Goal: Task Accomplishment & Management: Manage account settings

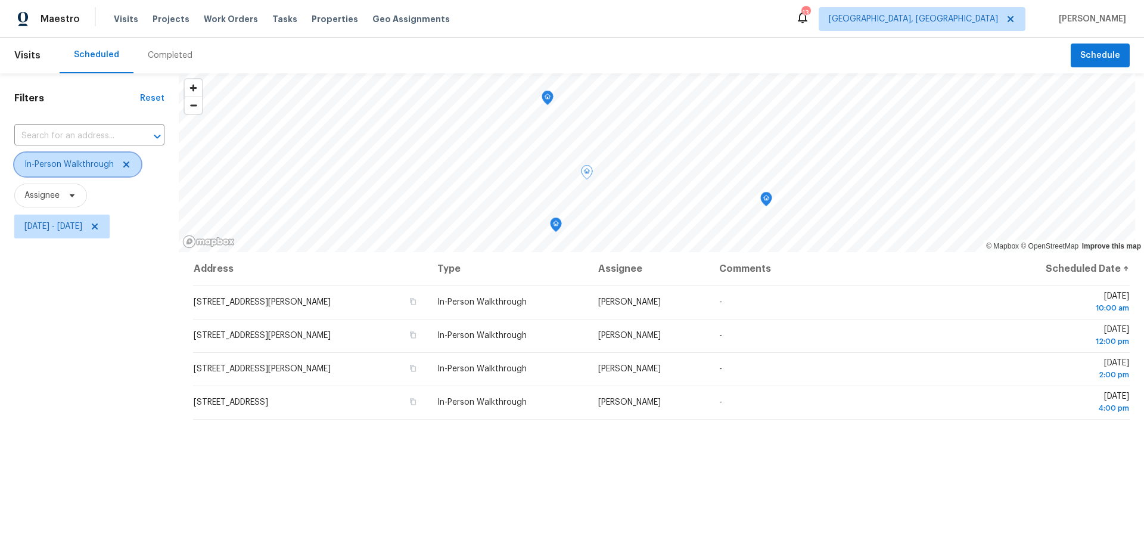
click at [128, 164] on icon at bounding box center [127, 165] width 10 height 10
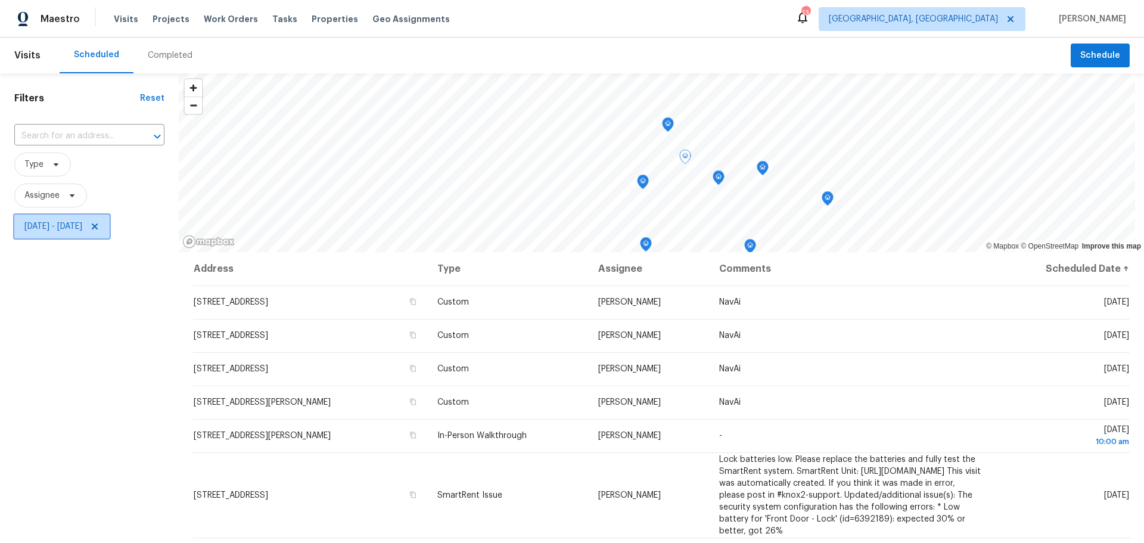
click at [98, 228] on icon at bounding box center [95, 226] width 6 height 6
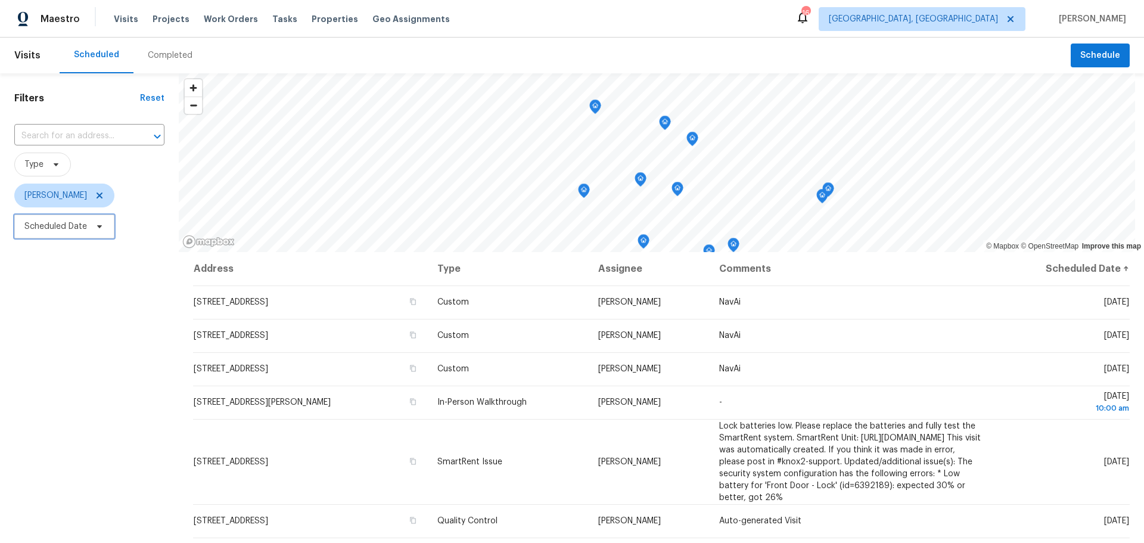
click at [66, 232] on span "Scheduled Date" at bounding box center [55, 226] width 63 height 12
select select "9"
select select "2025"
select select "10"
select select "2025"
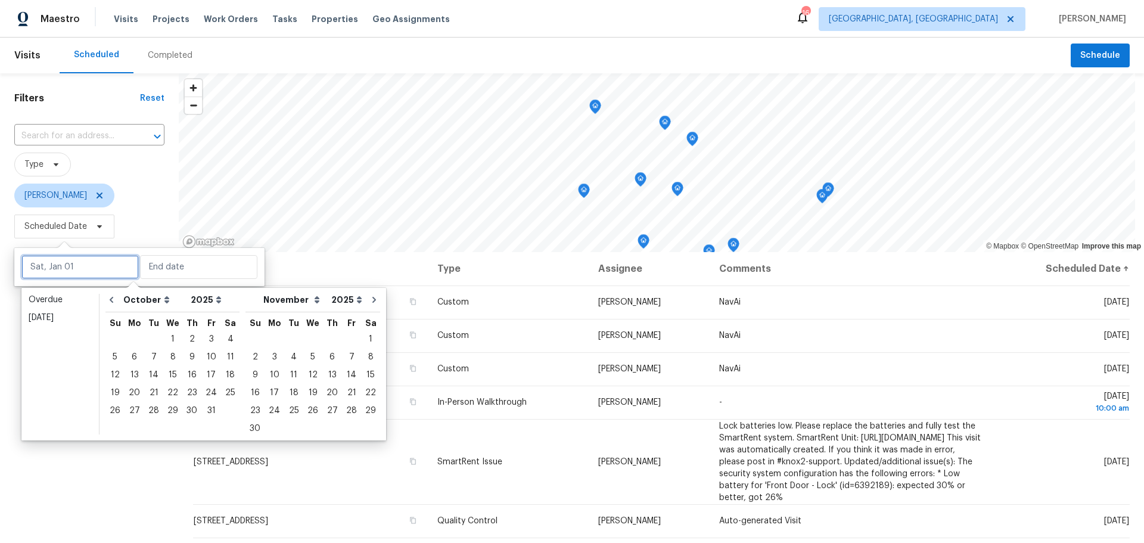
click at [68, 256] on input "text" at bounding box center [79, 267] width 117 height 24
click at [188, 354] on div "9" at bounding box center [191, 357] width 19 height 17
type input "Thu, Oct 09"
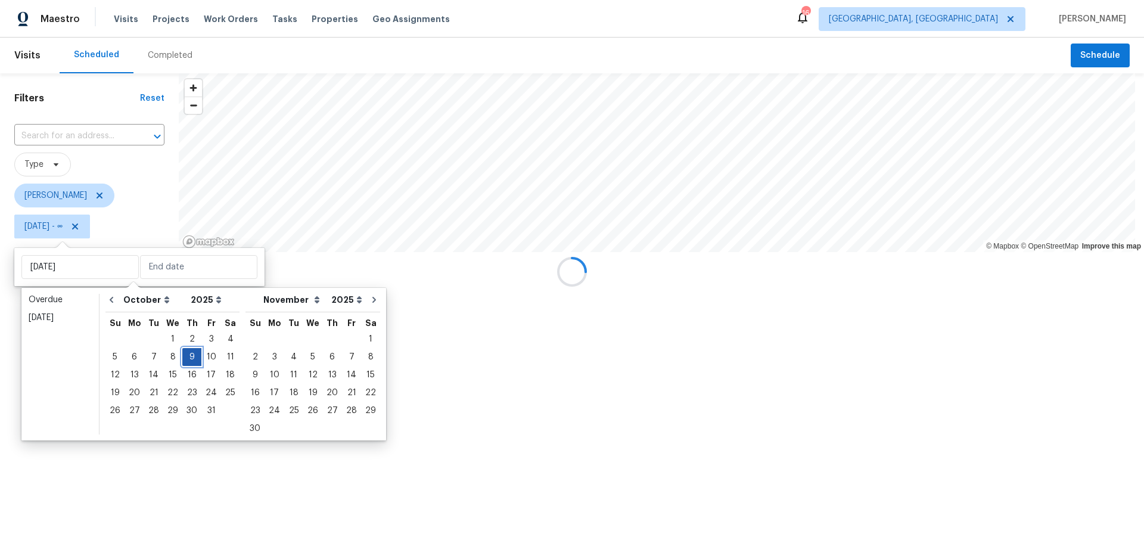
click at [188, 354] on div "9" at bounding box center [191, 357] width 19 height 17
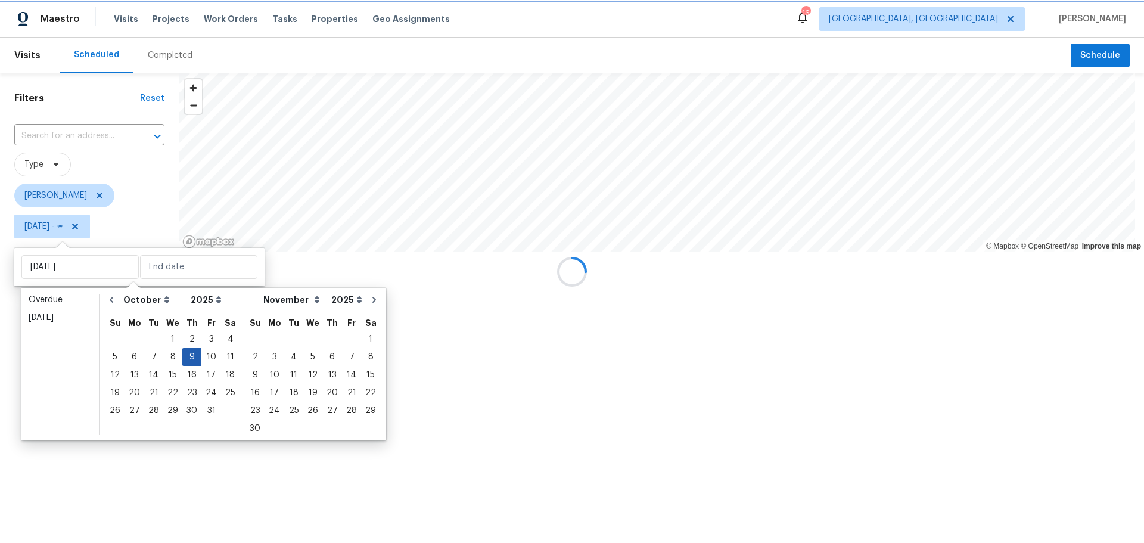
type input "Thu, Oct 09"
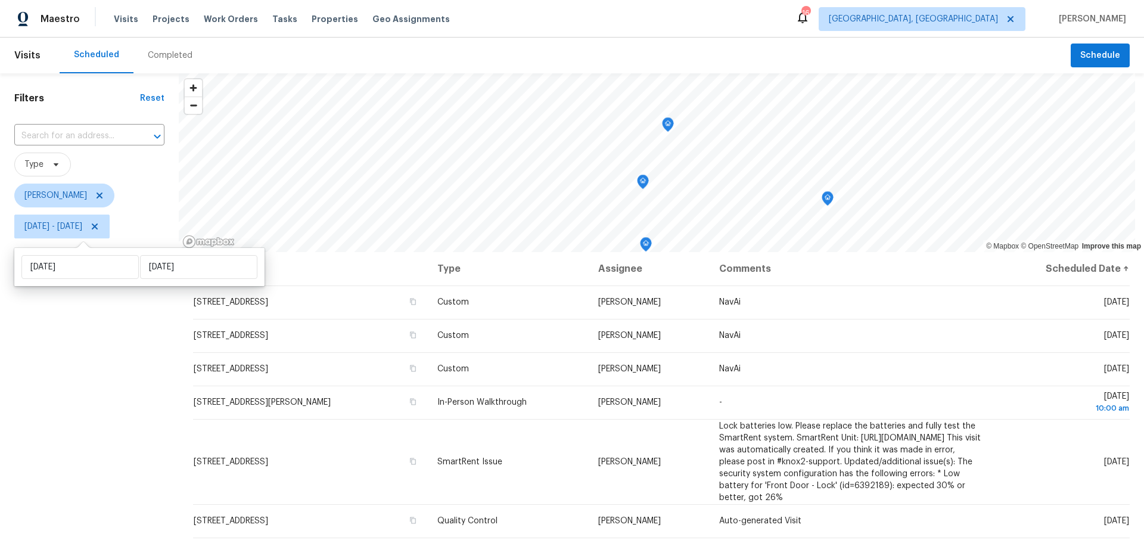
click at [147, 393] on div "Filters Reset ​ Type Keith Hollingsworth Thu, Oct 09 - Thu, Oct 09" at bounding box center [89, 379] width 179 height 613
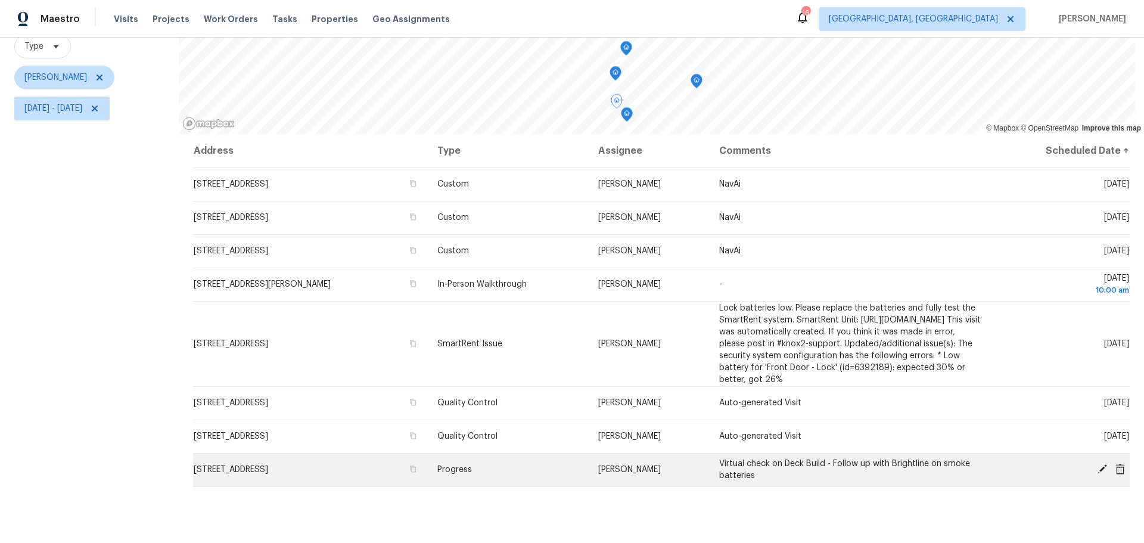
scroll to position [119, 0]
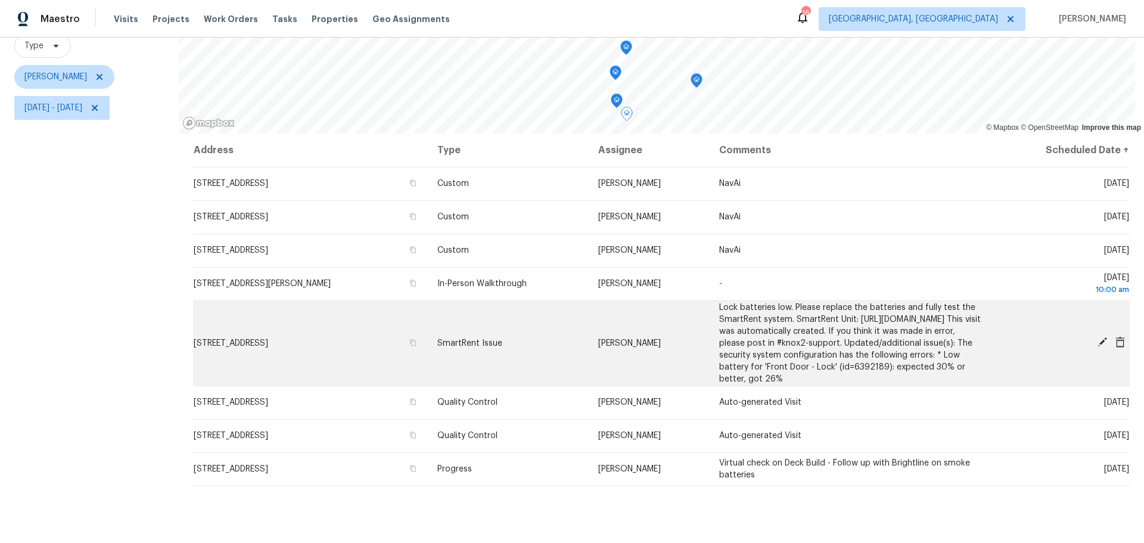
click at [1097, 347] on icon at bounding box center [1102, 342] width 10 height 10
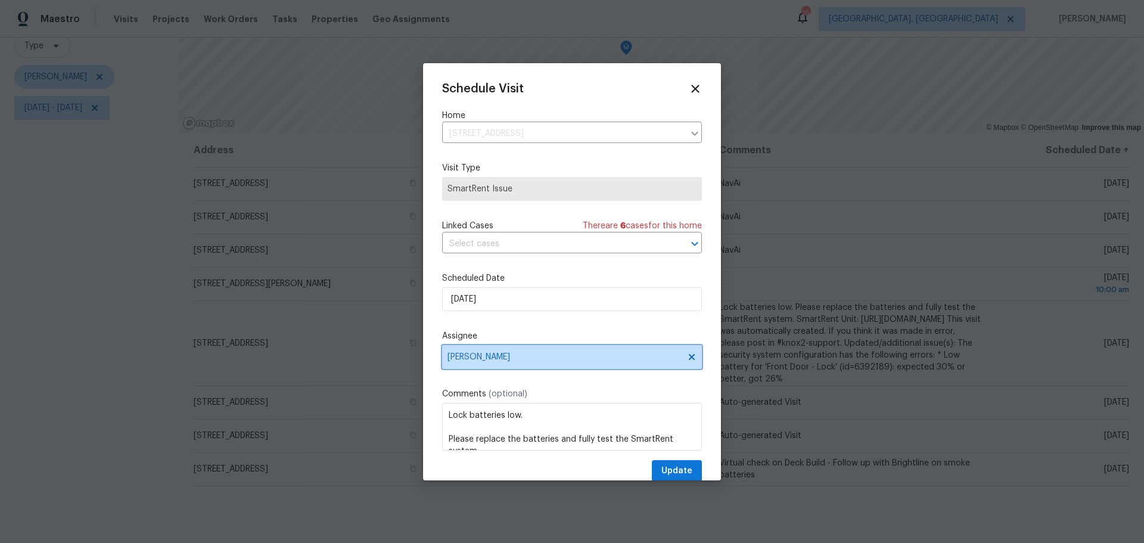
click at [489, 360] on span "[PERSON_NAME]" at bounding box center [564, 357] width 234 height 10
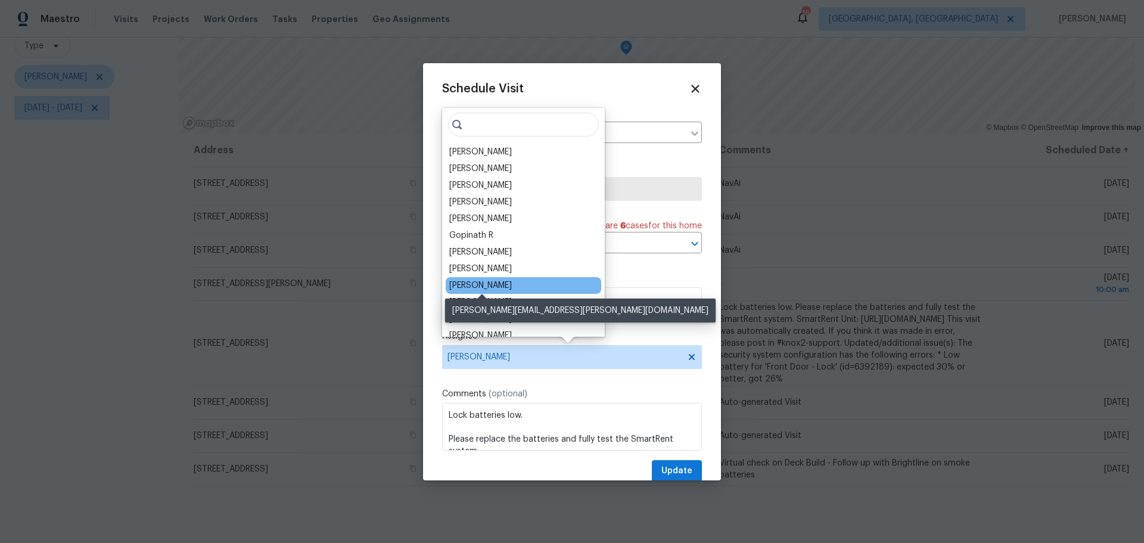
click at [506, 281] on div "Dennis Neuhardt" at bounding box center [480, 285] width 63 height 12
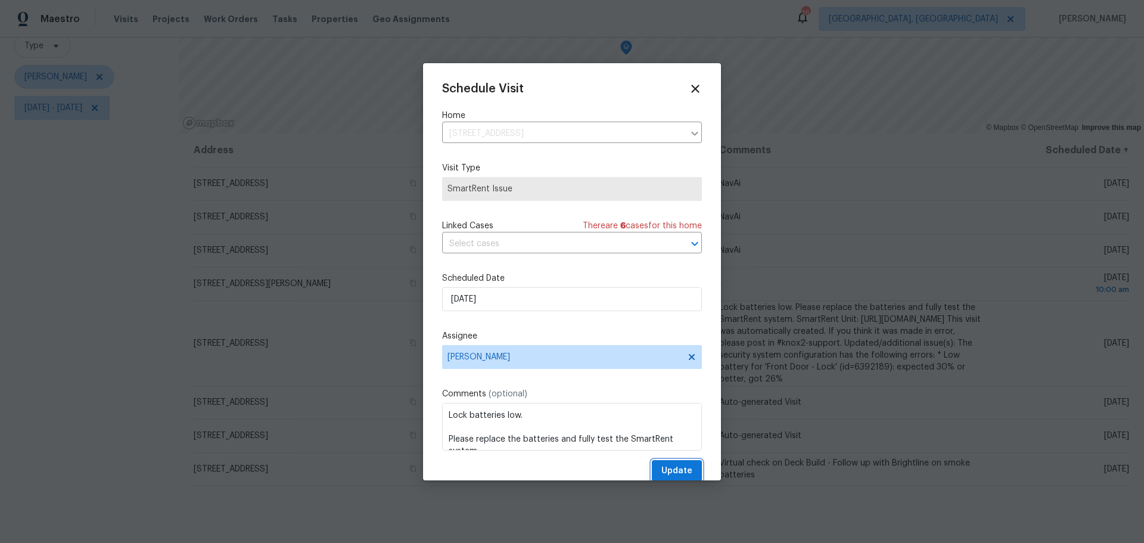
click at [661, 468] on span "Update" at bounding box center [676, 471] width 31 height 15
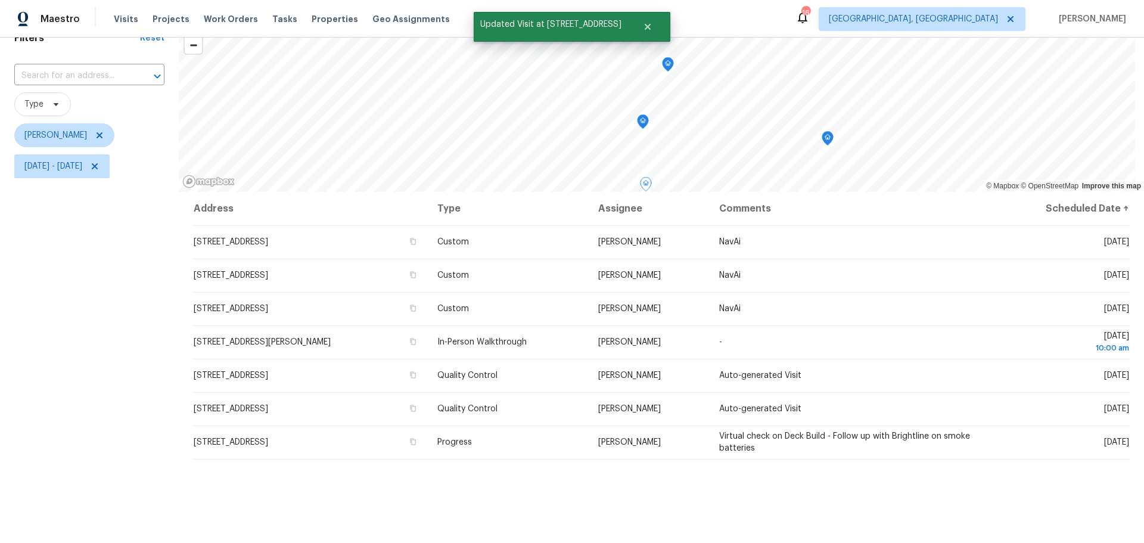
scroll to position [60, 0]
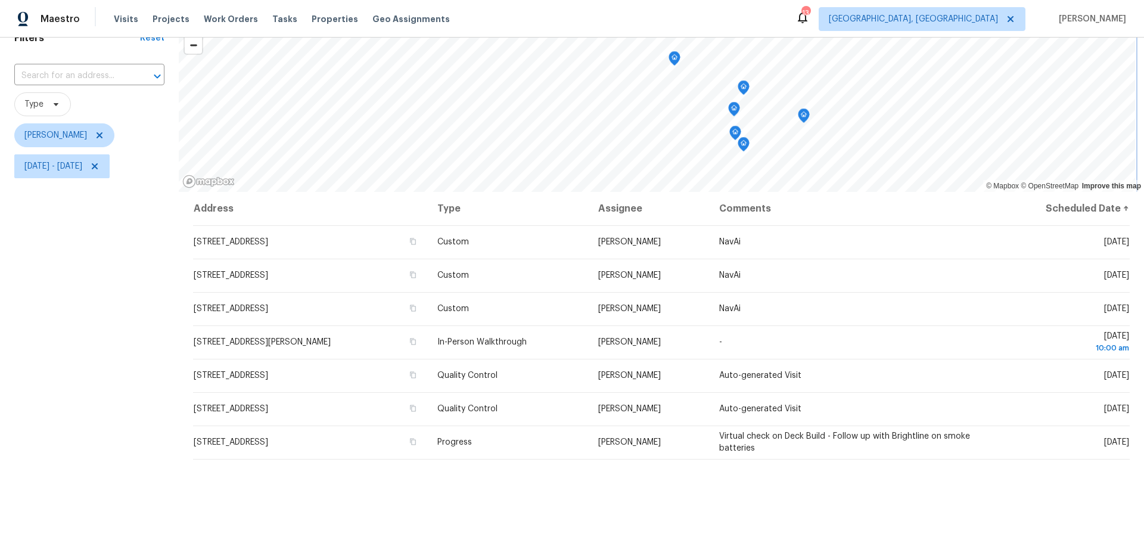
click at [675, 61] on icon "Map marker" at bounding box center [674, 59] width 11 height 14
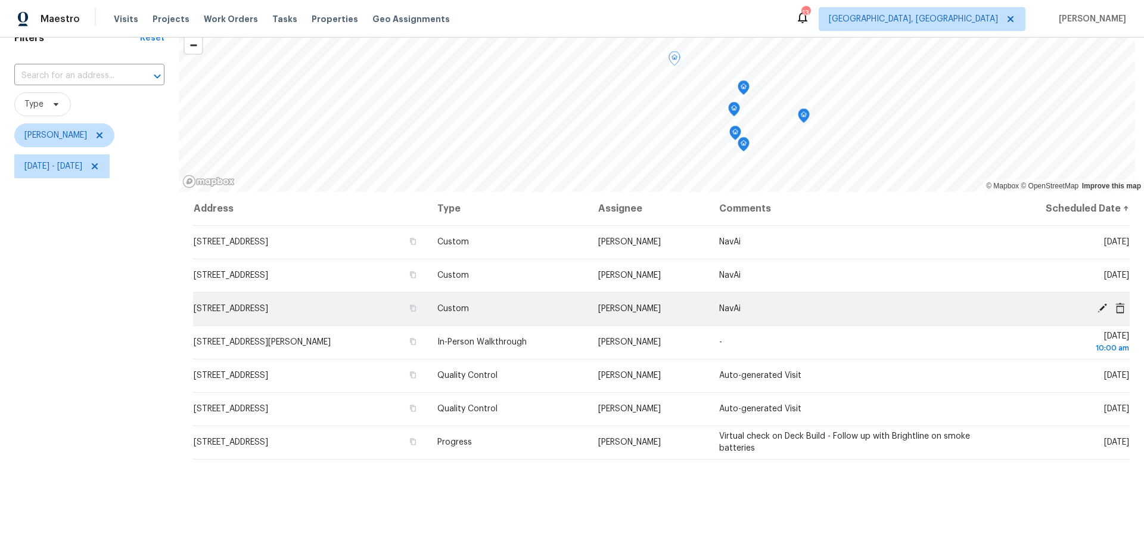
click at [1097, 305] on icon at bounding box center [1102, 308] width 10 height 10
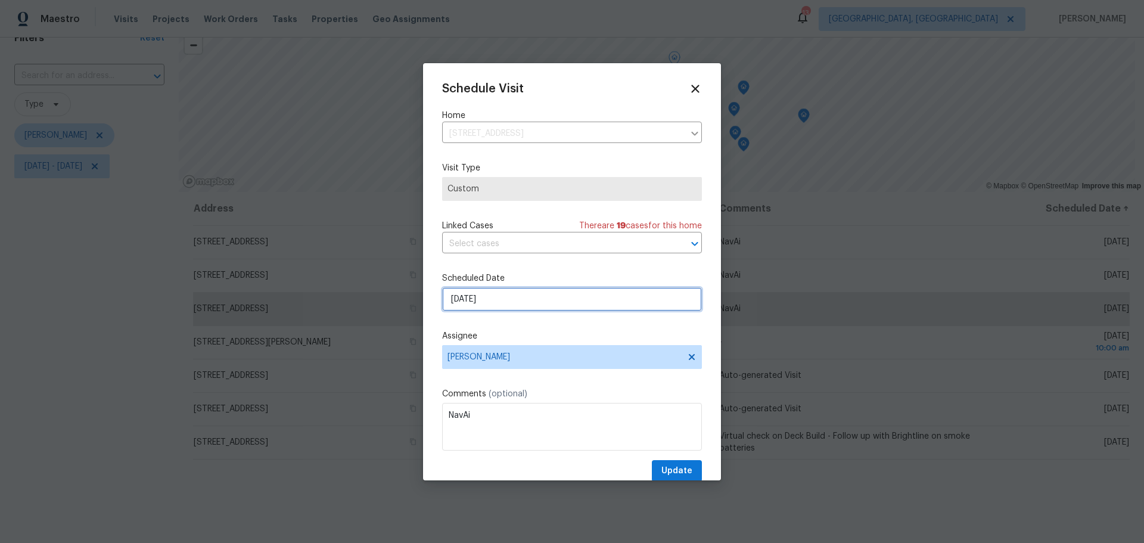
click at [572, 300] on input "10/9/2025" at bounding box center [572, 299] width 260 height 24
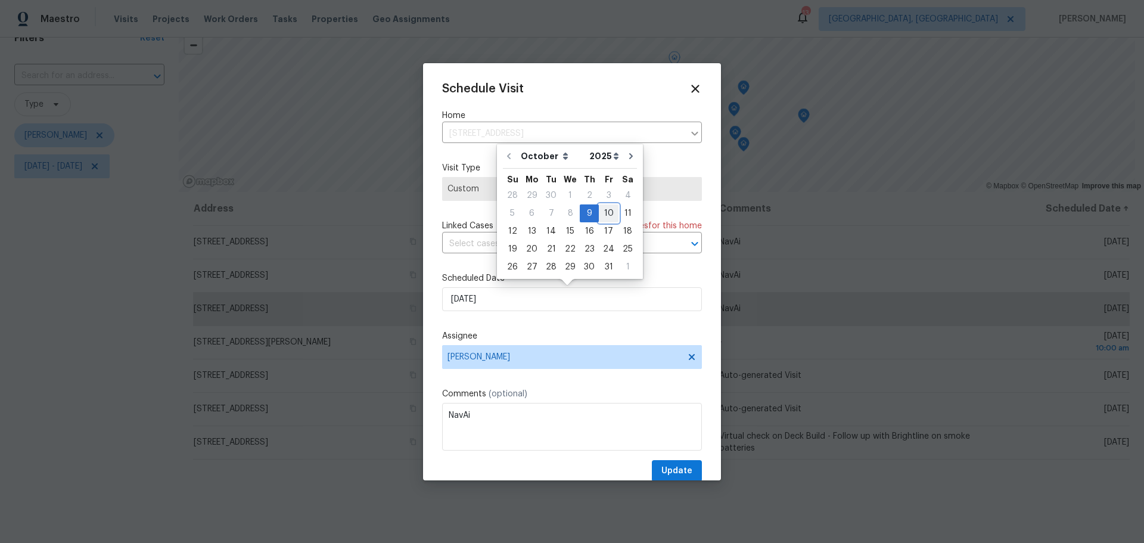
click at [601, 211] on div "10" at bounding box center [609, 213] width 20 height 17
type input "10/10/2025"
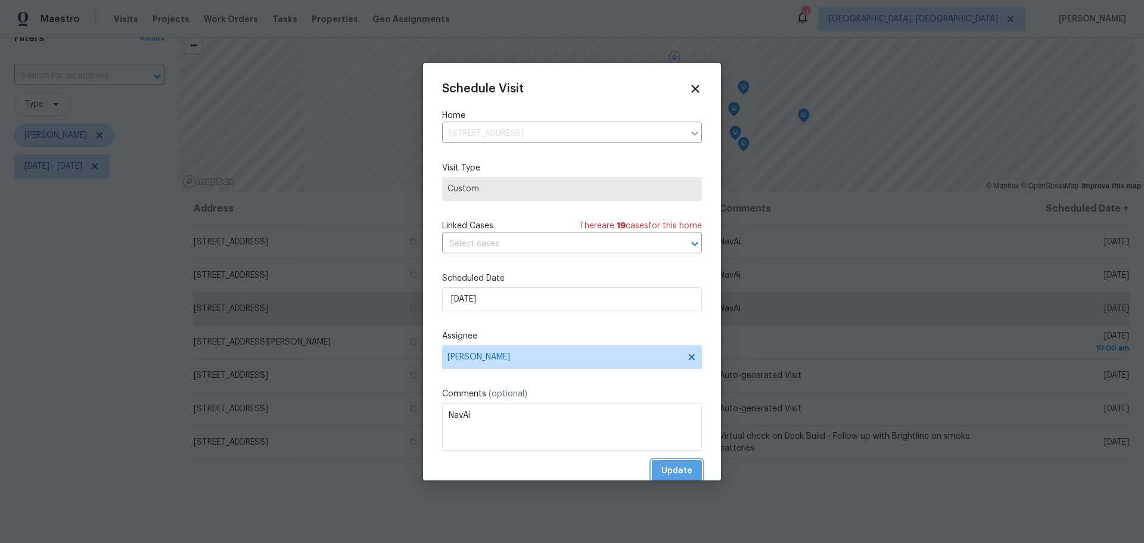
click at [670, 466] on span "Update" at bounding box center [676, 471] width 31 height 15
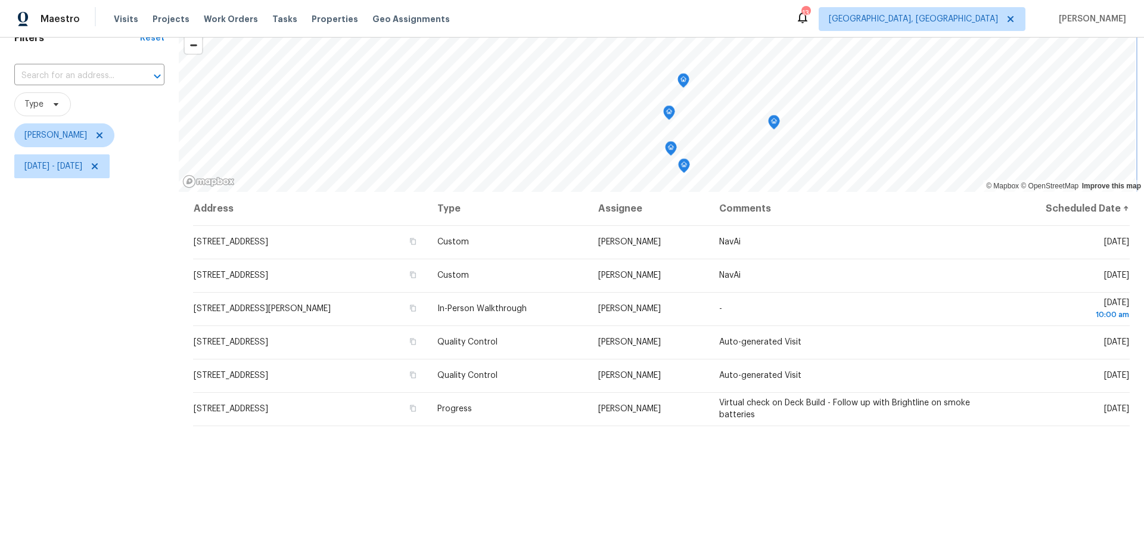
click at [778, 128] on icon "Map marker" at bounding box center [774, 122] width 12 height 15
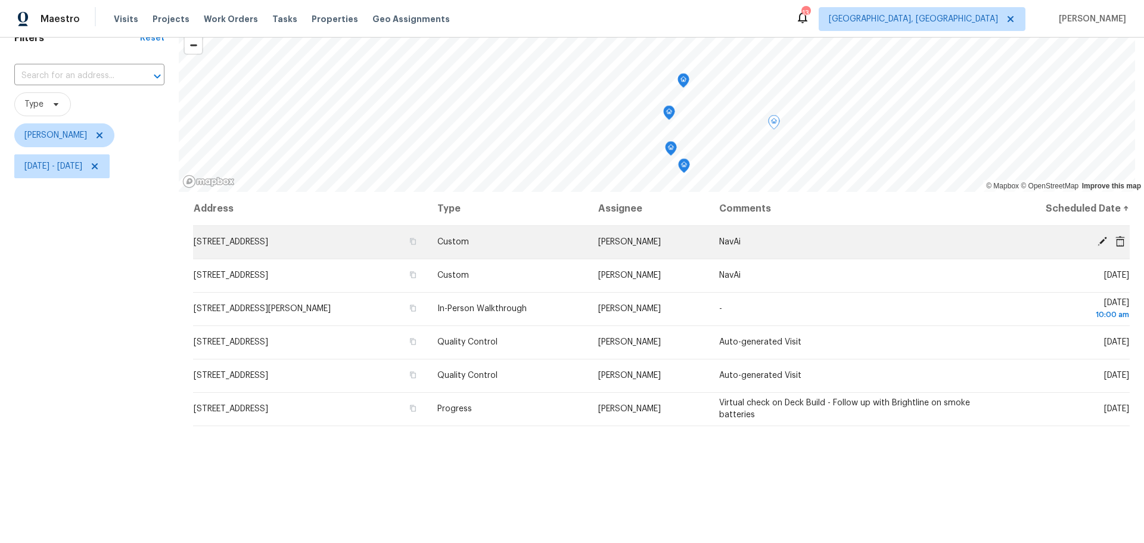
click at [1093, 237] on span at bounding box center [1102, 241] width 18 height 11
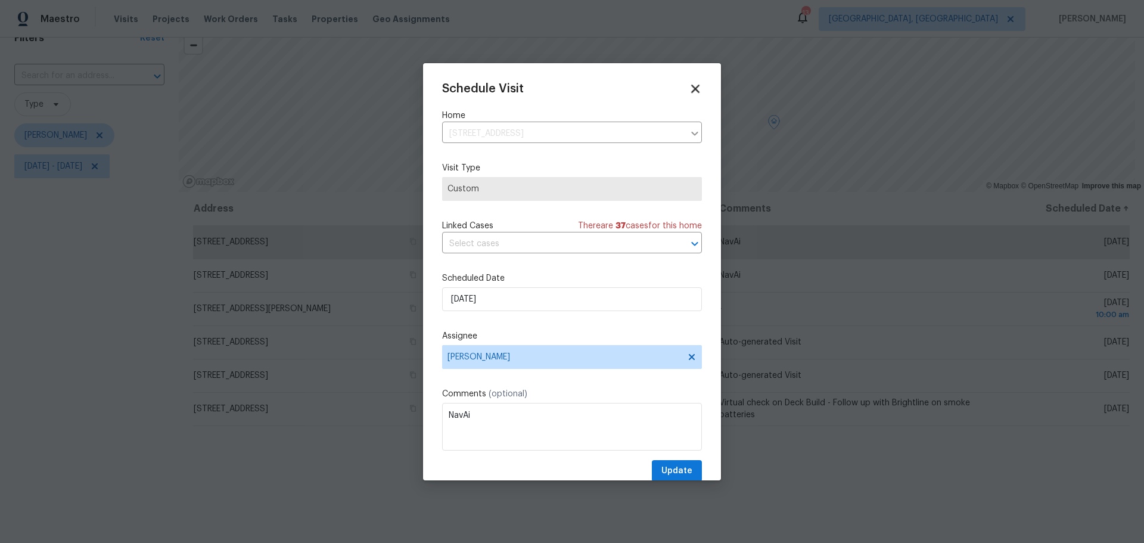
click at [691, 86] on icon at bounding box center [695, 89] width 8 height 8
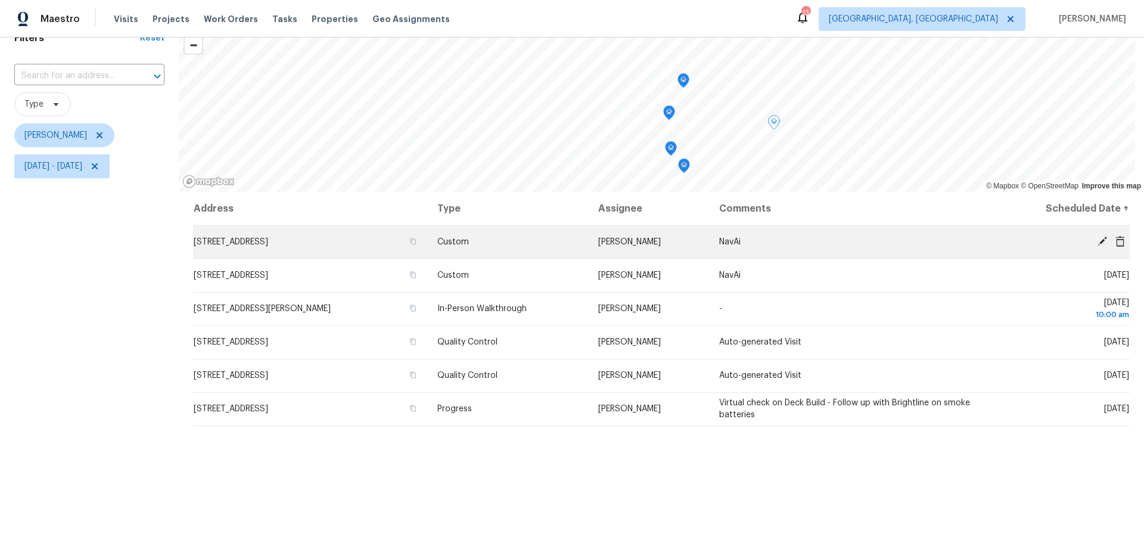
click at [1097, 239] on icon at bounding box center [1102, 242] width 10 height 10
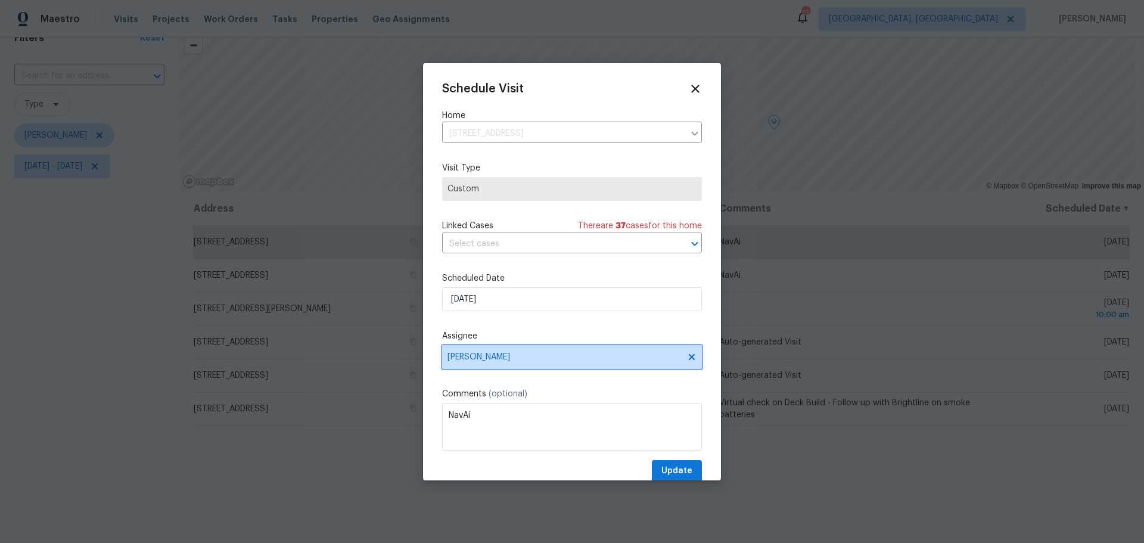
click at [546, 358] on span "[PERSON_NAME]" at bounding box center [564, 357] width 234 height 10
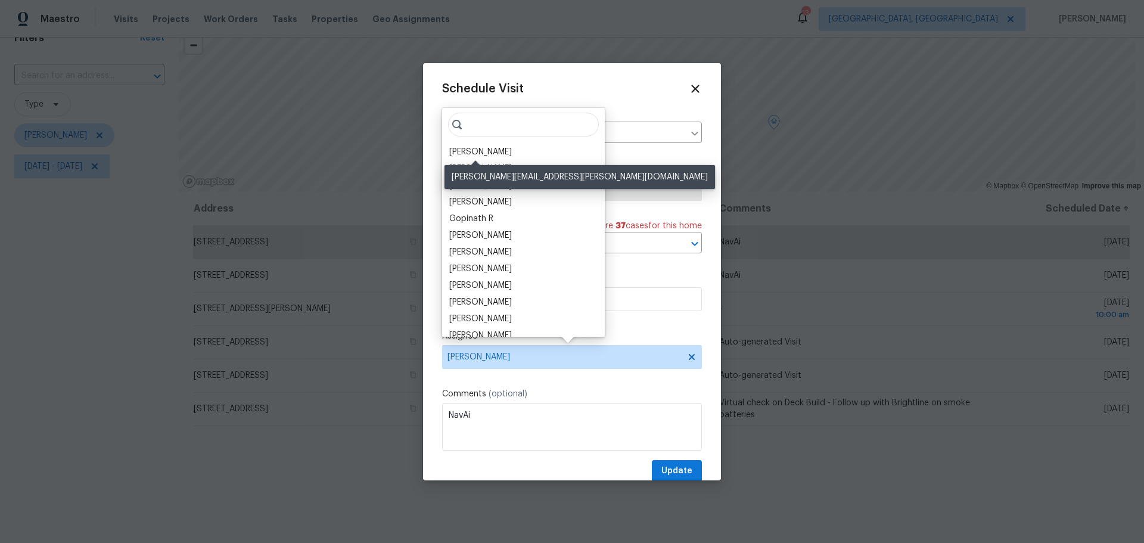
click at [497, 154] on div "Michael Foley" at bounding box center [480, 152] width 63 height 12
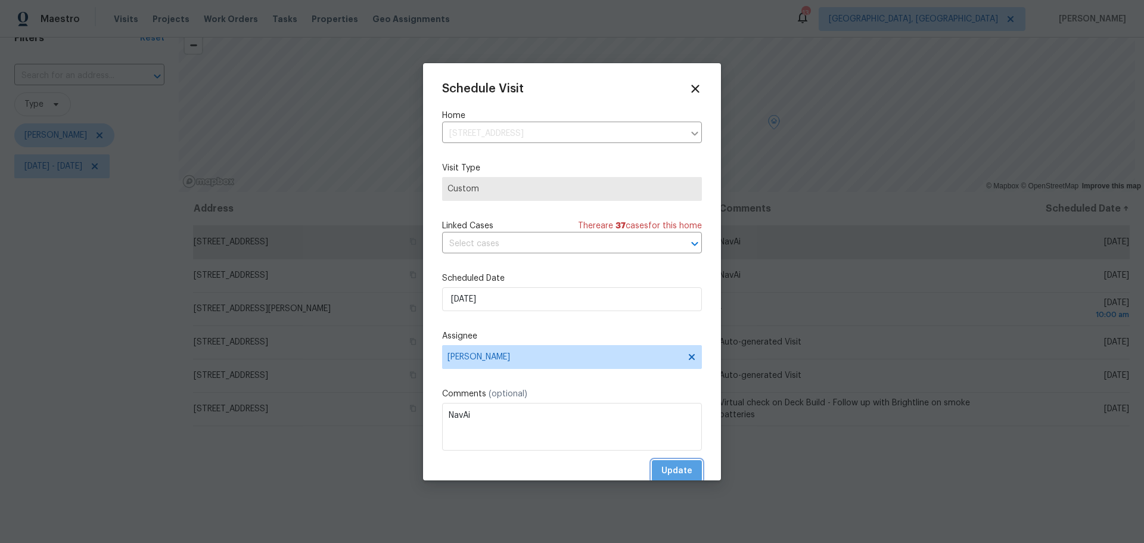
click at [682, 464] on button "Update" at bounding box center [677, 471] width 50 height 22
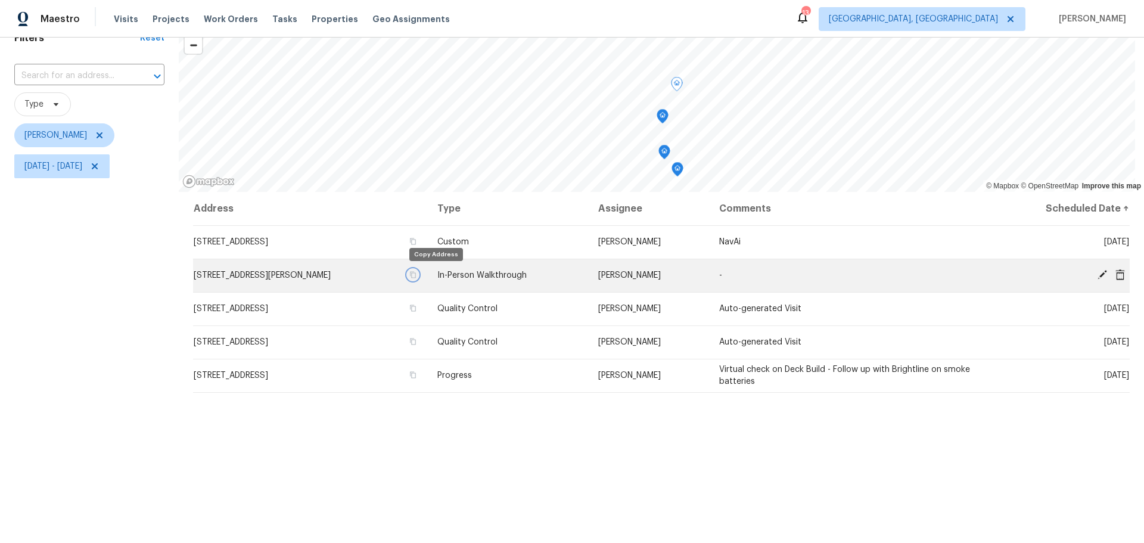
click at [416, 273] on icon "button" at bounding box center [412, 274] width 7 height 7
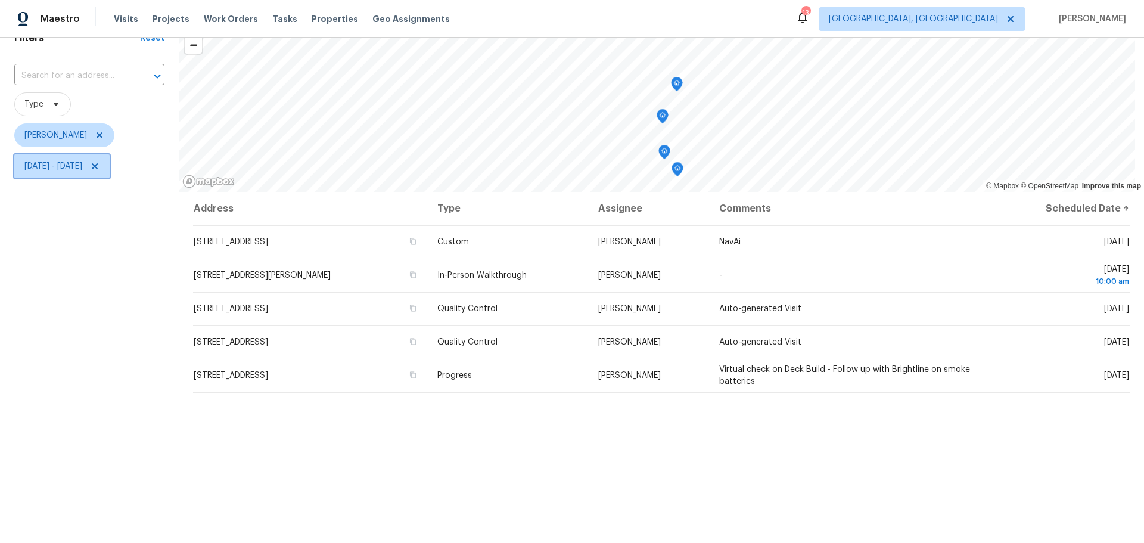
click at [110, 171] on span "[DATE] - [DATE]" at bounding box center [61, 166] width 95 height 24
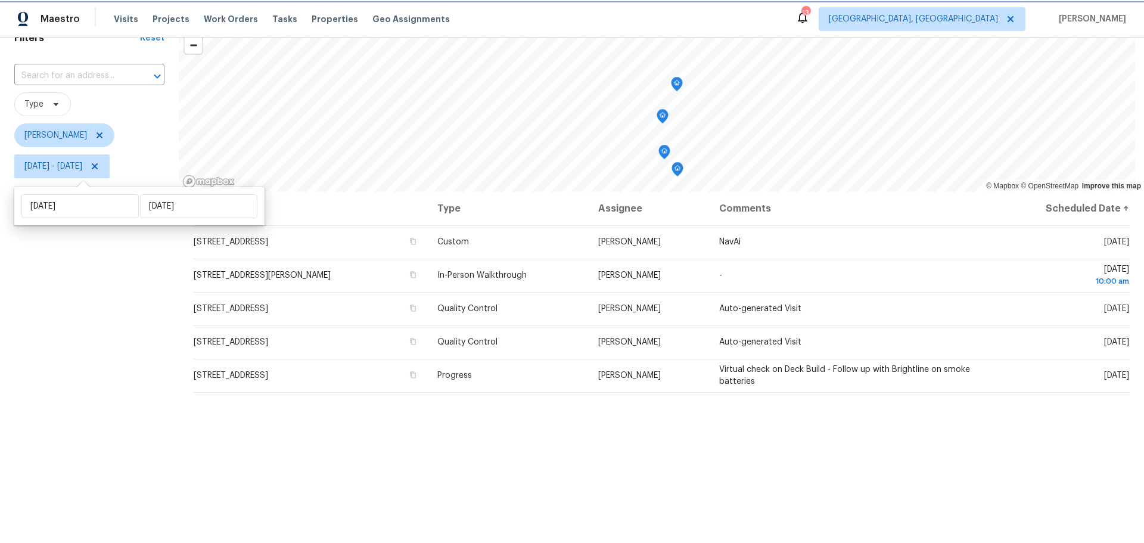
click at [99, 166] on icon at bounding box center [95, 166] width 10 height 10
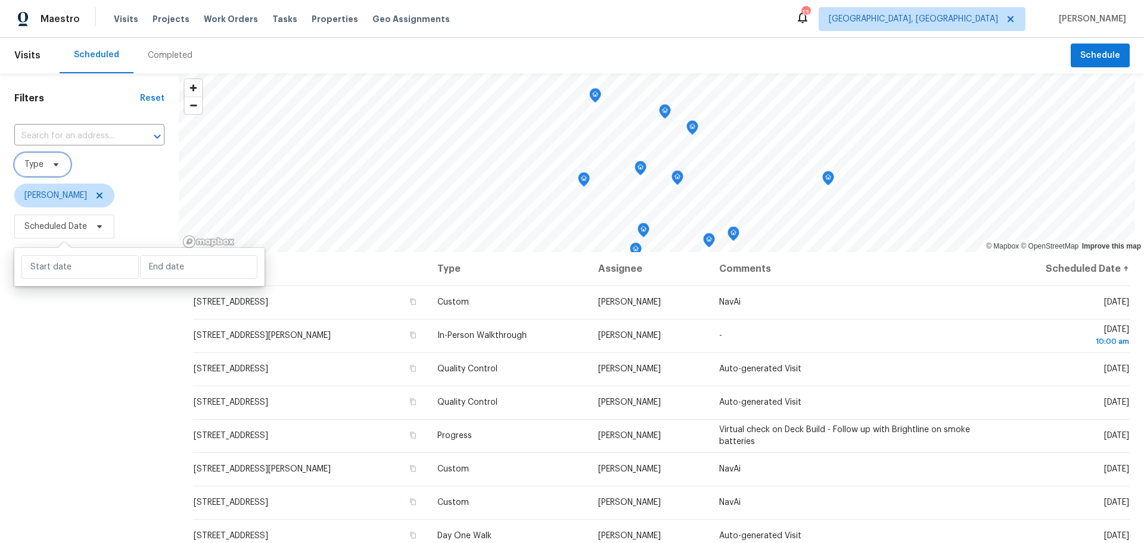
click at [42, 166] on span "Type" at bounding box center [33, 164] width 19 height 12
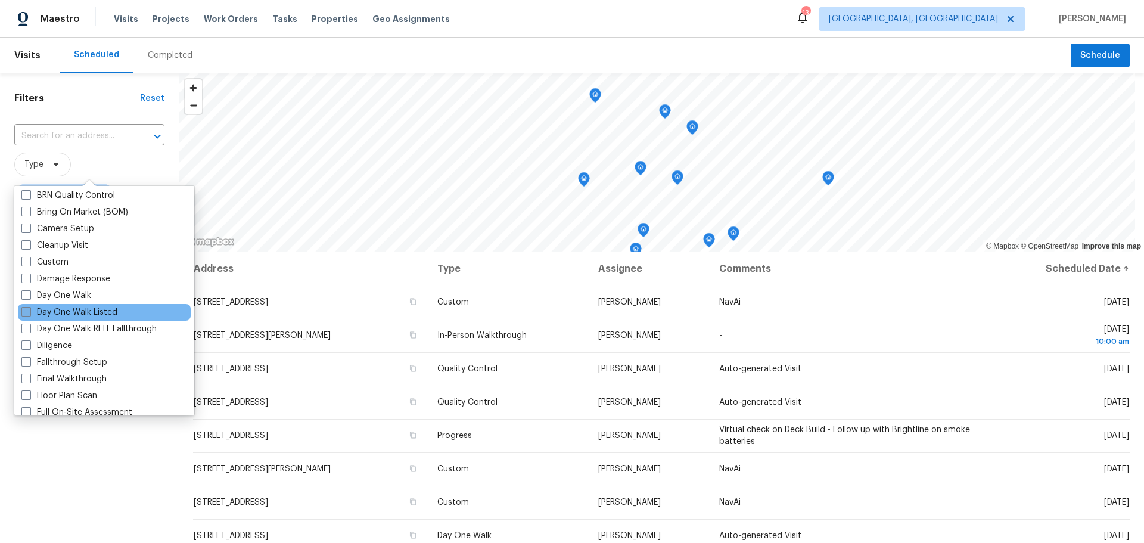
scroll to position [119, 0]
click at [60, 294] on label "Day One Walk" at bounding box center [56, 295] width 70 height 12
click at [29, 294] on input "Day One Walk" at bounding box center [25, 293] width 8 height 8
checkbox input "true"
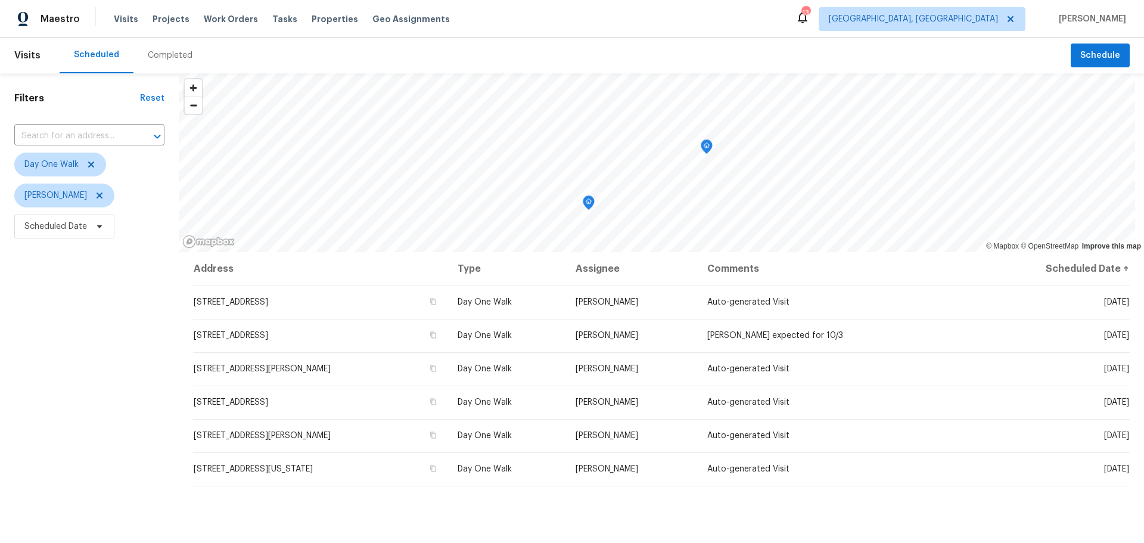
click at [453, 528] on div "Address Type Assignee Comments Scheduled Date ↑ 6132 Brushwood Blvd, Hilliard, …" at bounding box center [661, 469] width 965 height 434
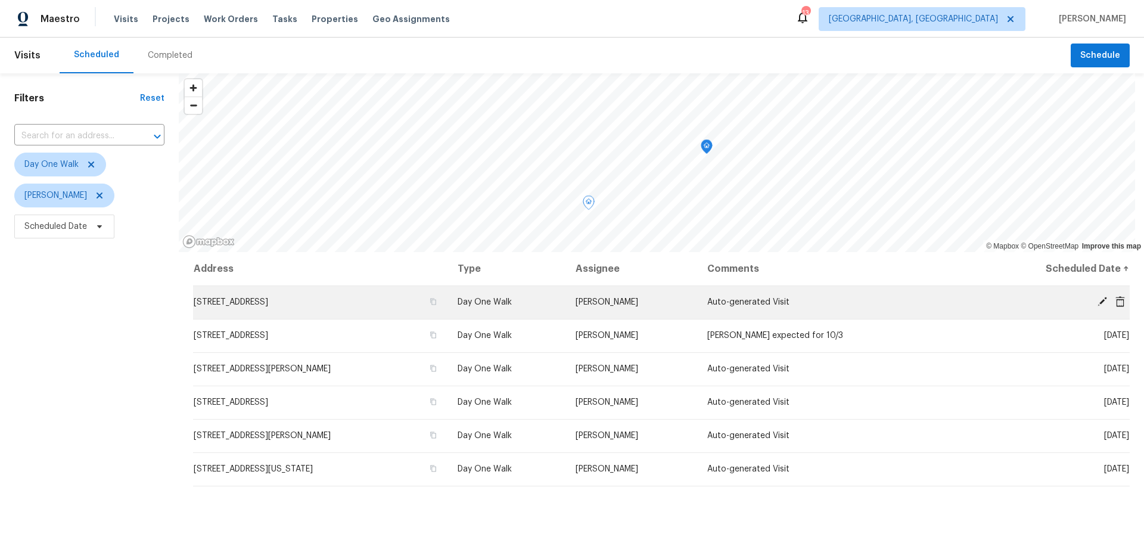
click at [1097, 301] on icon at bounding box center [1102, 302] width 10 height 10
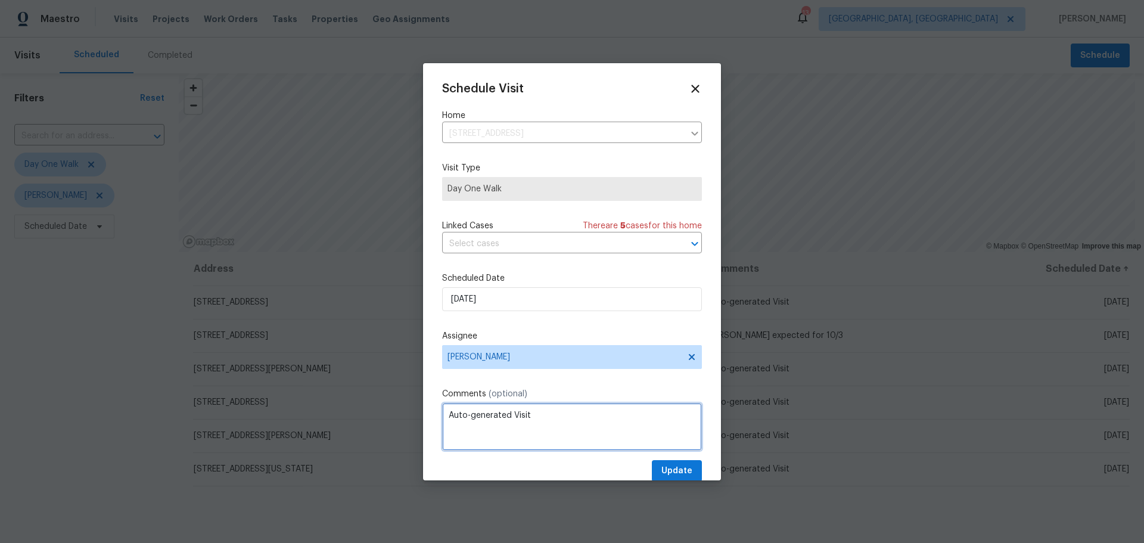
drag, startPoint x: 593, startPoint y: 425, endPoint x: 393, endPoint y: 407, distance: 201.6
click at [393, 407] on div "Schedule Visit Home 6132 Brushwood Blvd, Hilliard, OH 43026 ​ Visit Type Day On…" at bounding box center [572, 271] width 1144 height 543
type textarea "DCO submitted"
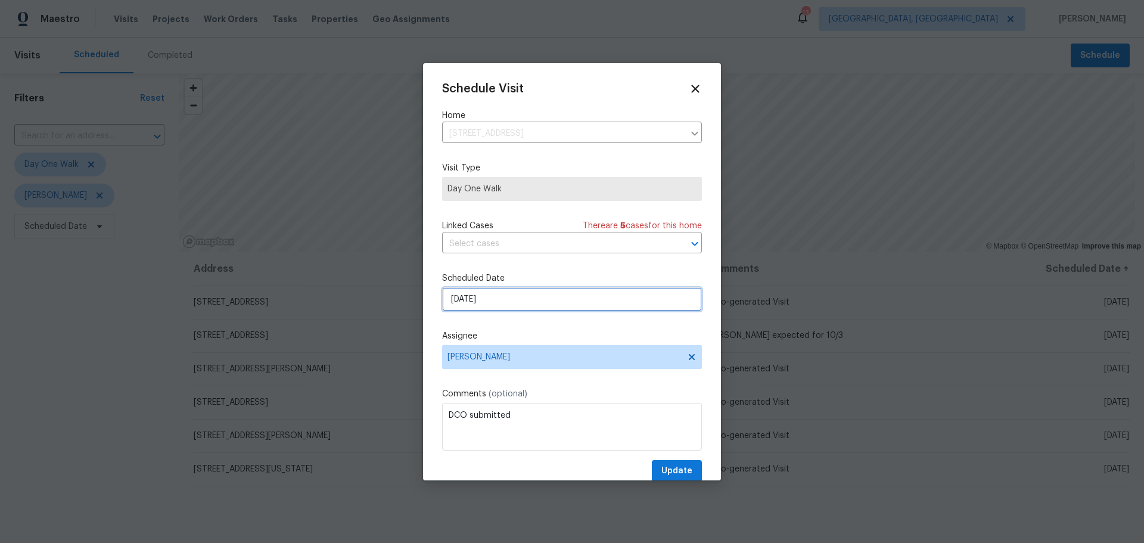
click at [568, 302] on input "10/10/2025" at bounding box center [572, 299] width 260 height 24
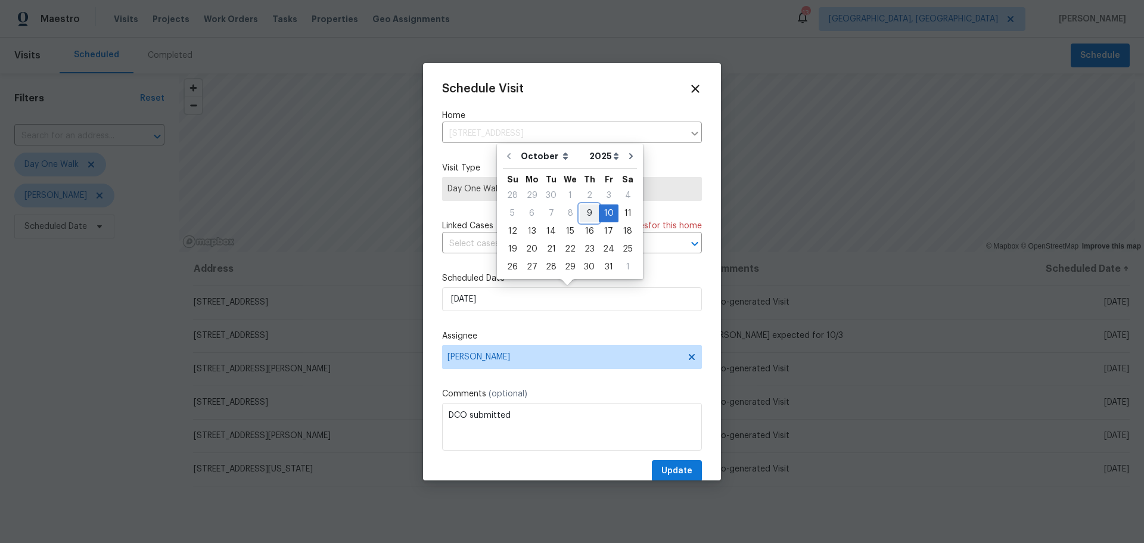
click at [587, 211] on div "9" at bounding box center [589, 213] width 19 height 17
type input "[DATE]"
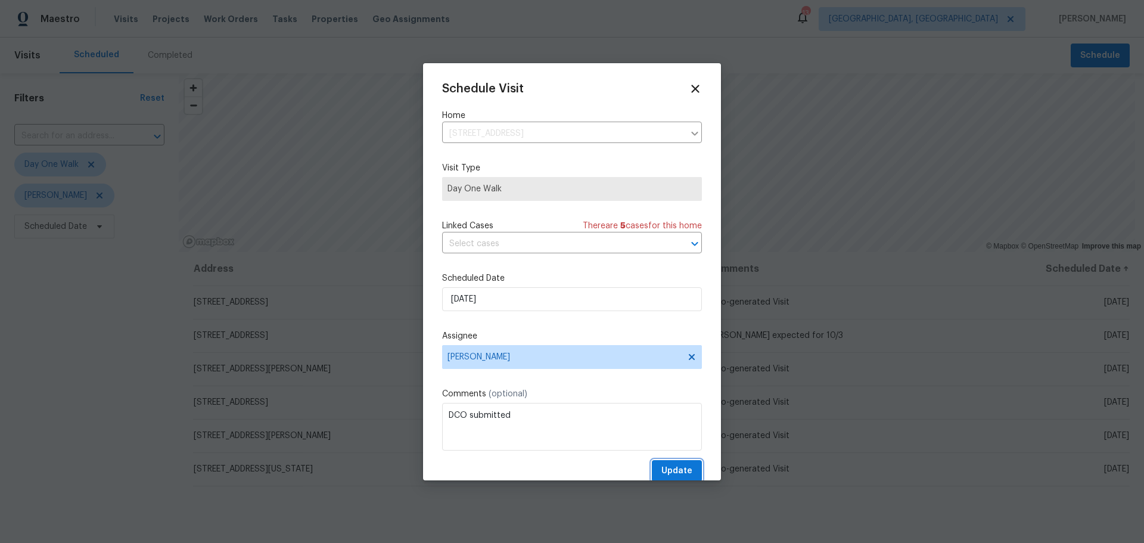
click at [670, 464] on span "Update" at bounding box center [676, 471] width 31 height 15
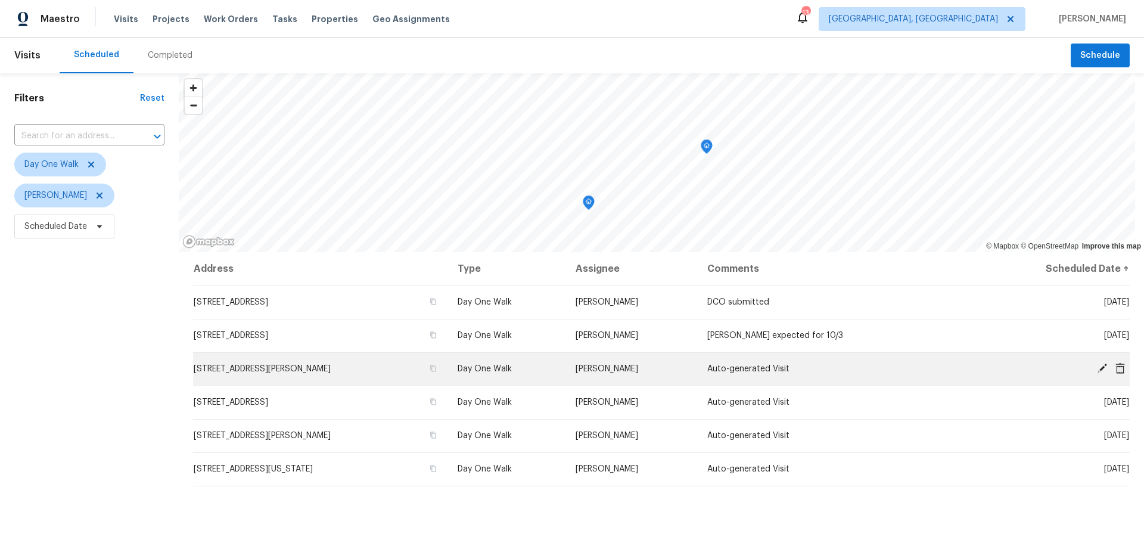
click at [1097, 365] on icon at bounding box center [1102, 368] width 10 height 10
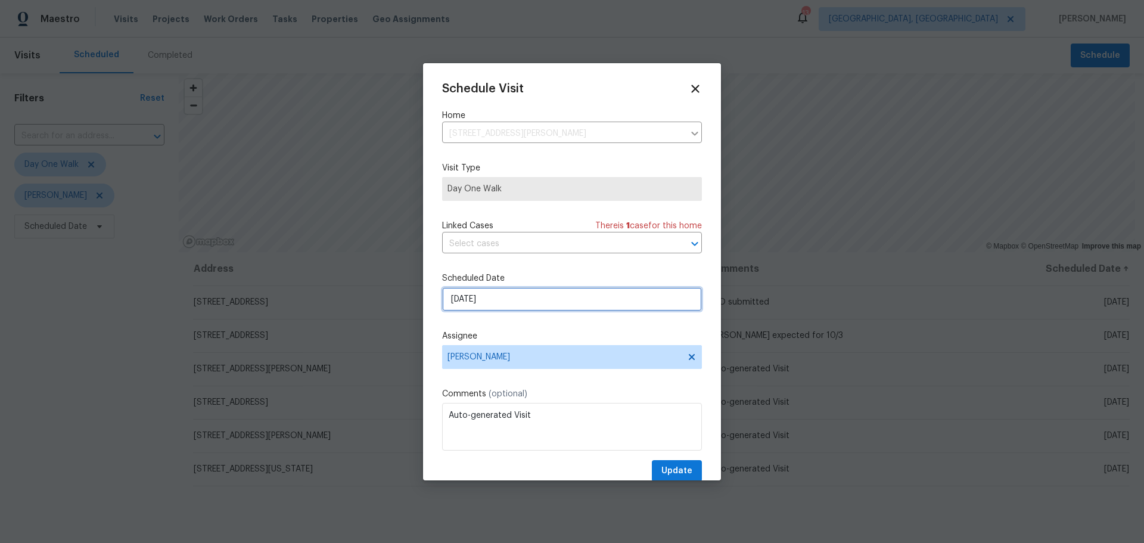
click at [522, 309] on input "10/15/2025" at bounding box center [572, 299] width 260 height 24
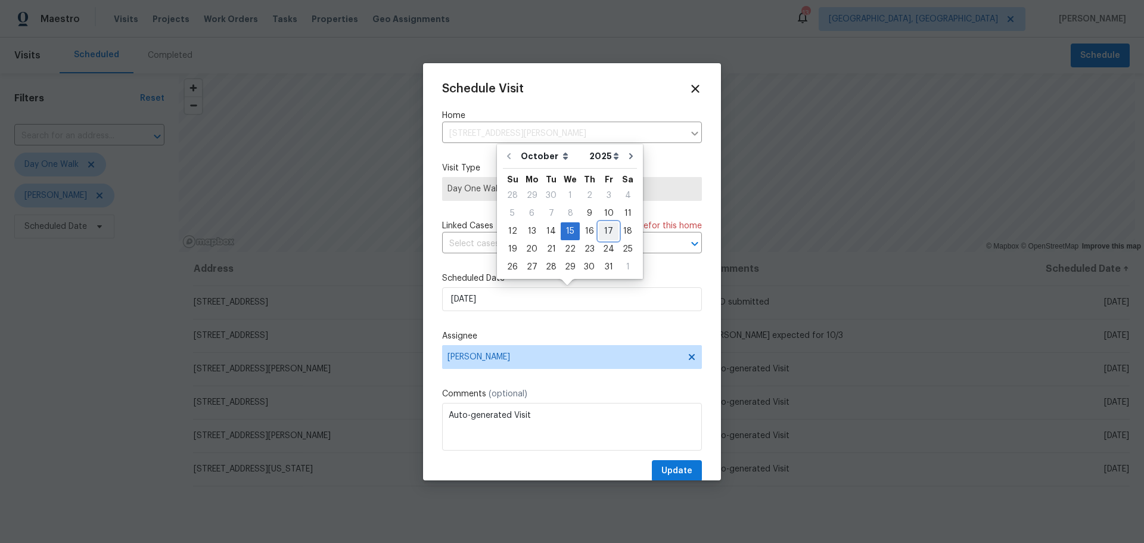
click at [606, 232] on div "17" at bounding box center [609, 231] width 20 height 17
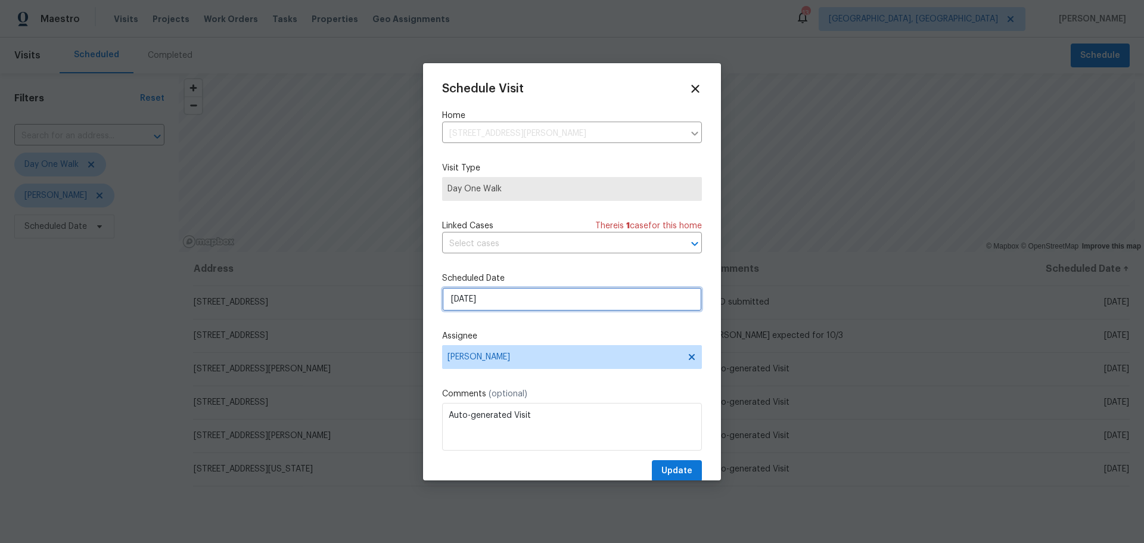
click at [537, 294] on input "10/17/2025" at bounding box center [572, 299] width 260 height 24
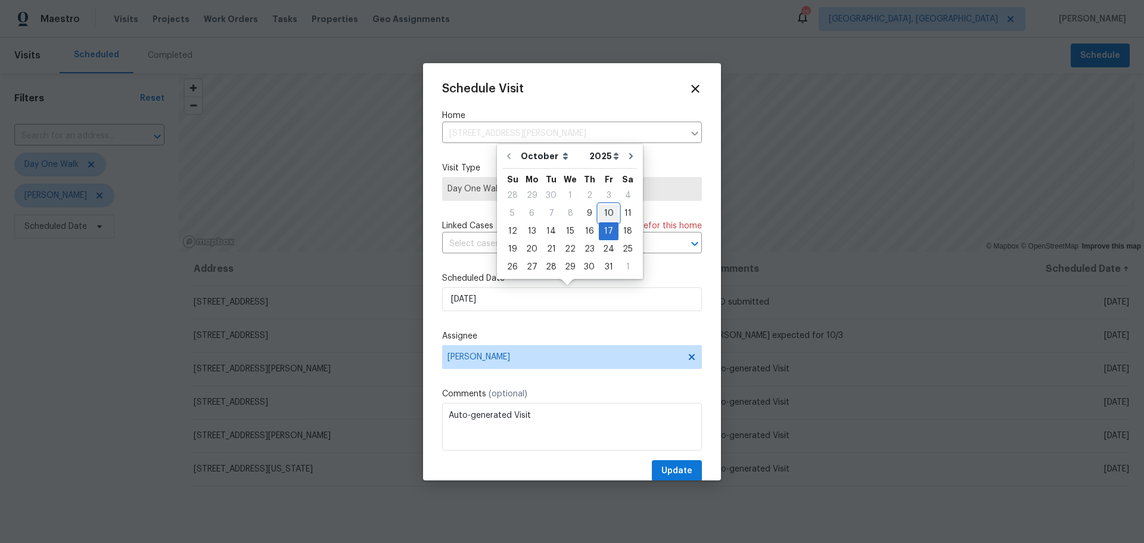
click at [606, 214] on div "10" at bounding box center [609, 213] width 20 height 17
type input "10/10/2025"
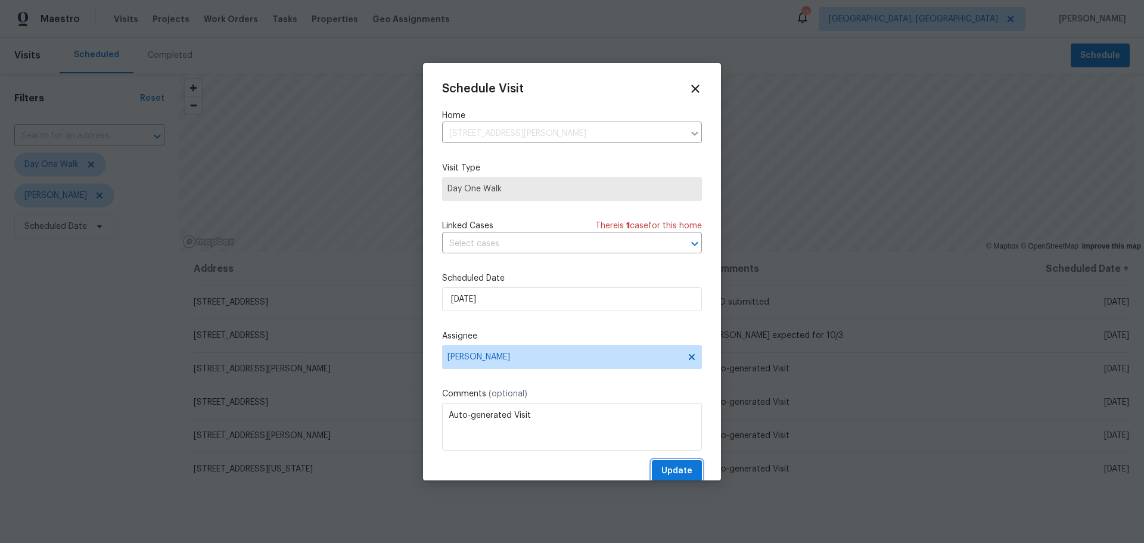
click at [667, 477] on span "Update" at bounding box center [676, 471] width 31 height 15
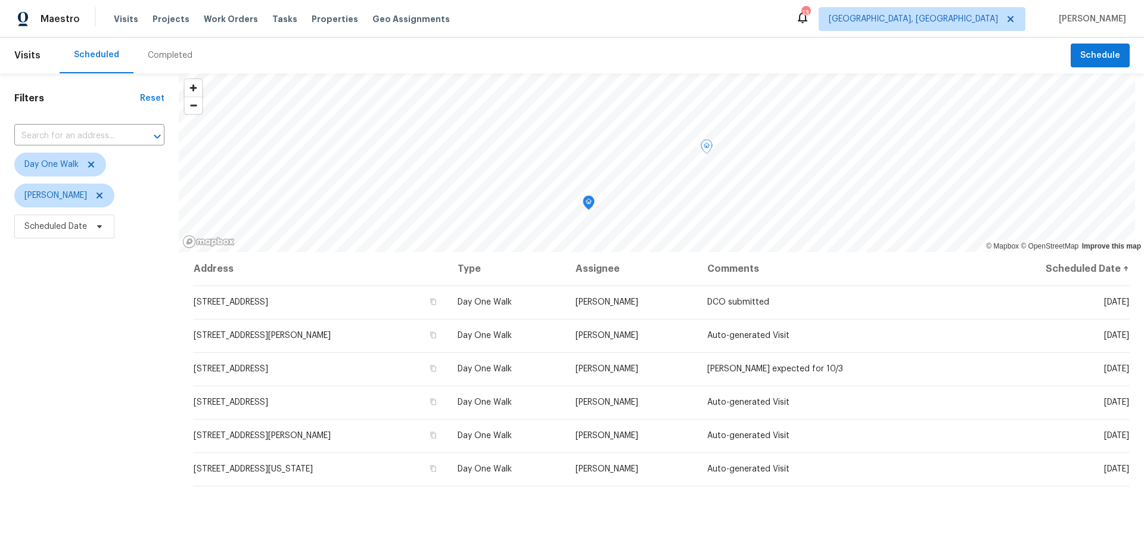
click at [170, 359] on div "Filters Reset ​ Day One Walk Keith Hollingsworth Scheduled Date" at bounding box center [89, 379] width 179 height 613
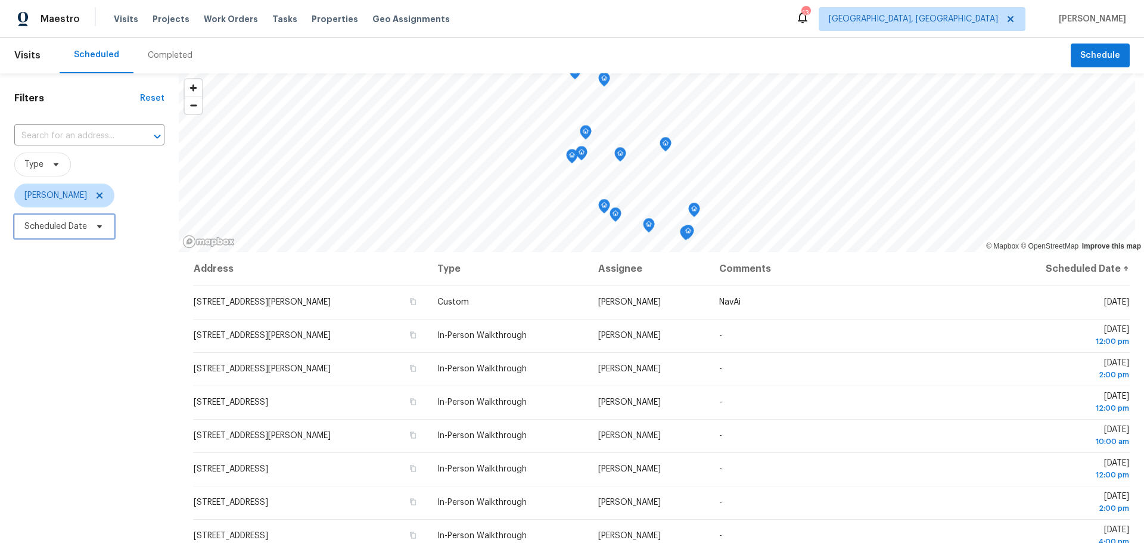
click at [90, 231] on span "Scheduled Date" at bounding box center [64, 226] width 100 height 24
select select "9"
select select "2025"
select select "10"
select select "2025"
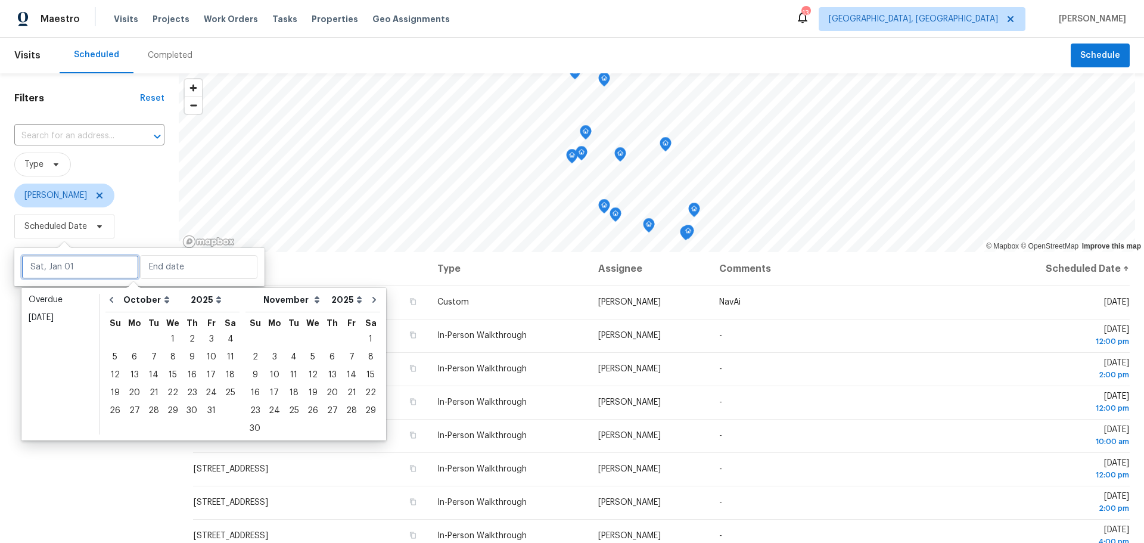
click at [83, 262] on input "text" at bounding box center [79, 267] width 117 height 24
click at [183, 353] on div "9" at bounding box center [191, 357] width 19 height 17
type input "[DATE]"
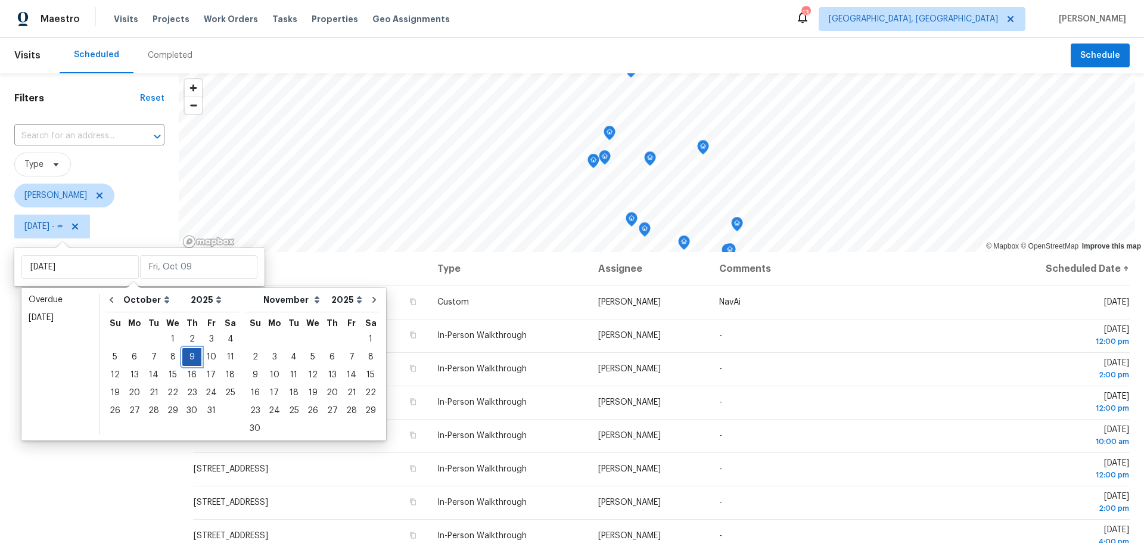
click at [188, 360] on div "9" at bounding box center [191, 357] width 19 height 17
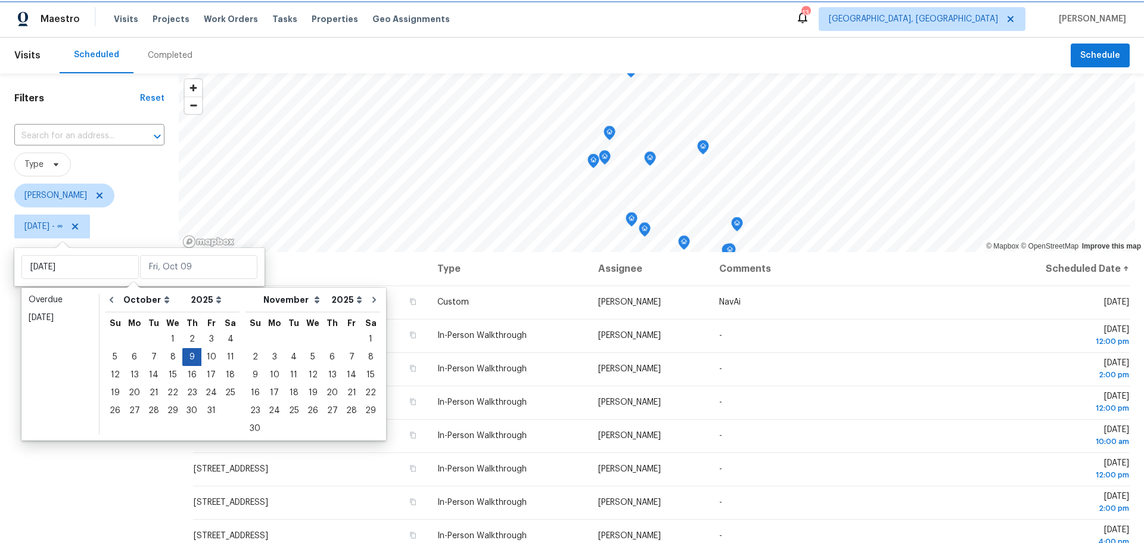
type input "Thu, Oct 09"
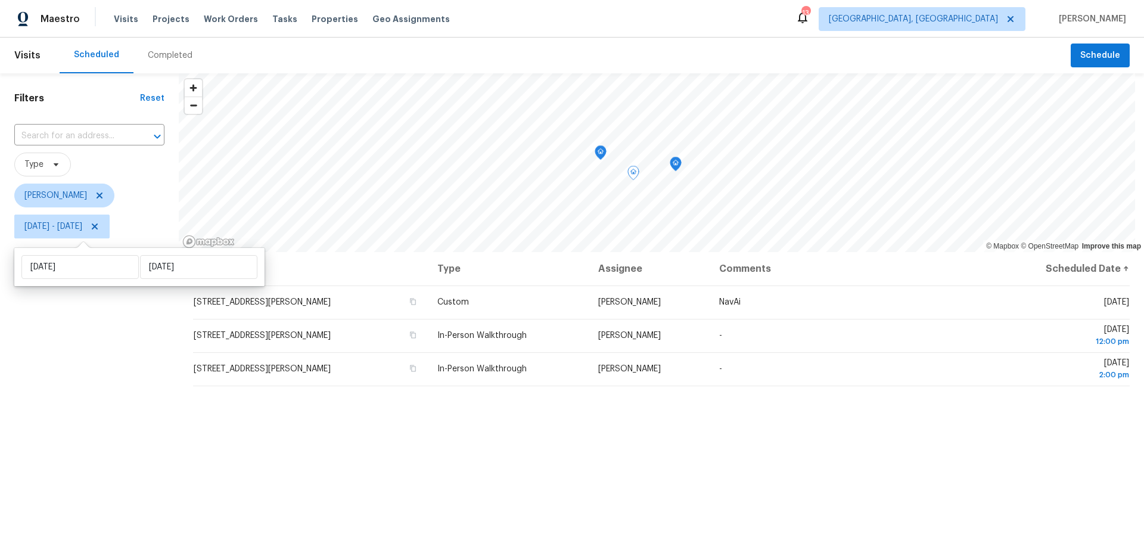
click at [85, 354] on div "Filters Reset ​ Type Michael Foley Thu, Oct 09 - Thu, Oct 09" at bounding box center [89, 379] width 179 height 613
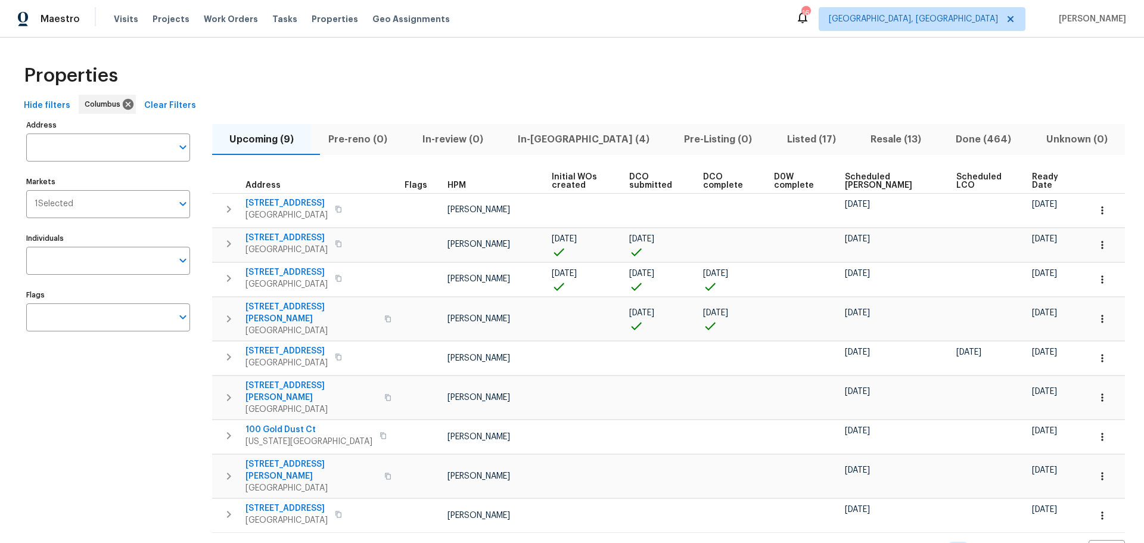
click at [581, 141] on span "In-reno (4)" at bounding box center [584, 139] width 152 height 17
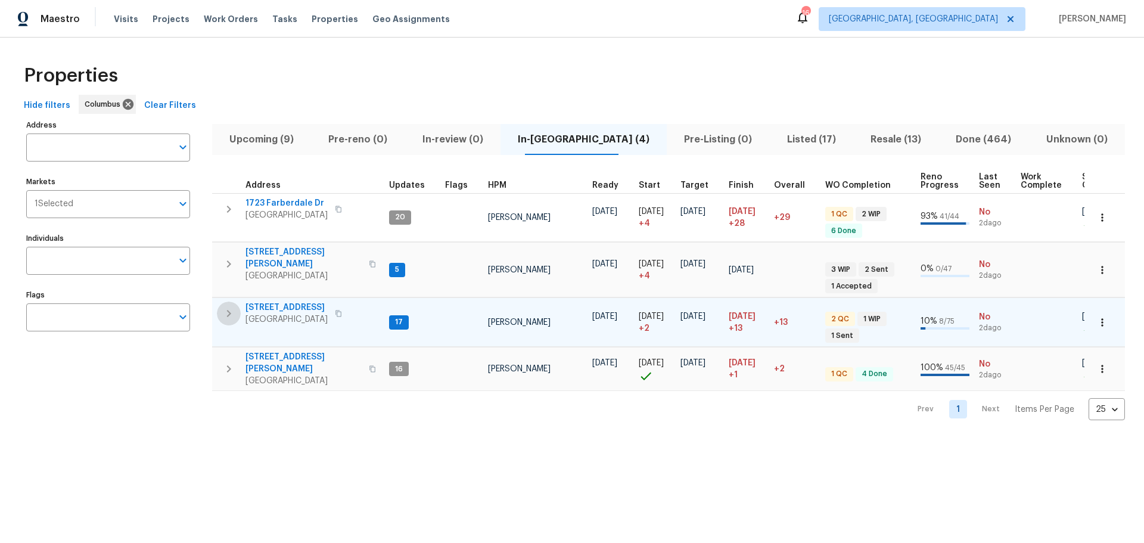
click at [228, 309] on icon "button" at bounding box center [229, 313] width 14 height 14
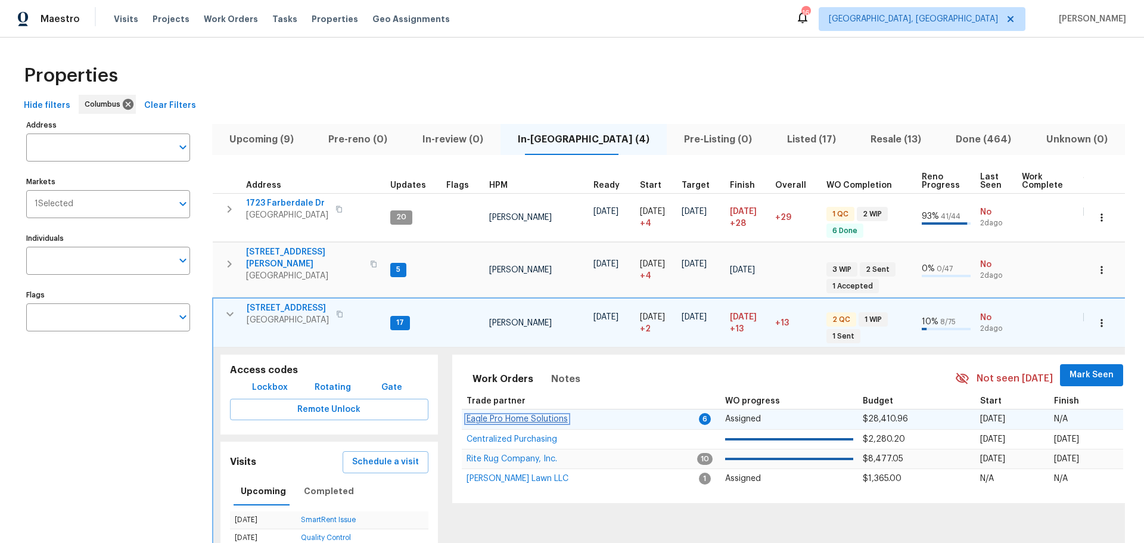
click at [502, 416] on span "Eagle Pro Home Solutions" at bounding box center [516, 419] width 101 height 8
click at [225, 311] on icon "button" at bounding box center [230, 314] width 14 height 14
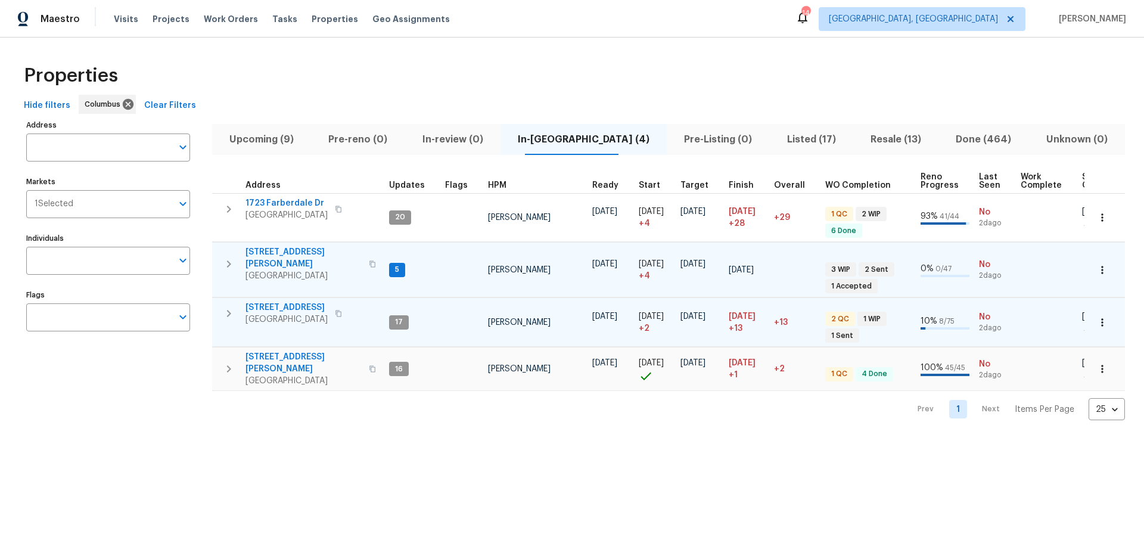
click at [255, 251] on span "4517 Clayburn Dr W" at bounding box center [303, 258] width 116 height 24
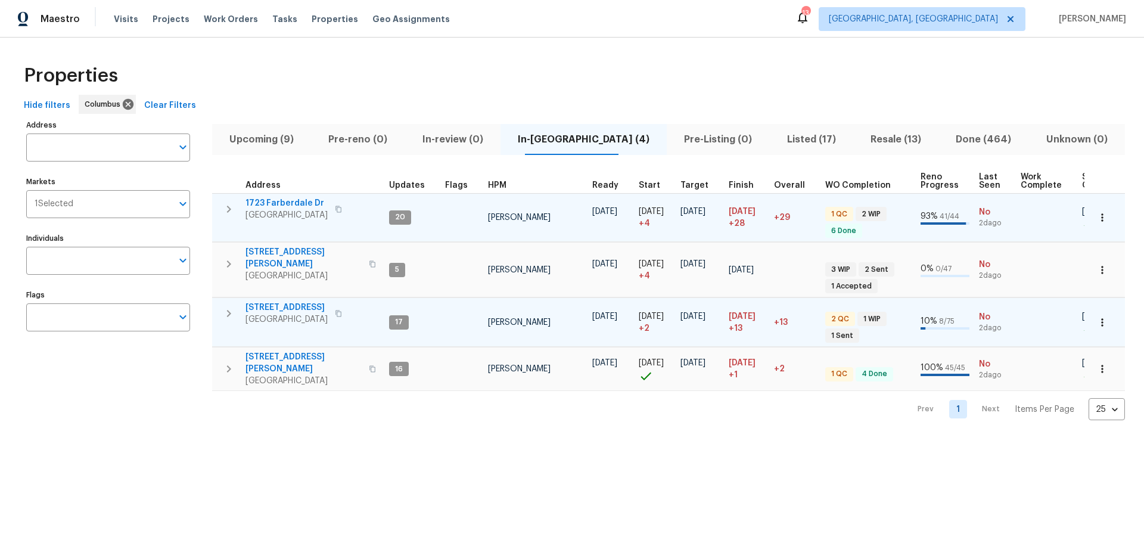
click at [229, 220] on button "button" at bounding box center [229, 209] width 24 height 24
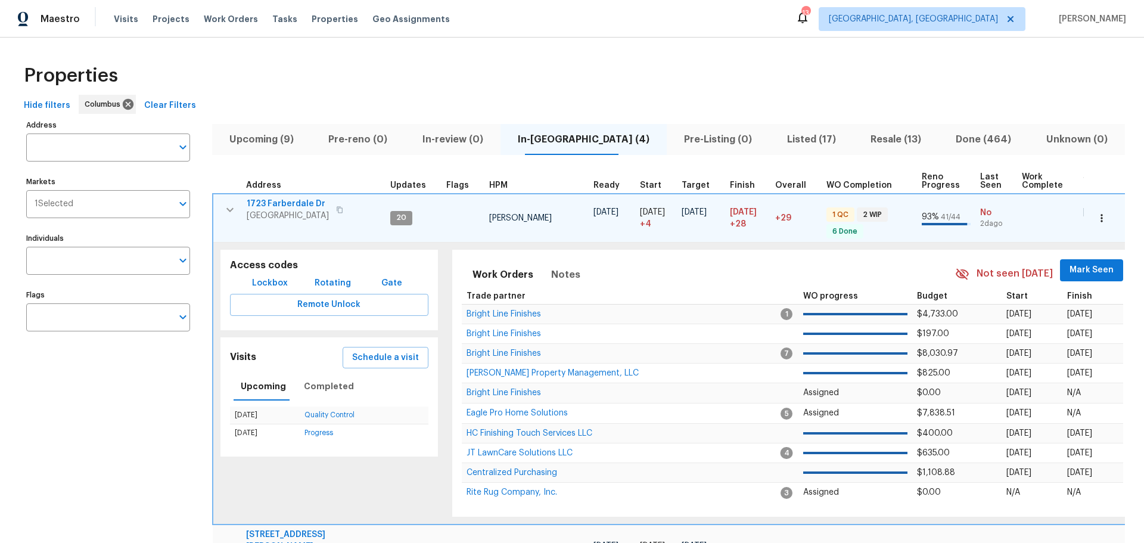
click at [225, 217] on button "button" at bounding box center [230, 210] width 24 height 24
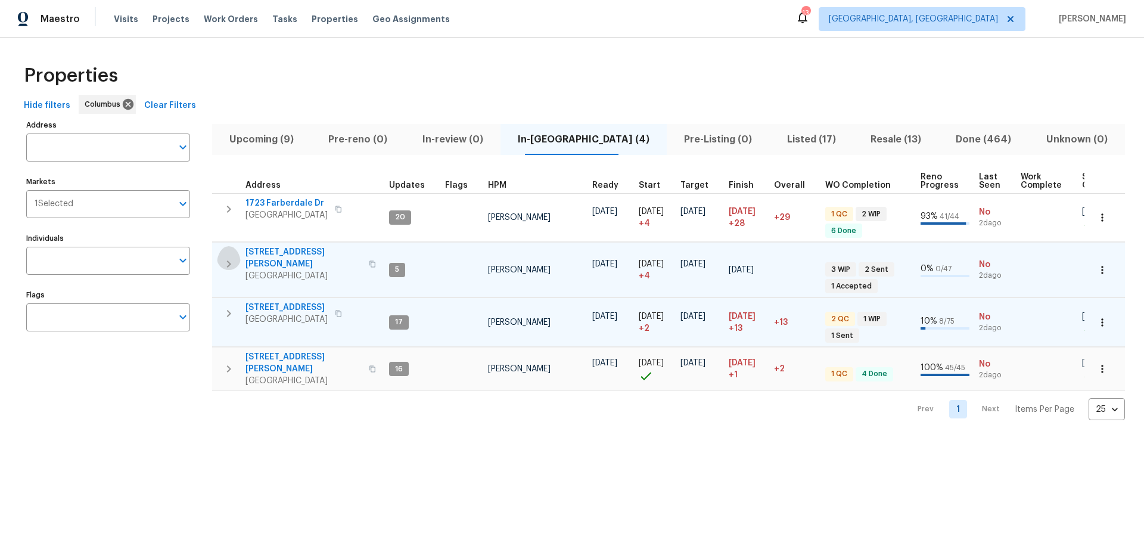
click at [226, 247] on button "button" at bounding box center [229, 264] width 24 height 36
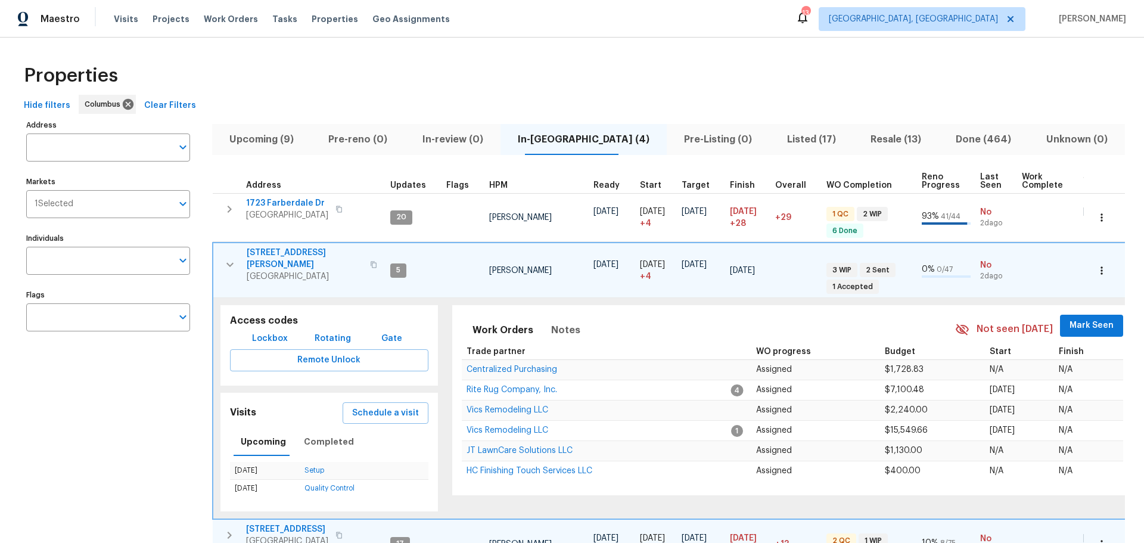
click at [226, 247] on button "button" at bounding box center [230, 265] width 24 height 36
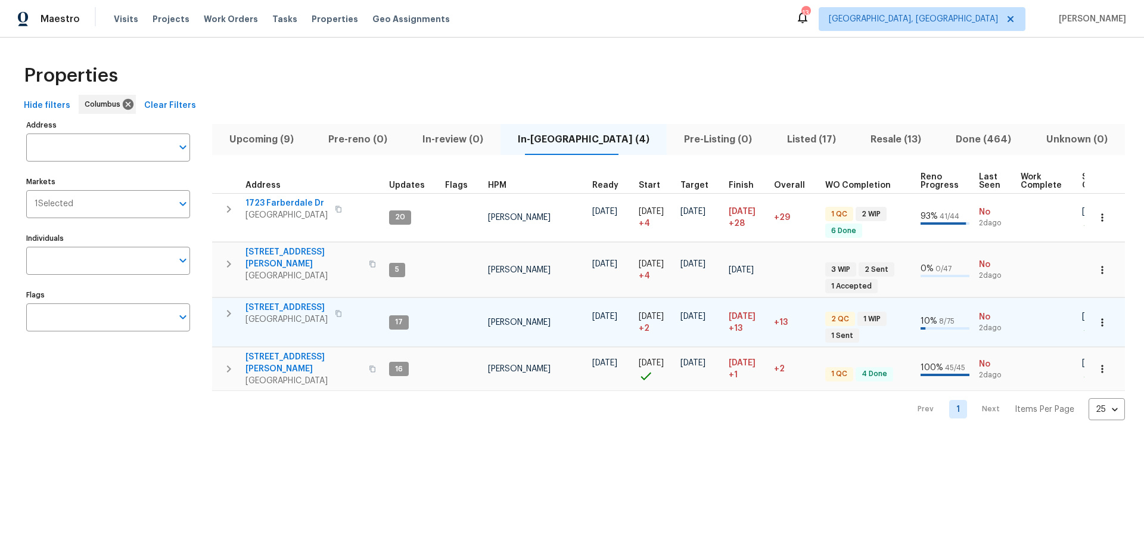
click at [225, 306] on icon "button" at bounding box center [229, 313] width 14 height 14
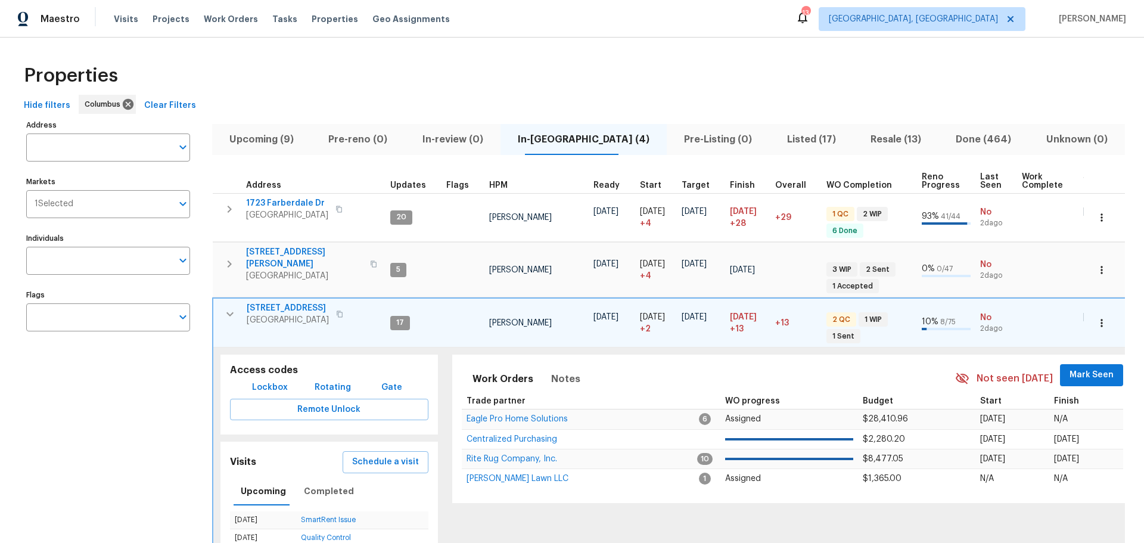
click at [225, 307] on icon "button" at bounding box center [230, 314] width 14 height 14
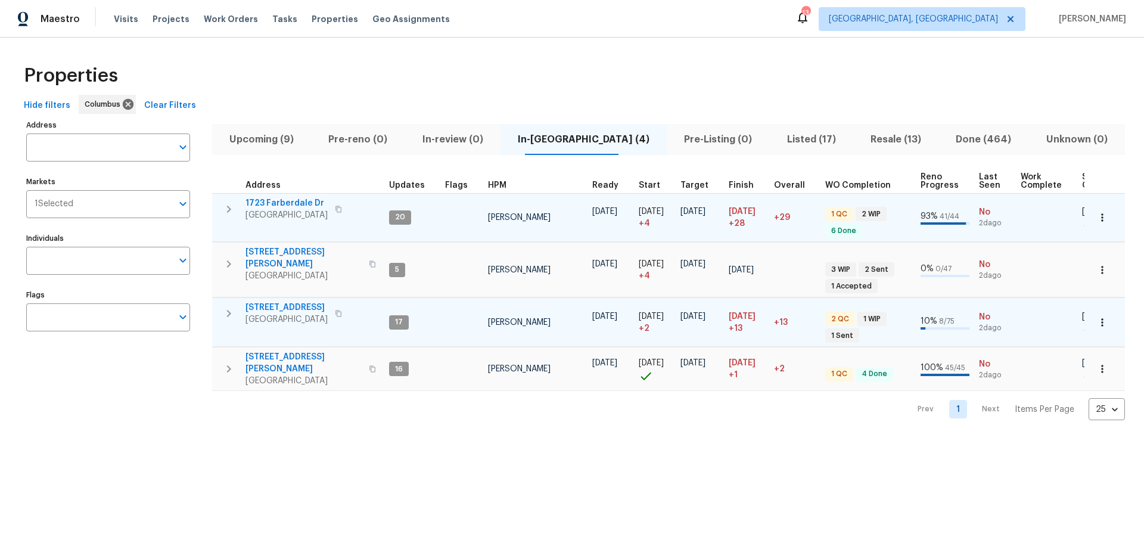
click at [273, 199] on span "1723 Farberdale Dr" at bounding box center [286, 203] width 82 height 12
click at [226, 213] on icon "button" at bounding box center [229, 209] width 14 height 14
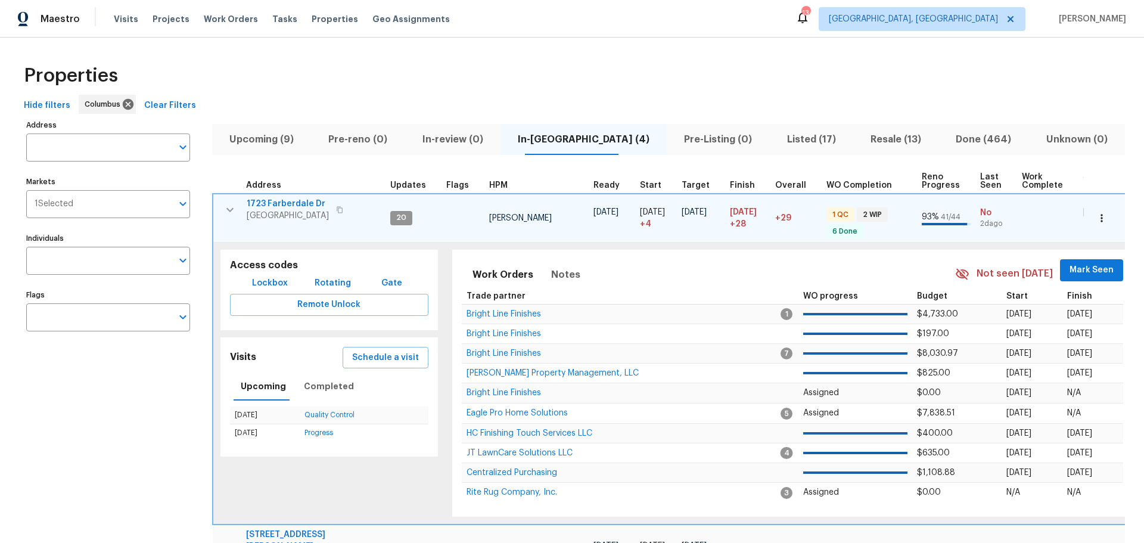
click at [1069, 275] on span "Mark Seen" at bounding box center [1091, 270] width 44 height 15
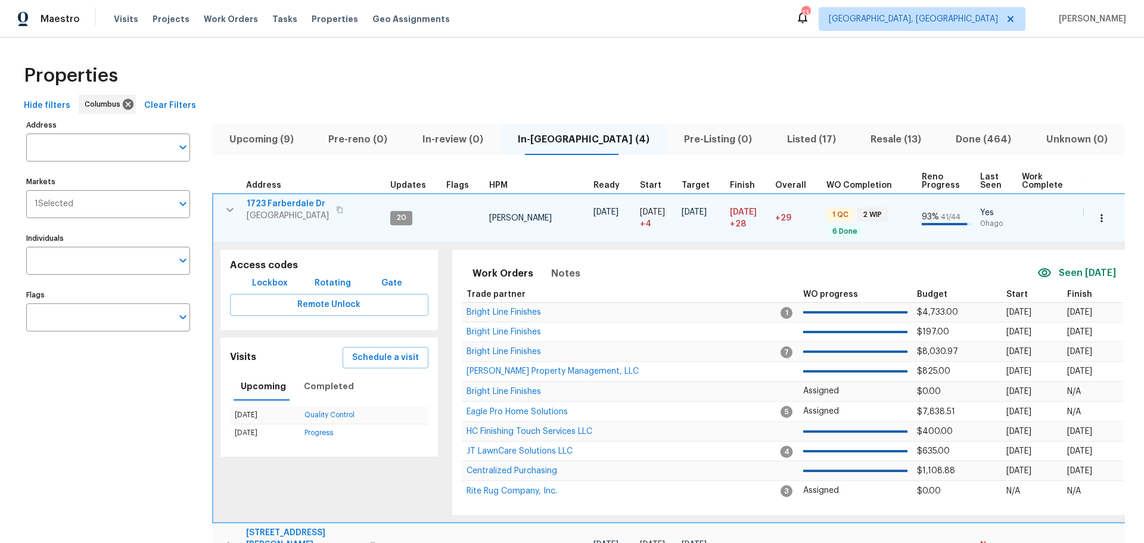
click at [228, 207] on icon "button" at bounding box center [230, 210] width 14 height 14
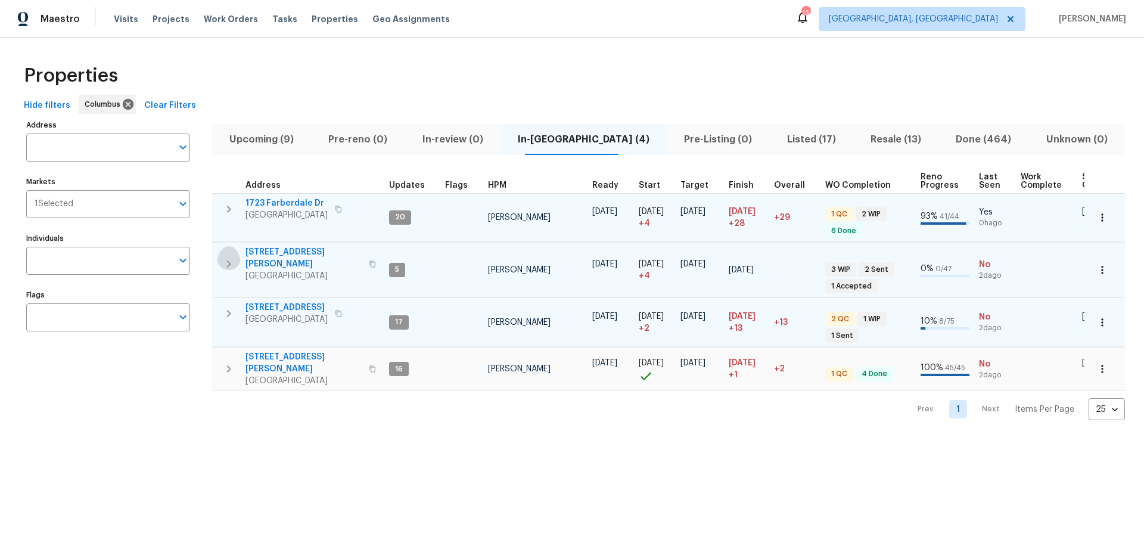
click at [232, 257] on icon "button" at bounding box center [229, 264] width 14 height 14
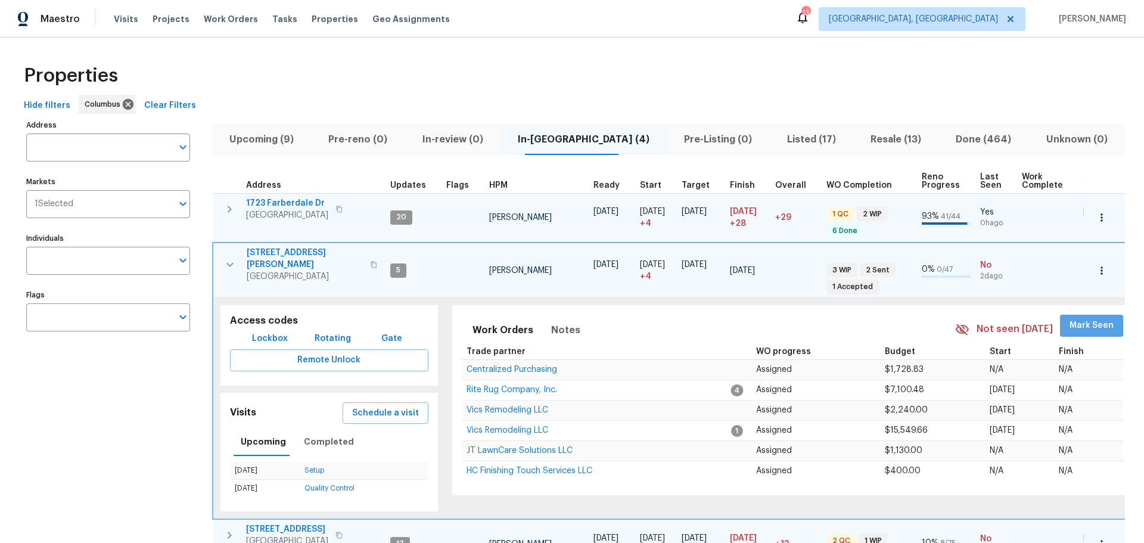
click at [1069, 318] on span "Mark Seen" at bounding box center [1091, 325] width 44 height 15
click at [231, 257] on icon "button" at bounding box center [230, 264] width 14 height 14
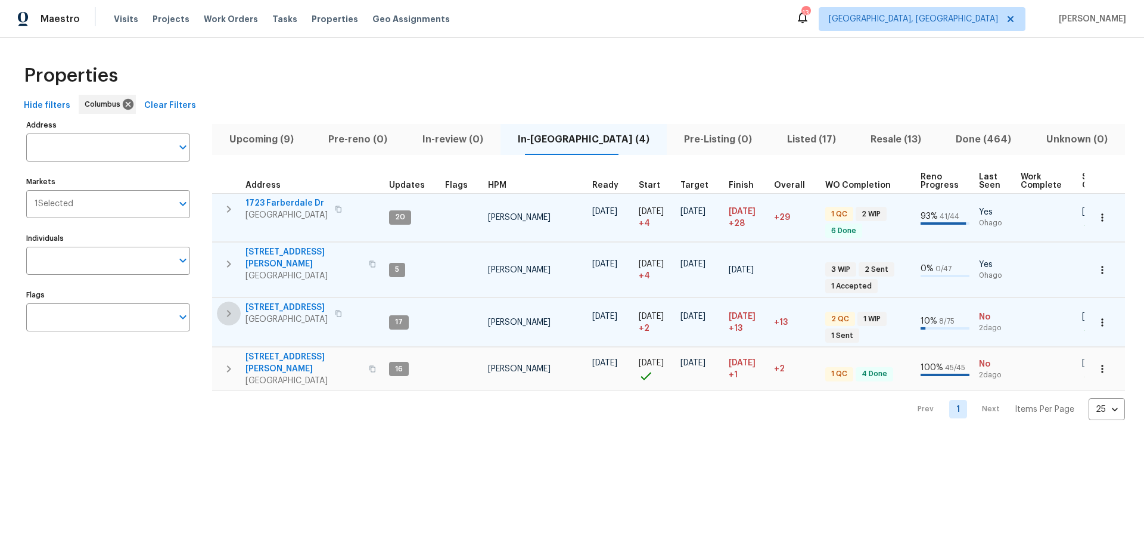
drag, startPoint x: 224, startPoint y: 299, endPoint x: 375, endPoint y: 323, distance: 152.7
click at [225, 301] on button "button" at bounding box center [229, 313] width 24 height 24
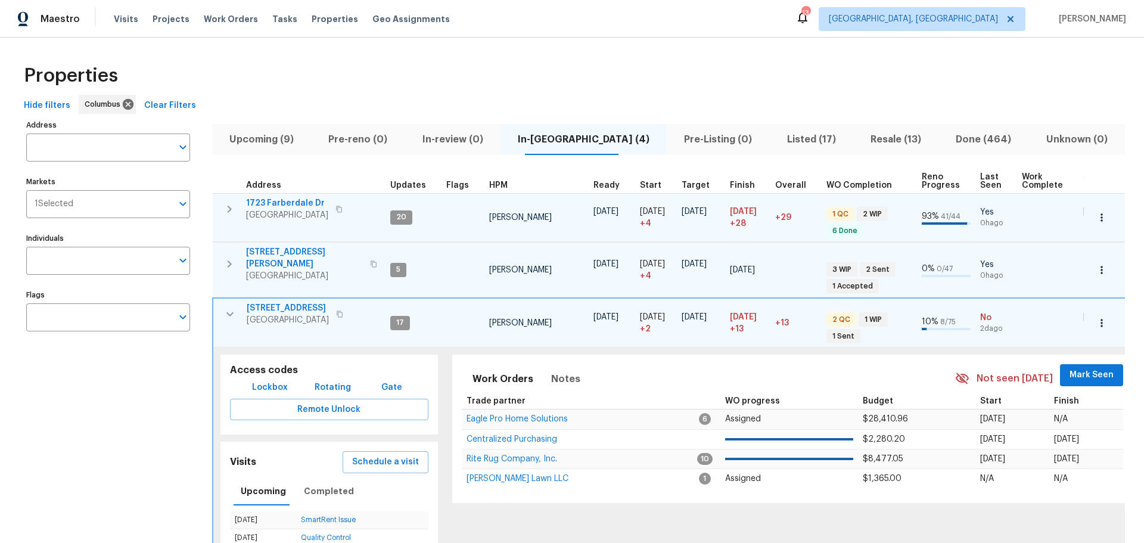
click at [1069, 373] on span "Mark Seen" at bounding box center [1091, 375] width 44 height 15
click at [231, 307] on icon "button" at bounding box center [230, 314] width 14 height 14
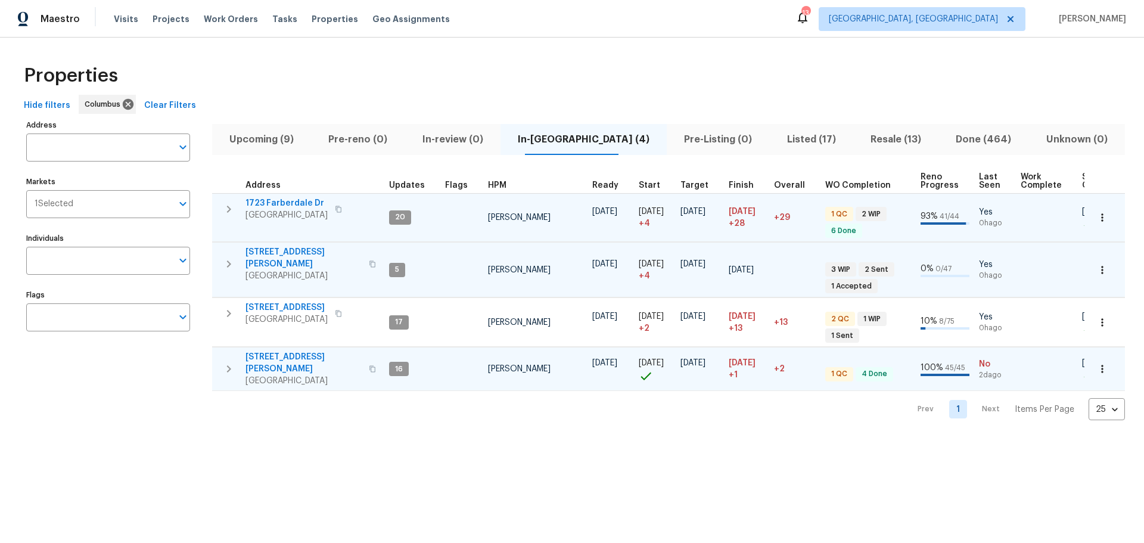
click at [228, 362] on icon "button" at bounding box center [229, 369] width 14 height 14
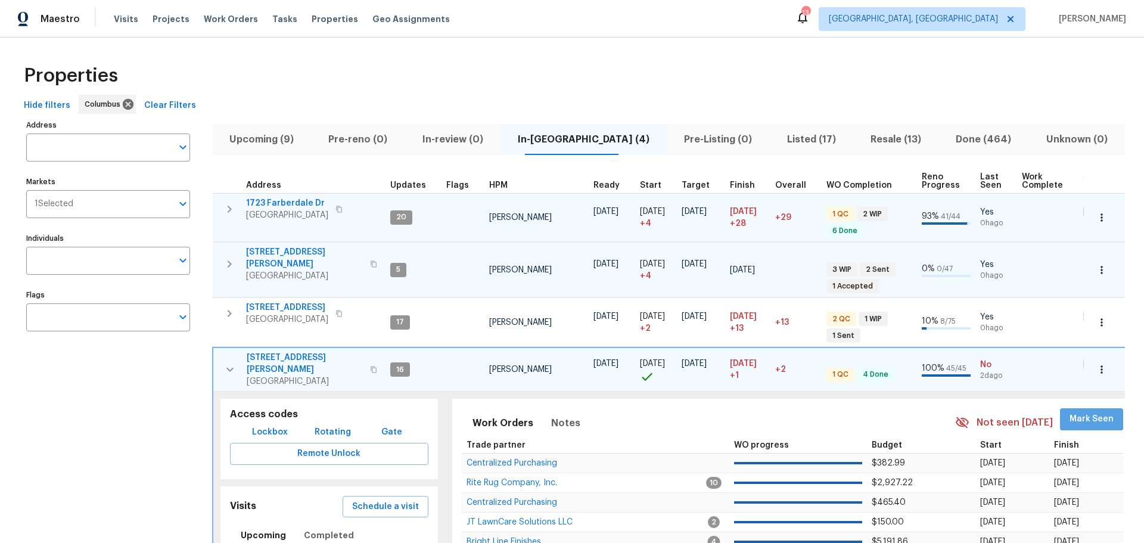
click at [1064, 408] on button "Mark Seen" at bounding box center [1091, 419] width 63 height 22
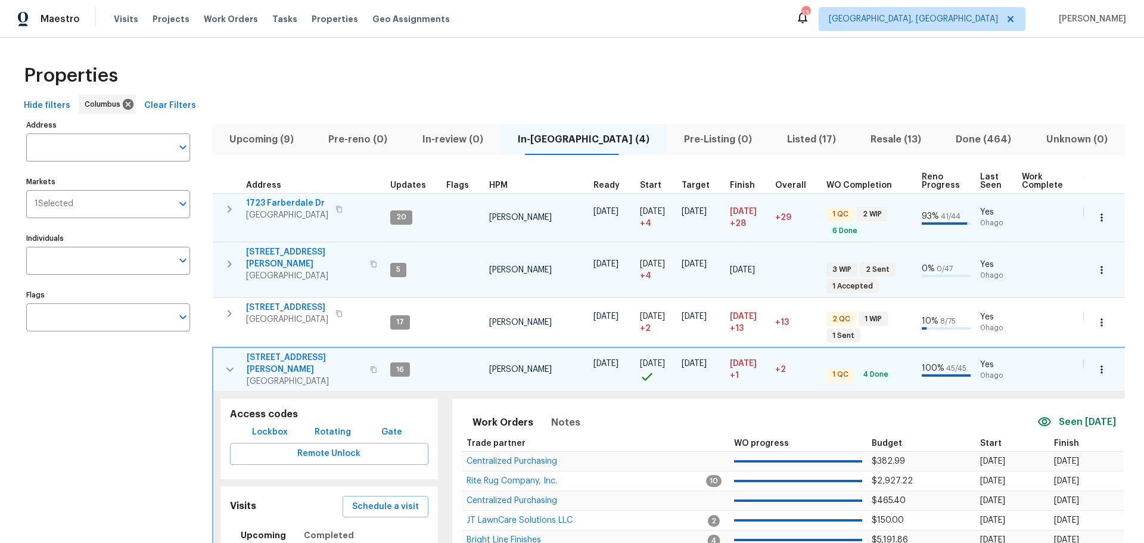
click at [240, 360] on button "button" at bounding box center [230, 370] width 24 height 36
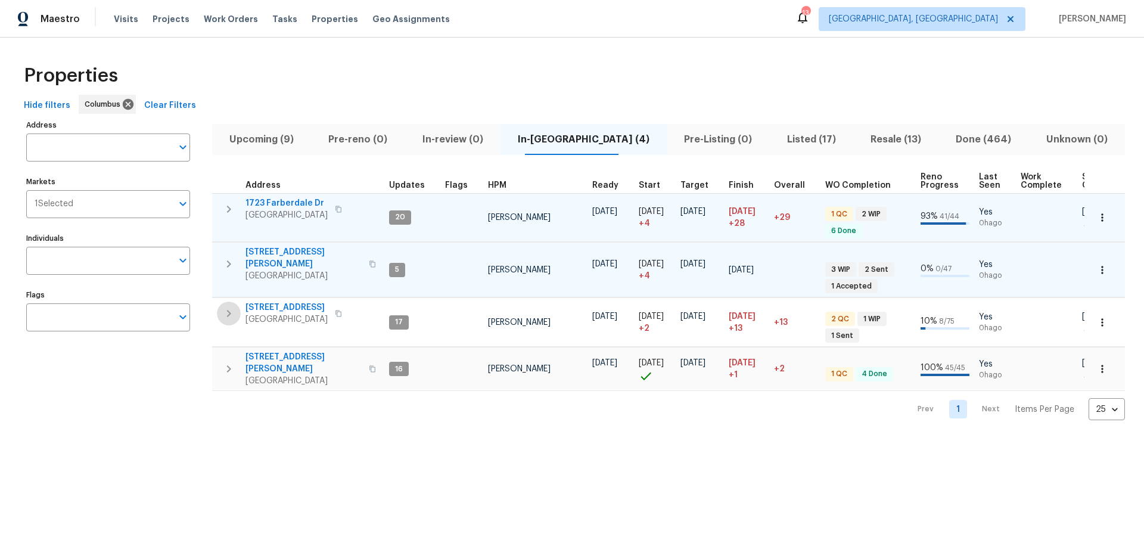
click at [228, 311] on icon "button" at bounding box center [229, 313] width 14 height 14
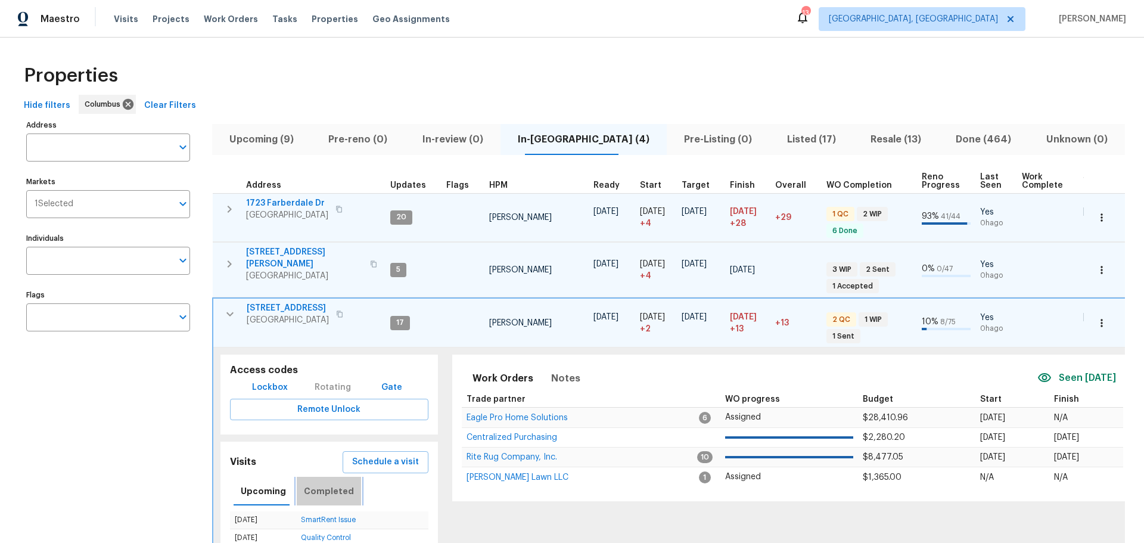
click at [344, 477] on button "Completed" at bounding box center [329, 491] width 64 height 29
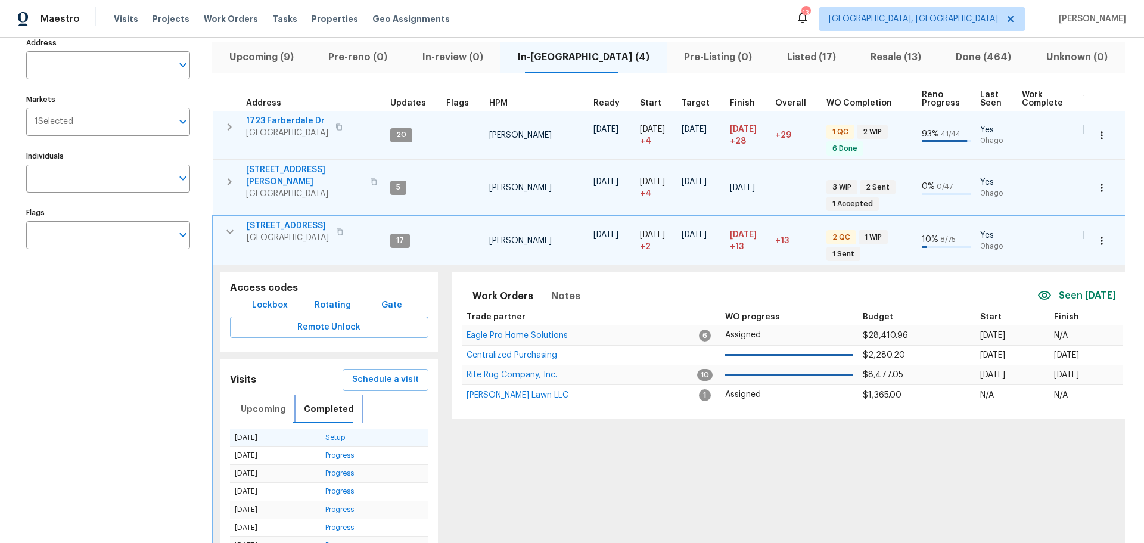
scroll to position [82, 0]
click at [224, 220] on button "button" at bounding box center [230, 232] width 24 height 24
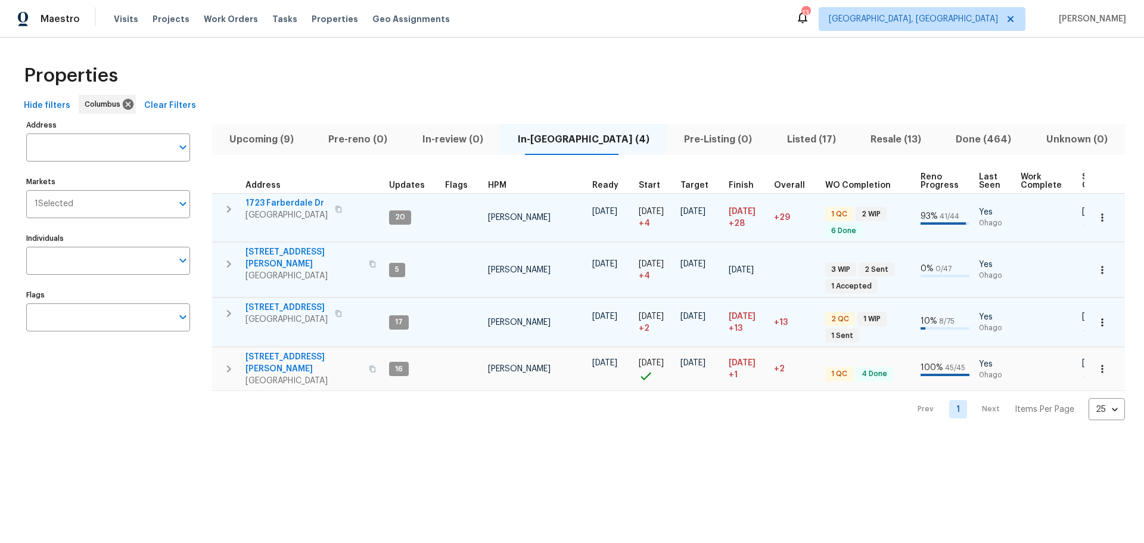
scroll to position [0, 0]
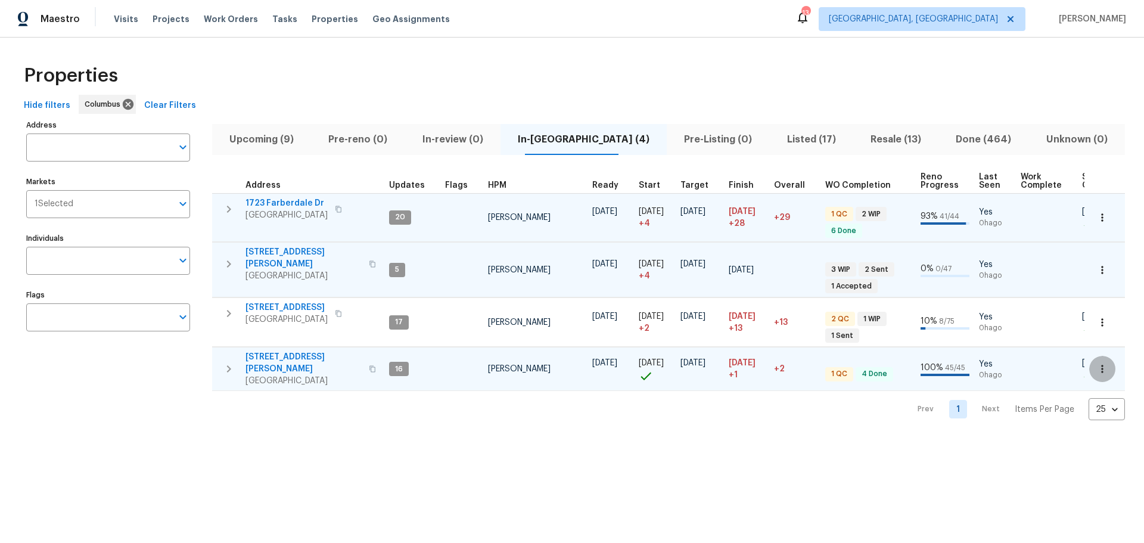
click at [1089, 356] on button "button" at bounding box center [1102, 369] width 26 height 26
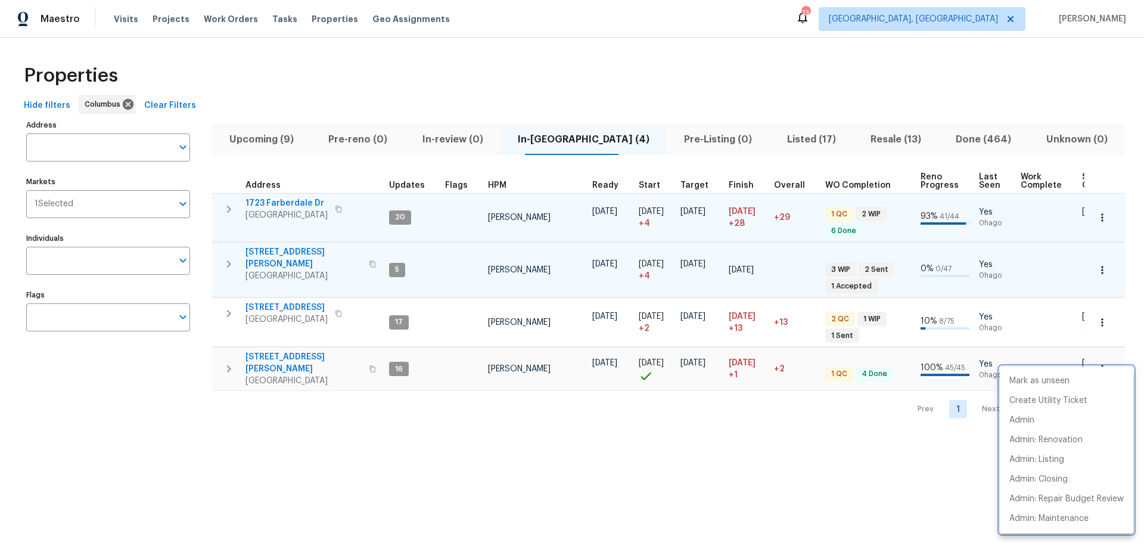
click at [276, 351] on div at bounding box center [572, 271] width 1144 height 543
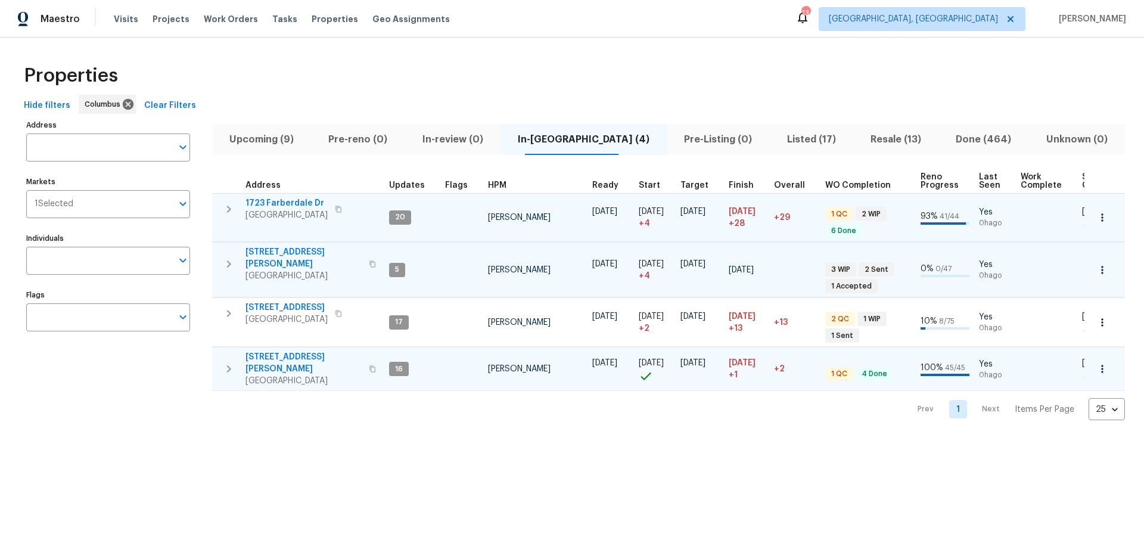
click at [276, 351] on span "6800 Barker Dr" at bounding box center [303, 363] width 116 height 24
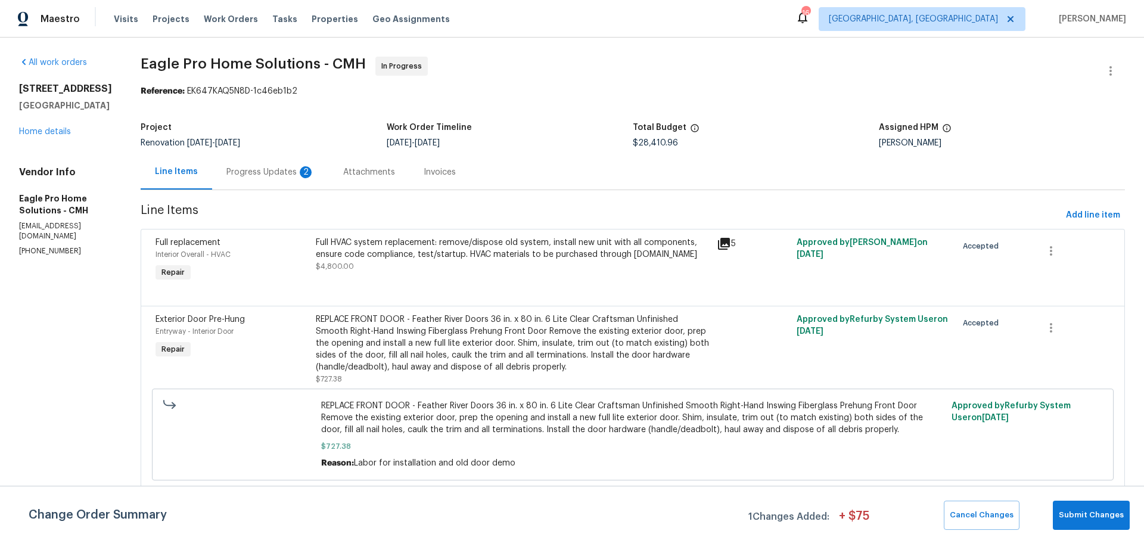
click at [298, 176] on div "Progress Updates 2" at bounding box center [270, 172] width 88 height 12
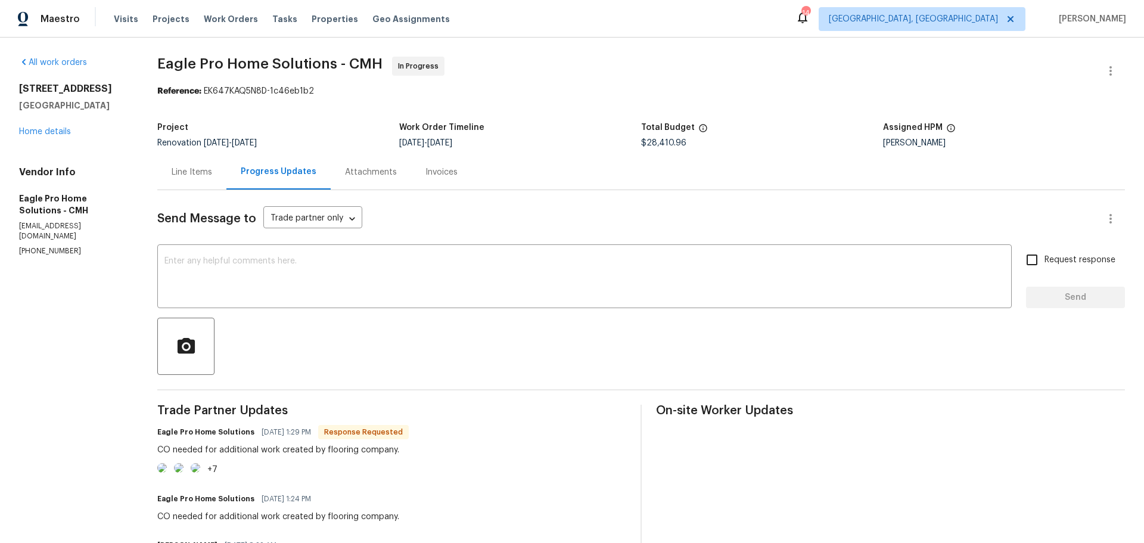
click at [176, 177] on div "Line Items" at bounding box center [191, 171] width 69 height 35
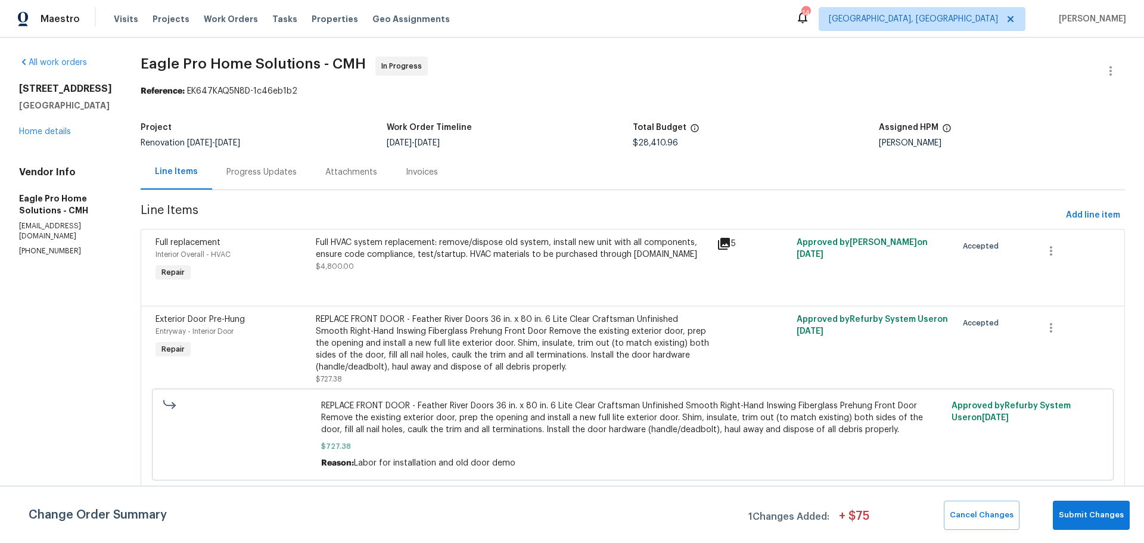
click at [307, 181] on div "Progress Updates" at bounding box center [261, 171] width 99 height 35
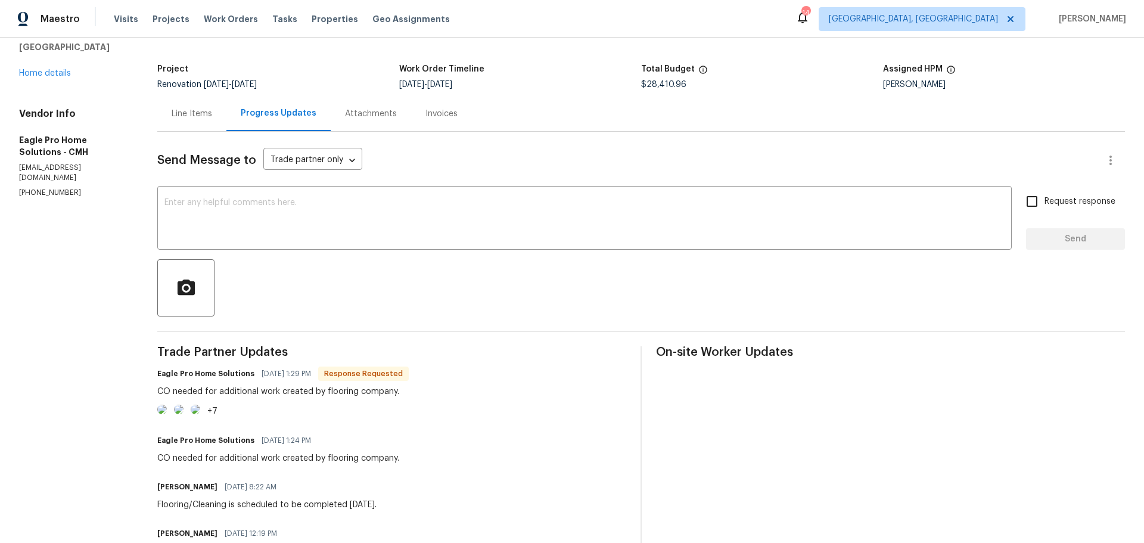
scroll to position [59, 0]
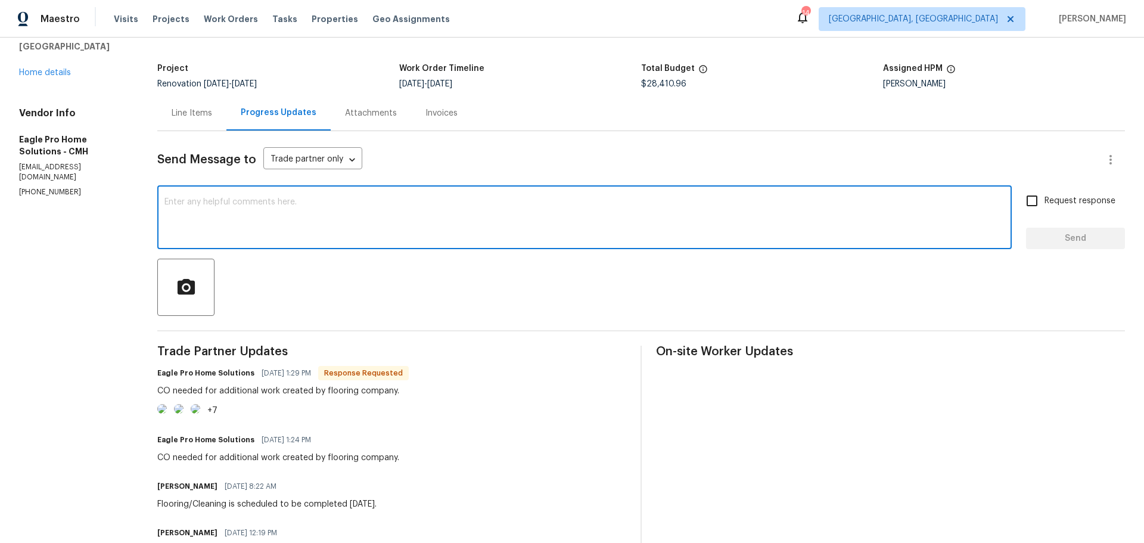
click at [272, 229] on textarea at bounding box center [584, 219] width 840 height 42
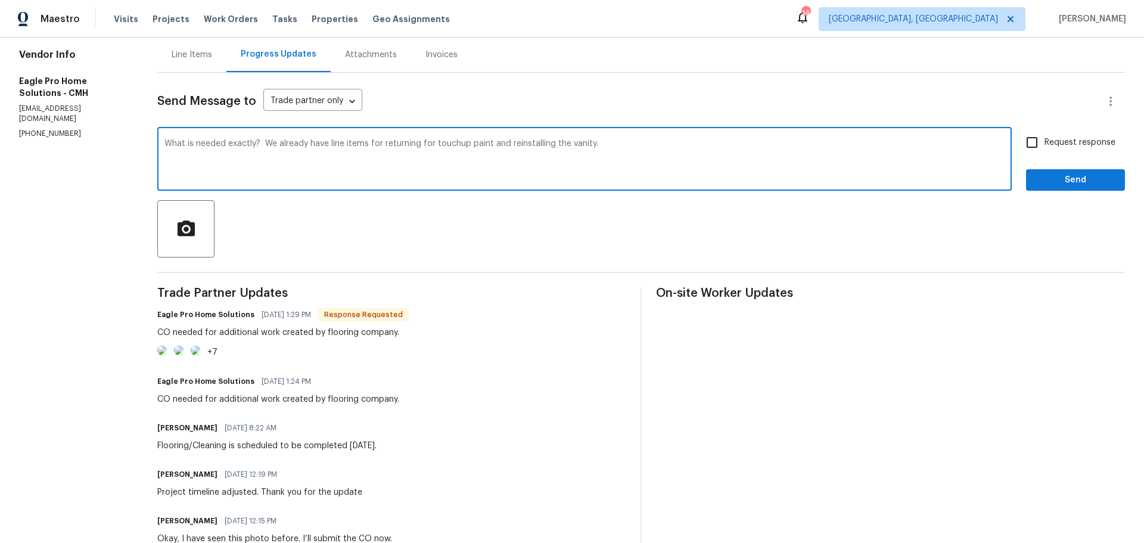
scroll to position [118, 0]
type textarea "What is needed exactly? We already have line items for returning for touchup pa…"
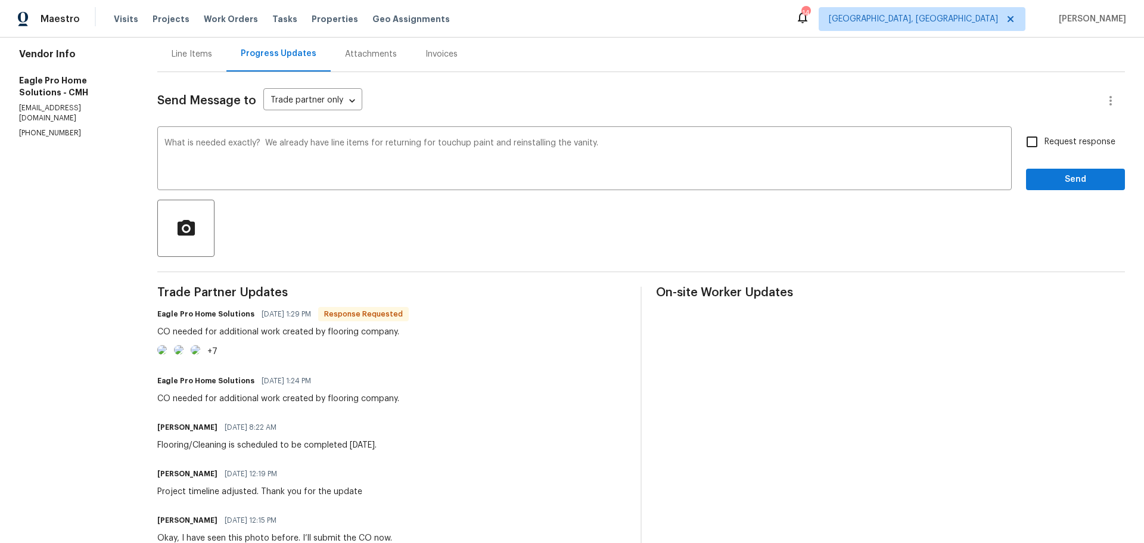
click at [167, 354] on img at bounding box center [162, 350] width 10 height 10
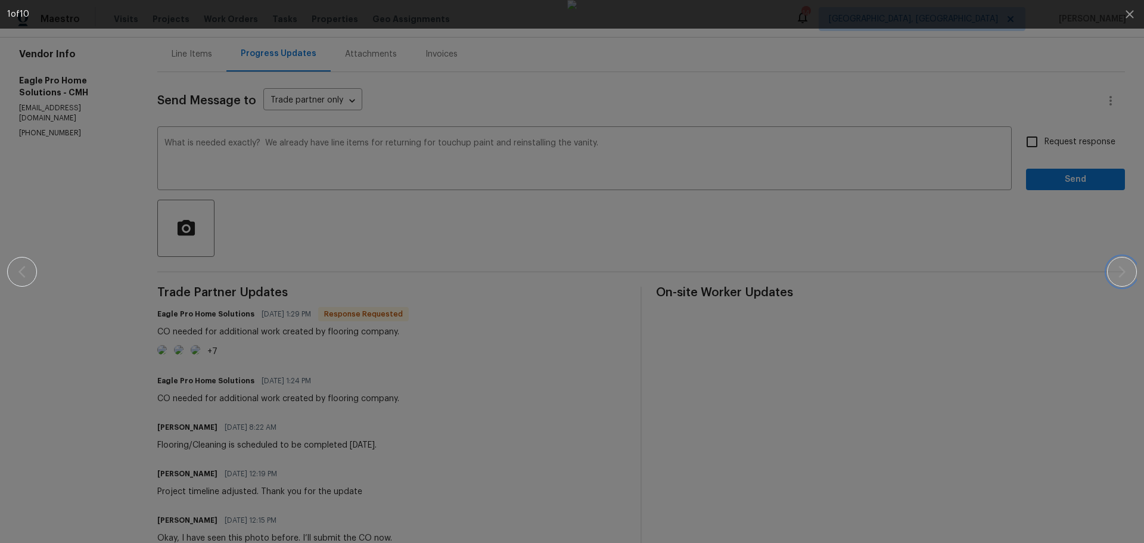
click at [1119, 272] on icon "button" at bounding box center [1122, 272] width 14 height 14
click at [23, 278] on icon "button" at bounding box center [22, 272] width 14 height 14
click at [1126, 10] on icon "button" at bounding box center [1129, 14] width 8 height 8
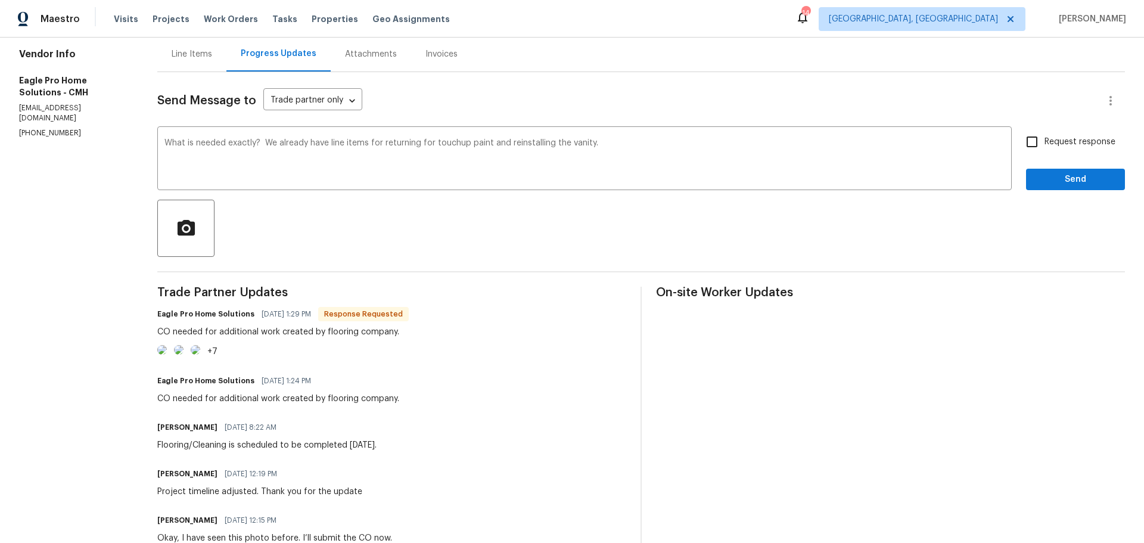
click at [1056, 148] on span "Request response" at bounding box center [1079, 142] width 71 height 13
click at [1044, 148] on input "Request response" at bounding box center [1031, 141] width 25 height 25
checkbox input "true"
click at [1057, 183] on span "Send" at bounding box center [1075, 179] width 80 height 15
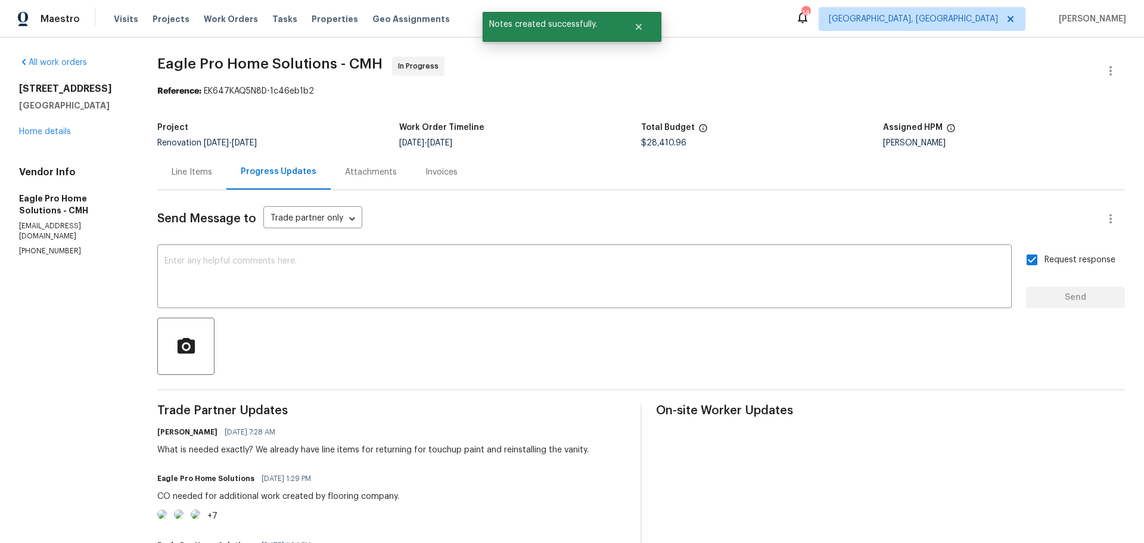
click at [212, 169] on div "Line Items" at bounding box center [192, 172] width 41 height 12
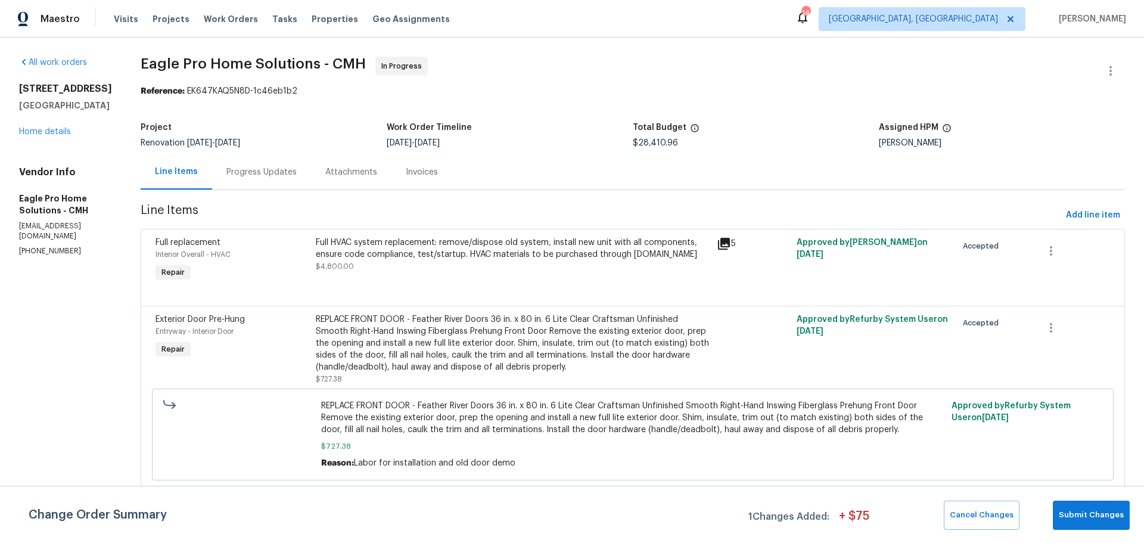
click at [279, 169] on div "Progress Updates" at bounding box center [261, 172] width 70 height 12
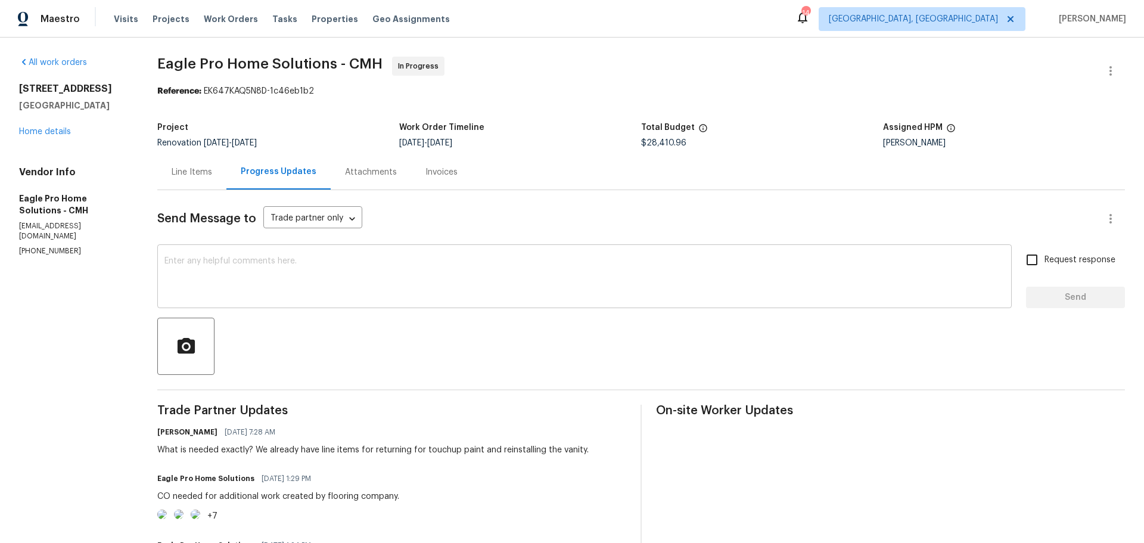
click at [337, 272] on textarea at bounding box center [584, 278] width 840 height 42
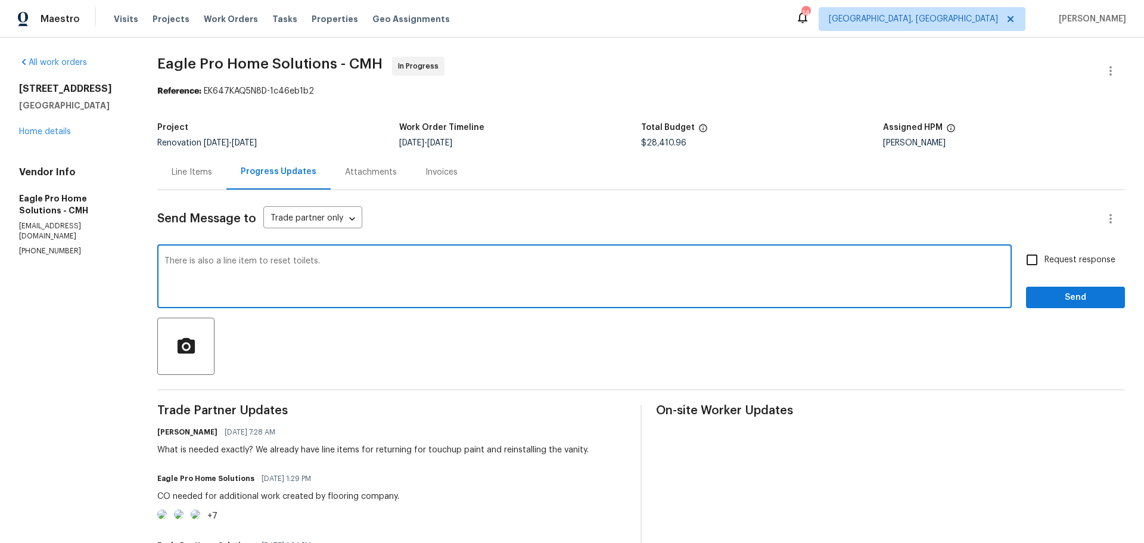
type textarea "There is also a line item to reset toilets."
click at [1075, 293] on span "Send" at bounding box center [1075, 297] width 80 height 15
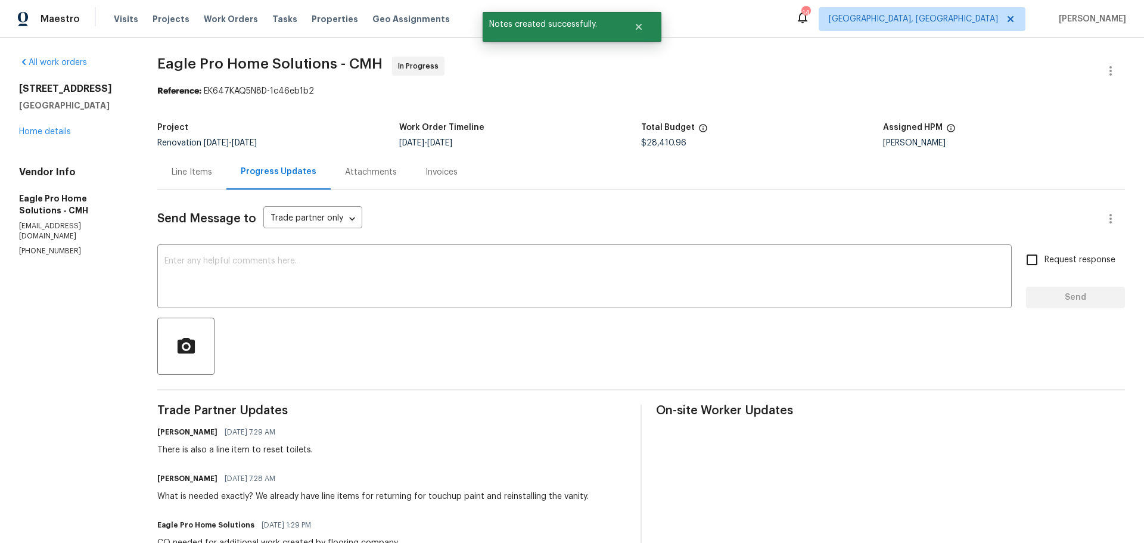
click at [60, 136] on div "4296 Oakwind Dr Columbus, OH 43207 Home details" at bounding box center [74, 110] width 110 height 55
click at [42, 132] on link "Home details" at bounding box center [45, 131] width 52 height 8
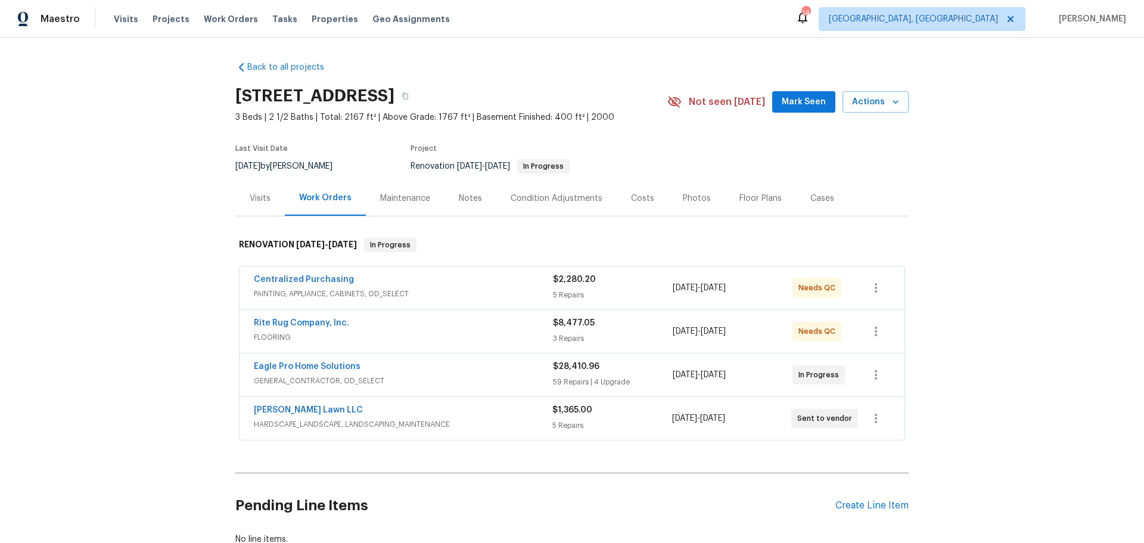
click at [307, 362] on span "Eagle Pro Home Solutions" at bounding box center [307, 366] width 107 height 12
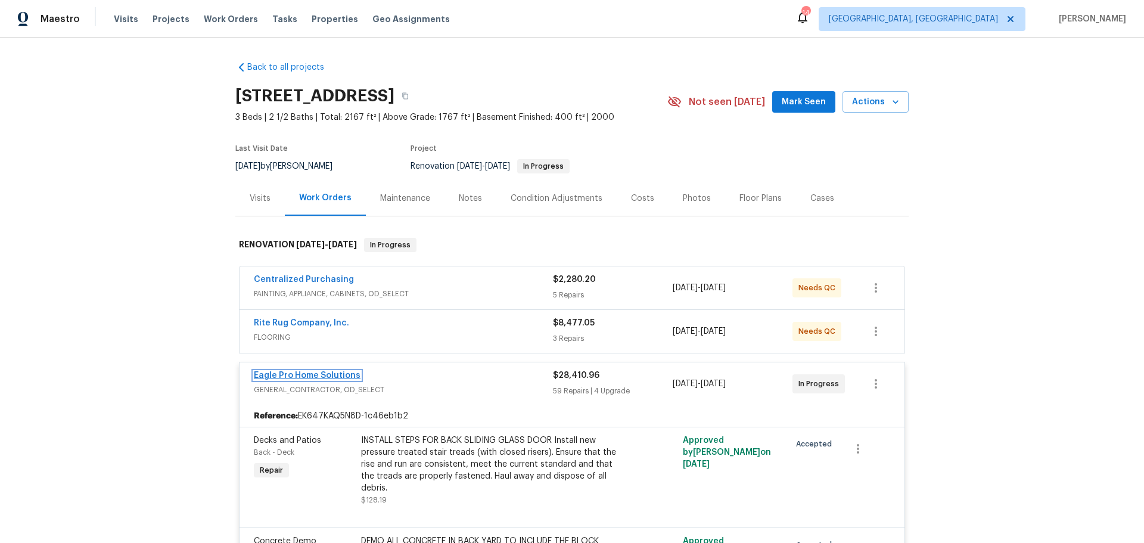
click at [304, 372] on link "Eagle Pro Home Solutions" at bounding box center [307, 375] width 107 height 8
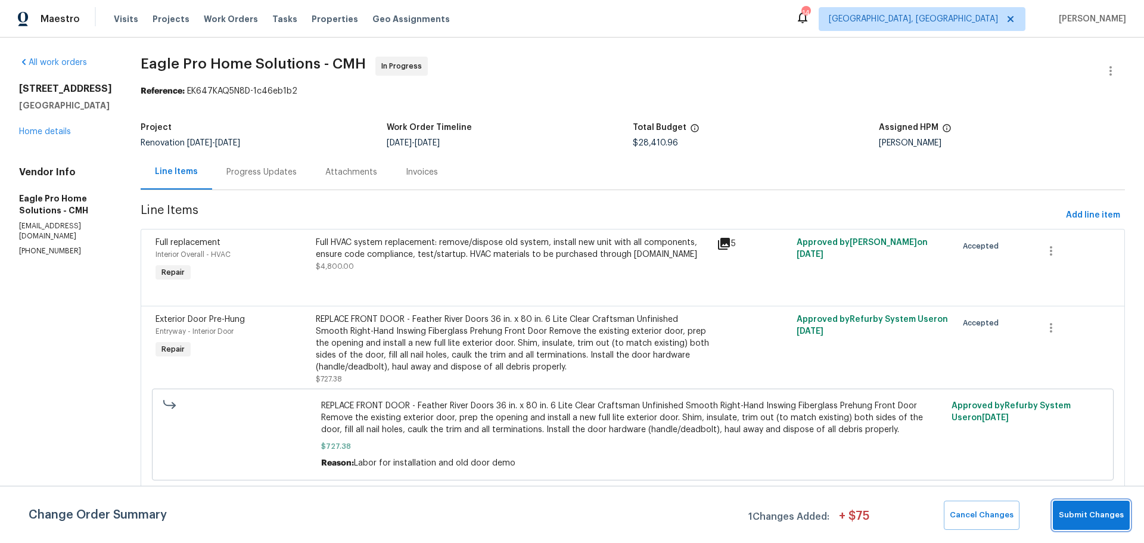
click at [1080, 513] on span "Submit Changes" at bounding box center [1091, 515] width 65 height 14
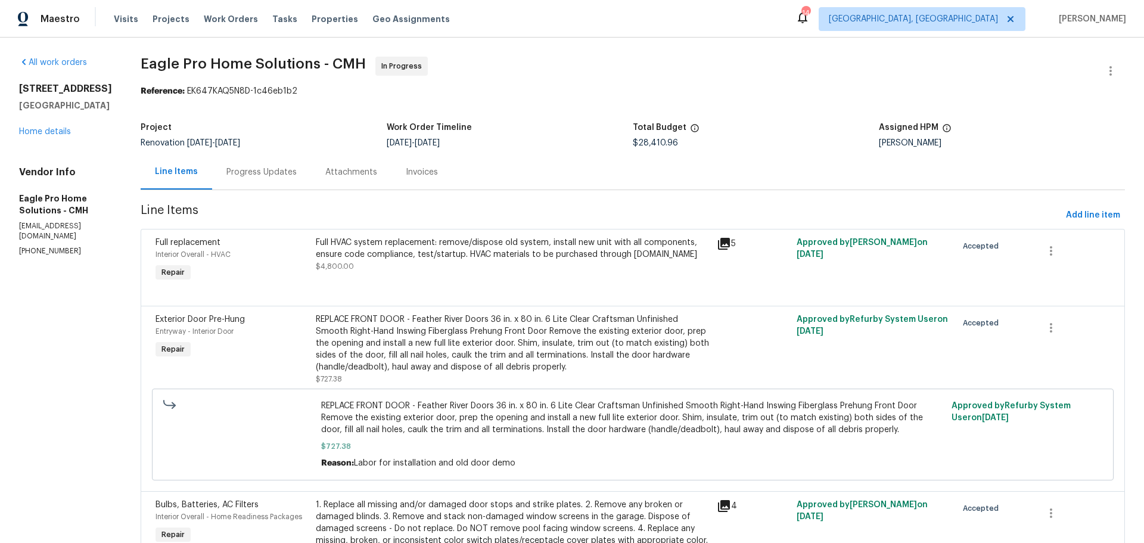
click at [289, 163] on div "Progress Updates" at bounding box center [261, 171] width 99 height 35
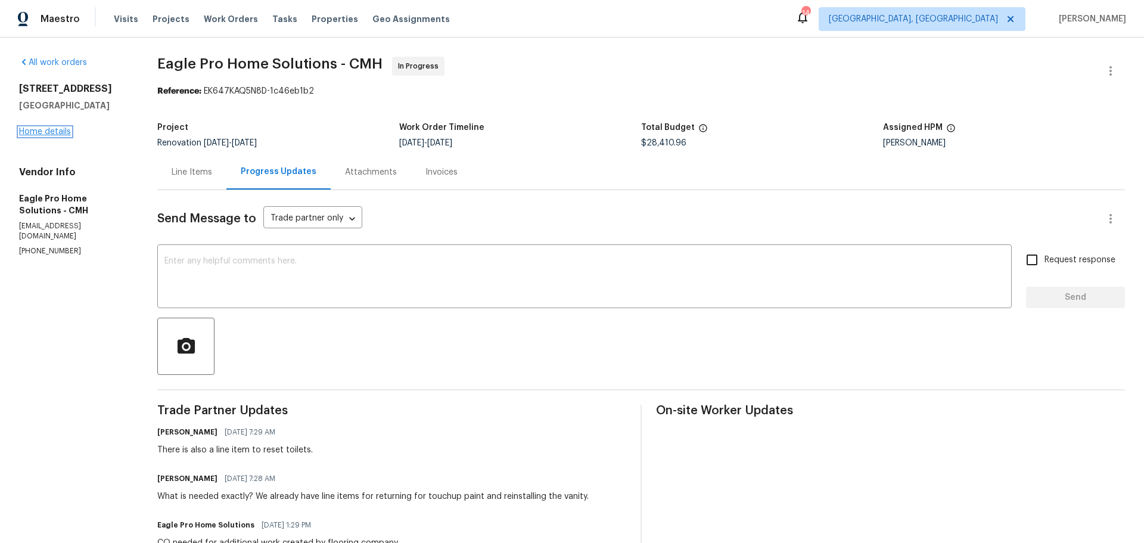
click at [20, 132] on link "Home details" at bounding box center [45, 131] width 52 height 8
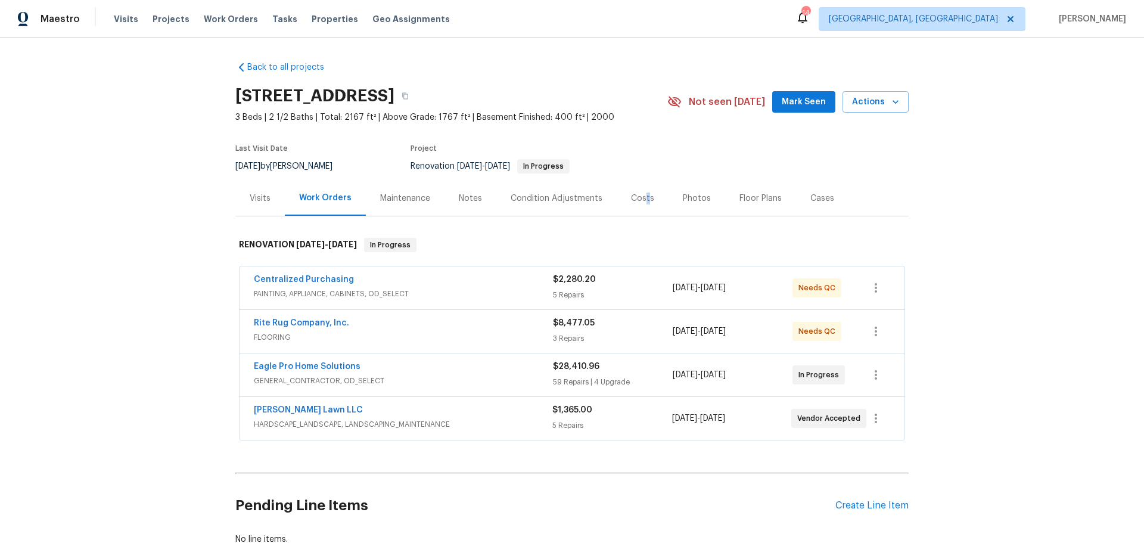
click at [639, 204] on div "Costs" at bounding box center [643, 198] width 52 height 35
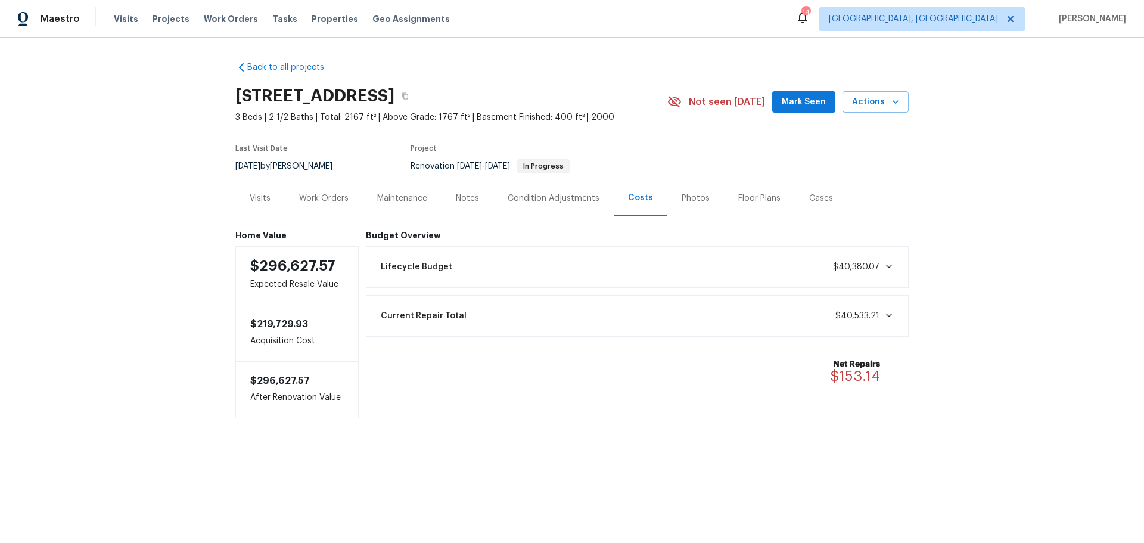
click at [265, 204] on div "Visits" at bounding box center [259, 198] width 49 height 35
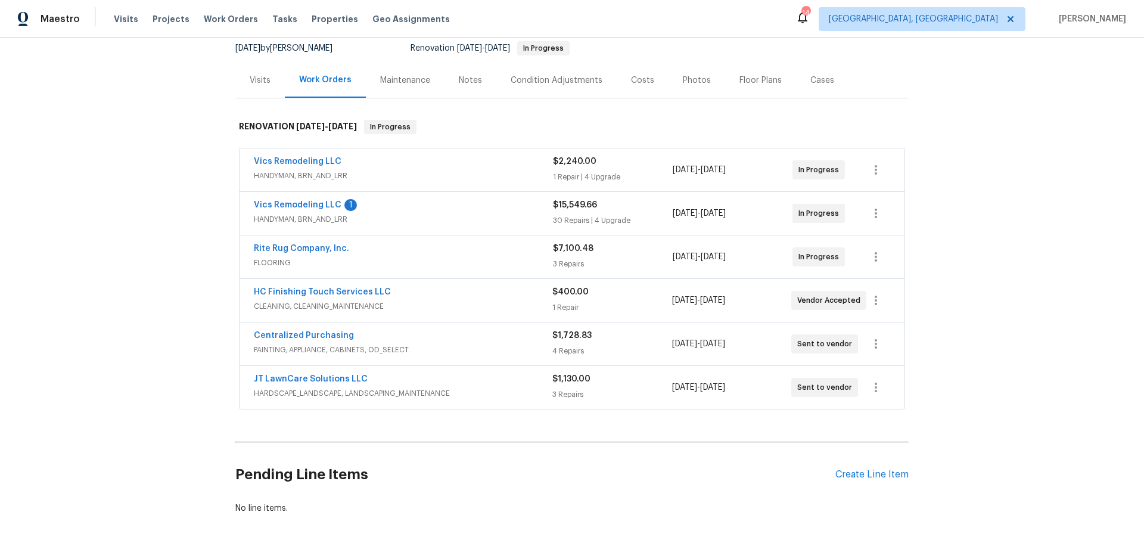
scroll to position [119, 0]
click at [310, 201] on link "Vics Remodeling LLC" at bounding box center [298, 204] width 88 height 8
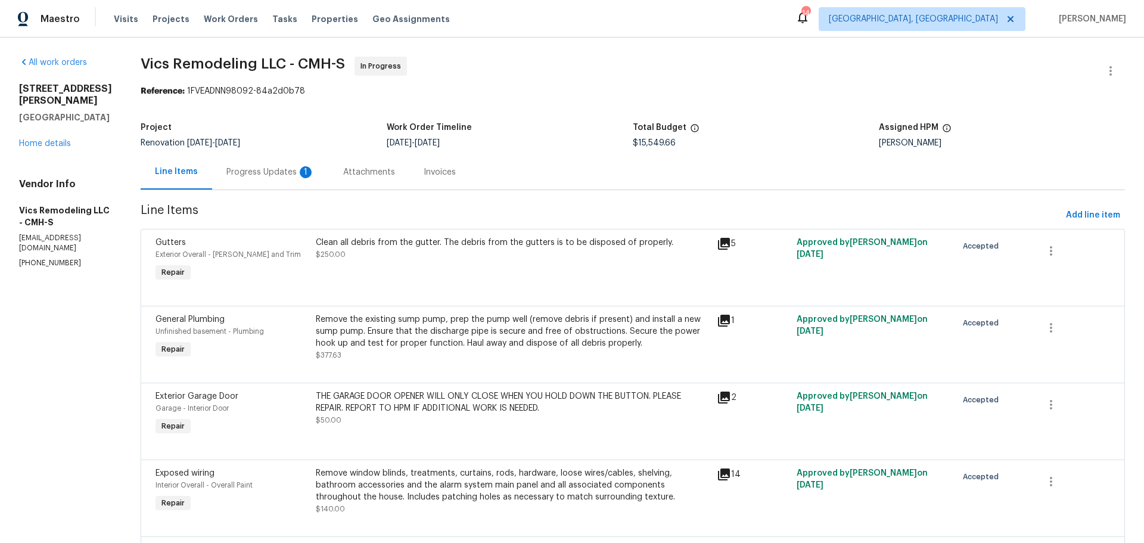
click at [278, 172] on div "Progress Updates 1" at bounding box center [270, 172] width 88 height 12
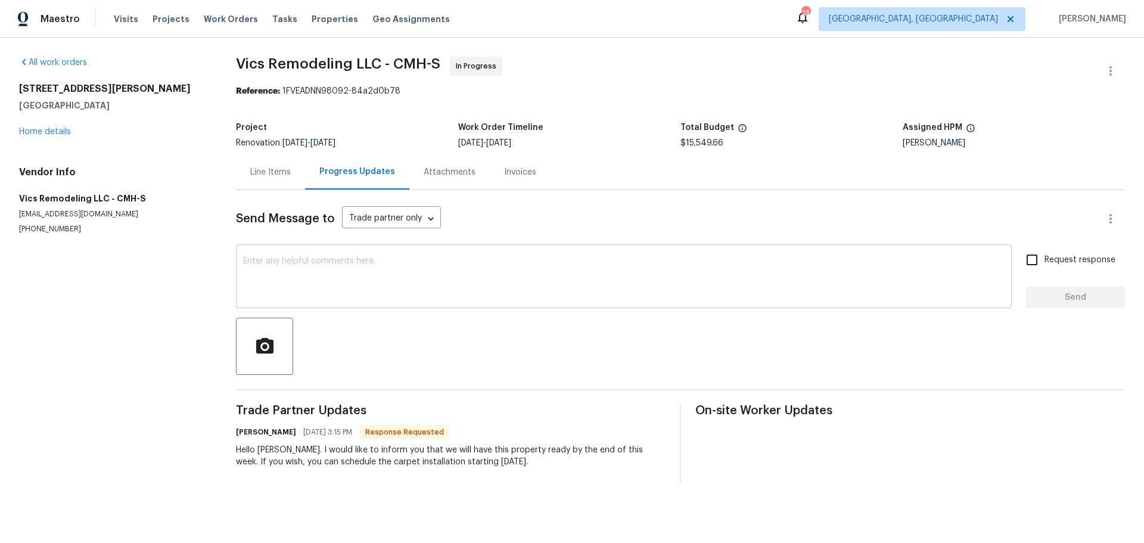
click at [427, 298] on textarea at bounding box center [623, 278] width 761 height 42
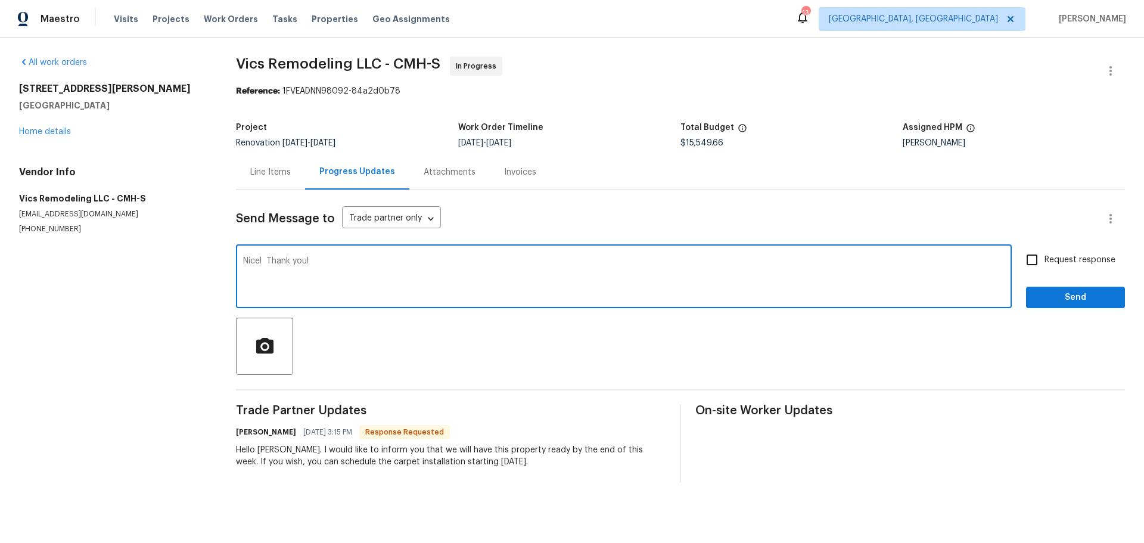
type textarea "Nice! Thank you!"
click at [1106, 292] on span "Send" at bounding box center [1075, 297] width 80 height 15
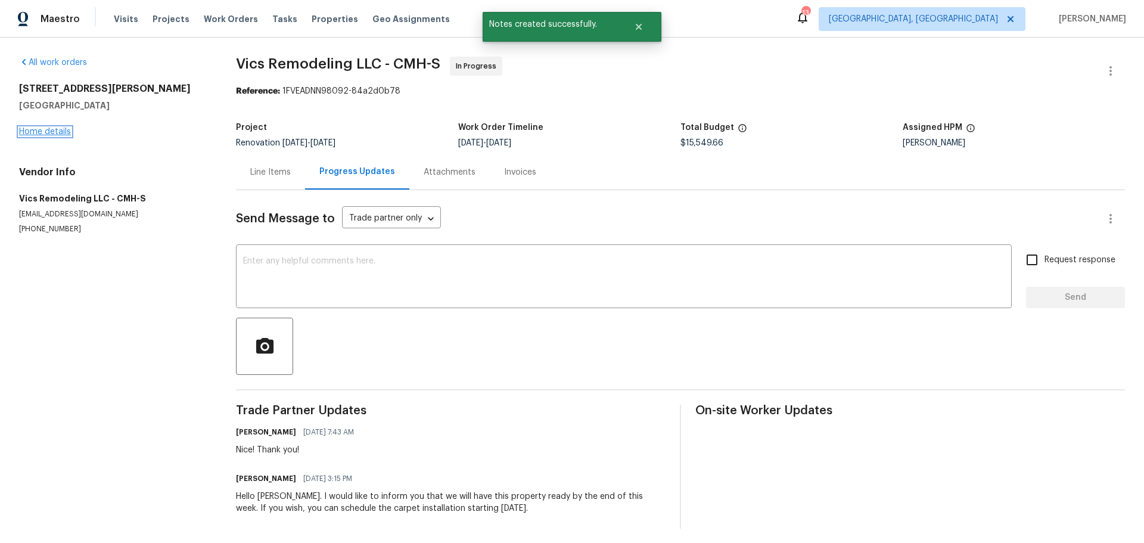
click at [43, 130] on link "Home details" at bounding box center [45, 131] width 52 height 8
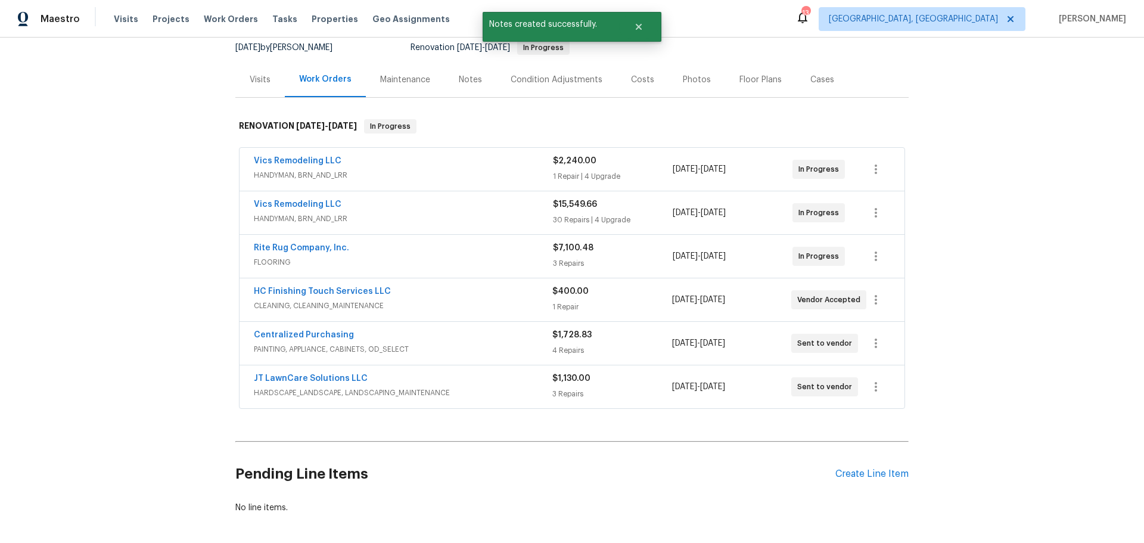
scroll to position [119, 0]
click at [877, 257] on icon "button" at bounding box center [876, 255] width 14 height 14
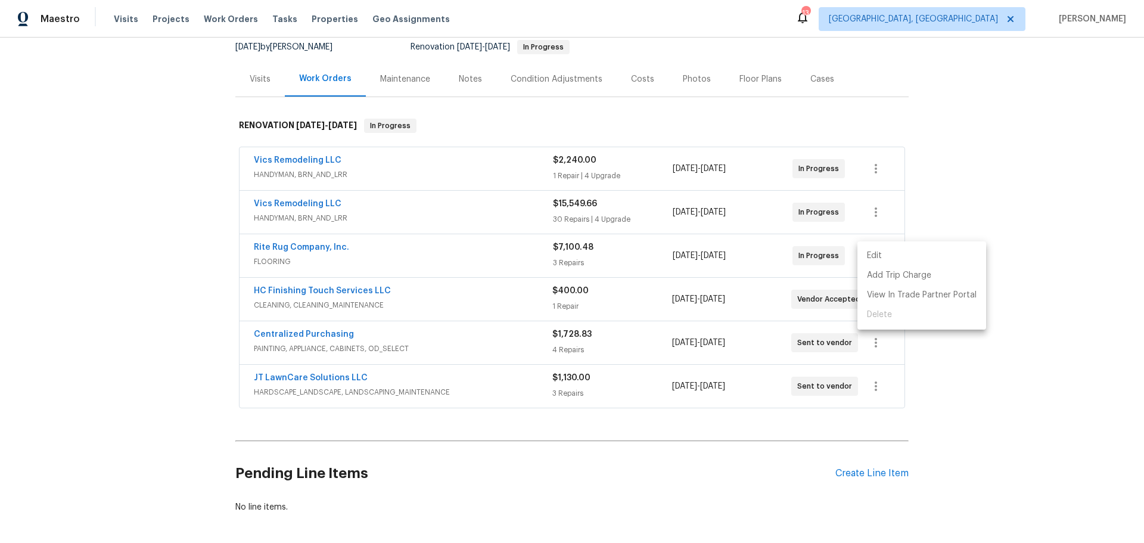
click at [876, 262] on li "Edit" at bounding box center [921, 256] width 129 height 20
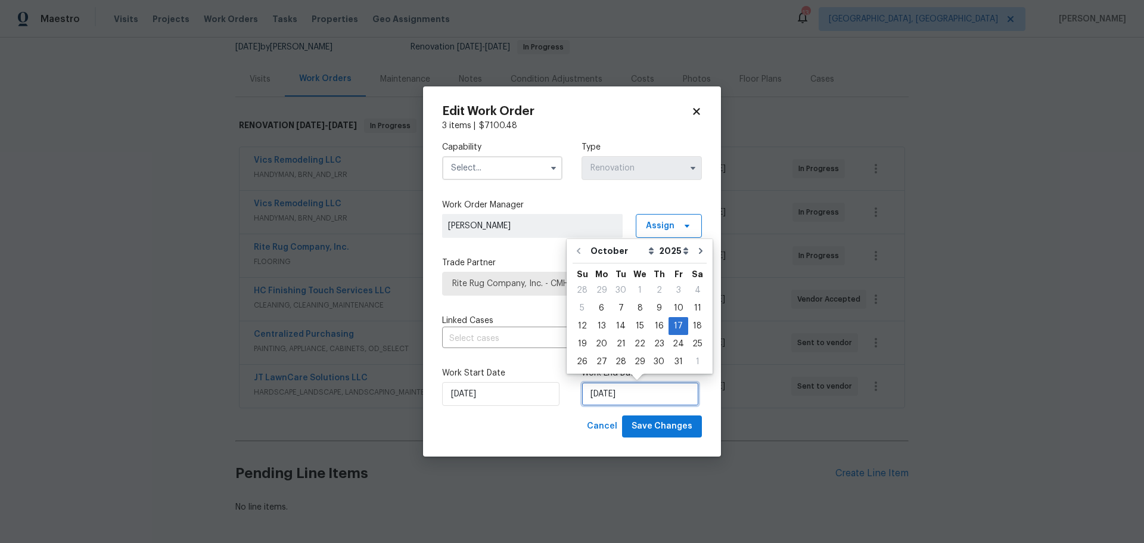
click at [640, 399] on input "[DATE]" at bounding box center [639, 394] width 117 height 24
click at [602, 323] on div "13" at bounding box center [602, 326] width 20 height 17
type input "[DATE]"
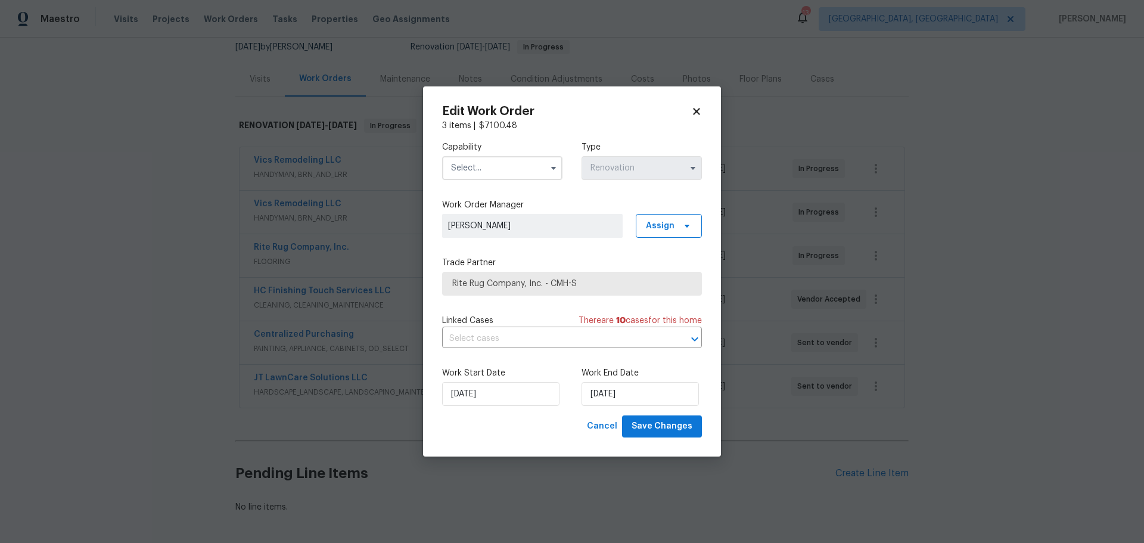
click at [464, 160] on input "text" at bounding box center [502, 168] width 120 height 24
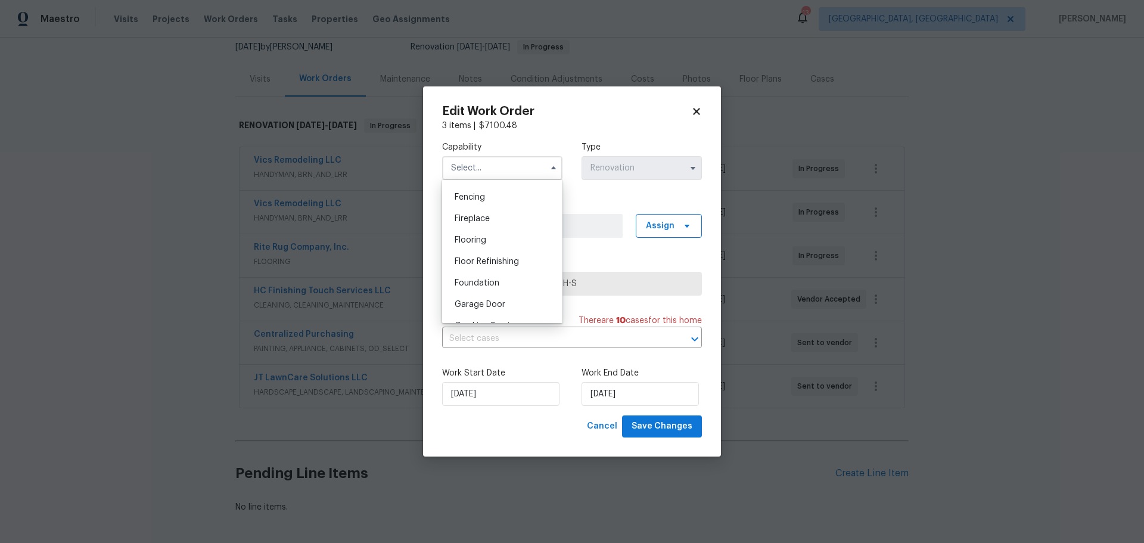
scroll to position [416, 0]
click at [486, 244] on span "Flooring" at bounding box center [471, 239] width 32 height 8
type input "Flooring"
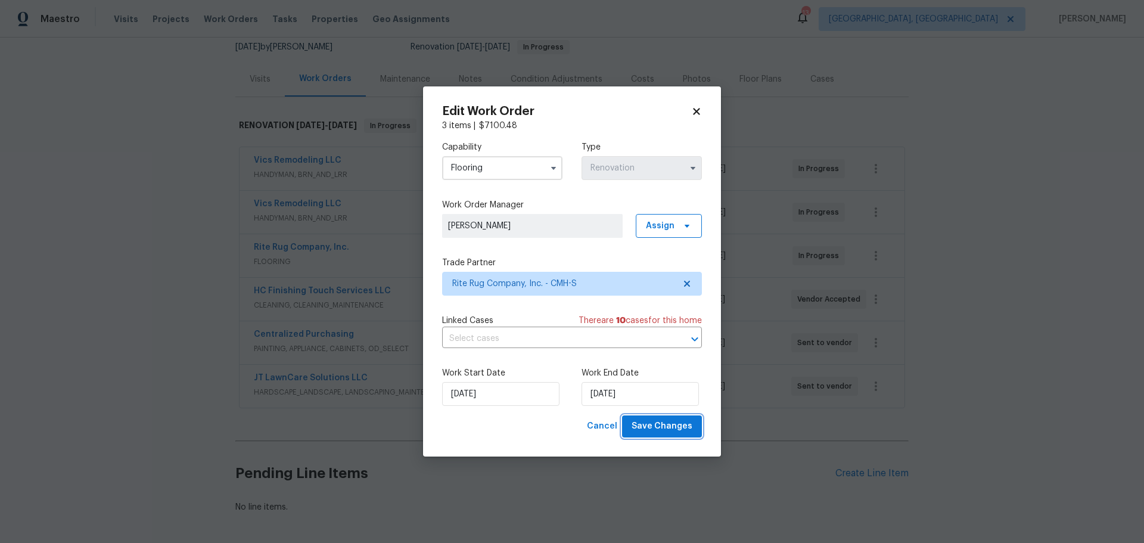
click at [664, 425] on span "Save Changes" at bounding box center [662, 426] width 61 height 15
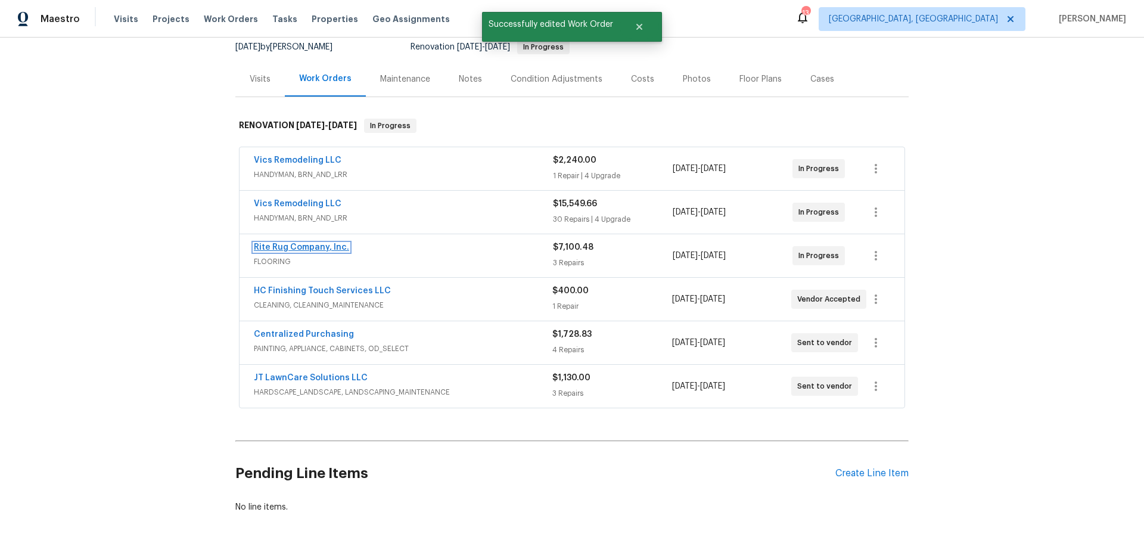
click at [305, 247] on link "Rite Rug Company, Inc." at bounding box center [301, 247] width 95 height 8
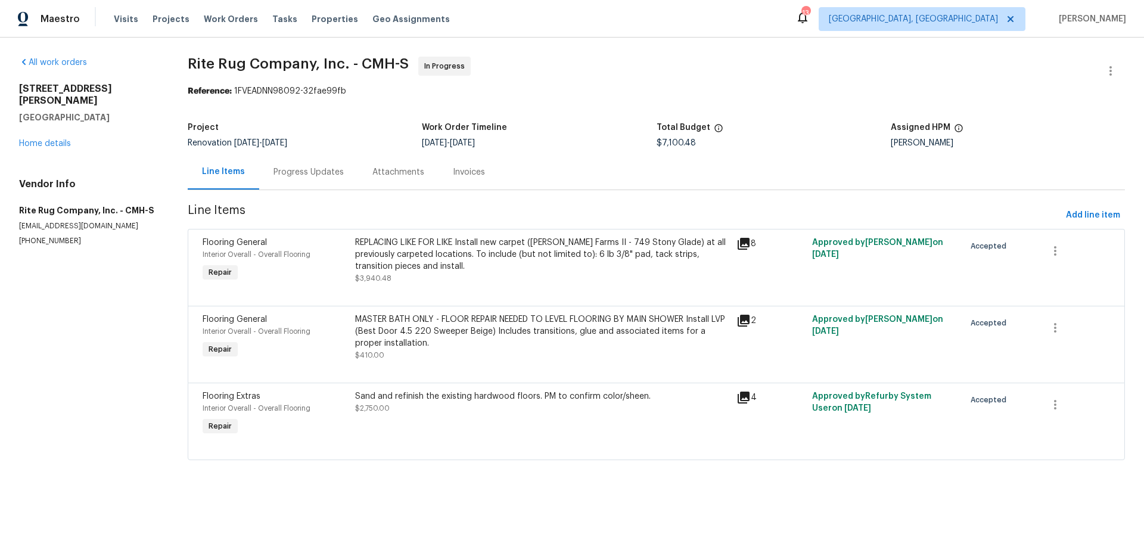
click at [302, 169] on div "Progress Updates" at bounding box center [308, 172] width 70 height 12
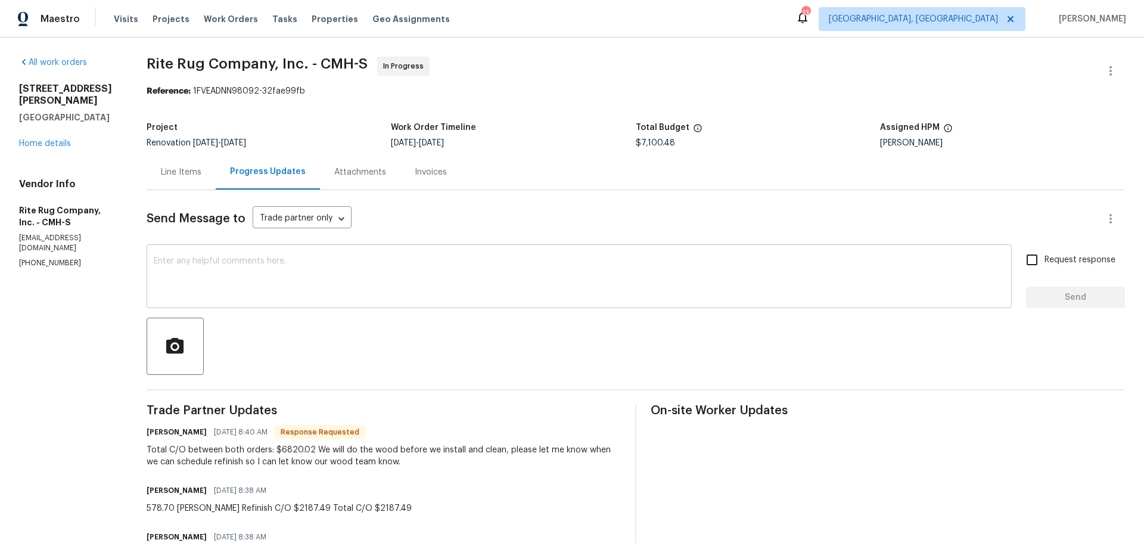
click at [293, 270] on textarea at bounding box center [579, 278] width 851 height 42
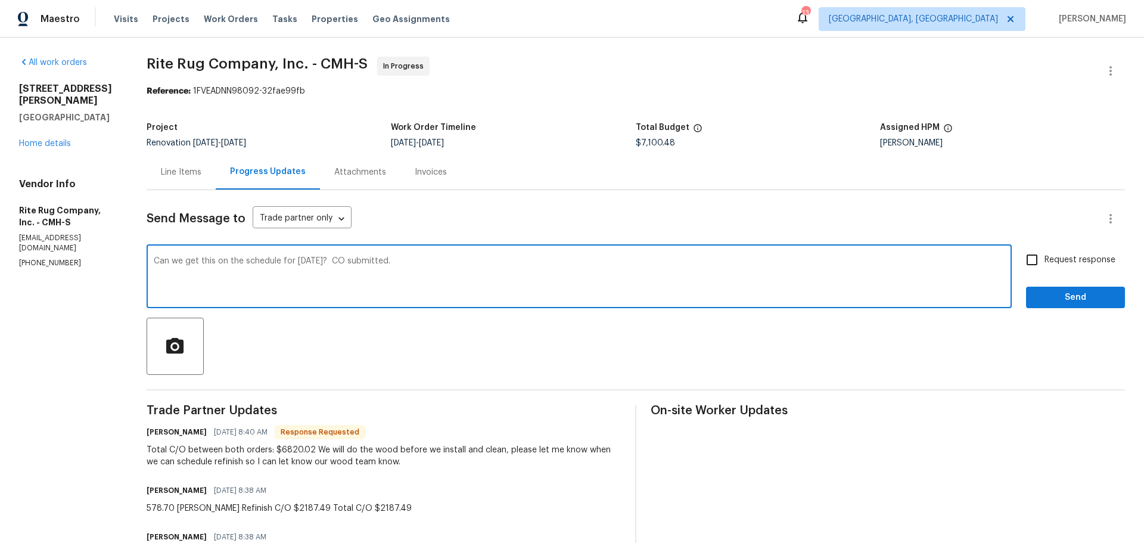
type textarea "Can we get this on the schedule for Monday the 13th? CO submitted."
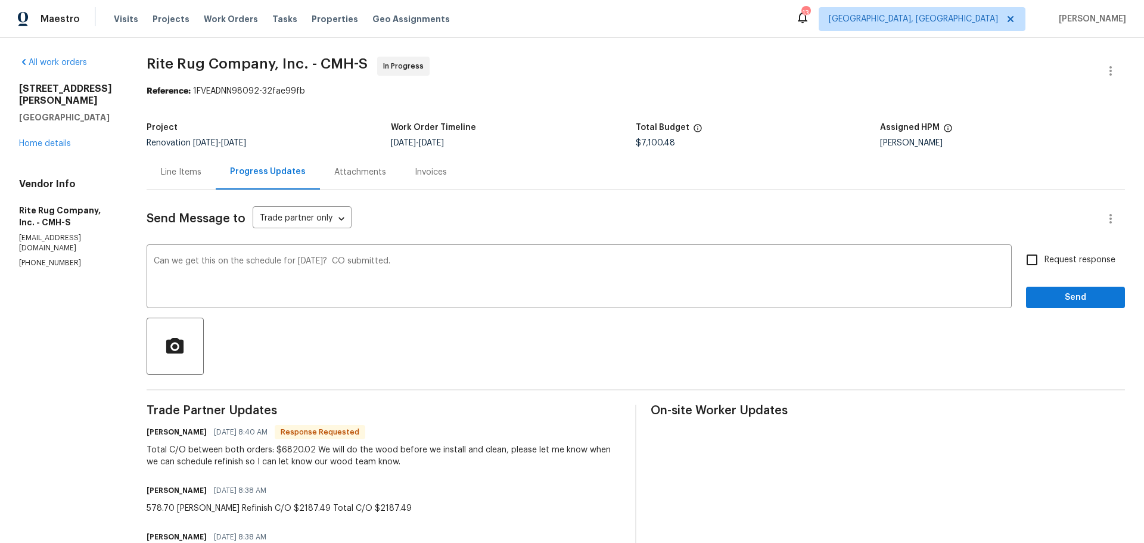
click at [167, 172] on div "Line Items" at bounding box center [181, 171] width 69 height 35
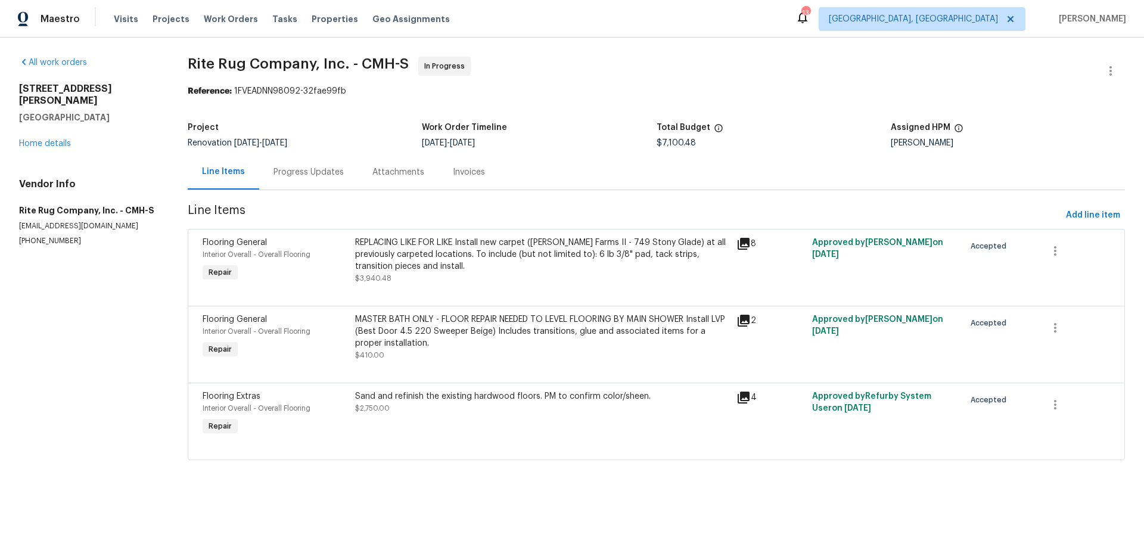
click at [517, 267] on div "REPLACING LIKE FOR LIKE Install new carpet ([PERSON_NAME] Farms II - 749 Stony …" at bounding box center [542, 255] width 374 height 36
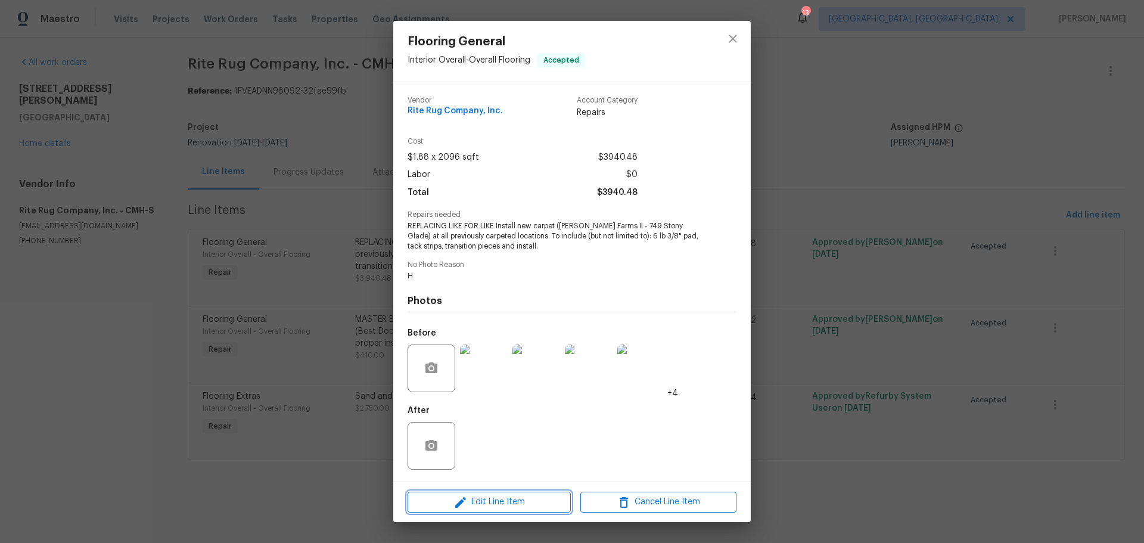
click at [520, 498] on span "Edit Line Item" at bounding box center [489, 501] width 156 height 15
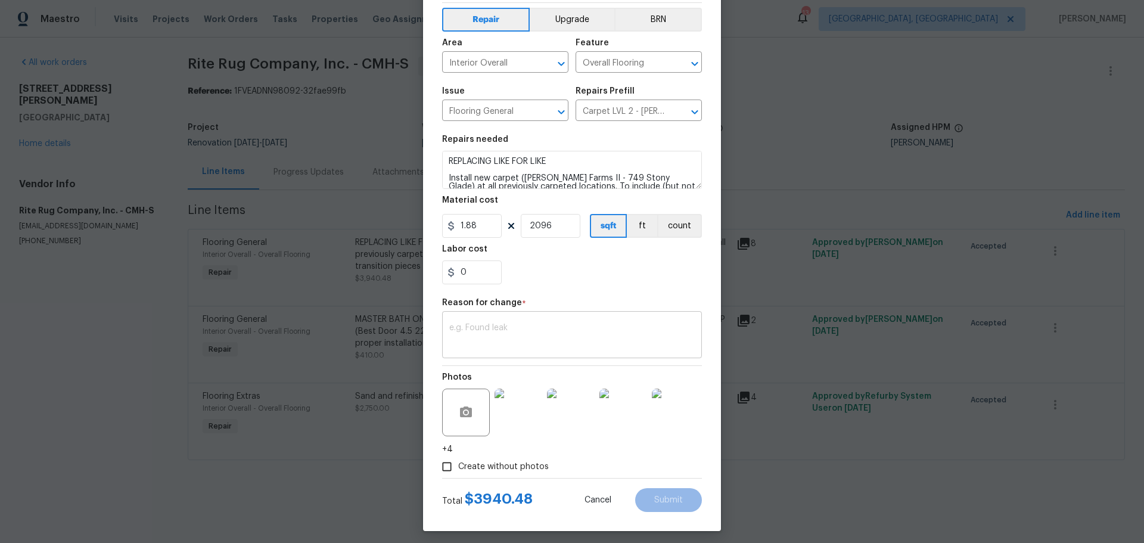
scroll to position [57, 0]
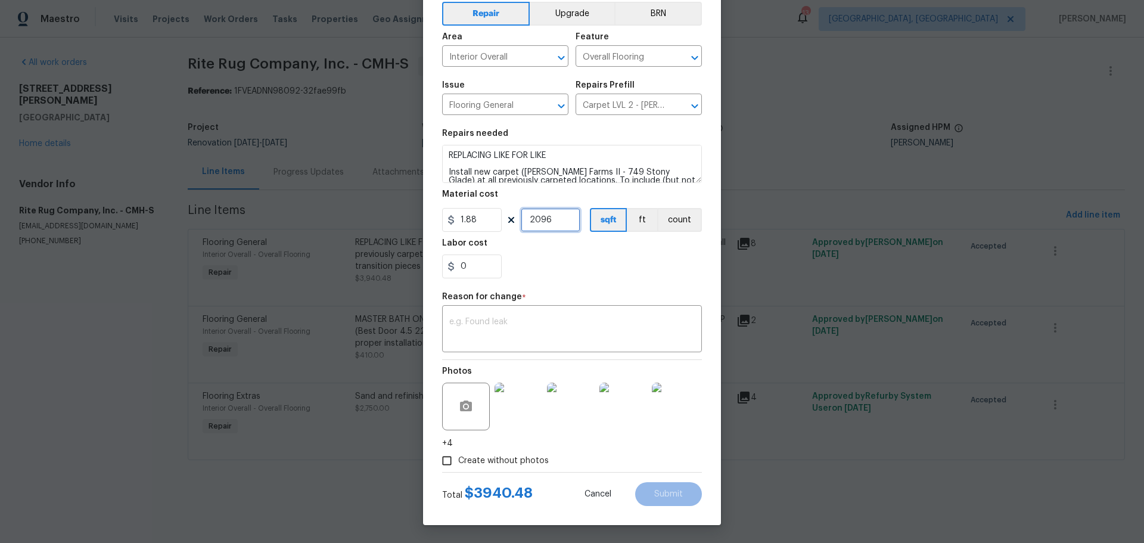
drag, startPoint x: 553, startPoint y: 222, endPoint x: 512, endPoint y: 222, distance: 41.1
click at [512, 222] on div "1.88 2096 sqft ft count" at bounding box center [572, 220] width 260 height 24
type input "0"
type input "3660.02"
click at [576, 322] on textarea at bounding box center [571, 330] width 245 height 25
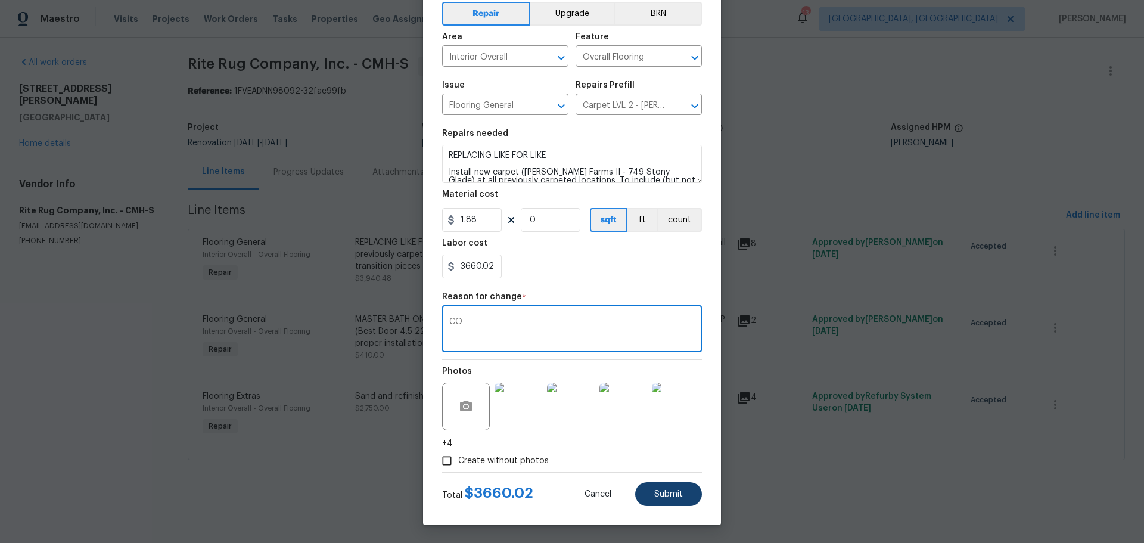
type textarea "CO"
click at [676, 487] on button "Submit" at bounding box center [668, 494] width 67 height 24
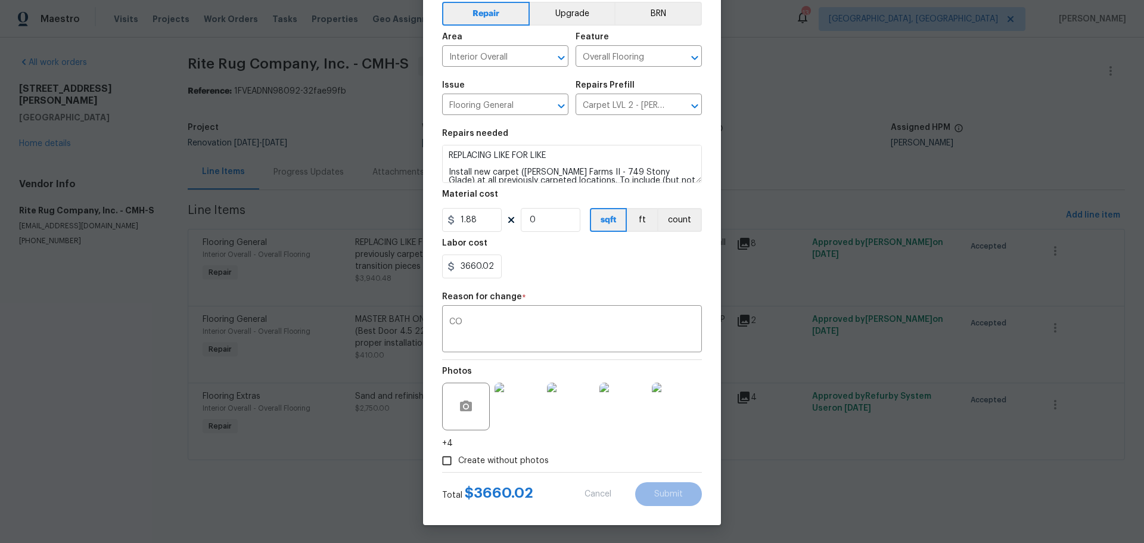
type input "2096"
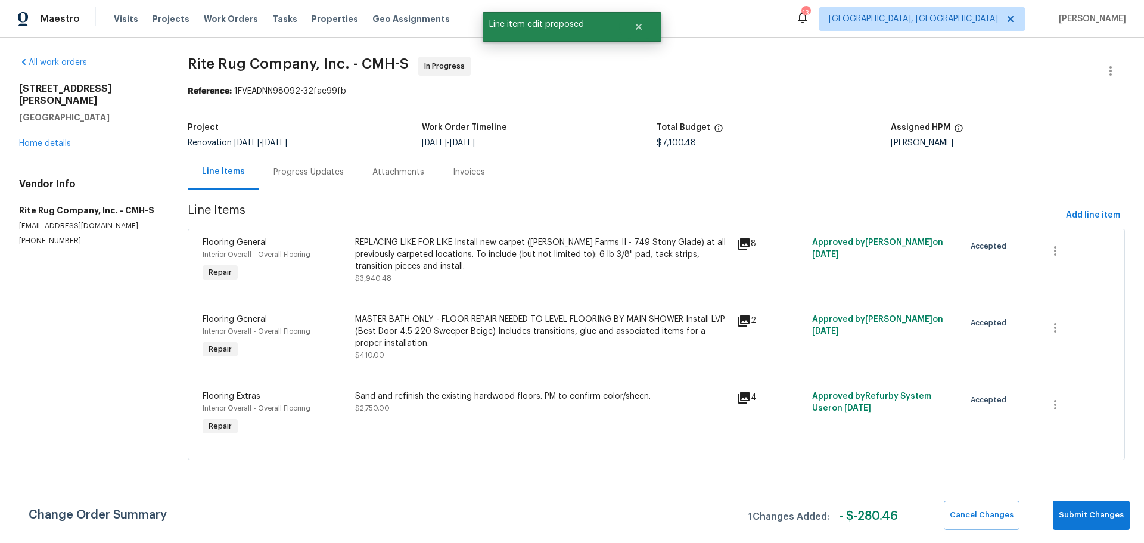
scroll to position [0, 0]
click at [1084, 514] on span "Submit Changes" at bounding box center [1091, 515] width 65 height 14
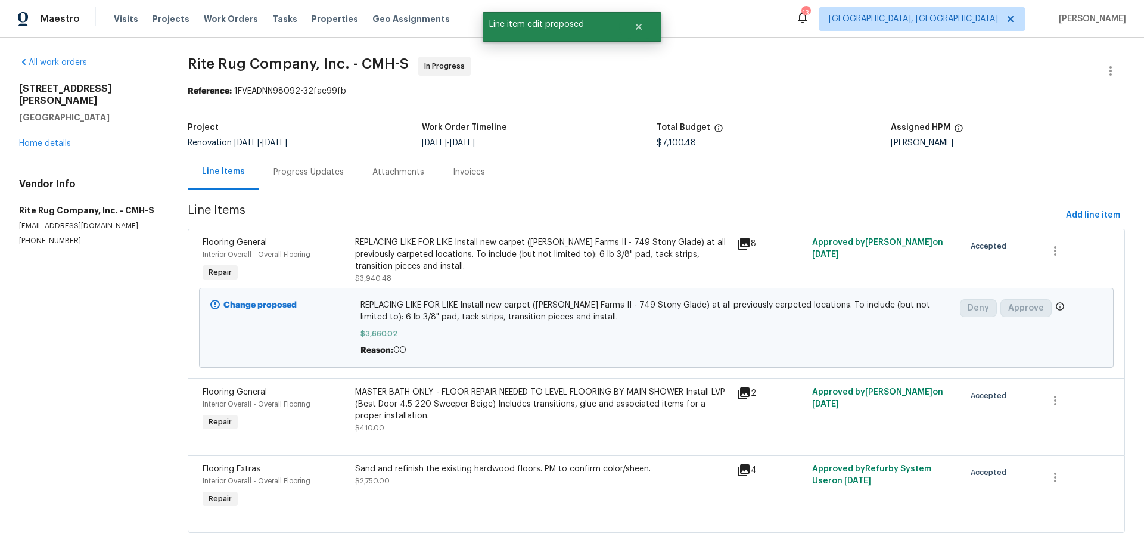
click at [324, 173] on div "Progress Updates" at bounding box center [308, 172] width 70 height 12
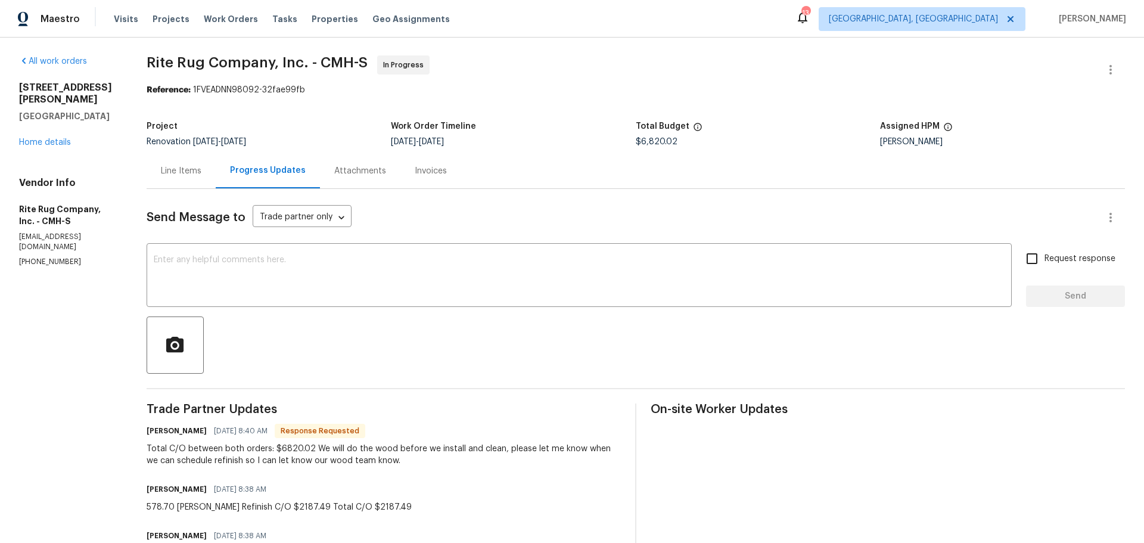
scroll to position [1, 0]
click at [48, 139] on link "Home details" at bounding box center [45, 143] width 52 height 8
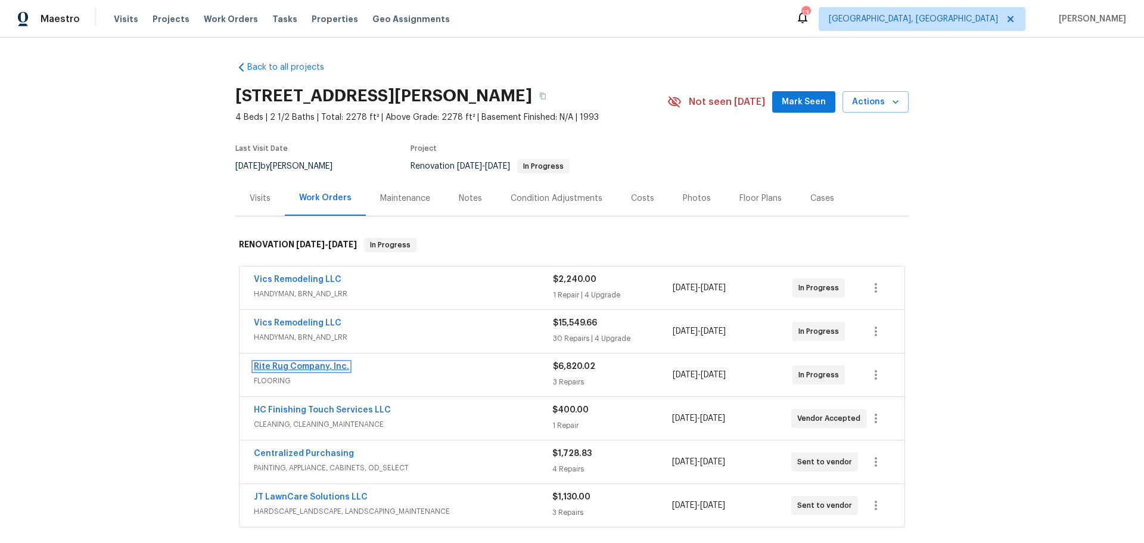
click at [303, 368] on link "Rite Rug Company, Inc." at bounding box center [301, 366] width 95 height 8
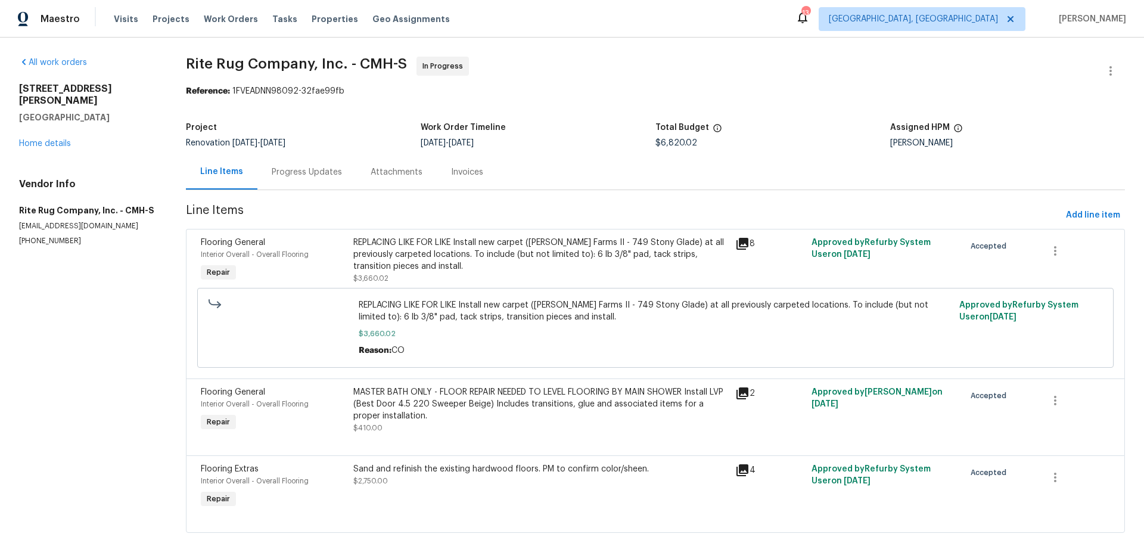
click at [309, 179] on div "Progress Updates" at bounding box center [306, 171] width 99 height 35
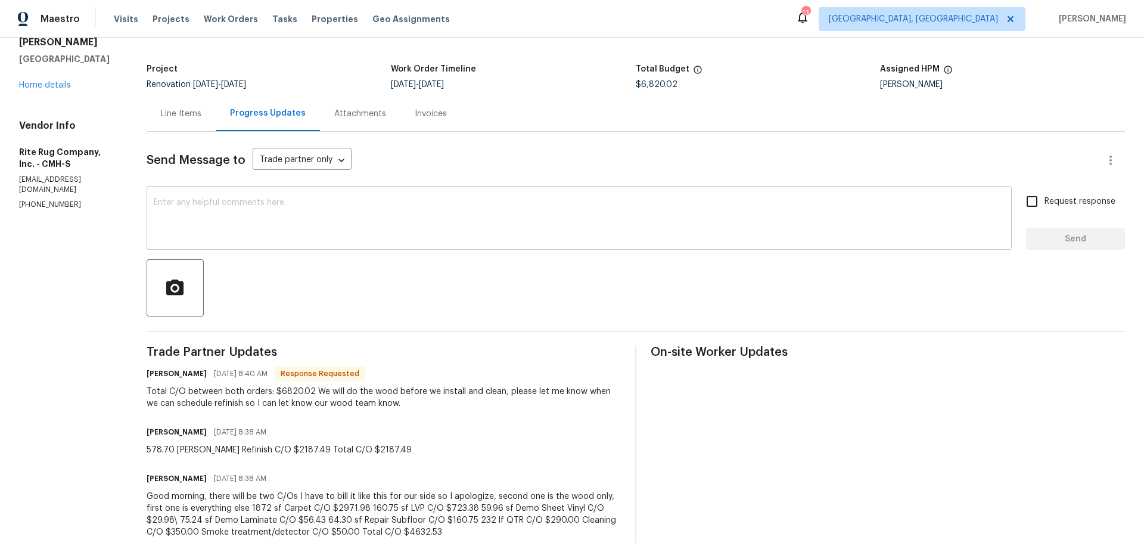
scroll to position [58, 0]
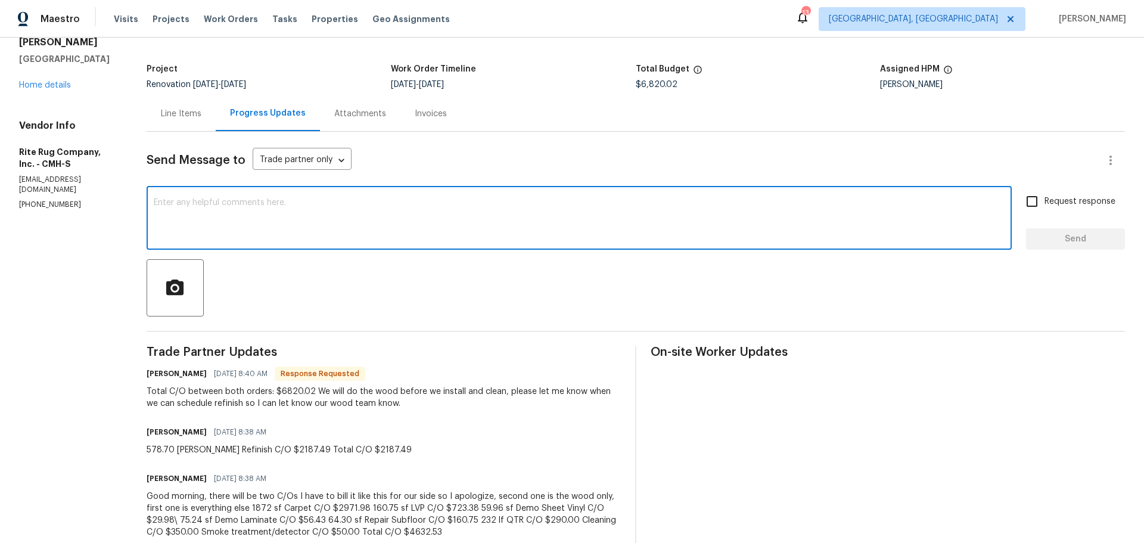
click at [326, 230] on textarea at bounding box center [579, 219] width 851 height 42
type textarea "Thank you! CO submitted. Can we start the hardwoods on Monday 10/13?"
click at [1030, 205] on input "Request response" at bounding box center [1031, 201] width 25 height 25
checkbox input "true"
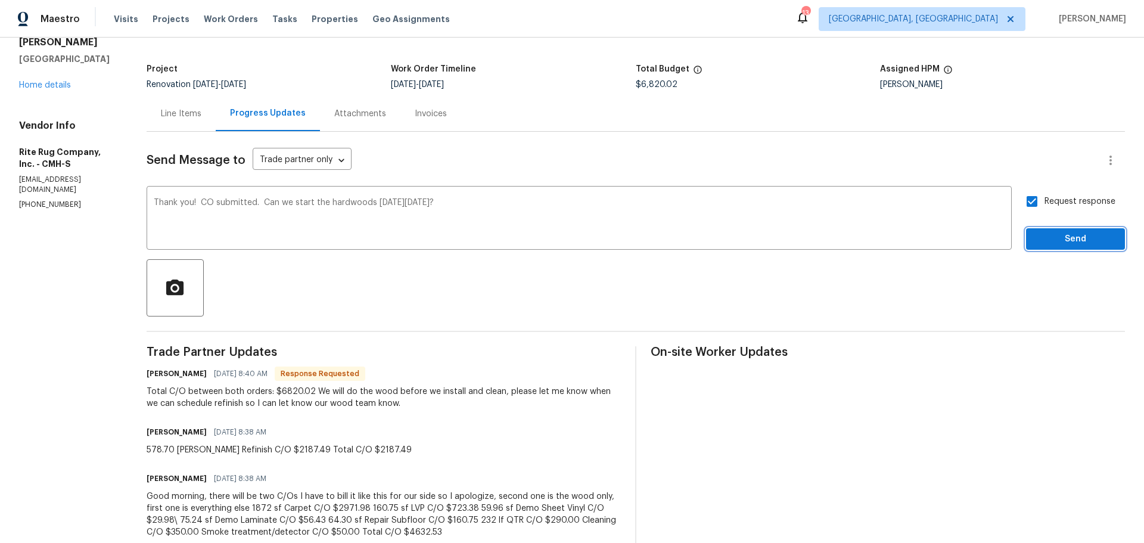
click at [1029, 229] on button "Send" at bounding box center [1075, 239] width 99 height 22
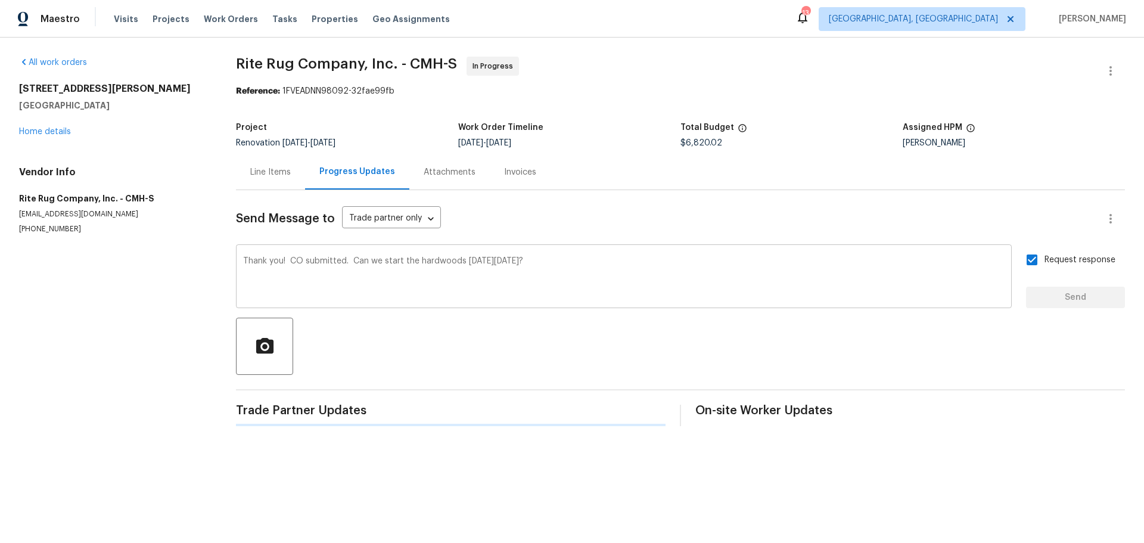
scroll to position [0, 0]
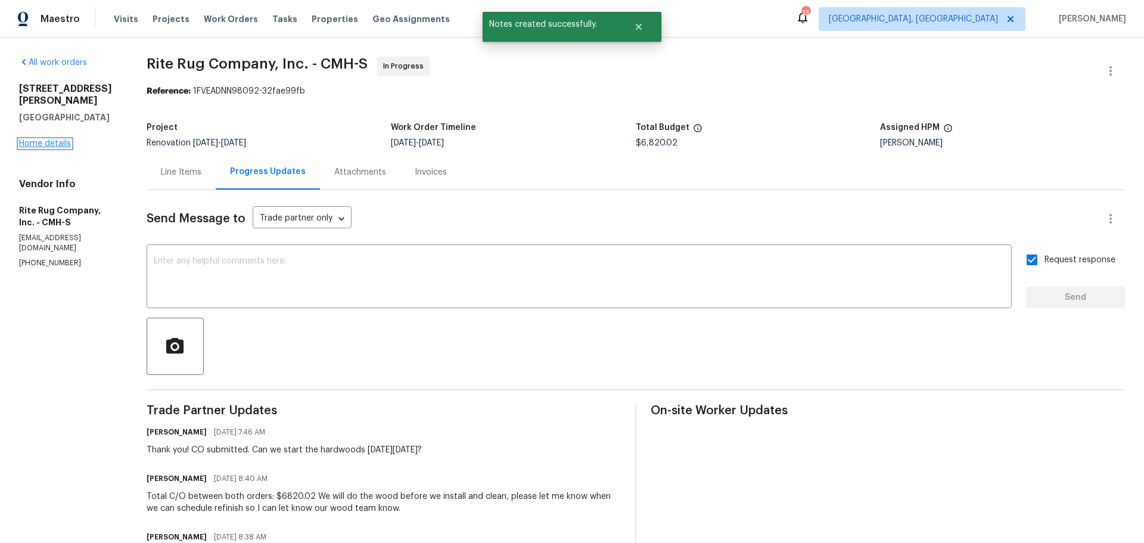
click at [43, 139] on link "Home details" at bounding box center [45, 143] width 52 height 8
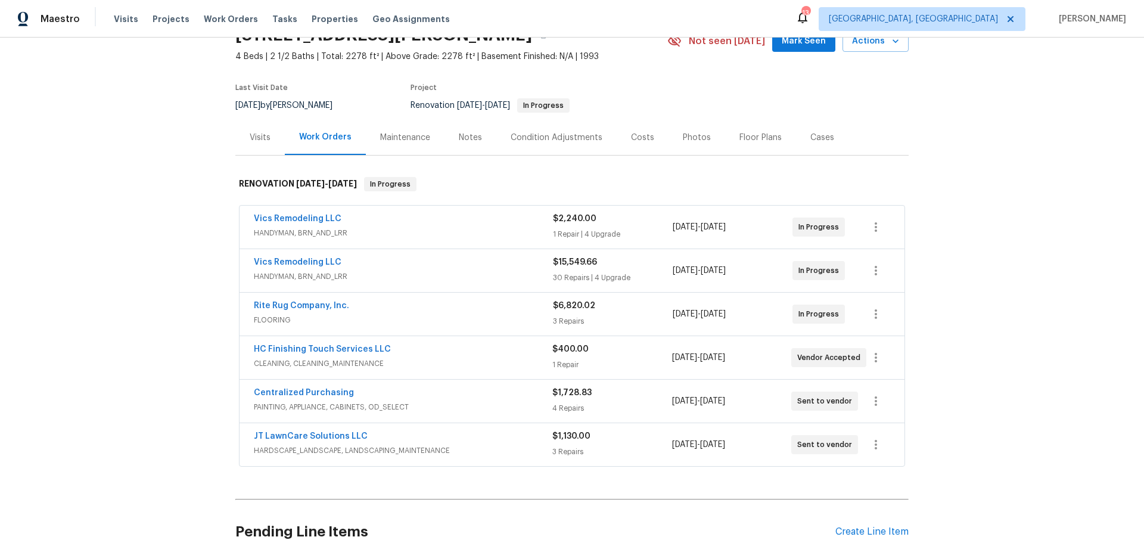
scroll to position [60, 0]
click at [471, 138] on div "Notes" at bounding box center [470, 138] width 23 height 12
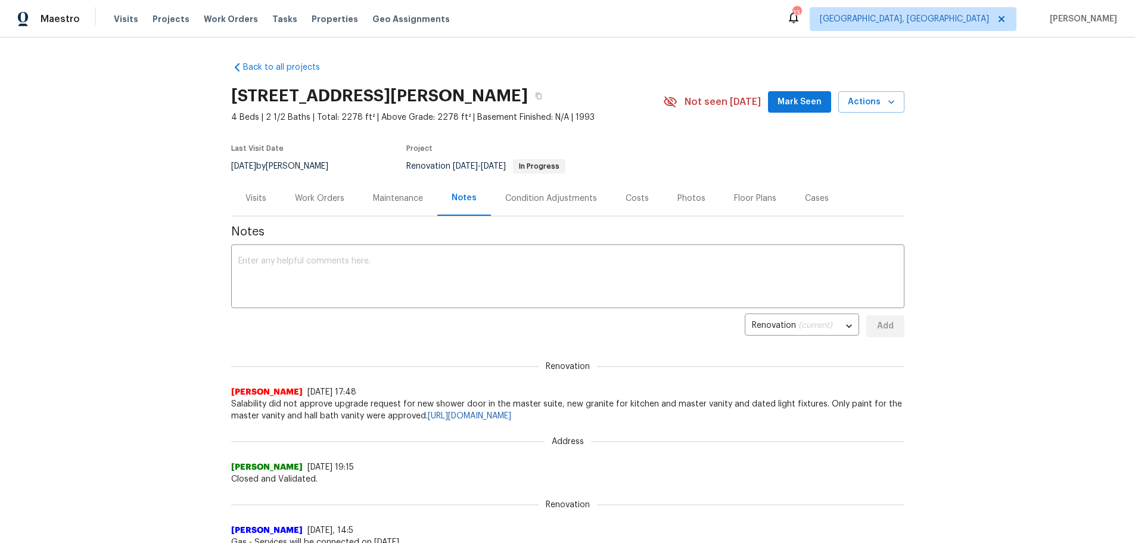
click at [295, 195] on div "Work Orders" at bounding box center [319, 198] width 49 height 12
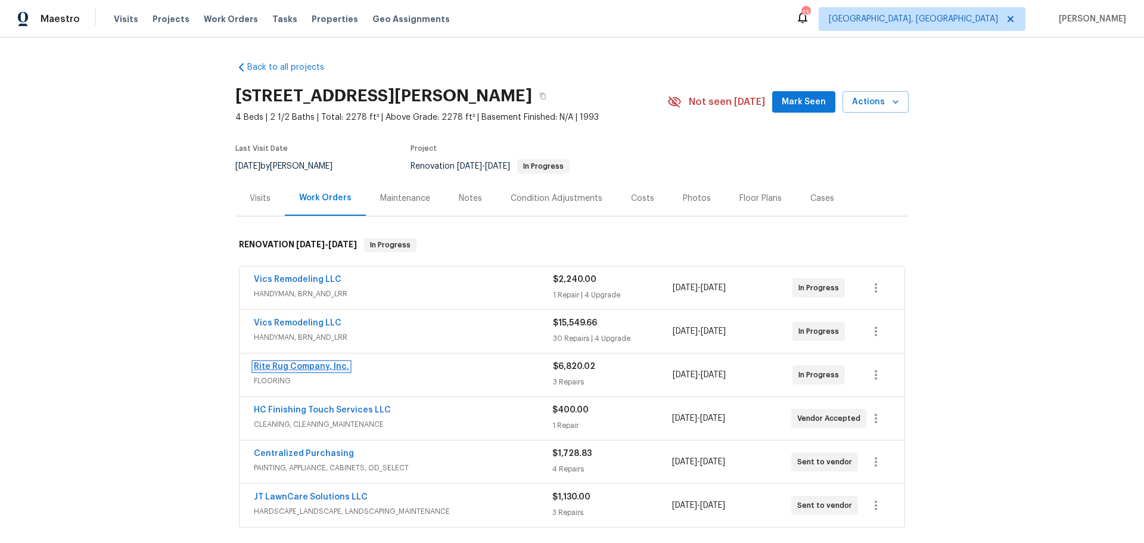
click at [314, 368] on link "Rite Rug Company, Inc." at bounding box center [301, 366] width 95 height 8
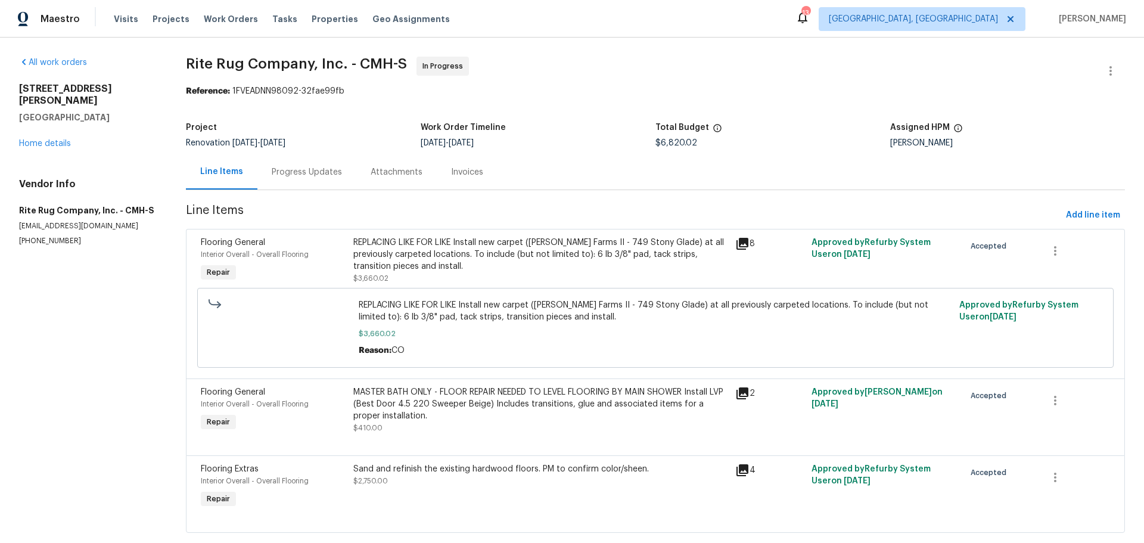
click at [306, 172] on div "Progress Updates" at bounding box center [307, 172] width 70 height 12
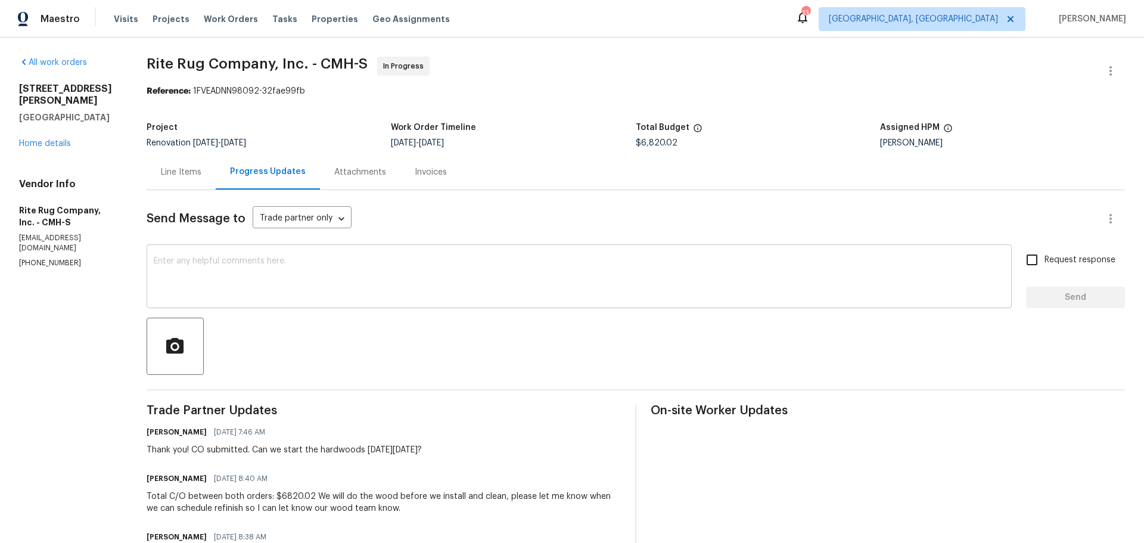
click at [318, 255] on div "x ​" at bounding box center [579, 277] width 865 height 61
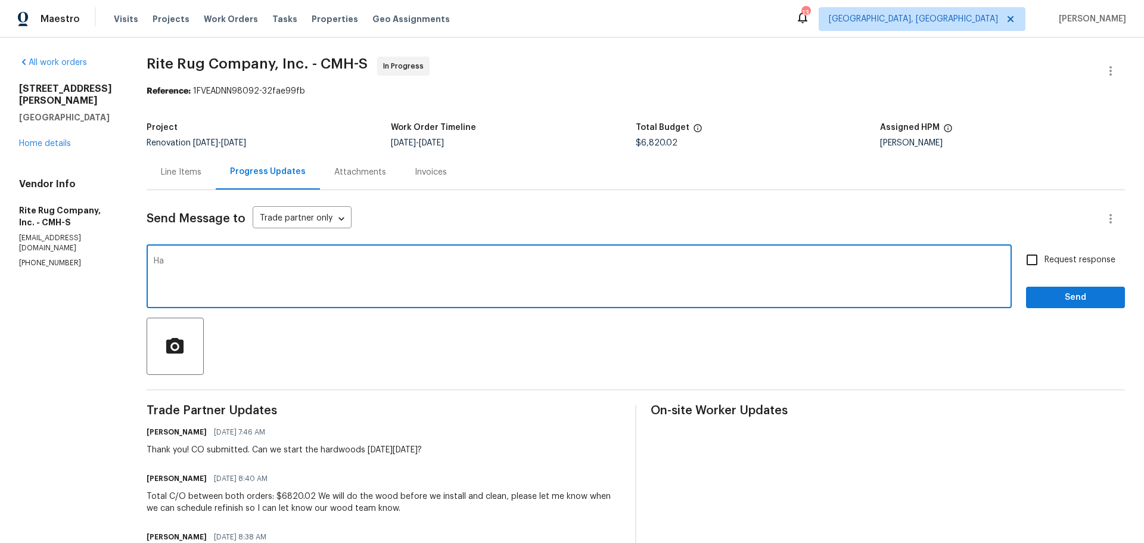
type textarea "H"
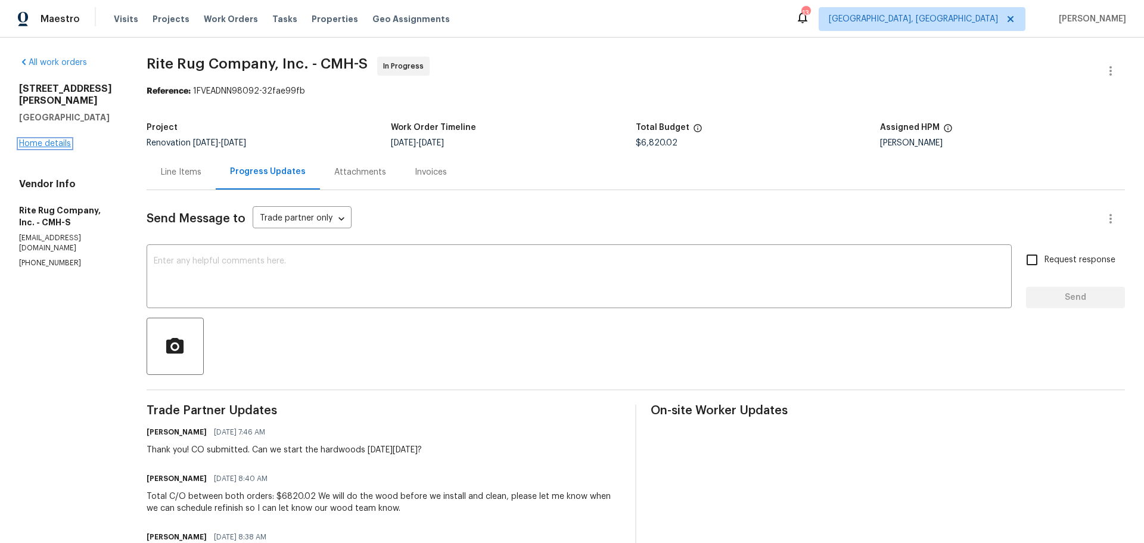
click at [54, 139] on link "Home details" at bounding box center [45, 143] width 52 height 8
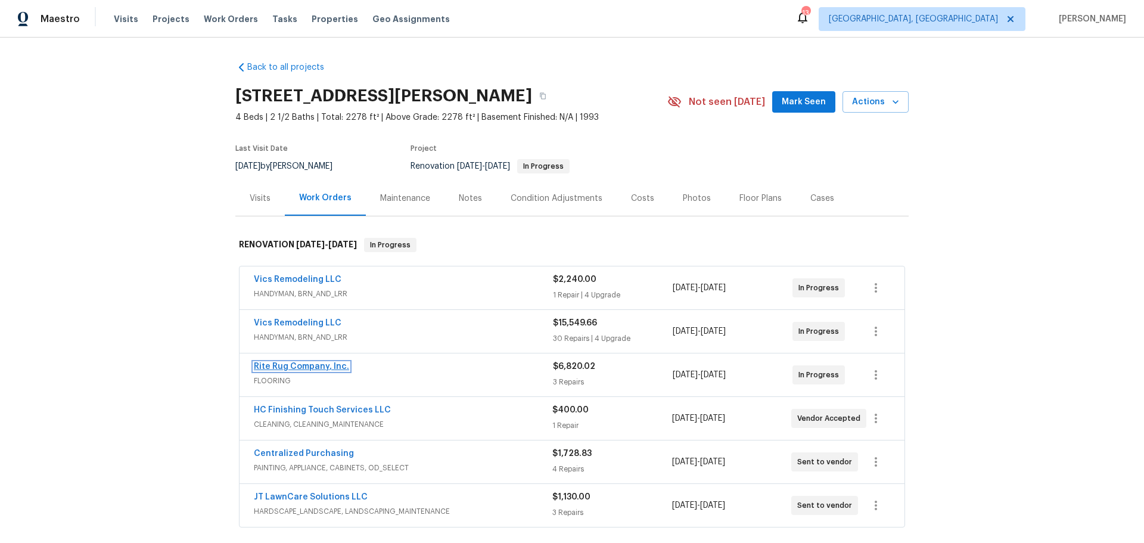
click at [312, 369] on link "Rite Rug Company, Inc." at bounding box center [301, 366] width 95 height 8
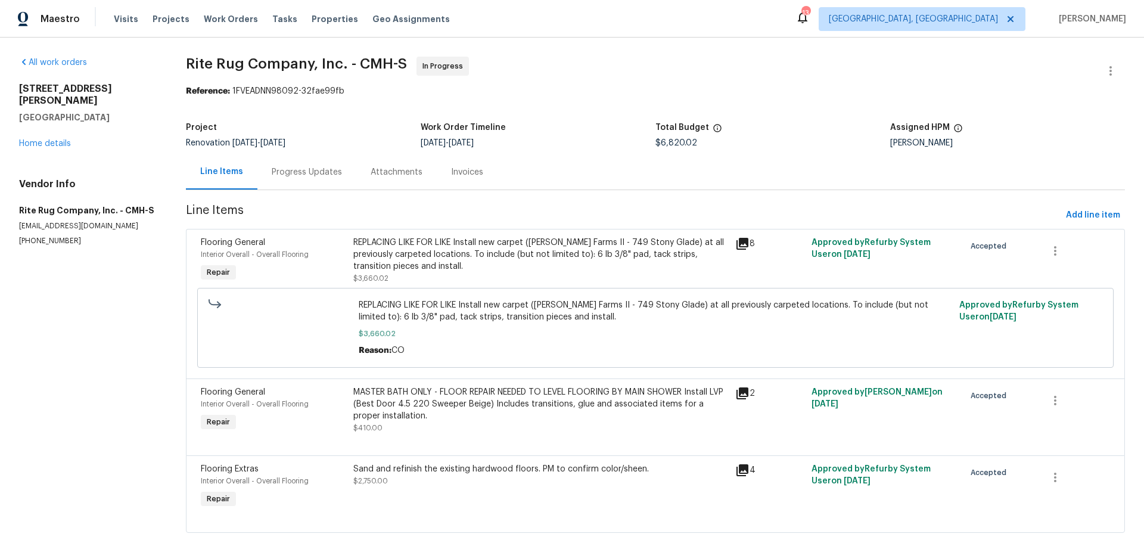
click at [301, 176] on div "Progress Updates" at bounding box center [307, 172] width 70 height 12
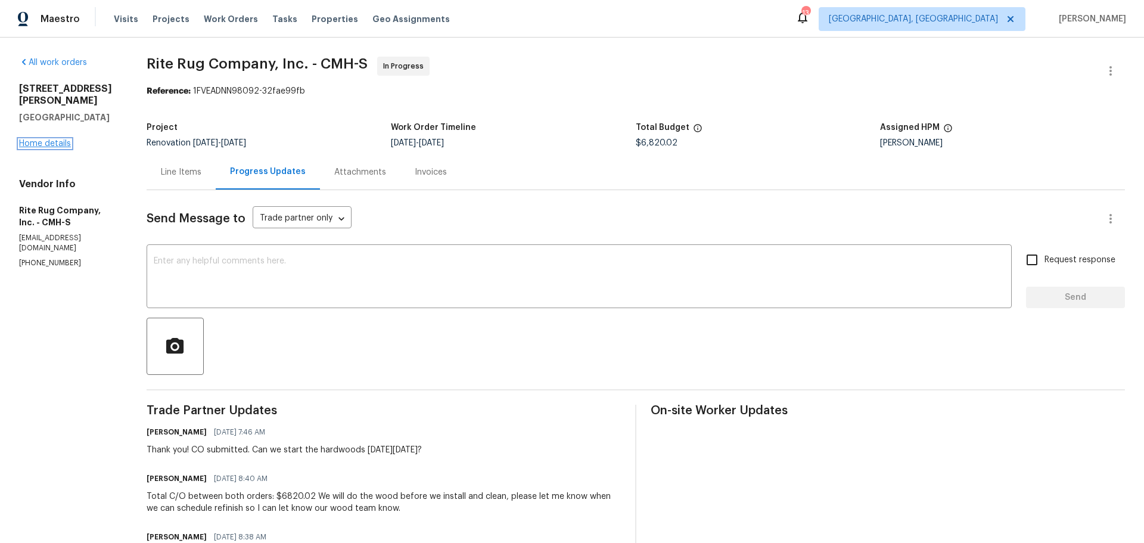
click at [58, 139] on link "Home details" at bounding box center [45, 143] width 52 height 8
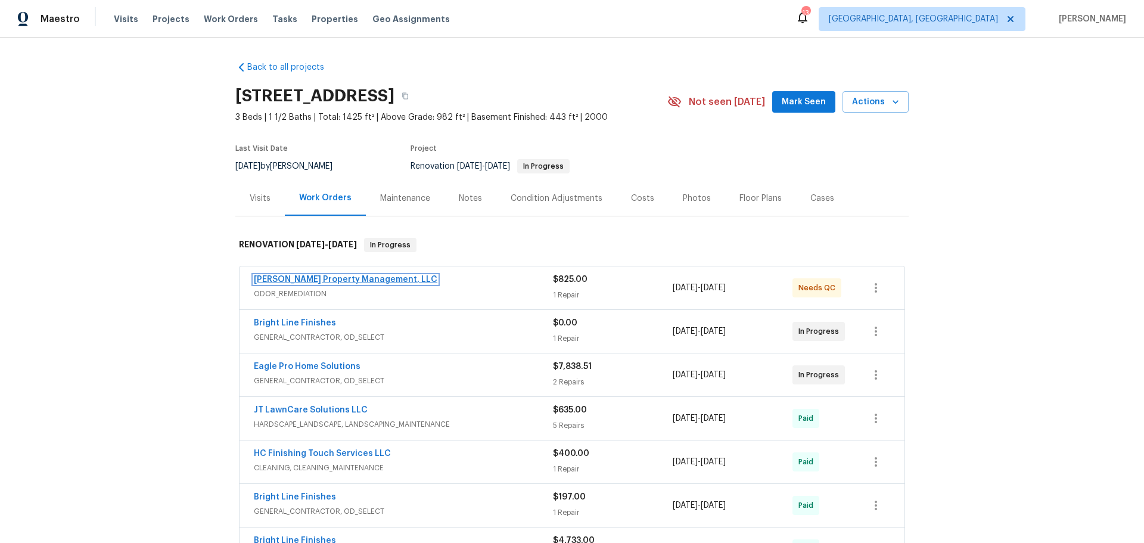
click at [326, 276] on link "[PERSON_NAME] Property Management, LLC" at bounding box center [345, 279] width 183 height 8
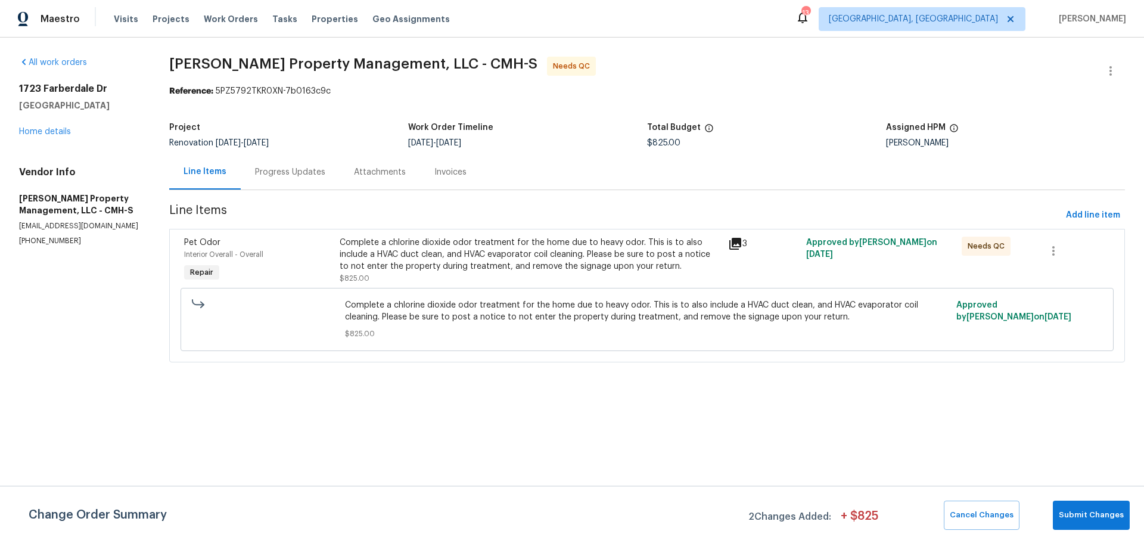
click at [552, 250] on div "Complete a chlorine dioxide odor treatment for the home due to heavy odor. This…" at bounding box center [531, 255] width 382 height 36
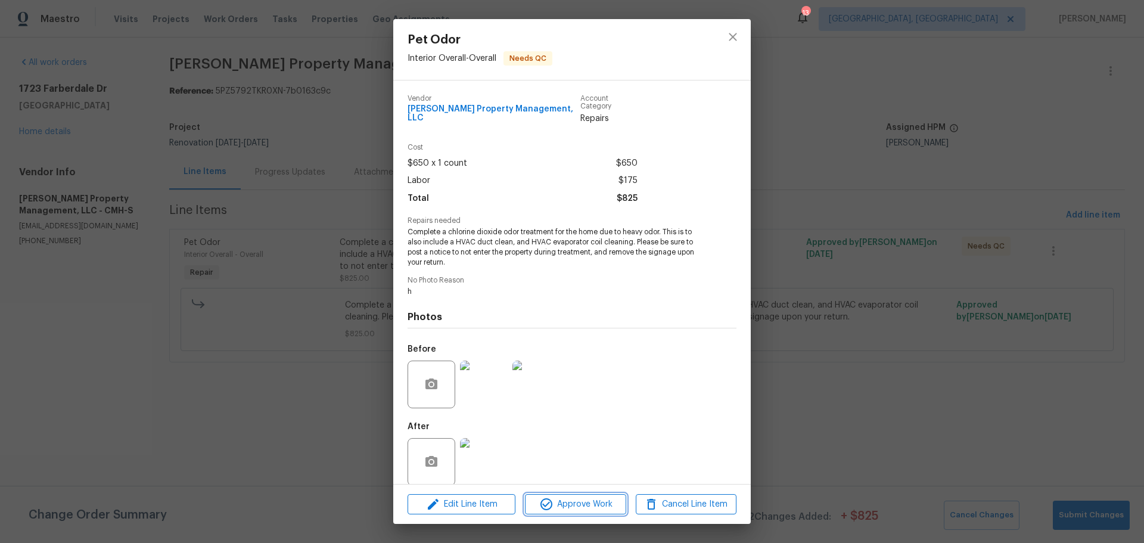
click at [590, 508] on span "Approve Work" at bounding box center [575, 504] width 94 height 15
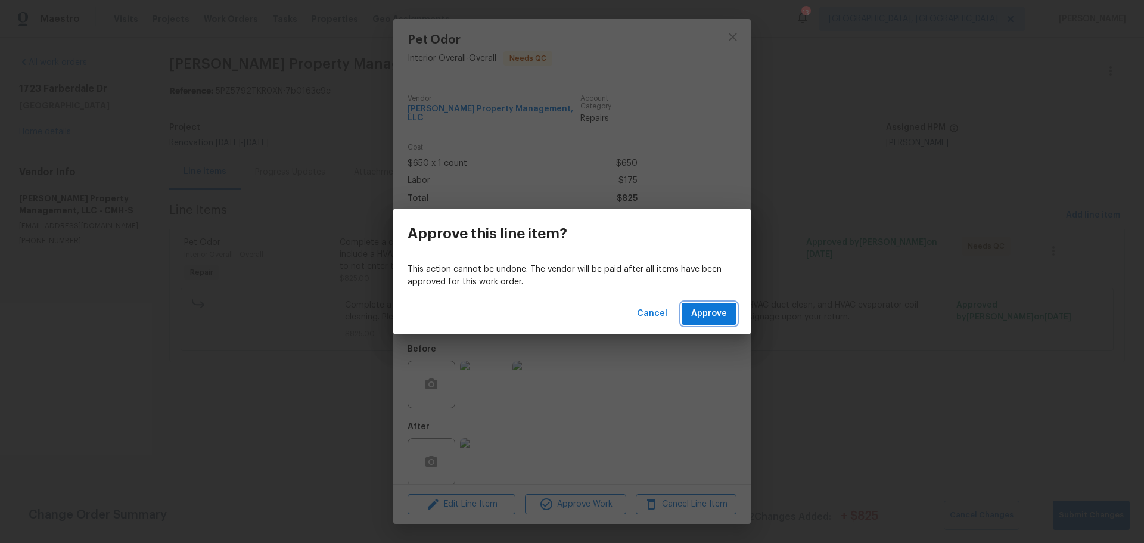
click at [709, 314] on span "Approve" at bounding box center [709, 313] width 36 height 15
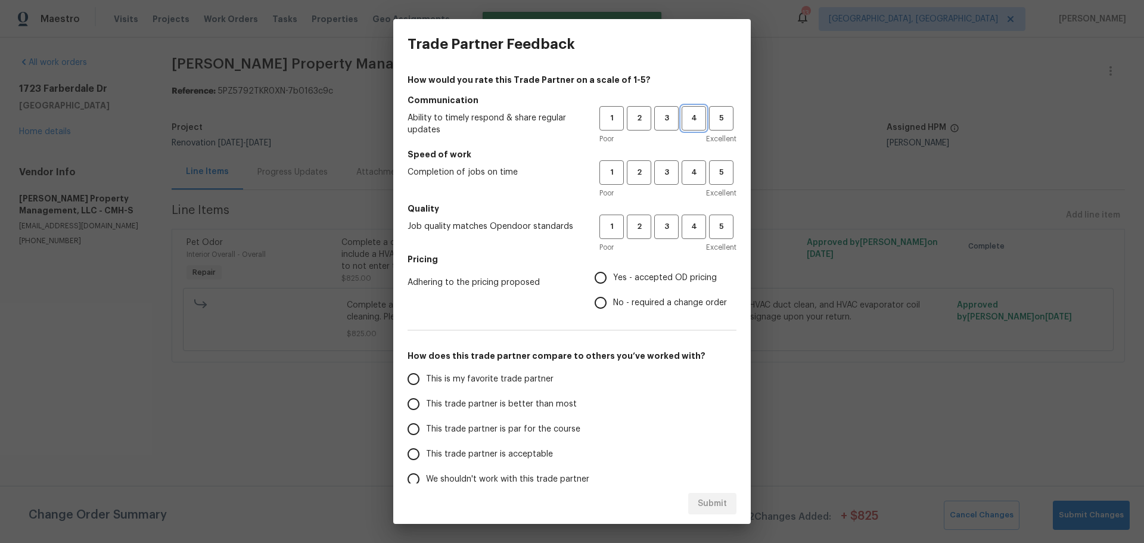
click at [688, 114] on span "4" at bounding box center [694, 118] width 22 height 14
click at [686, 169] on span "4" at bounding box center [694, 173] width 22 height 14
click at [664, 234] on button "3" at bounding box center [666, 226] width 24 height 24
click at [629, 276] on span "Yes - accepted OD pricing" at bounding box center [665, 278] width 104 height 13
click at [613, 276] on input "Yes - accepted OD pricing" at bounding box center [600, 277] width 25 height 25
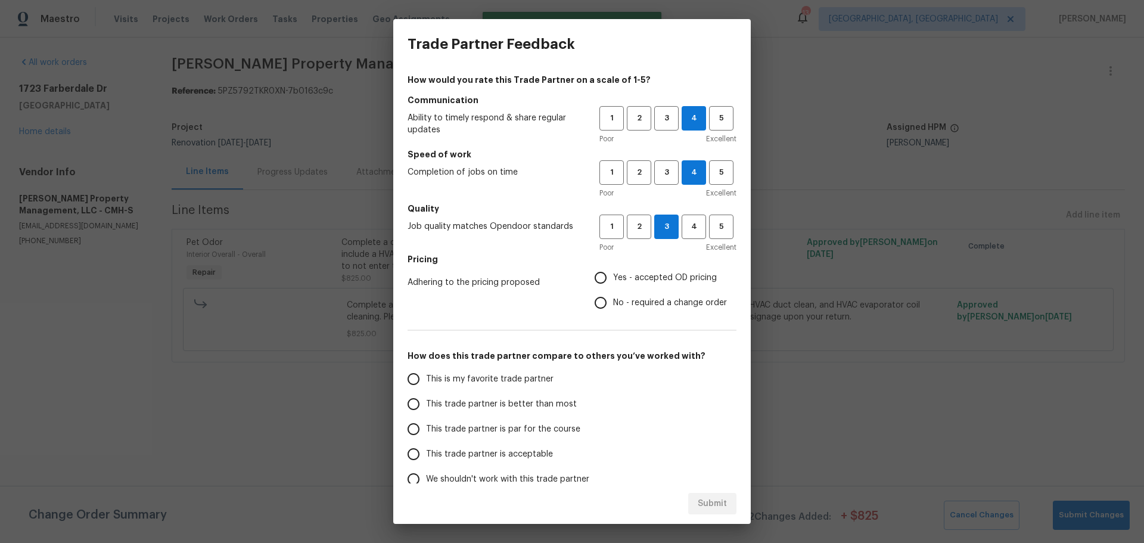
radio input "true"
click at [526, 438] on label "This trade partner is par for the course" at bounding box center [495, 428] width 188 height 25
click at [426, 438] on input "This trade partner is par for the course" at bounding box center [413, 428] width 25 height 25
click at [704, 499] on span "Submit" at bounding box center [712, 503] width 29 height 15
radio input "true"
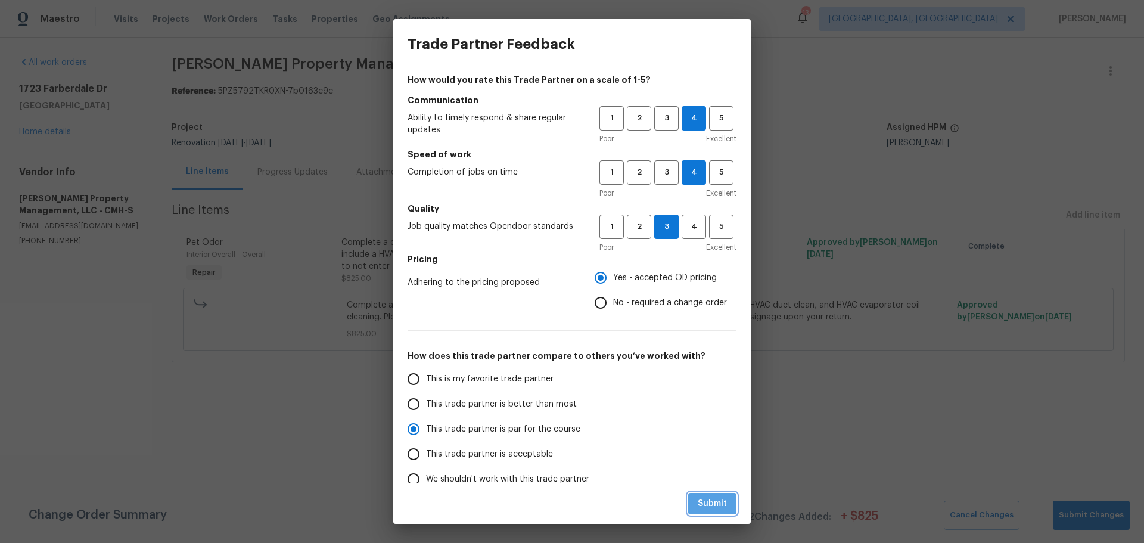
radio input "false"
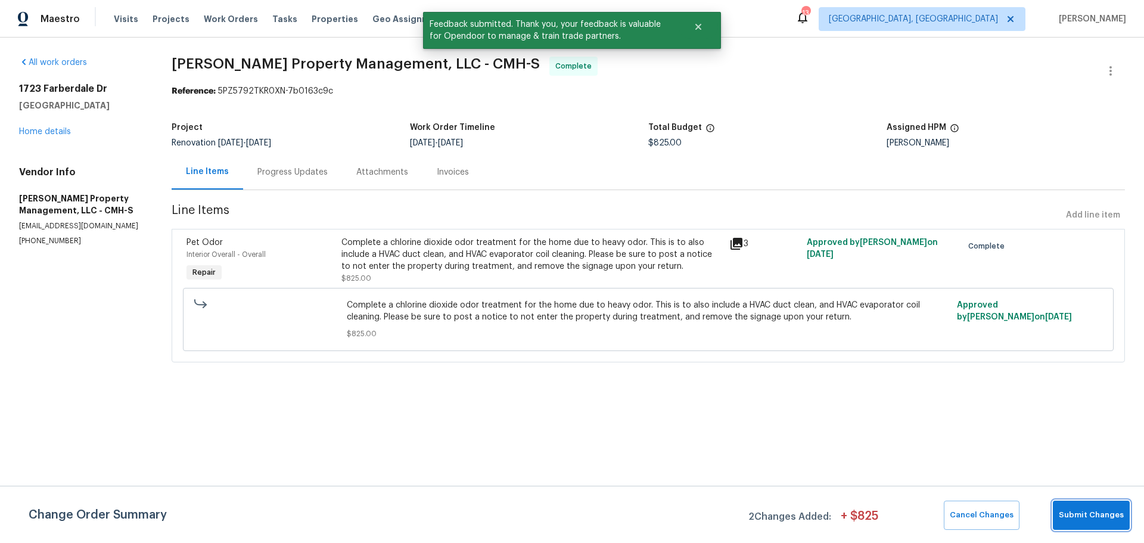
click at [1068, 511] on span "Submit Changes" at bounding box center [1091, 515] width 65 height 14
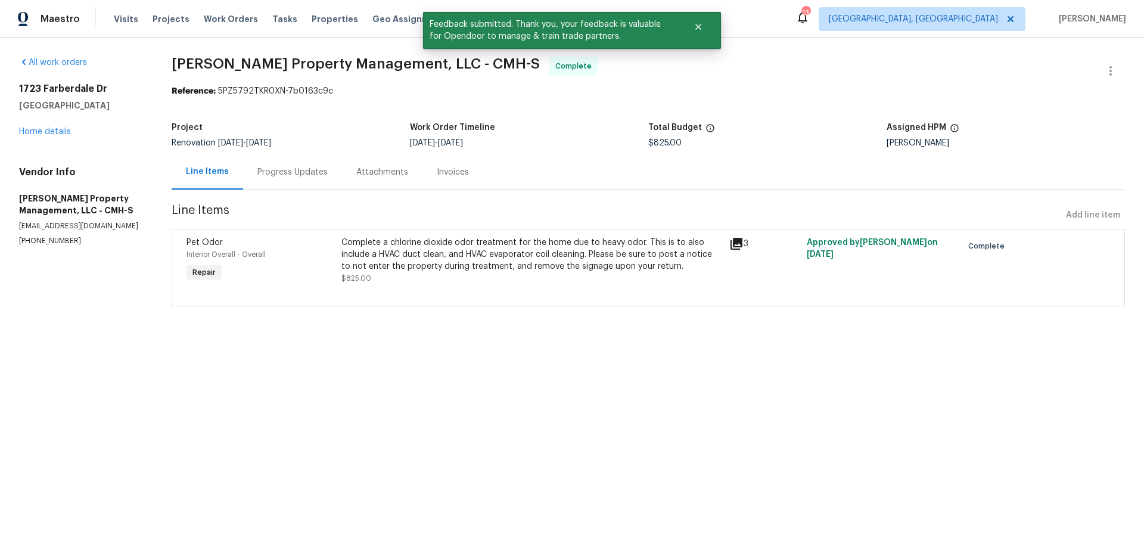
click at [325, 162] on div "Progress Updates" at bounding box center [292, 171] width 99 height 35
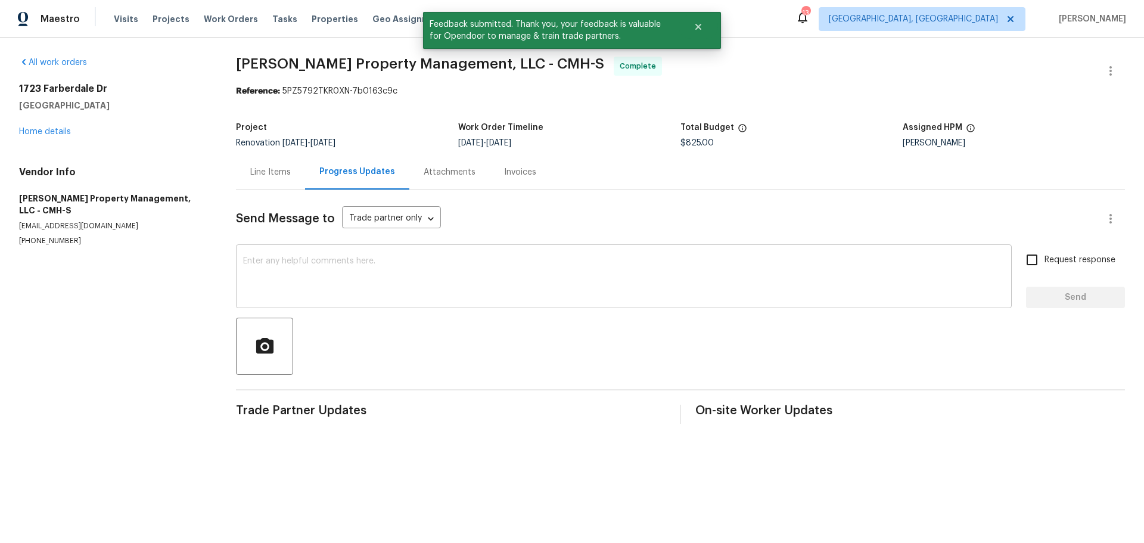
click at [350, 268] on textarea at bounding box center [623, 278] width 761 height 42
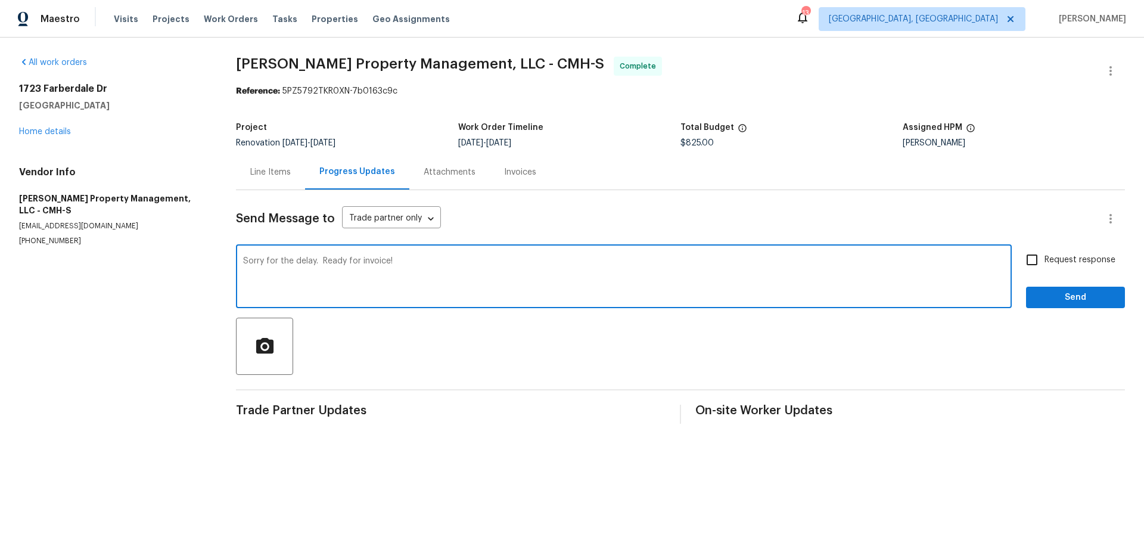
type textarea "Sorry for the delay. Ready for invoice!"
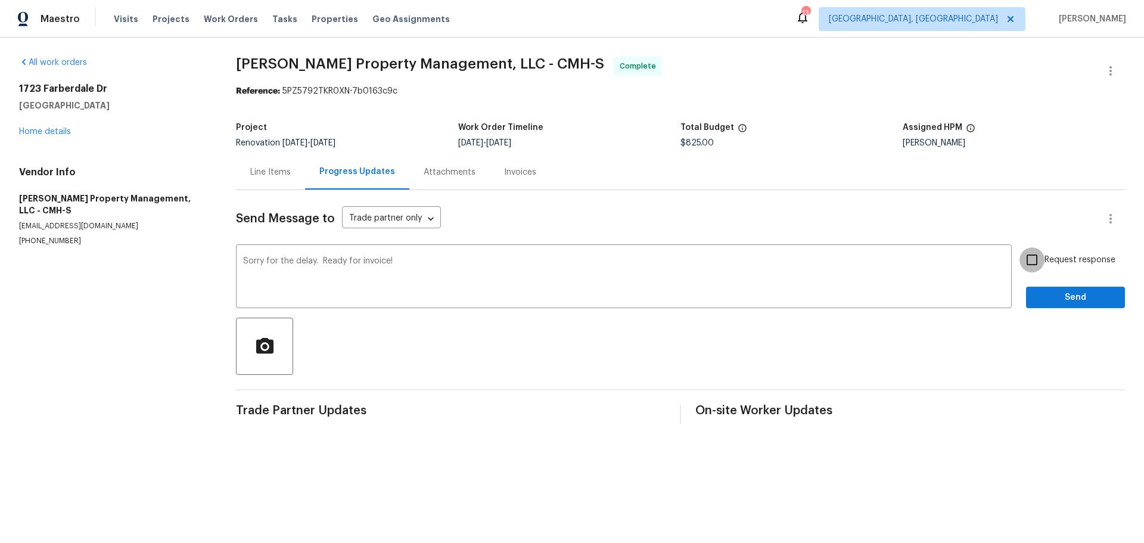
click at [1029, 258] on input "Request response" at bounding box center [1031, 259] width 25 height 25
checkbox input "true"
click at [1026, 291] on button "Send" at bounding box center [1075, 298] width 99 height 22
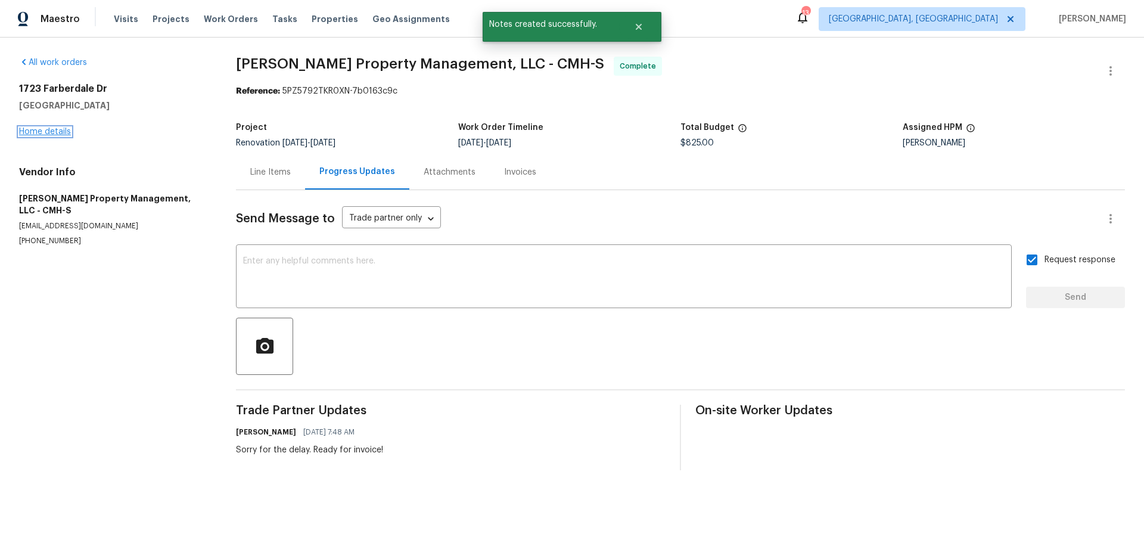
click at [40, 127] on link "Home details" at bounding box center [45, 131] width 52 height 8
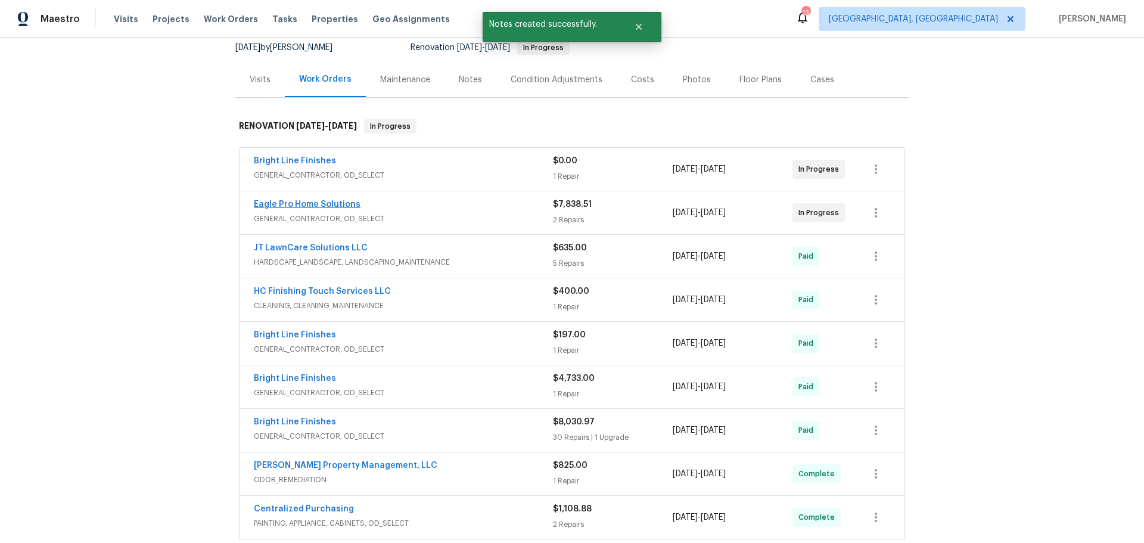
scroll to position [119, 0]
click at [314, 207] on link "Eagle Pro Home Solutions" at bounding box center [307, 204] width 107 height 8
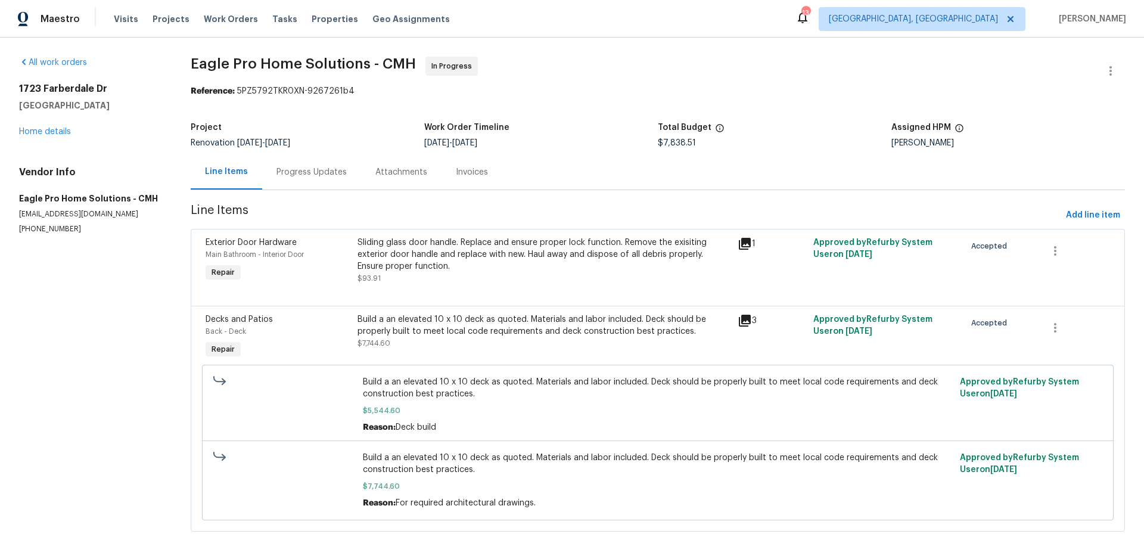
click at [278, 176] on div "Progress Updates" at bounding box center [311, 172] width 70 height 12
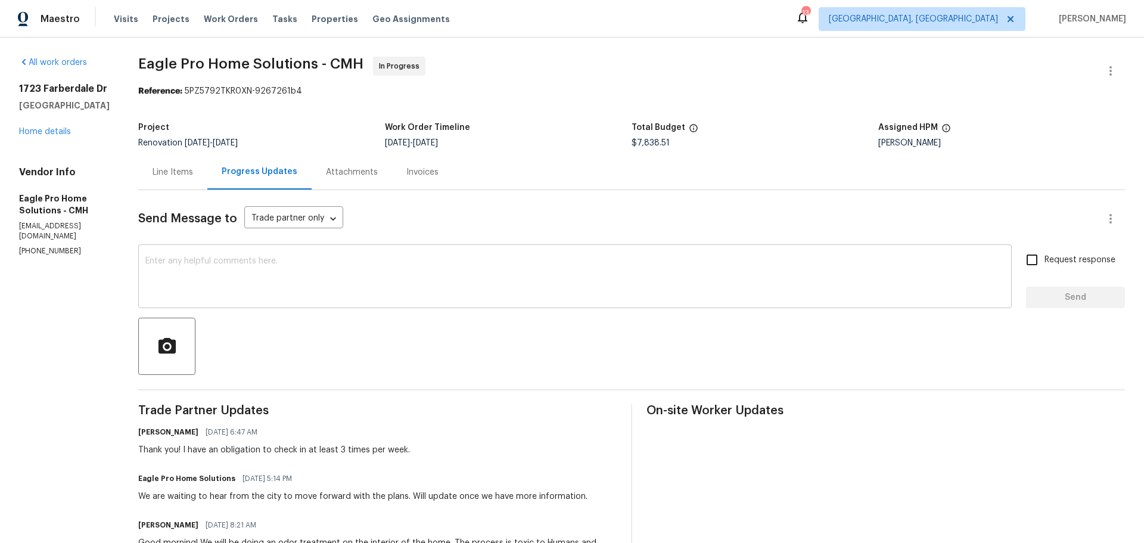
click at [297, 265] on textarea at bounding box center [574, 278] width 859 height 42
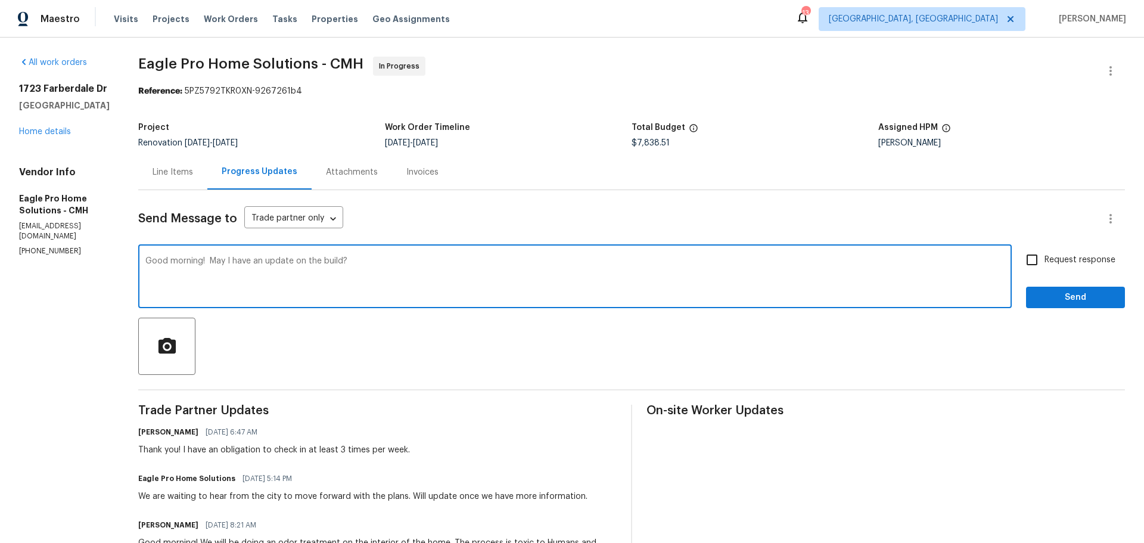
type textarea "Good morning! May I have an update on the build?"
click at [1075, 263] on span "Request response" at bounding box center [1079, 260] width 71 height 13
click at [1044, 263] on input "Request response" at bounding box center [1031, 259] width 25 height 25
checkbox input "true"
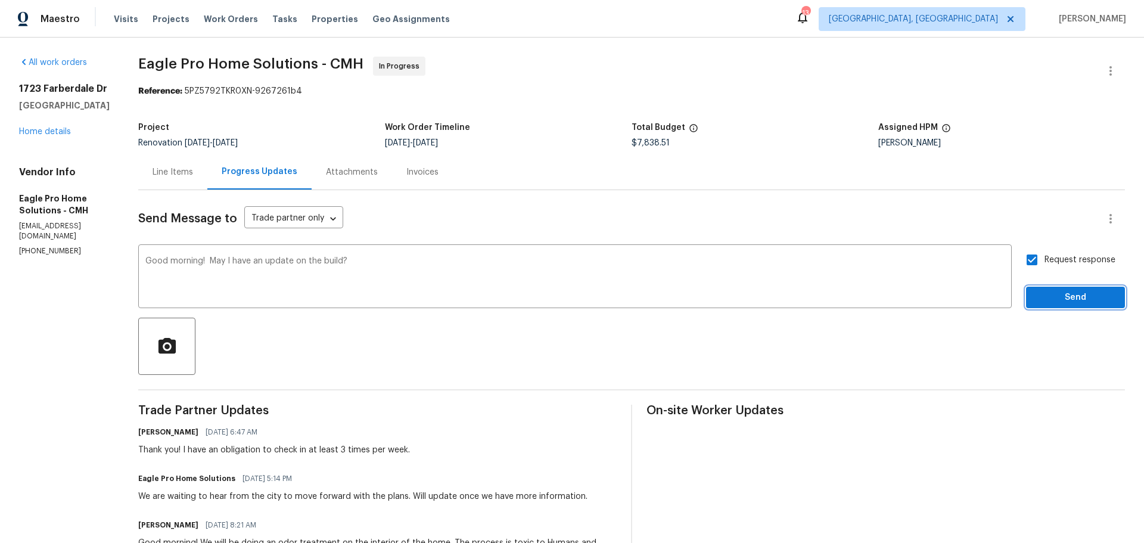
click at [1064, 300] on span "Send" at bounding box center [1075, 297] width 80 height 15
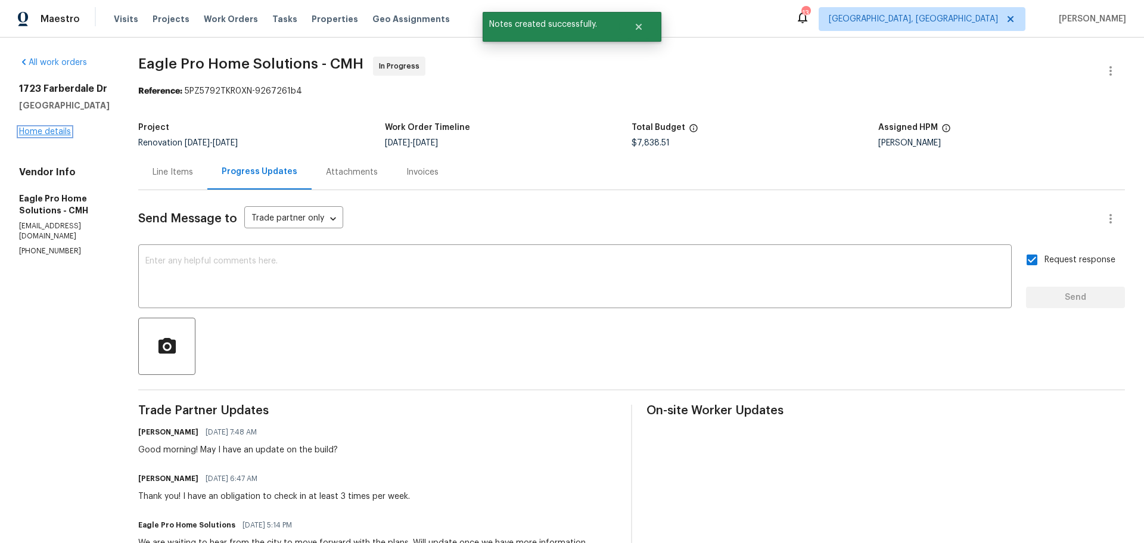
click at [46, 134] on link "Home details" at bounding box center [45, 131] width 52 height 8
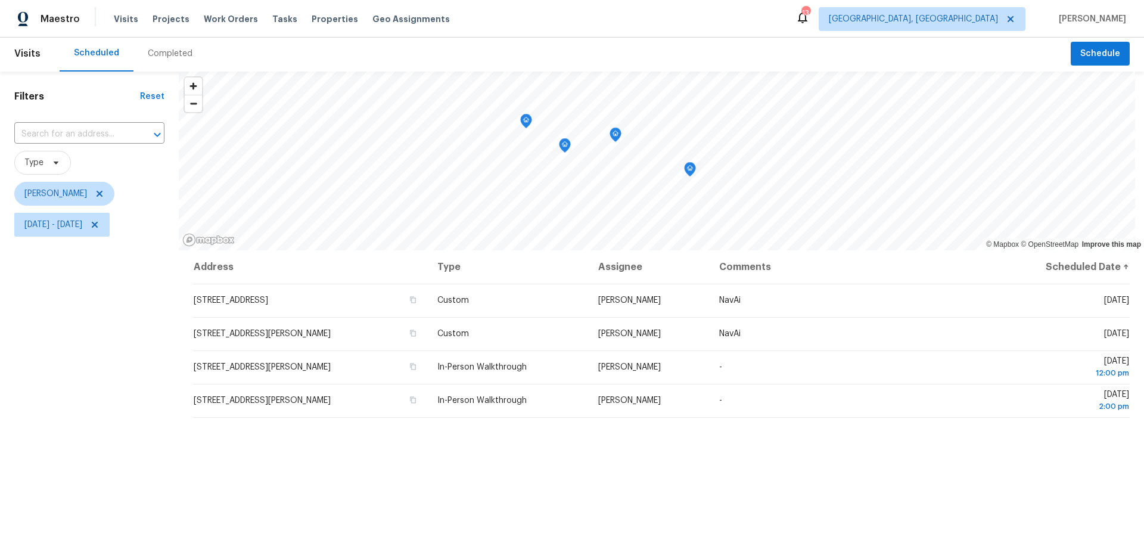
scroll to position [2, 0]
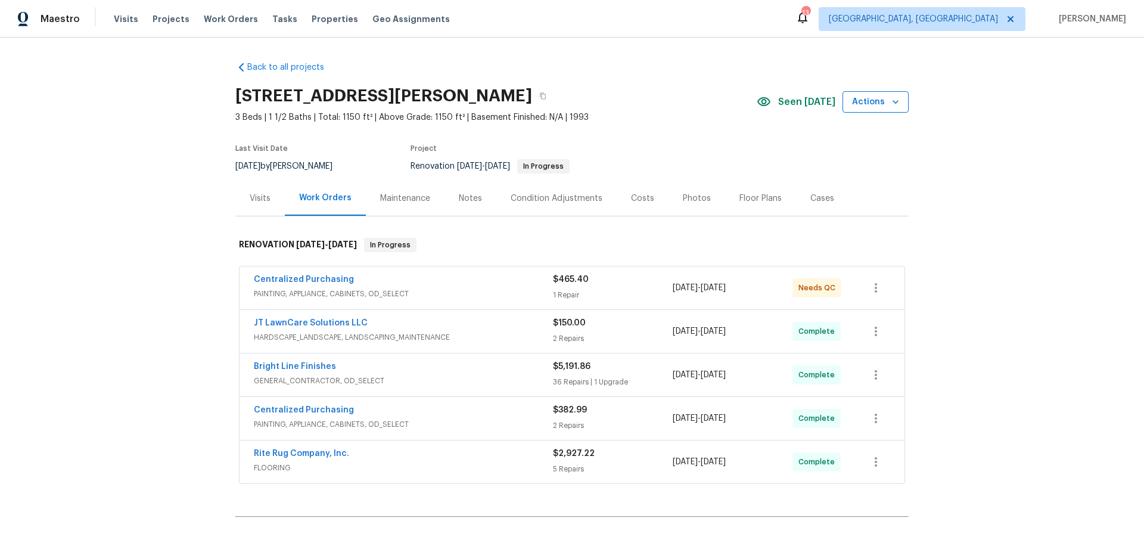
click at [870, 108] on span "Actions" at bounding box center [875, 102] width 47 height 15
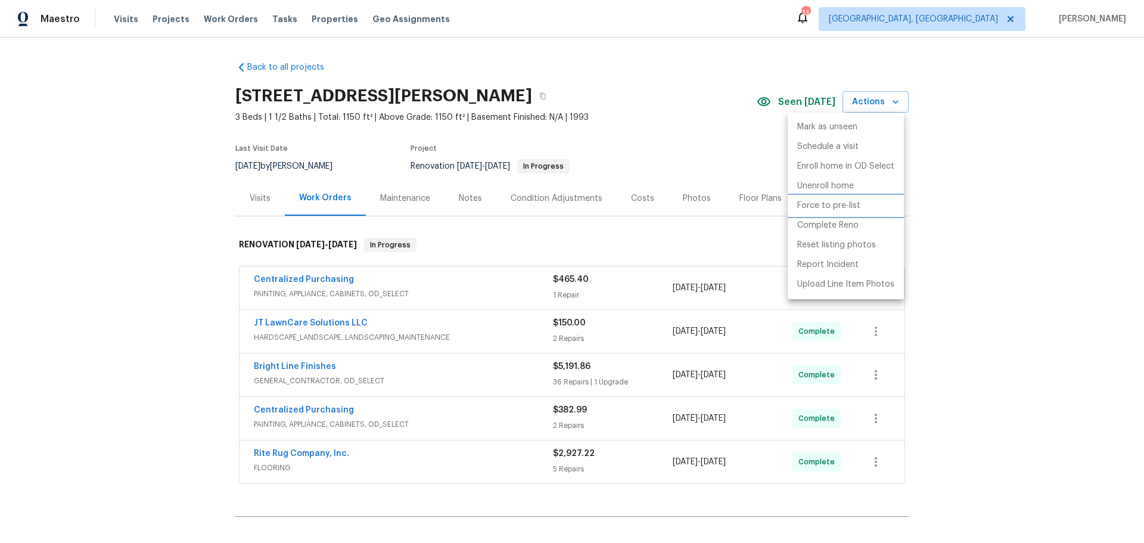
click at [838, 197] on li "Force to pre-list" at bounding box center [846, 206] width 116 height 20
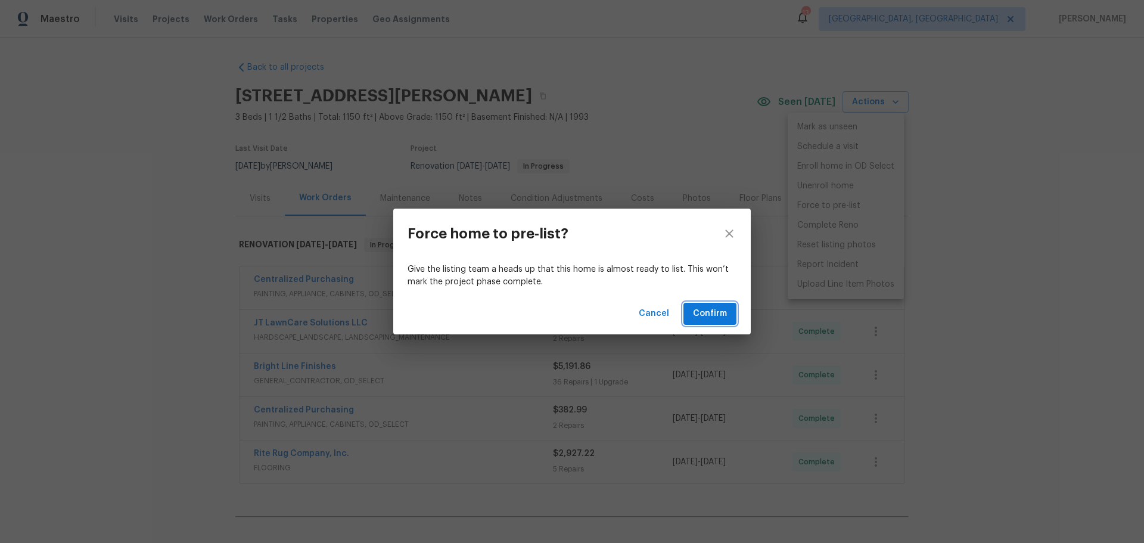
click at [701, 314] on span "Confirm" at bounding box center [710, 313] width 34 height 15
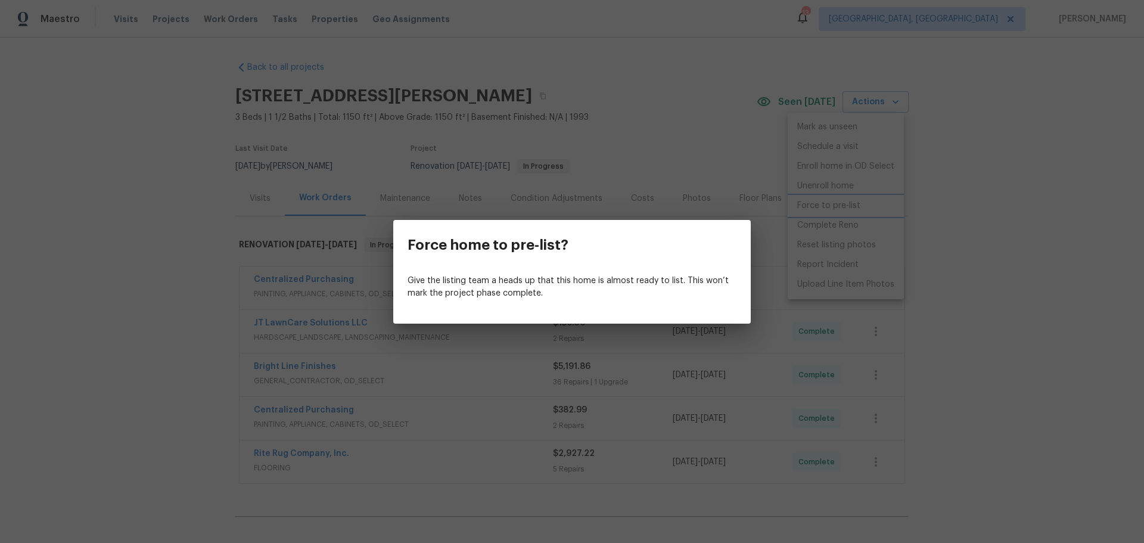
click at [978, 343] on div "Force home to pre-list? Give the listing team a heads up that this home is almo…" at bounding box center [572, 271] width 1144 height 543
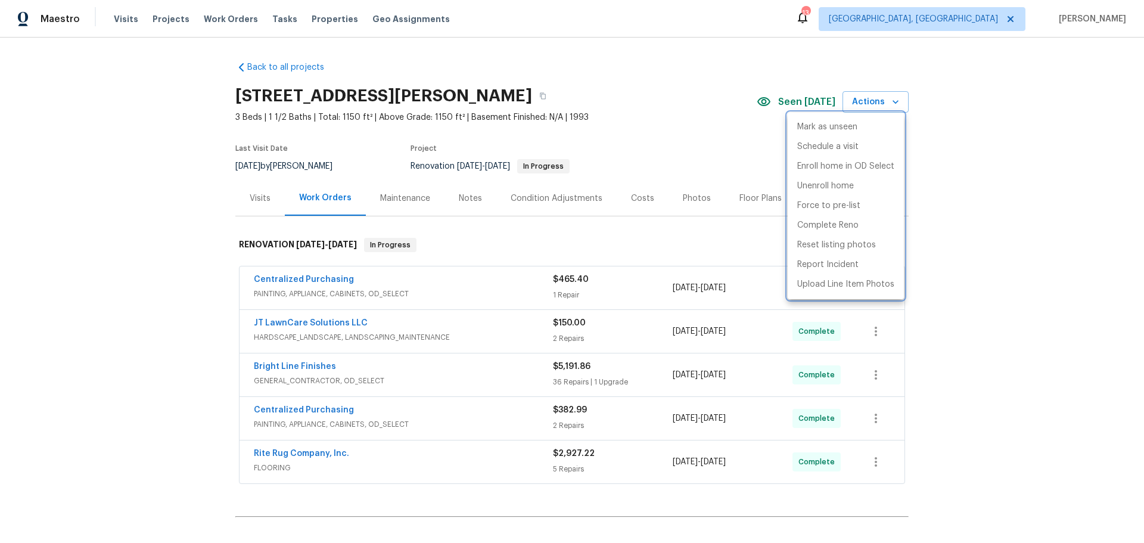
click at [695, 202] on div at bounding box center [572, 271] width 1144 height 543
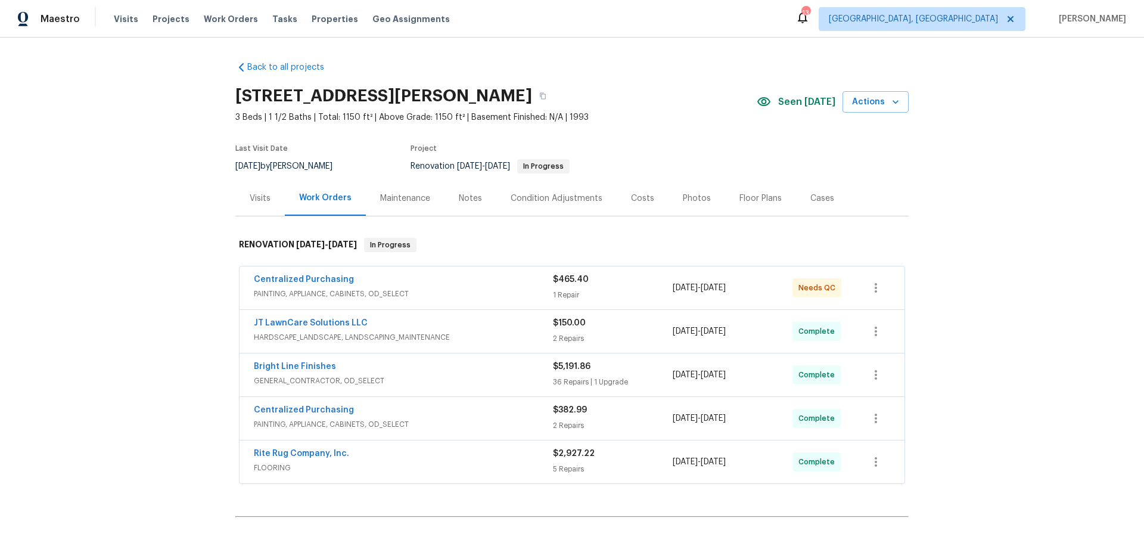
click at [688, 198] on div "Photos" at bounding box center [697, 198] width 28 height 12
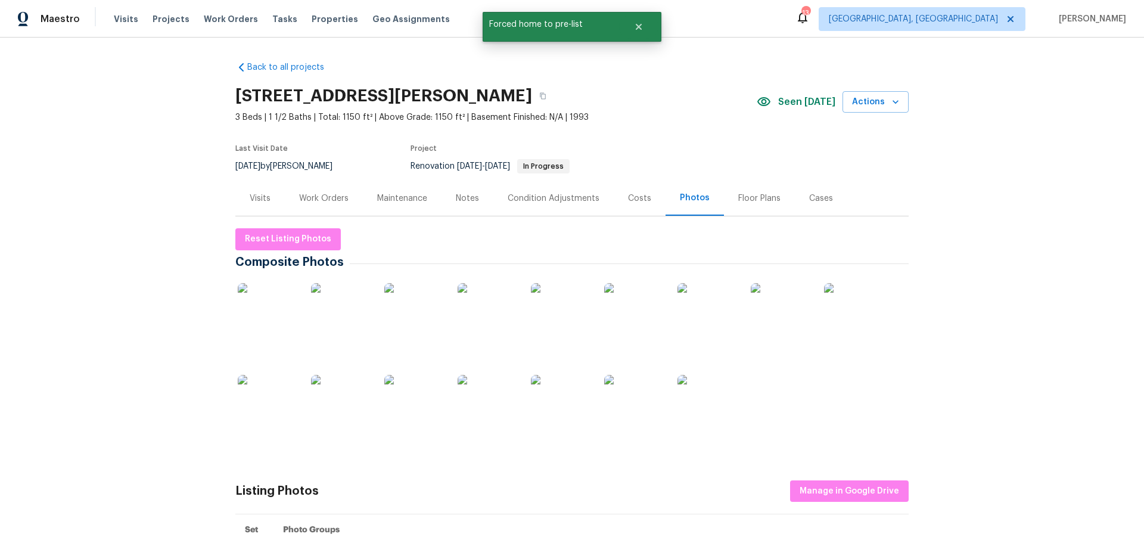
click at [279, 317] on img at bounding box center [268, 313] width 60 height 60
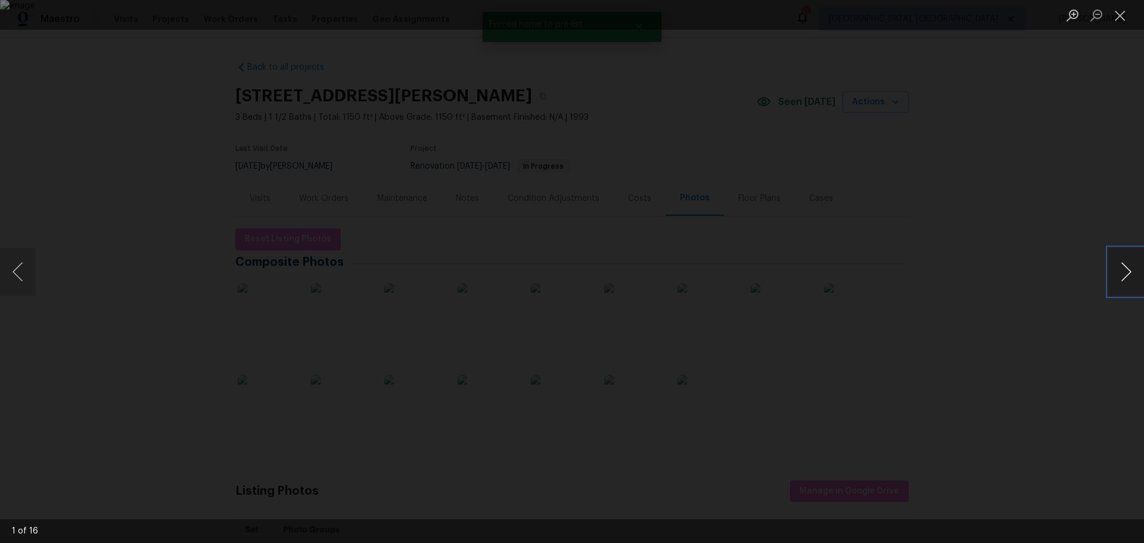
click at [1125, 270] on button "Next image" at bounding box center [1126, 272] width 36 height 48
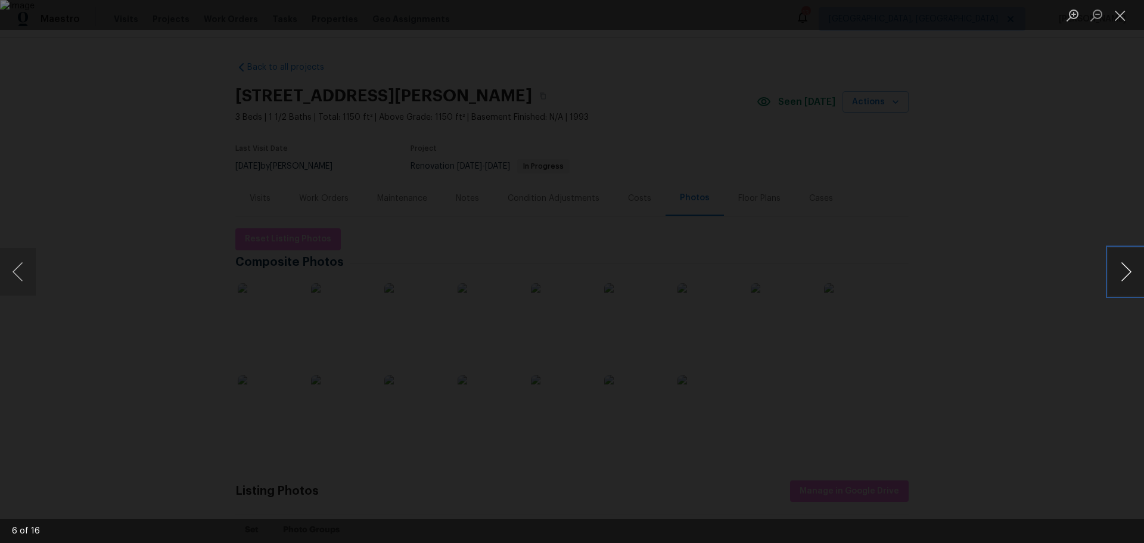
click at [1125, 270] on button "Next image" at bounding box center [1126, 272] width 36 height 48
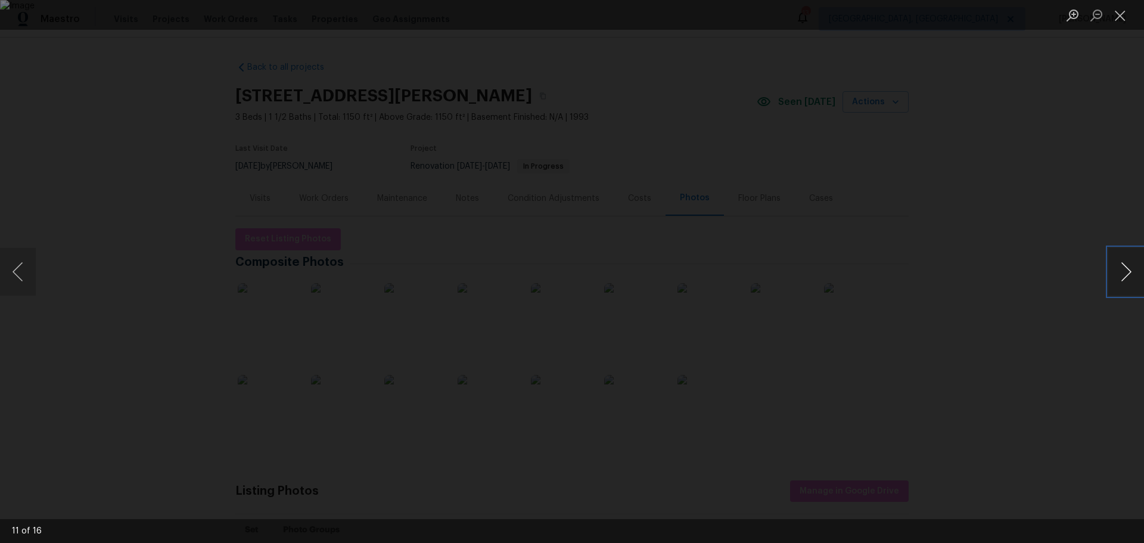
click at [1125, 270] on button "Next image" at bounding box center [1126, 272] width 36 height 48
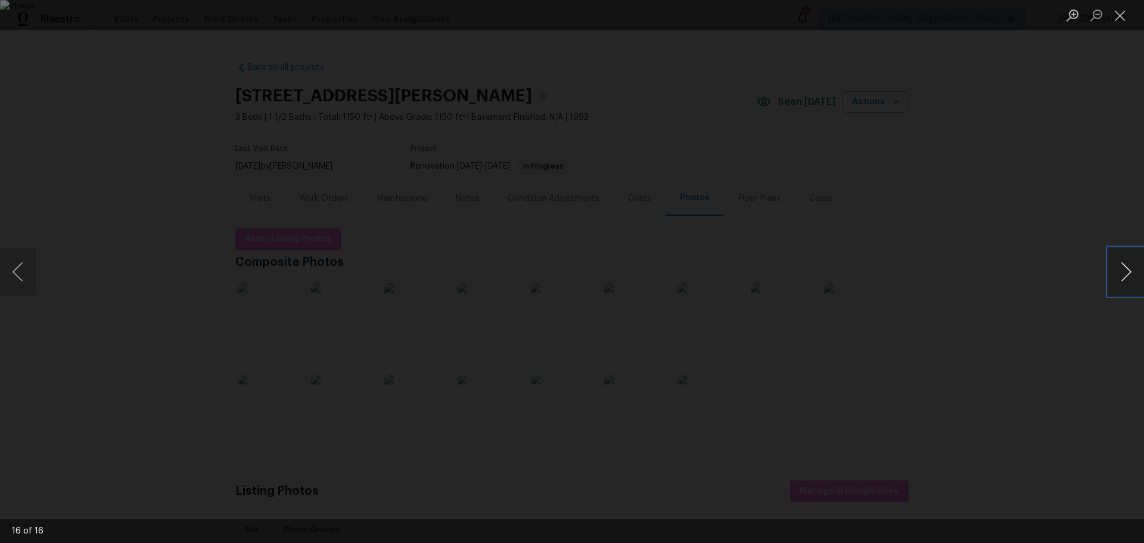
click at [1125, 270] on button "Next image" at bounding box center [1126, 272] width 36 height 48
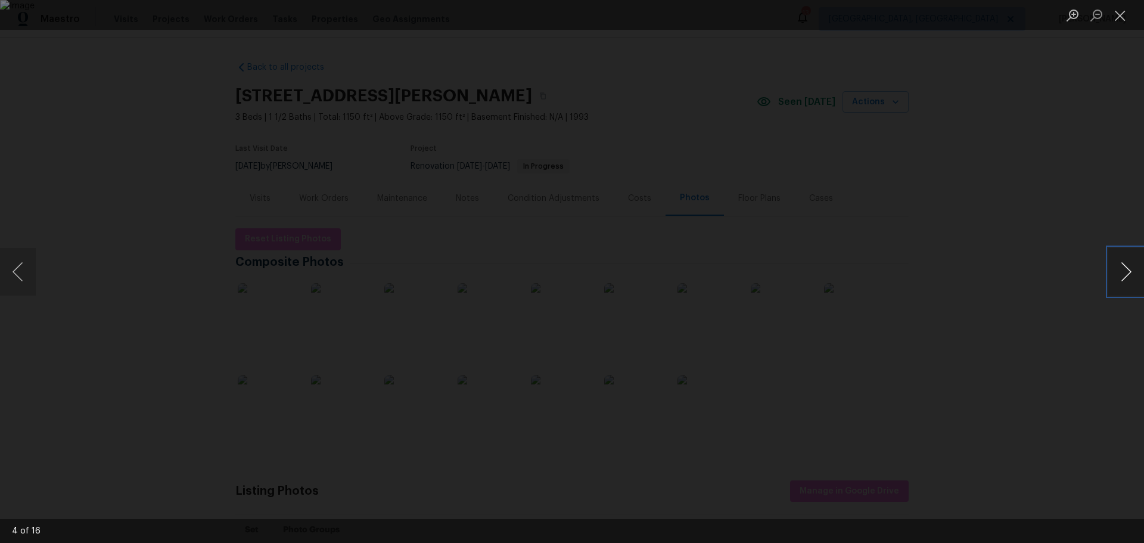
click at [1125, 270] on button "Next image" at bounding box center [1126, 272] width 36 height 48
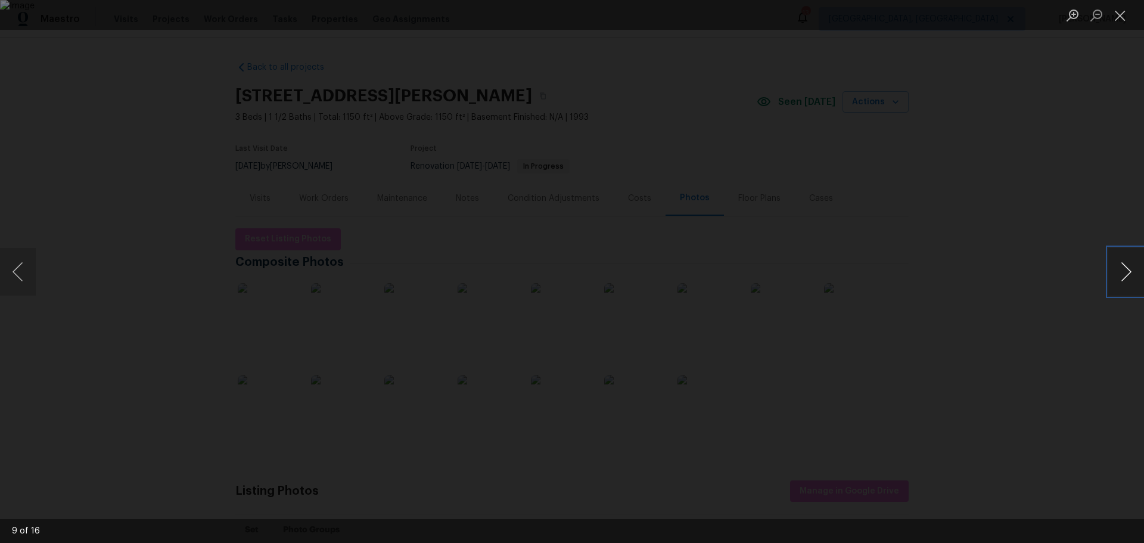
click at [1125, 270] on button "Next image" at bounding box center [1126, 272] width 36 height 48
click at [1119, 5] on button "Close lightbox" at bounding box center [1120, 15] width 24 height 21
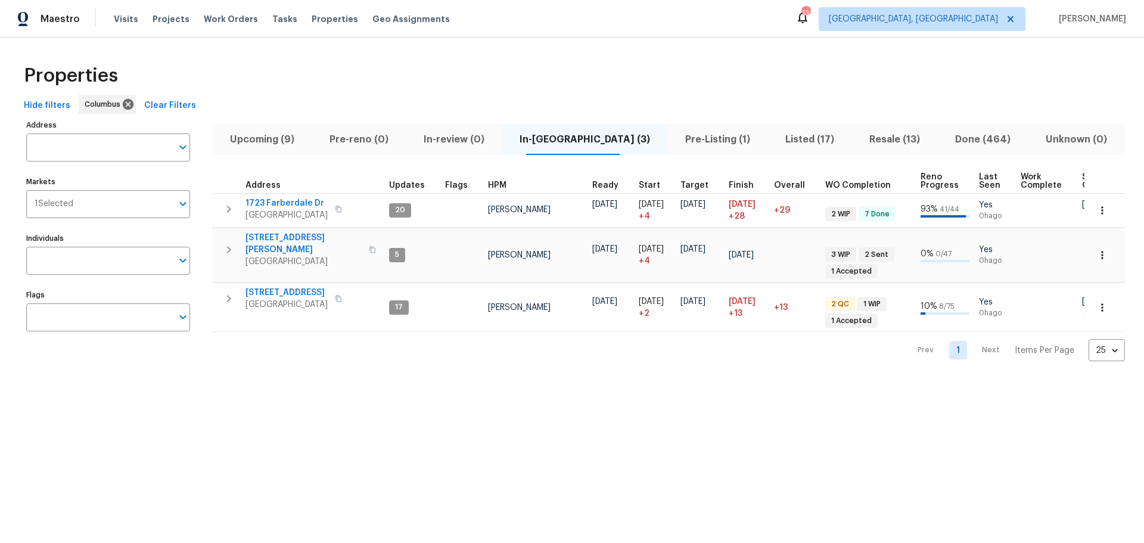
click at [297, 140] on span "Upcoming (9)" at bounding box center [261, 139] width 85 height 17
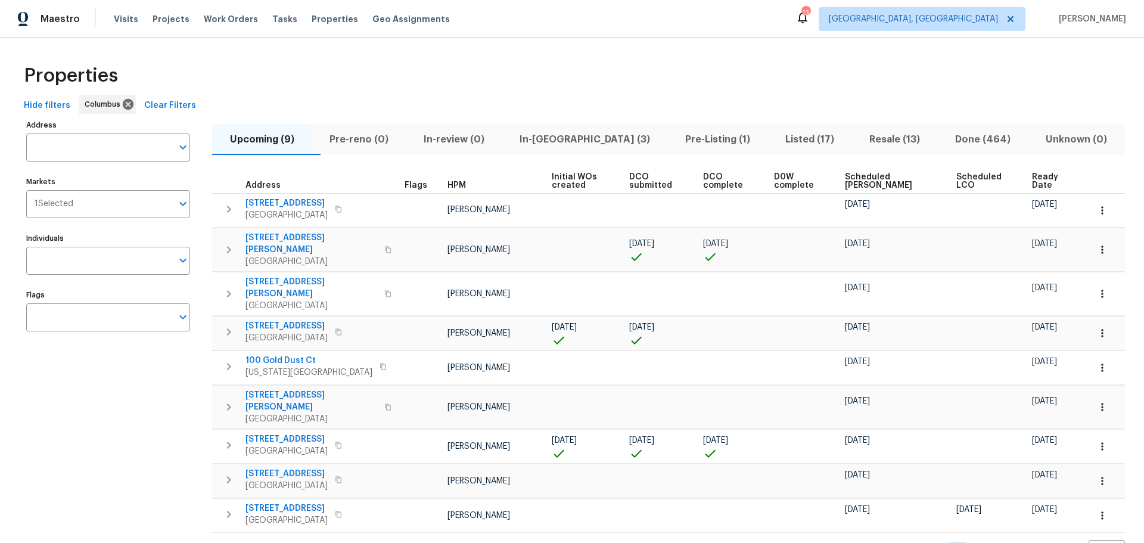
click at [645, 186] on span "DCO submitted" at bounding box center [656, 181] width 54 height 17
click at [632, 185] on span "DCO submitted" at bounding box center [656, 181] width 54 height 17
click at [1032, 175] on span "Ready Date" at bounding box center [1051, 181] width 38 height 17
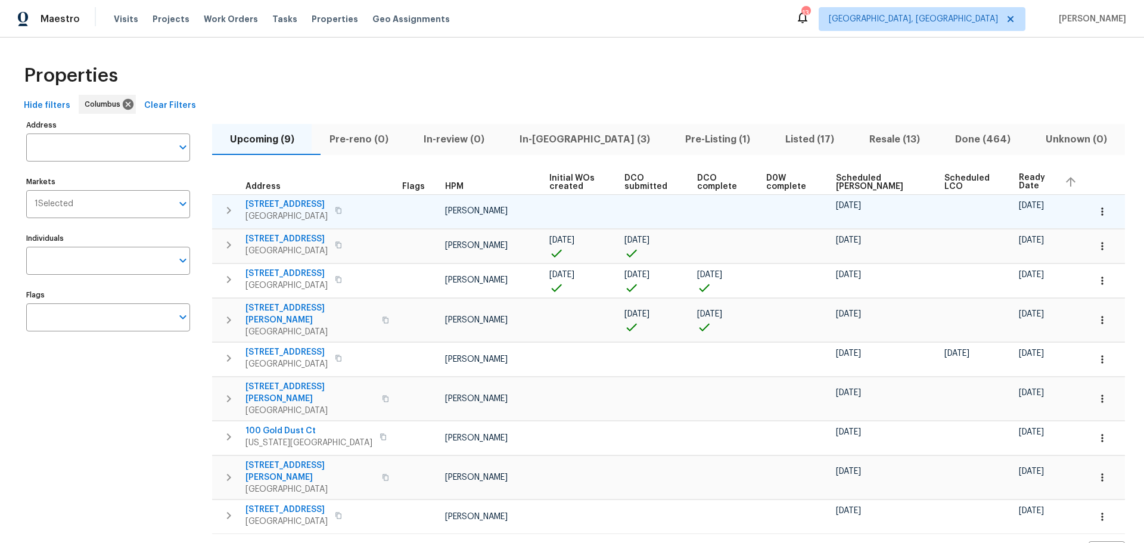
click at [231, 210] on icon "button" at bounding box center [229, 210] width 4 height 7
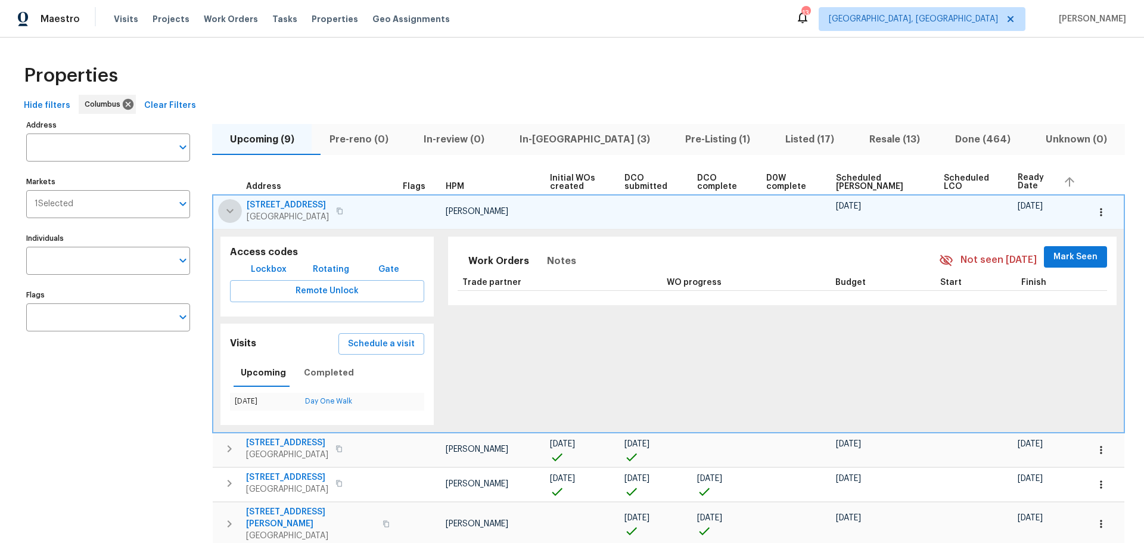
click at [231, 210] on icon "button" at bounding box center [230, 211] width 14 height 14
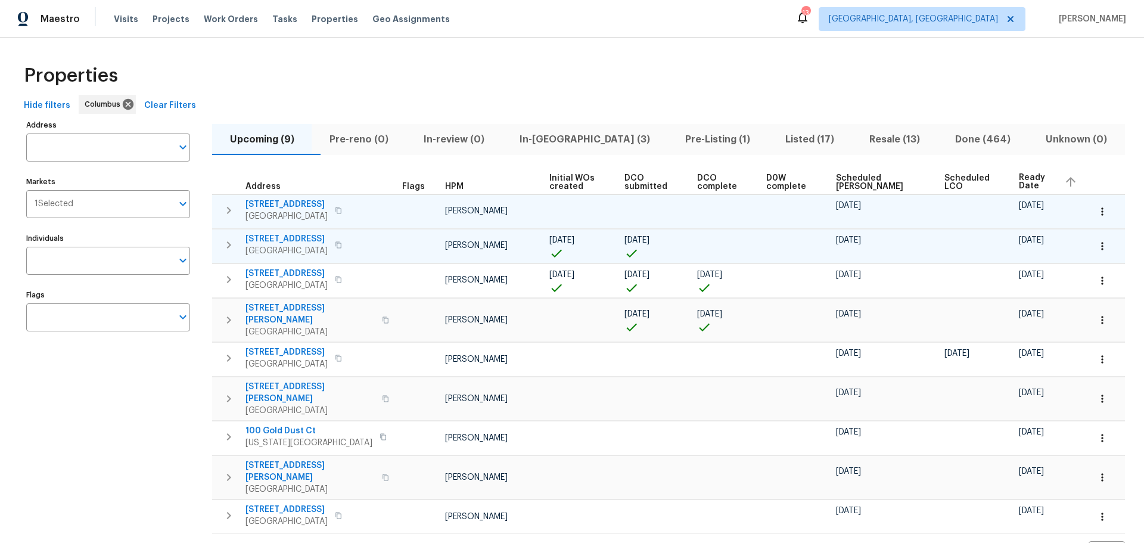
click at [226, 239] on icon "button" at bounding box center [229, 245] width 14 height 14
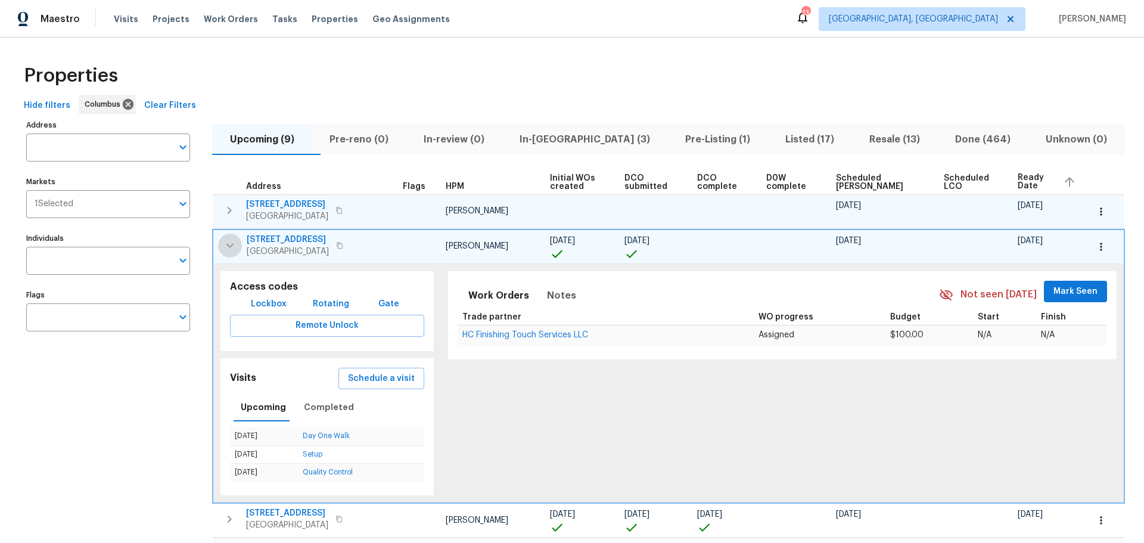
click at [228, 241] on icon "button" at bounding box center [230, 245] width 14 height 14
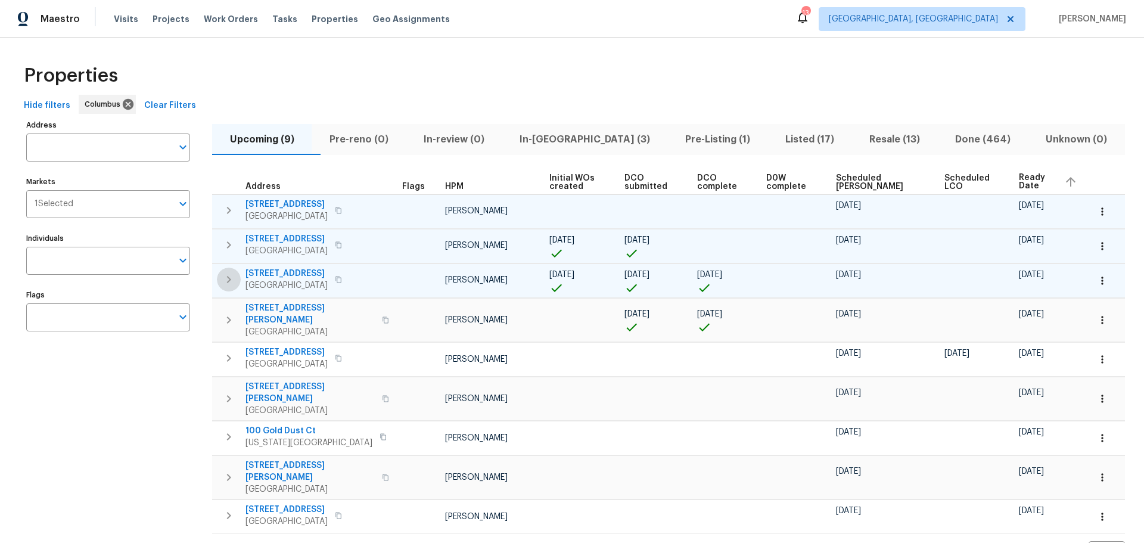
drag, startPoint x: 225, startPoint y: 280, endPoint x: 218, endPoint y: 280, distance: 6.6
click at [218, 280] on button "button" at bounding box center [229, 279] width 24 height 24
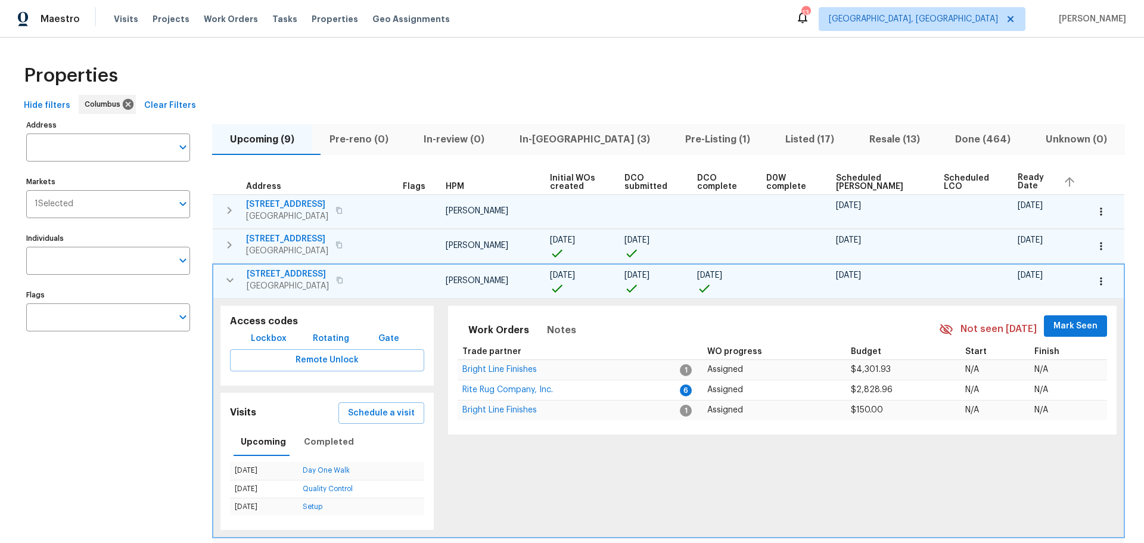
click at [226, 277] on icon "button" at bounding box center [230, 280] width 14 height 14
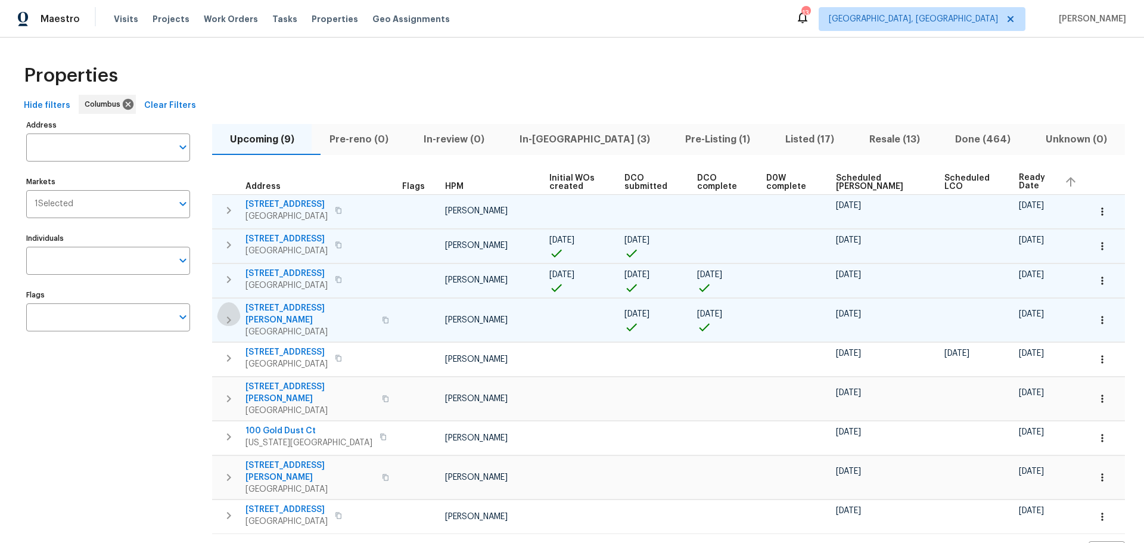
click at [223, 313] on icon "button" at bounding box center [229, 320] width 14 height 14
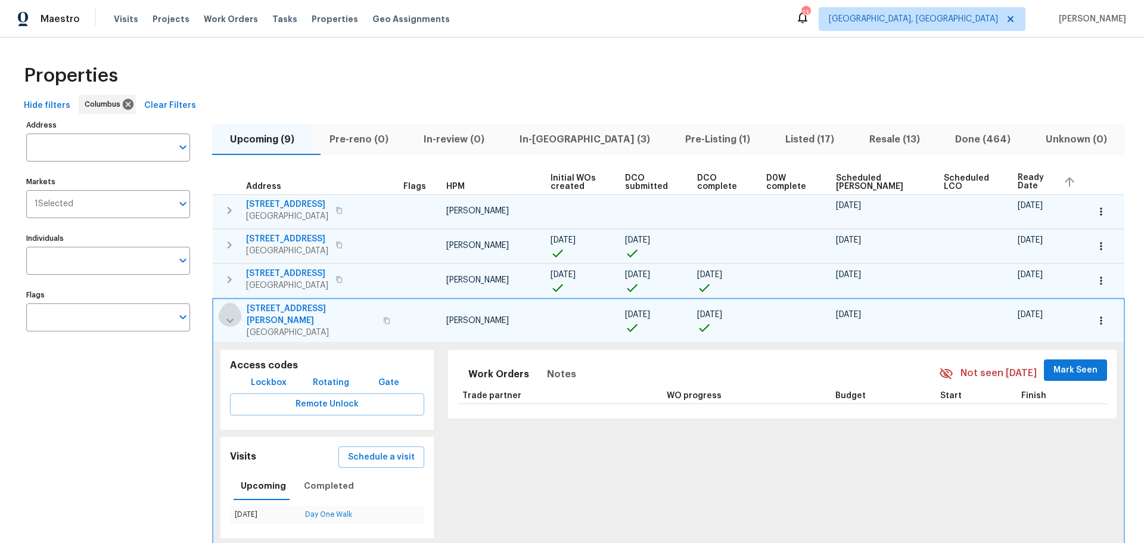
click at [223, 313] on icon "button" at bounding box center [230, 320] width 14 height 14
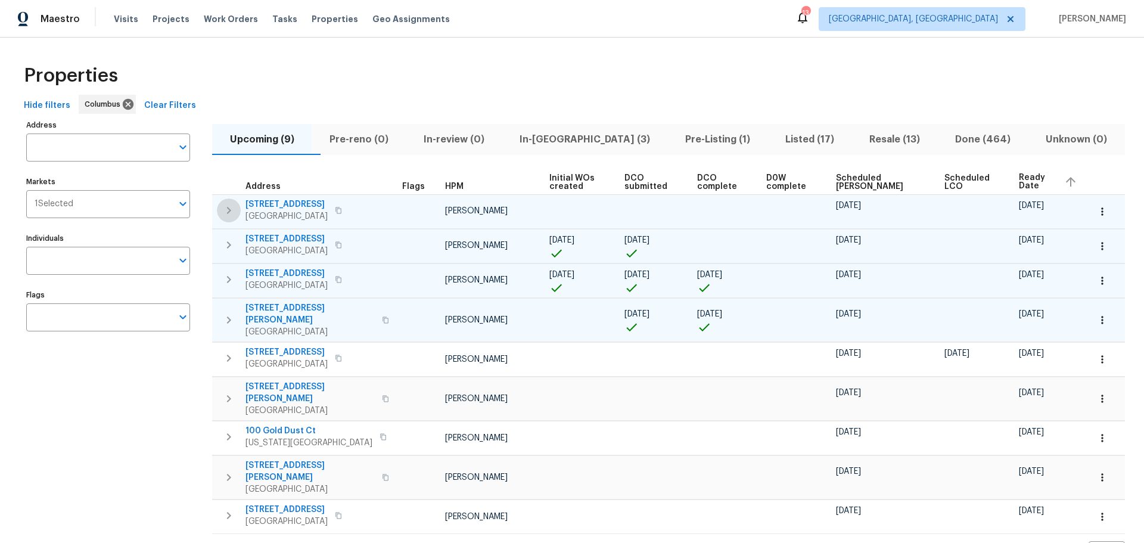
click at [222, 200] on button "button" at bounding box center [229, 210] width 24 height 24
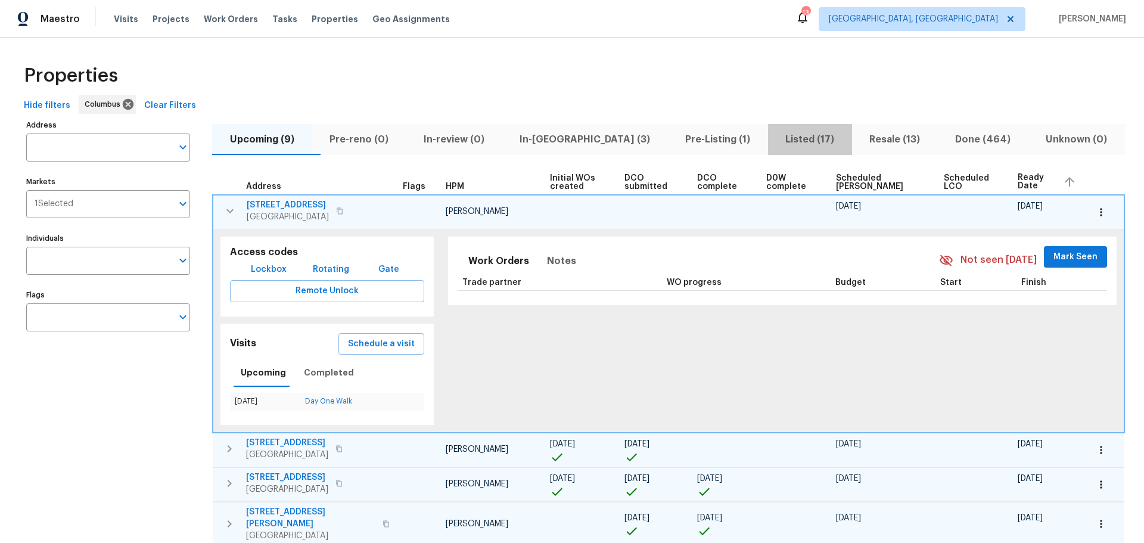
click at [786, 142] on span "Listed (17)" at bounding box center [810, 139] width 70 height 17
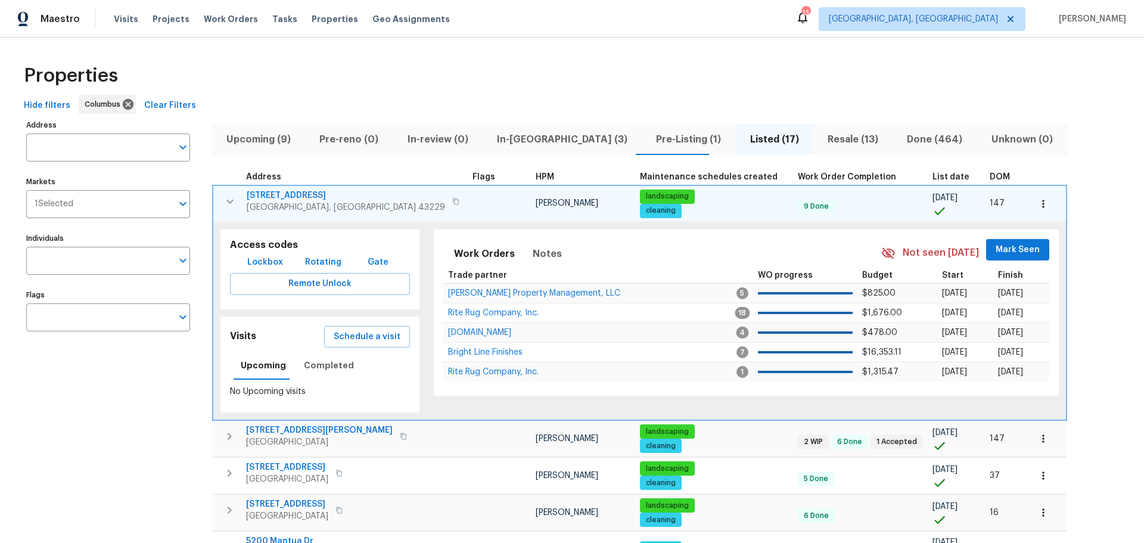
click at [226, 204] on icon "button" at bounding box center [230, 201] width 14 height 14
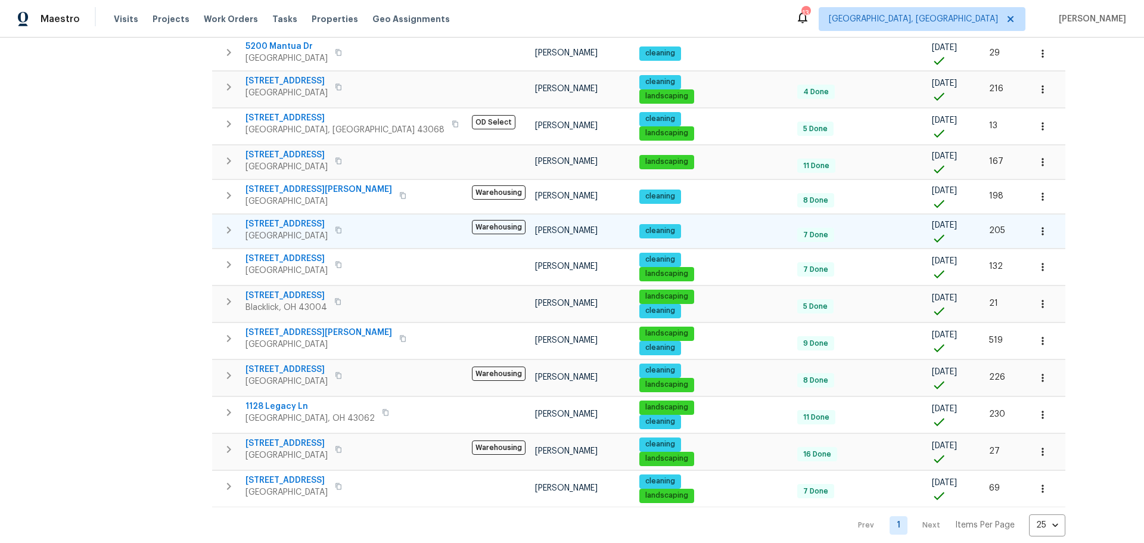
scroll to position [297, 0]
click at [251, 221] on span "[STREET_ADDRESS]" at bounding box center [286, 223] width 82 height 12
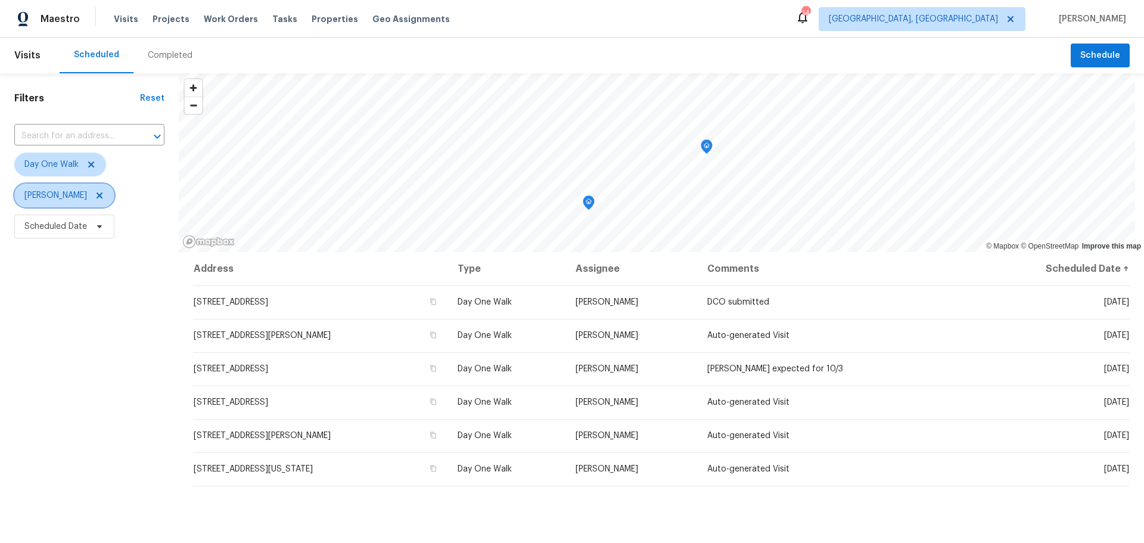
click at [104, 193] on icon at bounding box center [100, 196] width 10 height 10
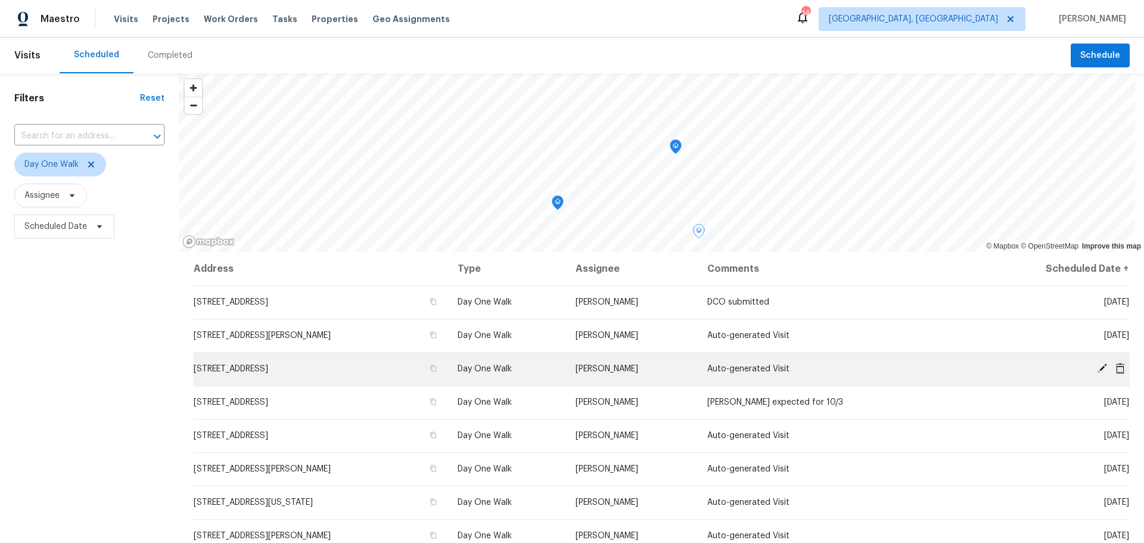
click at [1097, 365] on icon at bounding box center [1102, 368] width 11 height 11
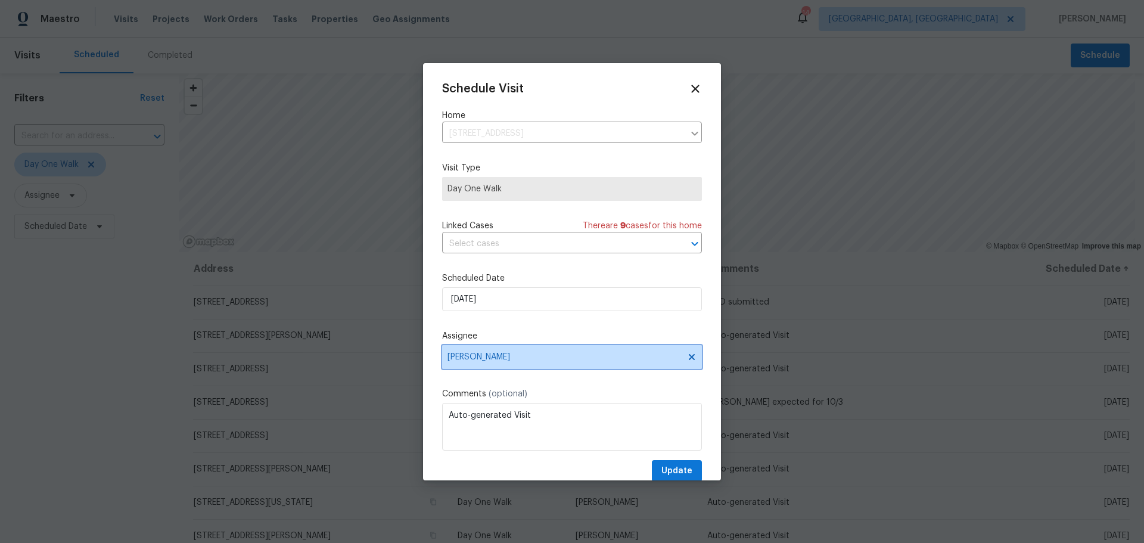
click at [533, 354] on span "[PERSON_NAME]" at bounding box center [564, 357] width 234 height 10
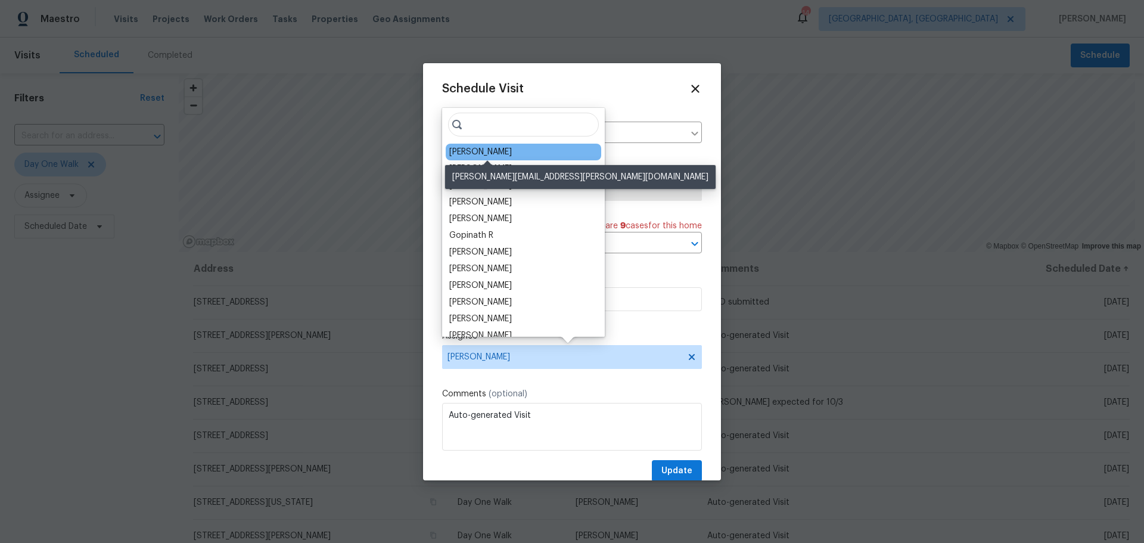
click at [505, 155] on div "[PERSON_NAME]" at bounding box center [480, 152] width 63 height 12
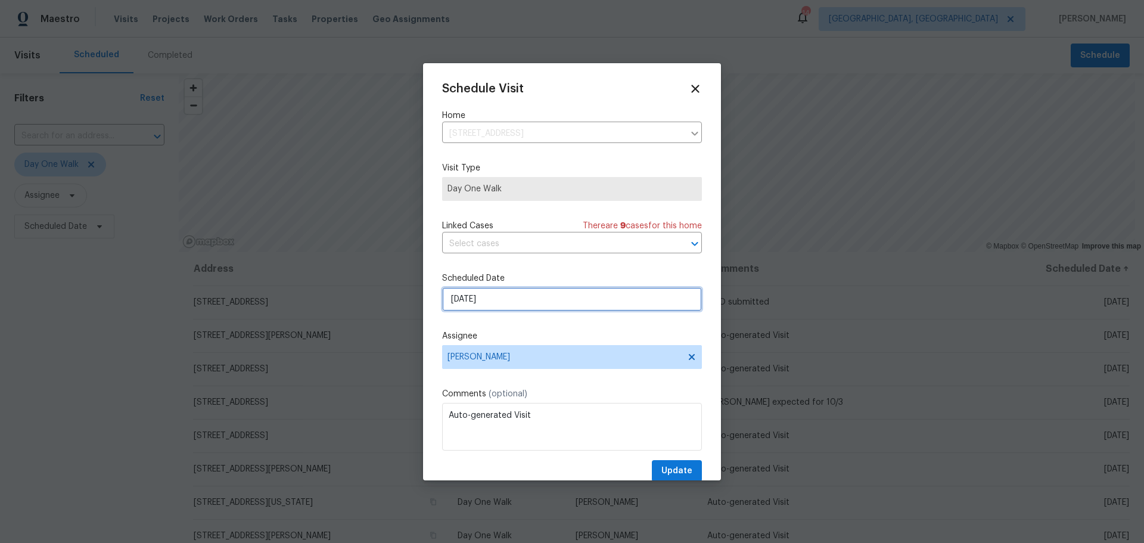
click at [531, 305] on input "[DATE]" at bounding box center [572, 299] width 260 height 24
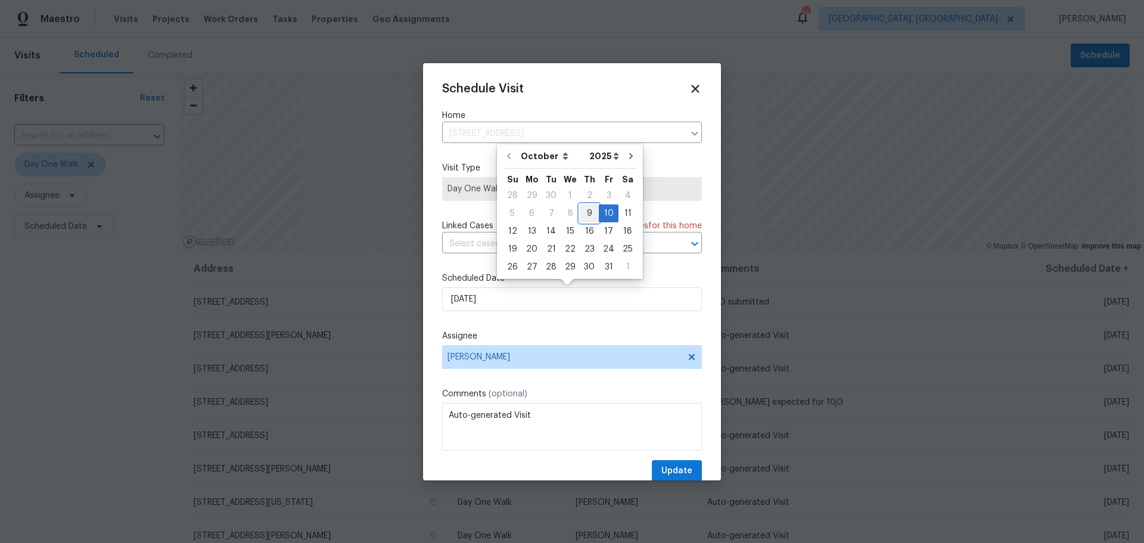
click at [589, 213] on div "9" at bounding box center [589, 213] width 19 height 17
type input "[DATE]"
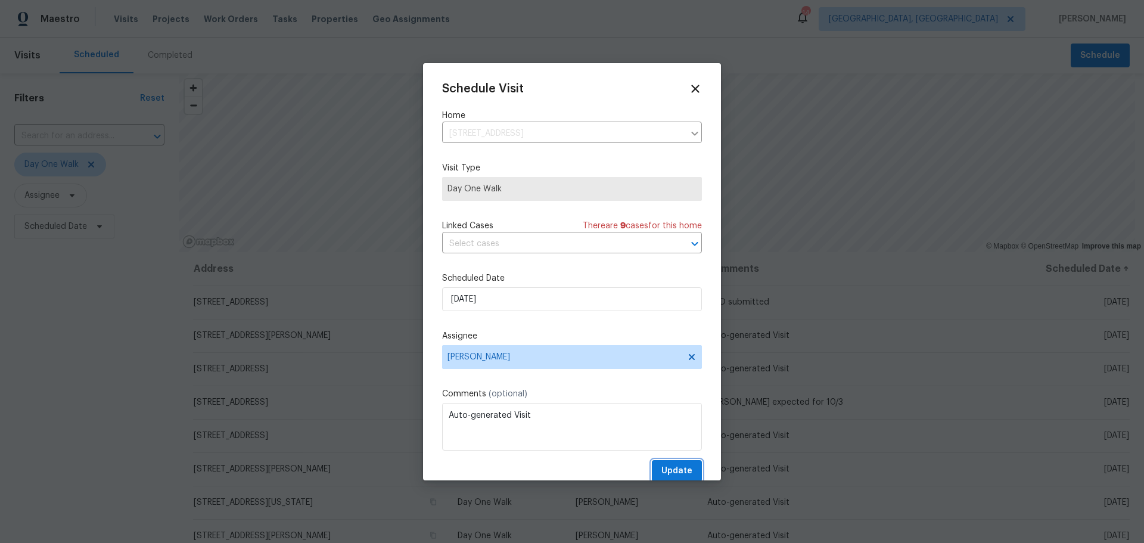
click at [672, 464] on button "Update" at bounding box center [677, 471] width 50 height 22
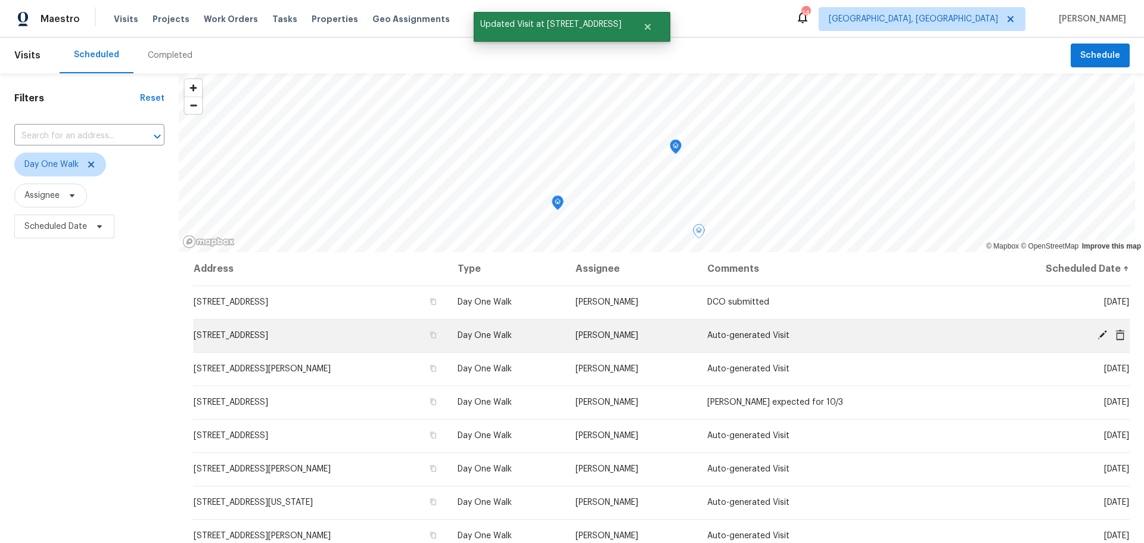
click at [1097, 337] on icon at bounding box center [1102, 335] width 10 height 10
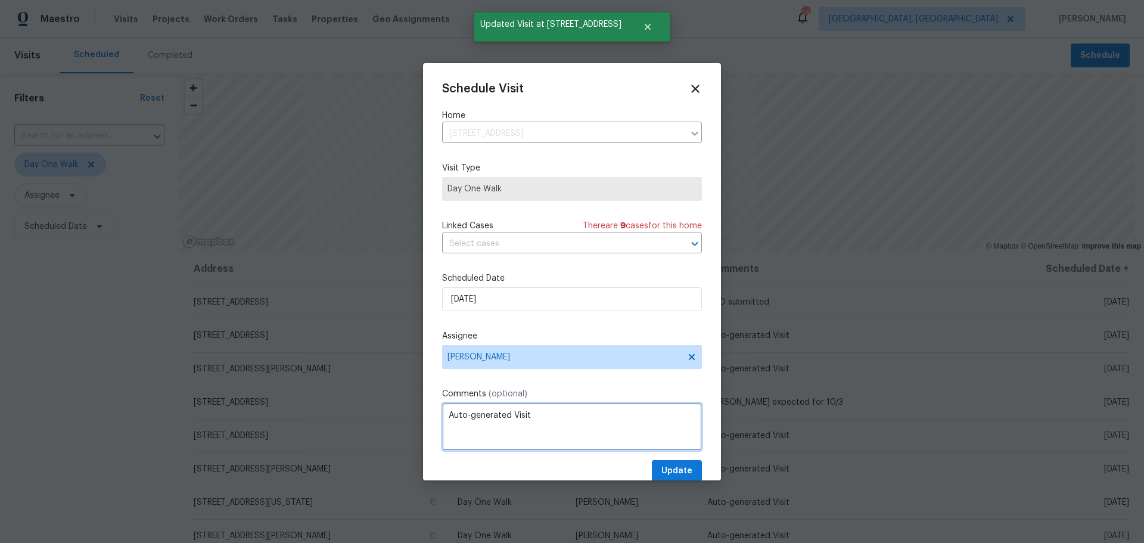
drag, startPoint x: 441, startPoint y: 410, endPoint x: 362, endPoint y: 402, distance: 79.1
click at [362, 402] on div "Schedule Visit Home [STREET_ADDRESS] ​ Visit Type Day One Walk Linked Cases The…" at bounding box center [572, 271] width 1144 height 543
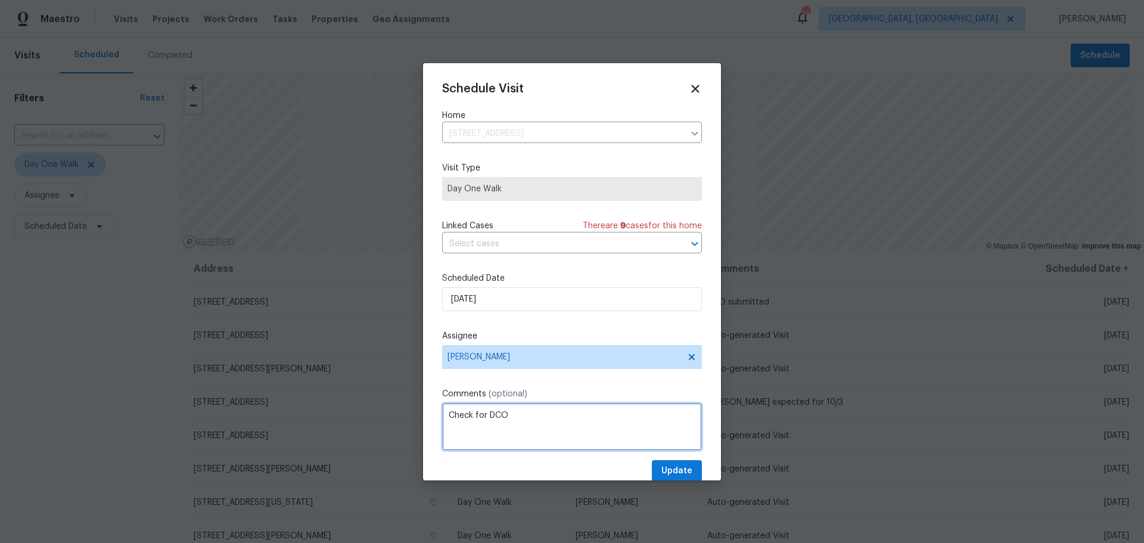
type textarea "Check for DCO"
click at [665, 464] on button "Update" at bounding box center [677, 471] width 50 height 22
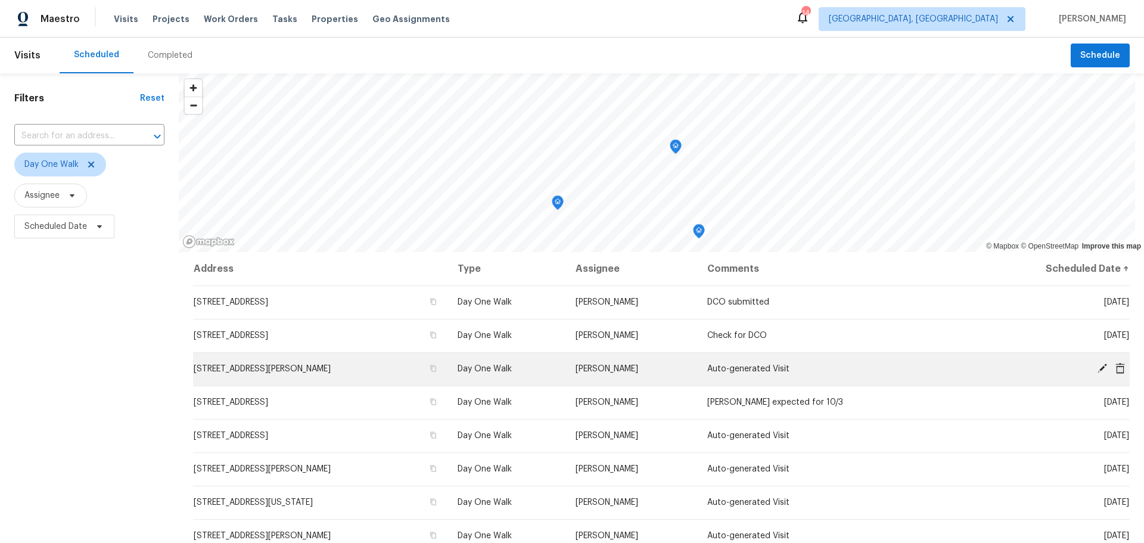
click at [1097, 366] on icon at bounding box center [1102, 368] width 10 height 10
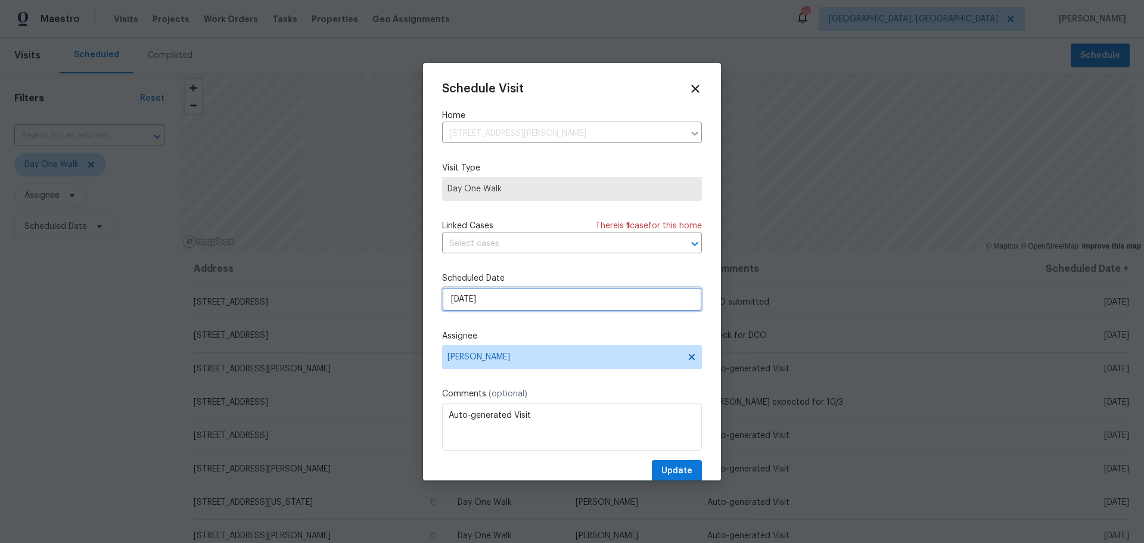
click at [563, 303] on input "[DATE]" at bounding box center [572, 299] width 260 height 24
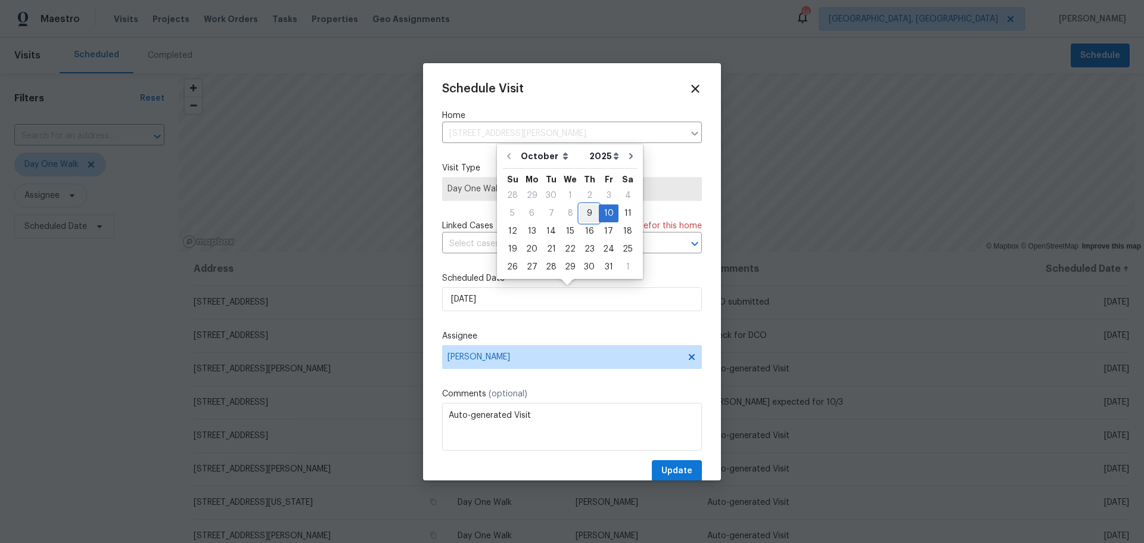
click at [583, 219] on div "9" at bounding box center [589, 213] width 19 height 17
type input "[DATE]"
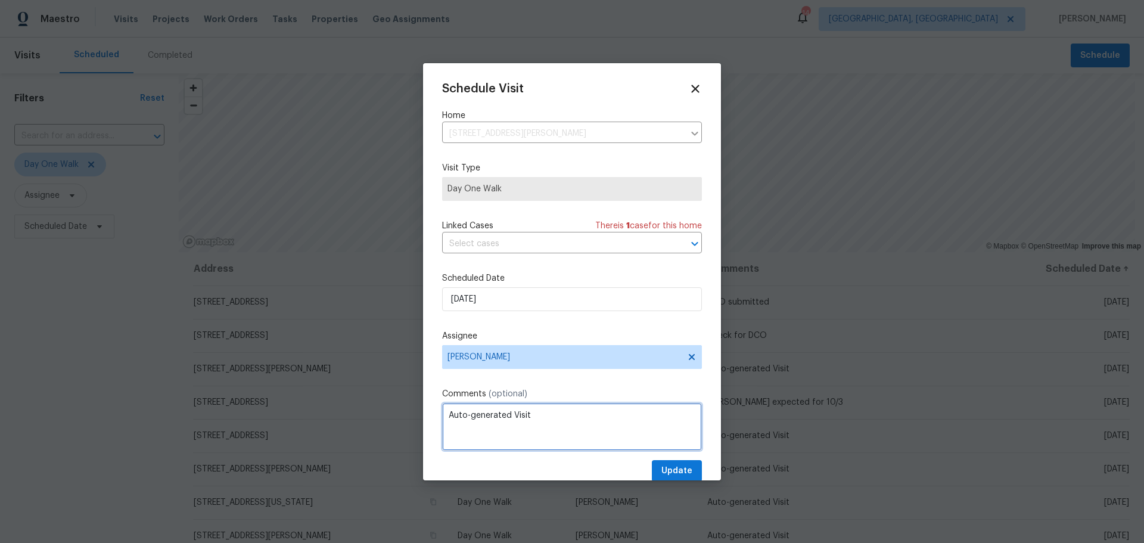
drag, startPoint x: 576, startPoint y: 419, endPoint x: 272, endPoint y: 406, distance: 304.1
click at [272, 406] on div "Schedule Visit Home [STREET_ADDRESS][PERSON_NAME] ​ Visit Type Day One Walk Lin…" at bounding box center [572, 271] width 1144 height 543
type textarea "Check for DCO"
click at [664, 461] on button "Update" at bounding box center [677, 471] width 50 height 22
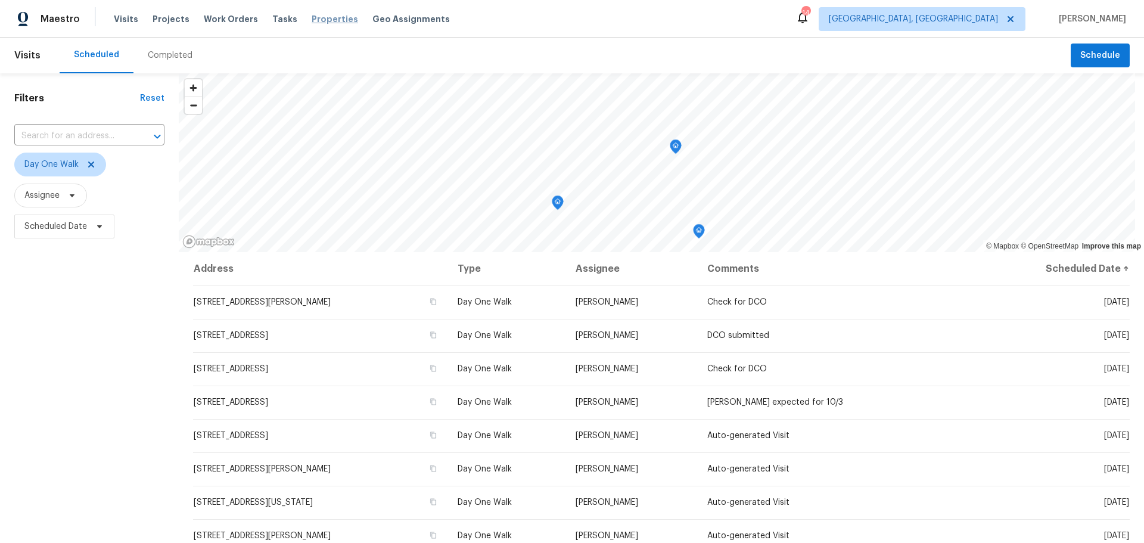
click at [331, 21] on span "Properties" at bounding box center [335, 19] width 46 height 12
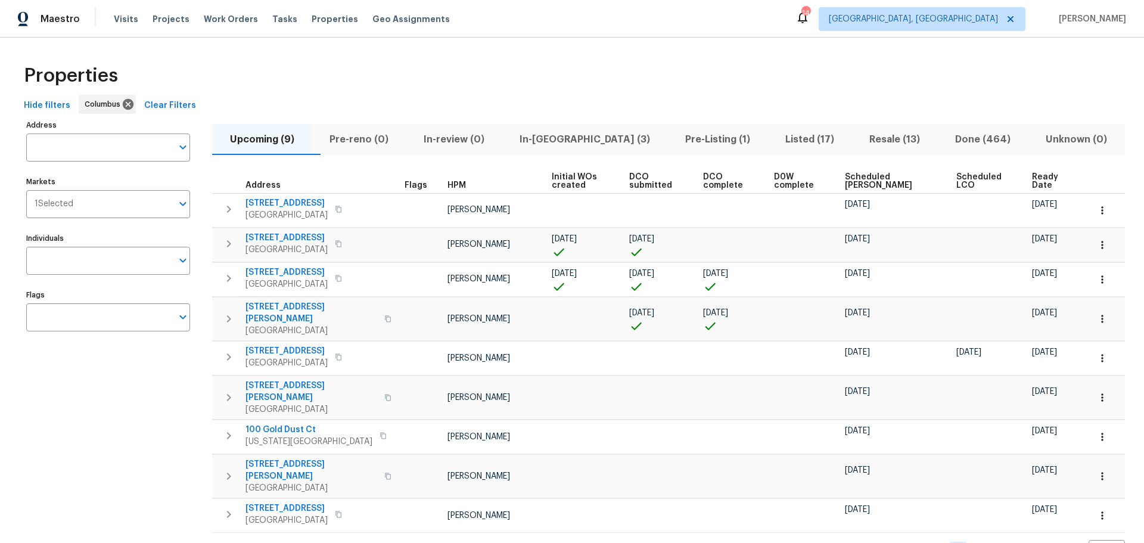
click at [878, 181] on span "Scheduled [PERSON_NAME]" at bounding box center [890, 181] width 91 height 17
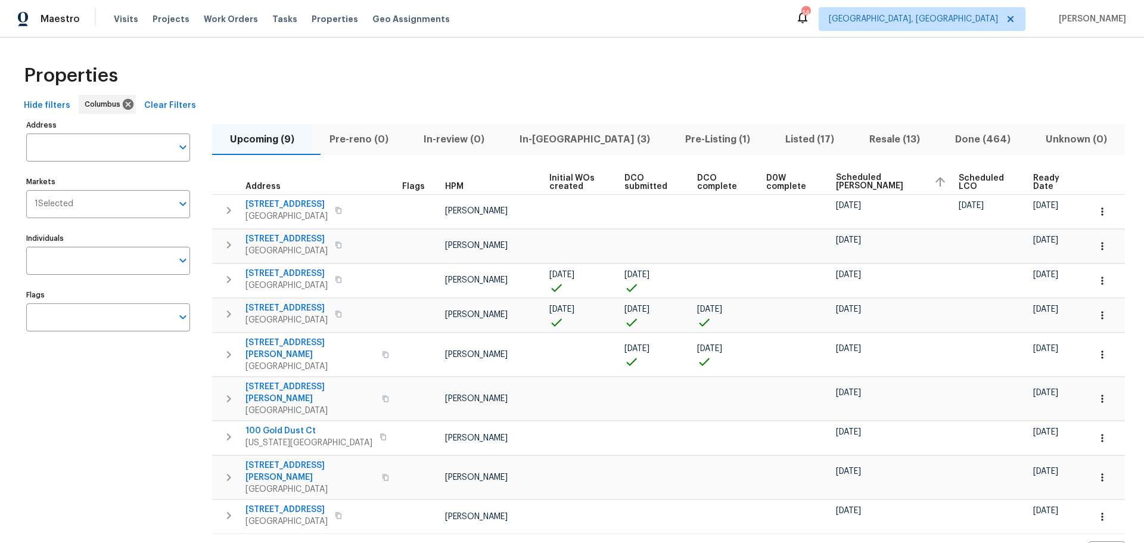
click at [667, 55] on div "Properties Hide filters Columbus Clear Filters Address Address Markets 1 Select…" at bounding box center [572, 310] width 1144 height 545
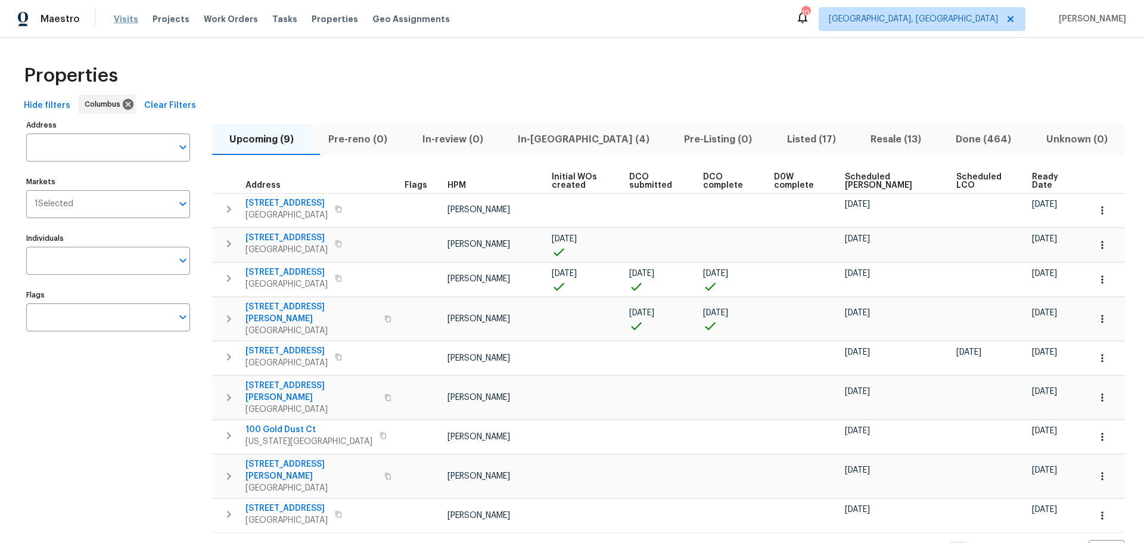
click at [124, 15] on span "Visits" at bounding box center [126, 19] width 24 height 12
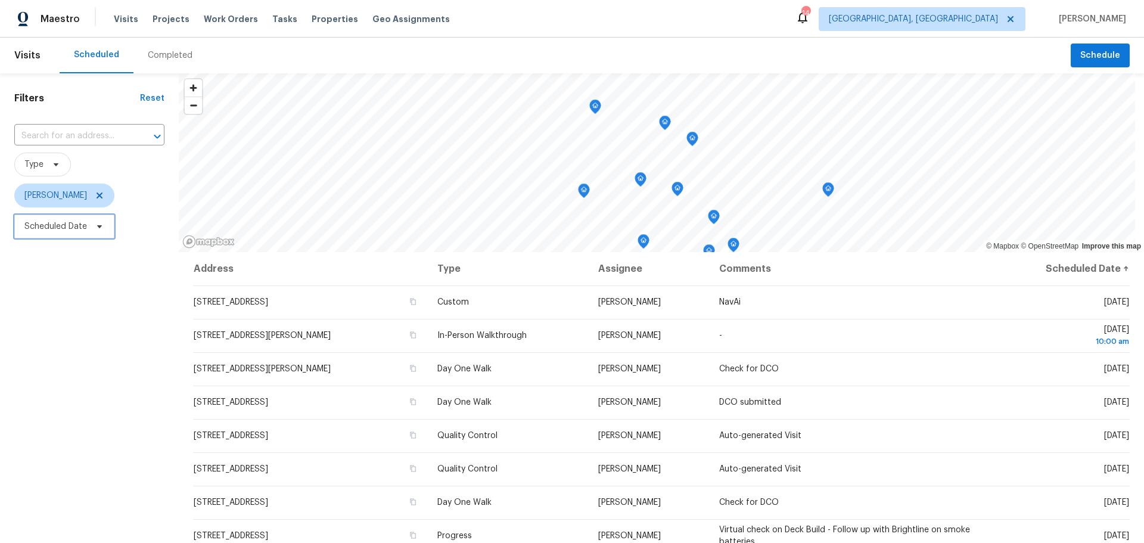
click at [42, 227] on span "Scheduled Date" at bounding box center [55, 226] width 63 height 12
click at [57, 264] on input "text" at bounding box center [79, 267] width 117 height 24
select select "9"
select select "2025"
select select "10"
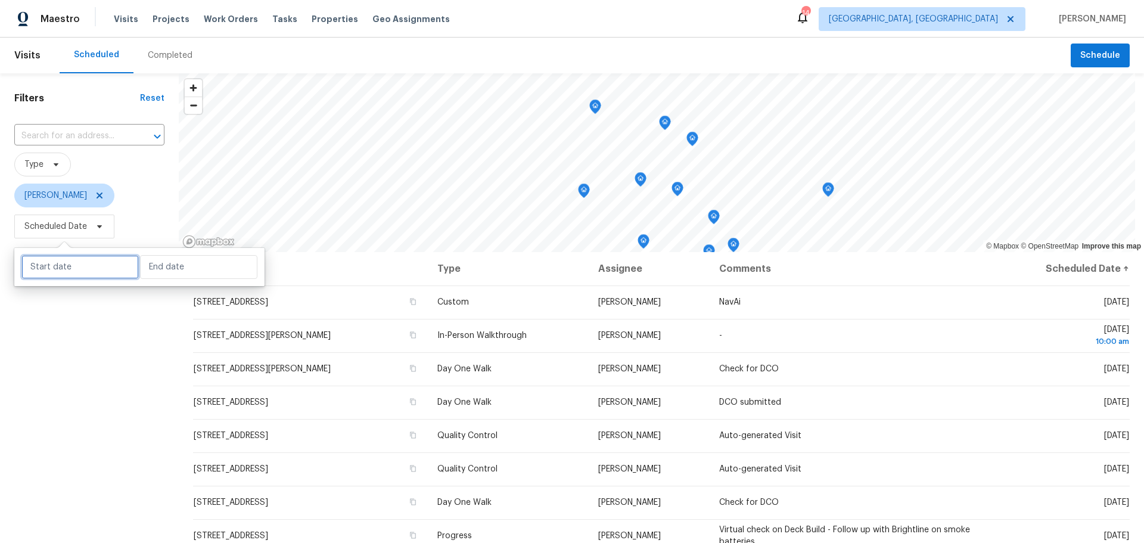
select select "2025"
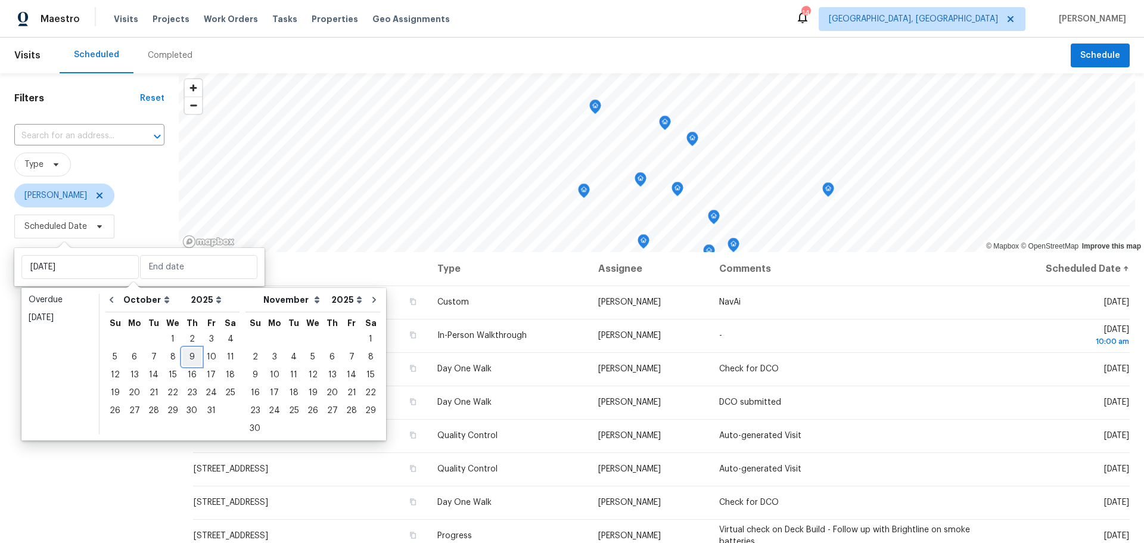
click at [186, 360] on div "9" at bounding box center [191, 357] width 19 height 17
type input "[DATE]"
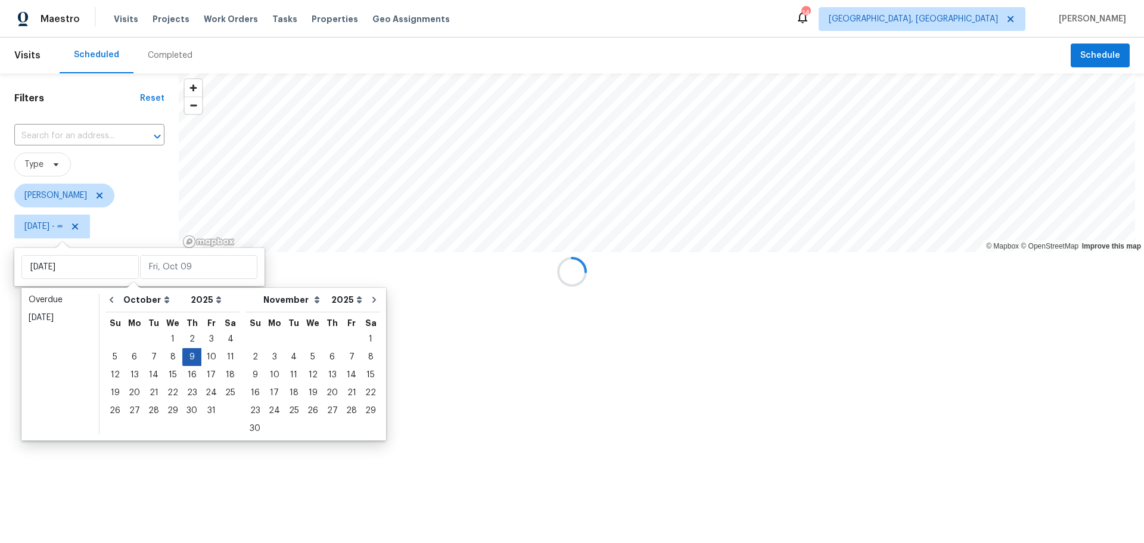
click at [186, 360] on div "9" at bounding box center [191, 357] width 19 height 17
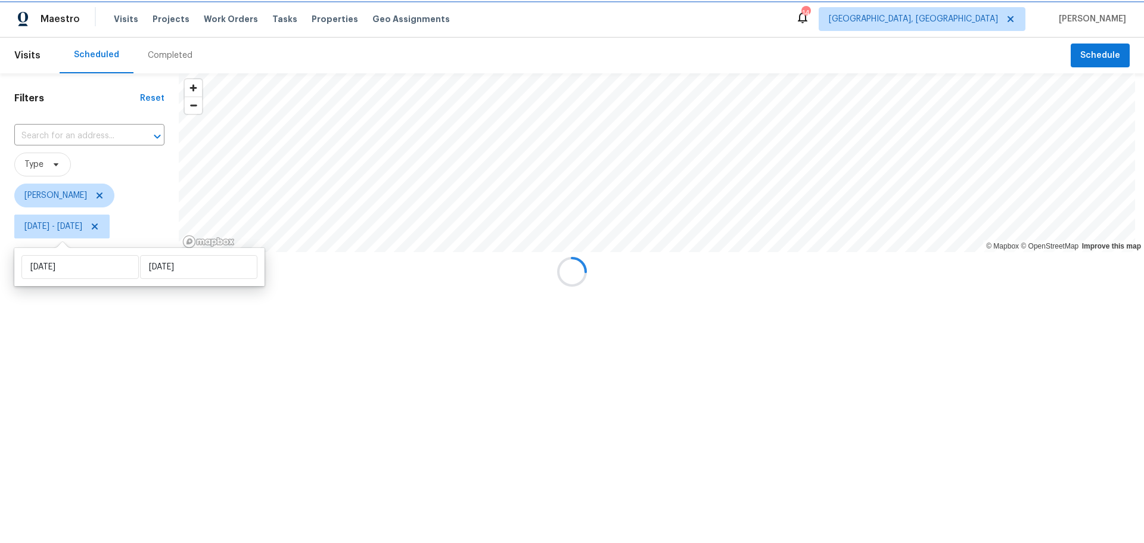
type input "[DATE]"
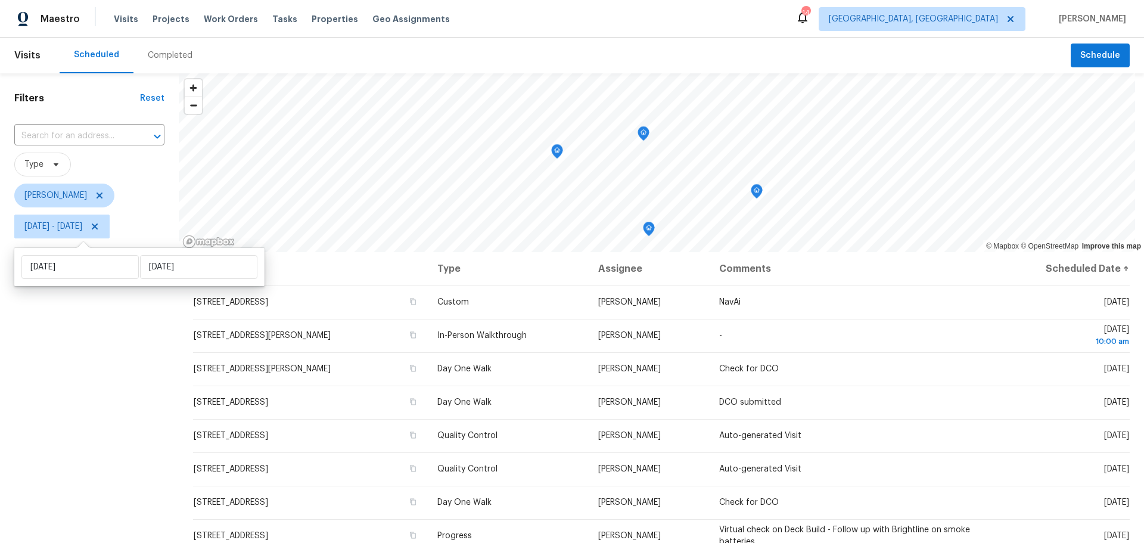
click at [125, 422] on div "Filters Reset ​ Type [PERSON_NAME] [DATE] - [DATE]" at bounding box center [89, 379] width 179 height 613
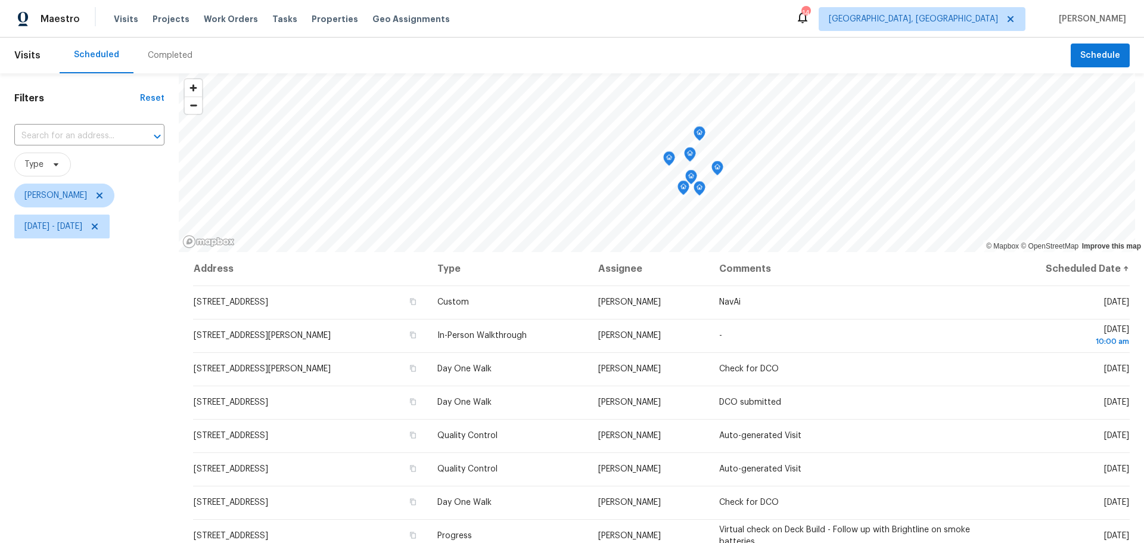
click at [717, 172] on icon "Map marker" at bounding box center [717, 168] width 11 height 14
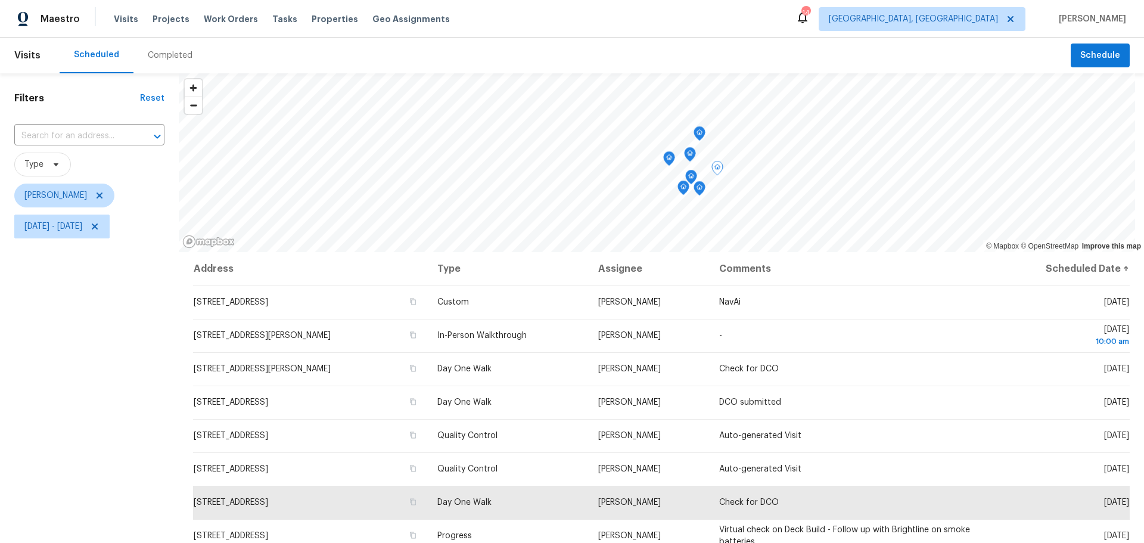
click at [673, 160] on icon "Map marker" at bounding box center [669, 159] width 11 height 14
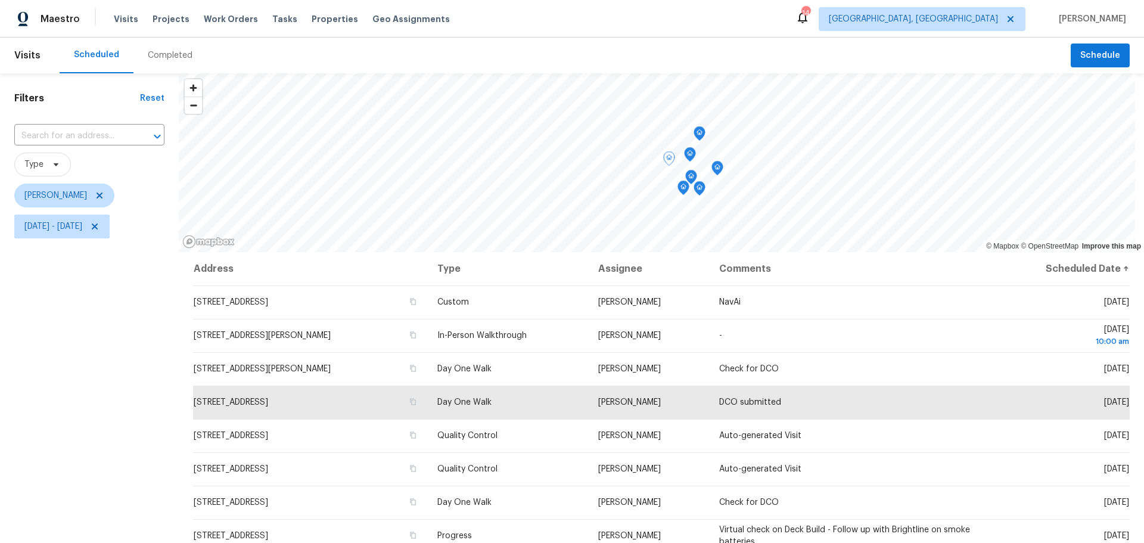
click at [690, 158] on icon "Map marker" at bounding box center [690, 155] width 11 height 14
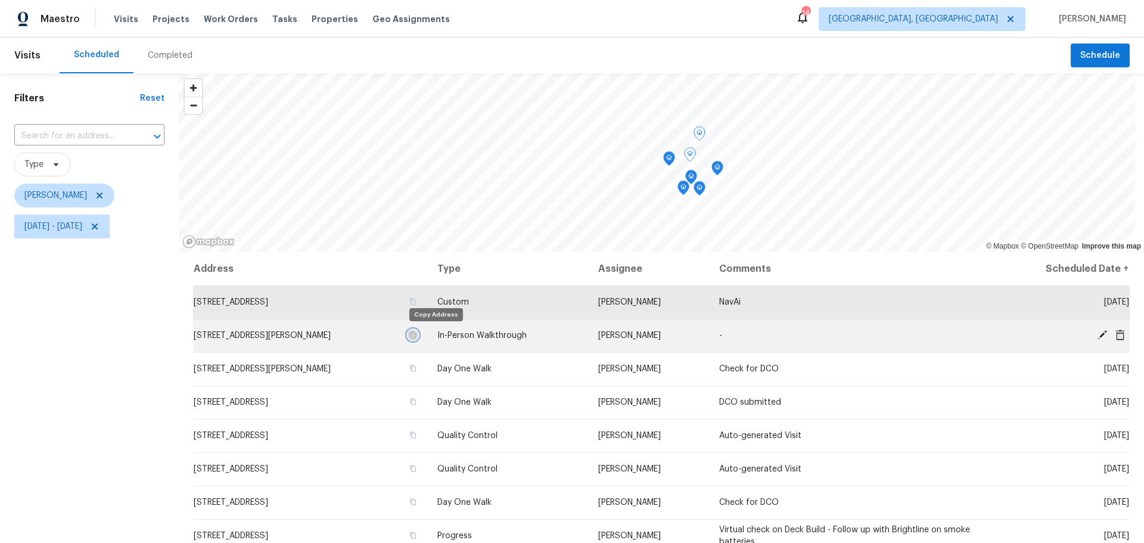
click at [416, 337] on icon "button" at bounding box center [413, 335] width 6 height 7
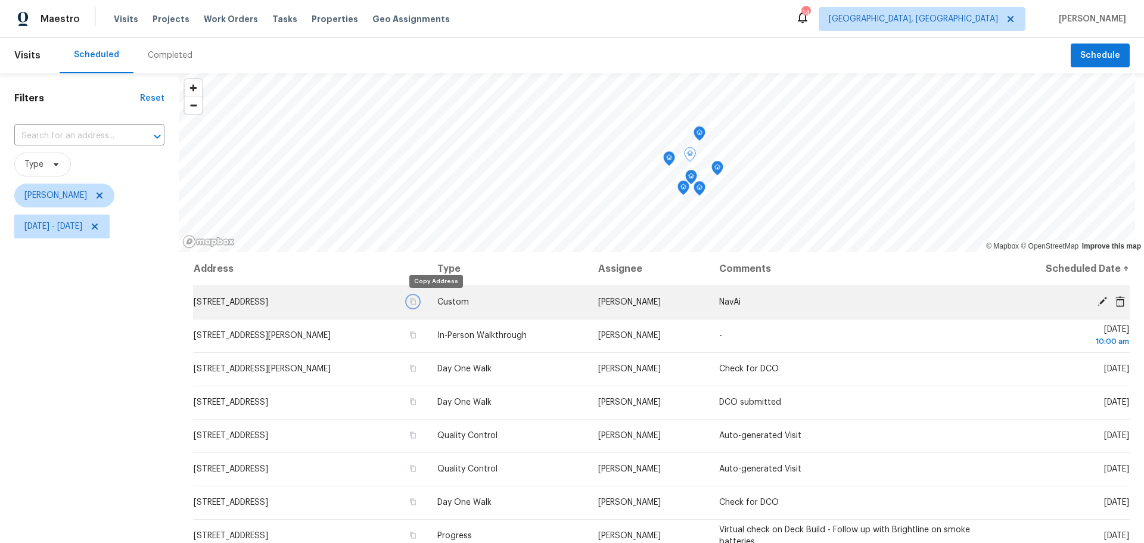
click at [416, 300] on icon "button" at bounding box center [413, 301] width 6 height 7
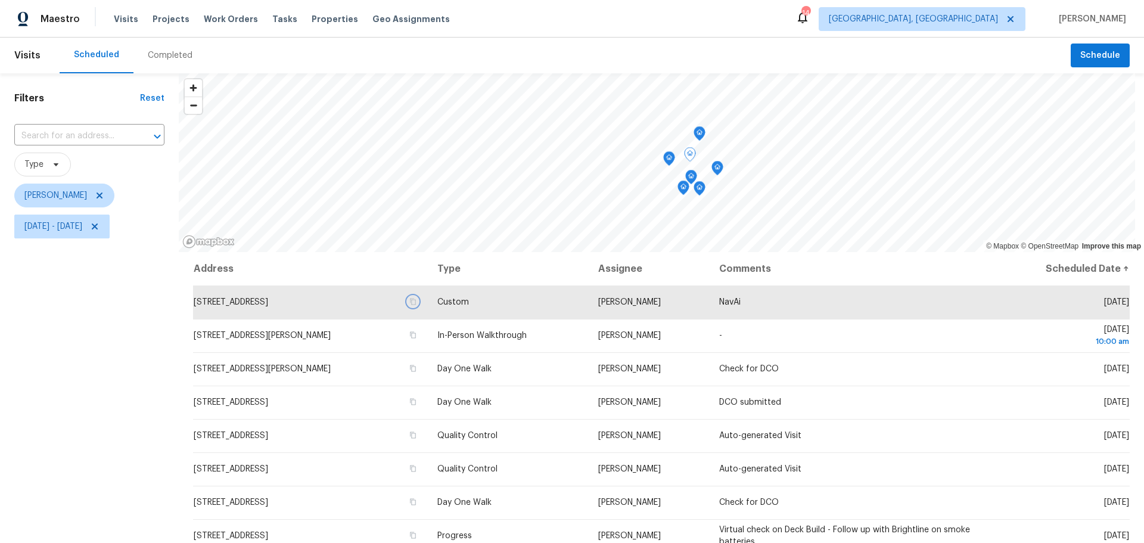
click at [669, 164] on icon "Map marker" at bounding box center [669, 159] width 11 height 14
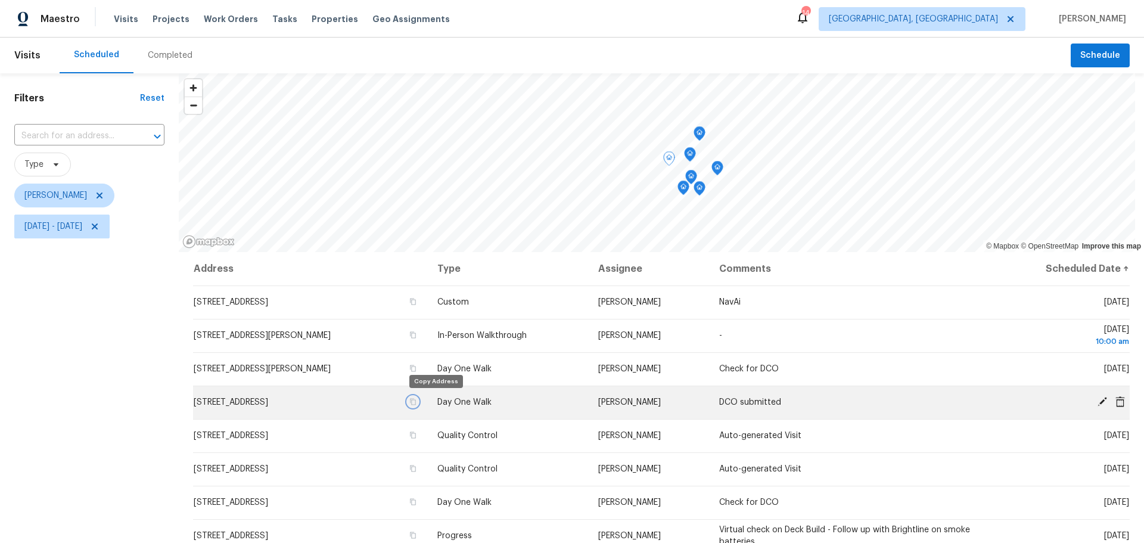
click at [416, 402] on icon "button" at bounding box center [412, 401] width 7 height 7
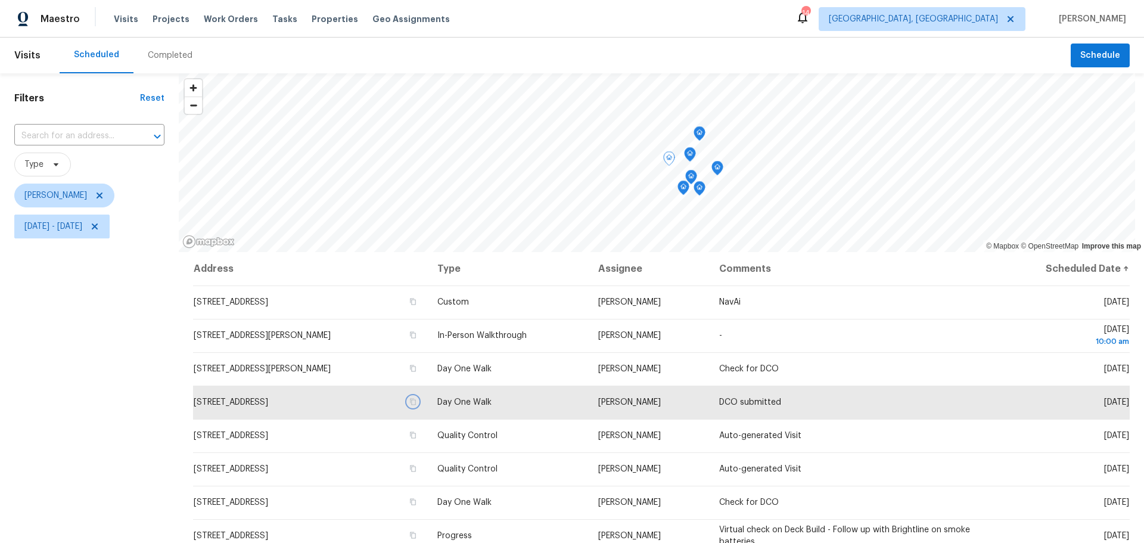
drag, startPoint x: 689, startPoint y: 176, endPoint x: 696, endPoint y: 176, distance: 7.7
click at [689, 176] on icon "Map marker" at bounding box center [691, 177] width 11 height 14
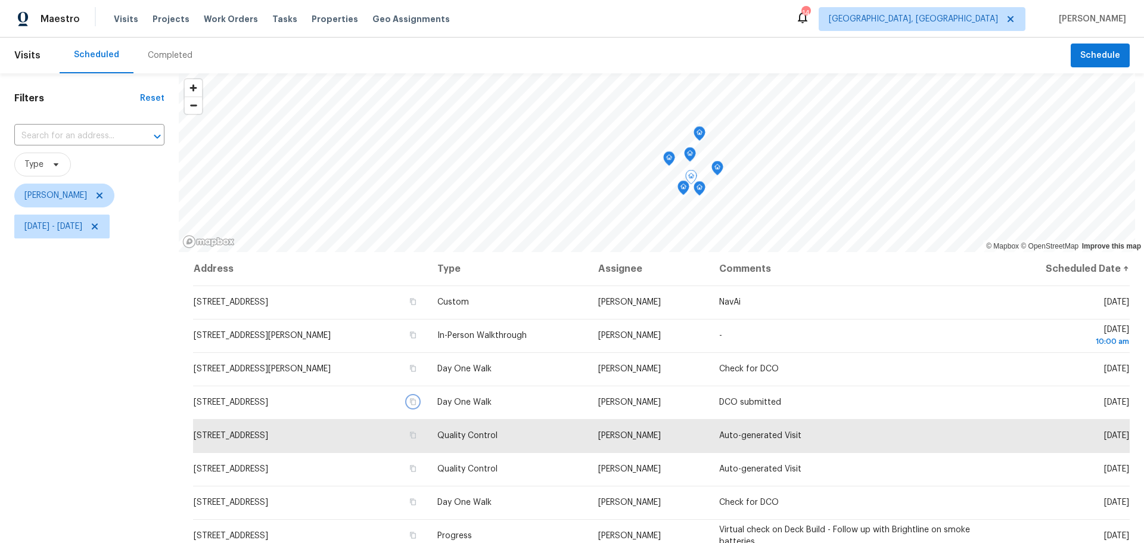
click at [715, 173] on icon "Map marker" at bounding box center [717, 168] width 11 height 14
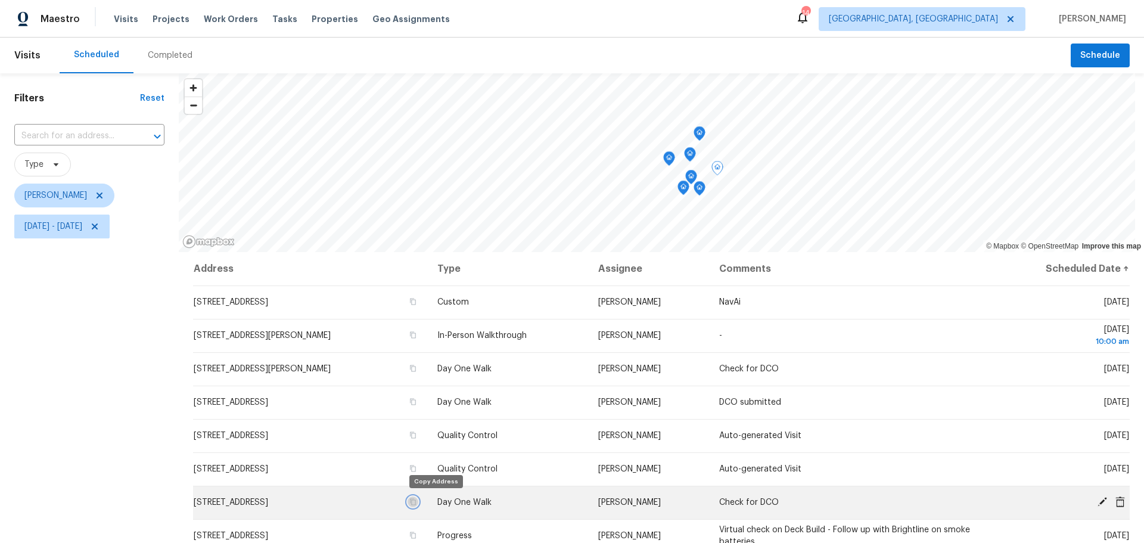
click at [416, 499] on icon "button" at bounding box center [412, 501] width 7 height 7
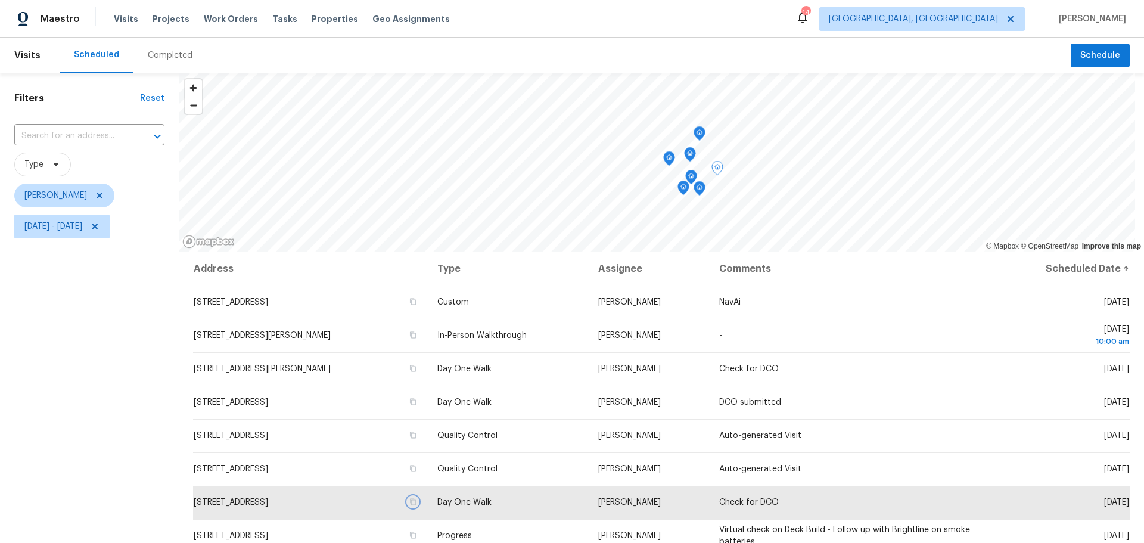
click at [690, 178] on icon "Map marker" at bounding box center [690, 177] width 1 height 2
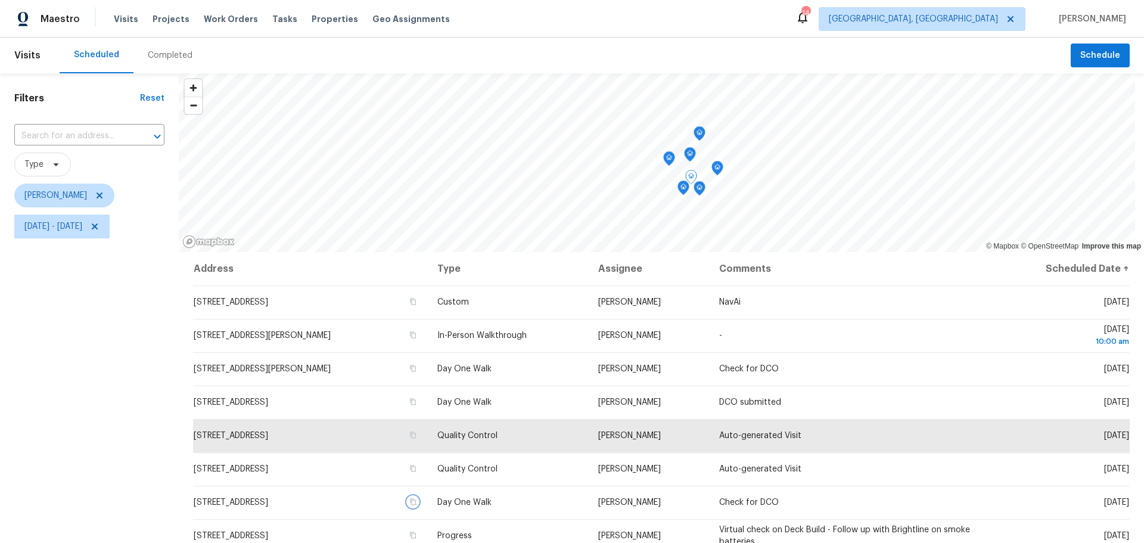
click at [699, 192] on icon "Map marker" at bounding box center [699, 189] width 11 height 14
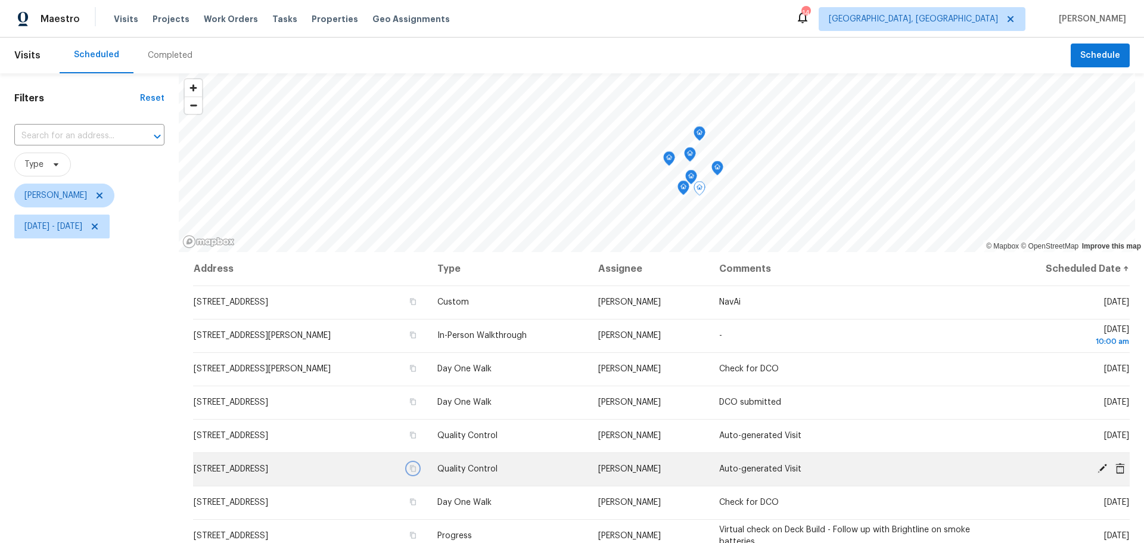
click at [428, 463] on td "[STREET_ADDRESS]" at bounding box center [310, 468] width 235 height 33
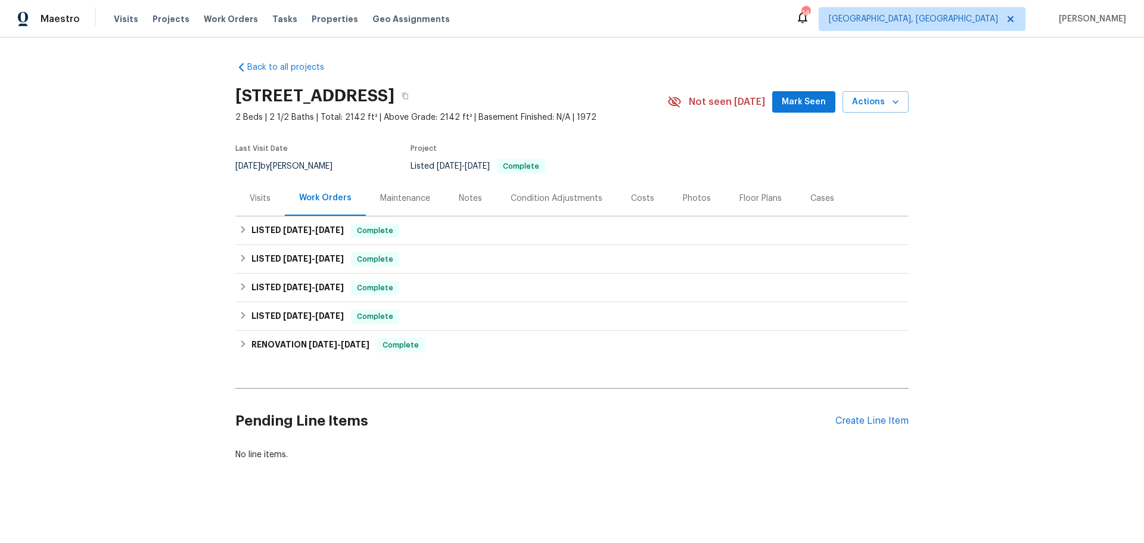
click at [688, 199] on div "Photos" at bounding box center [697, 198] width 28 height 12
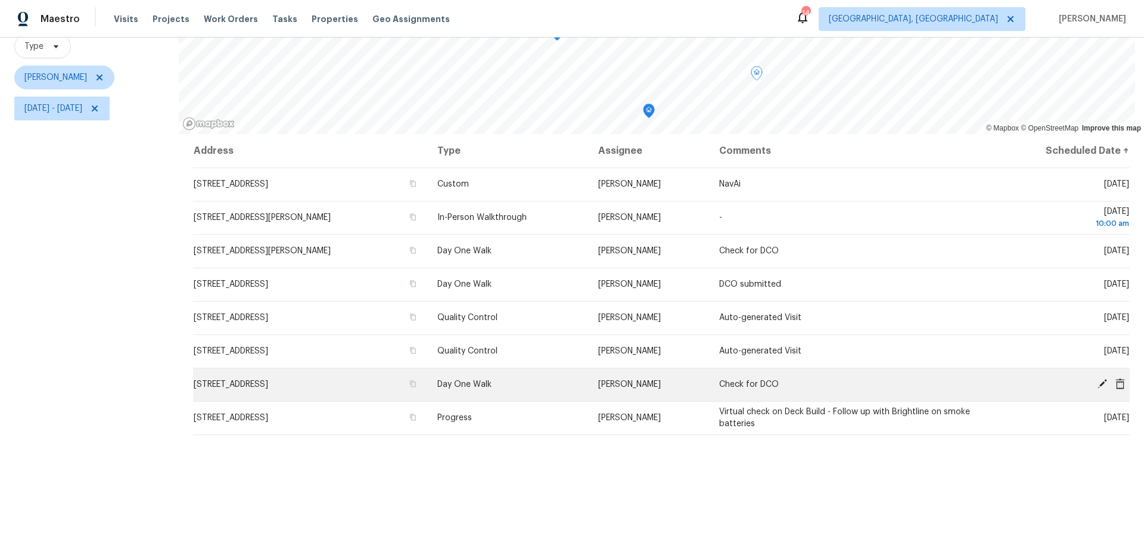
scroll to position [119, 0]
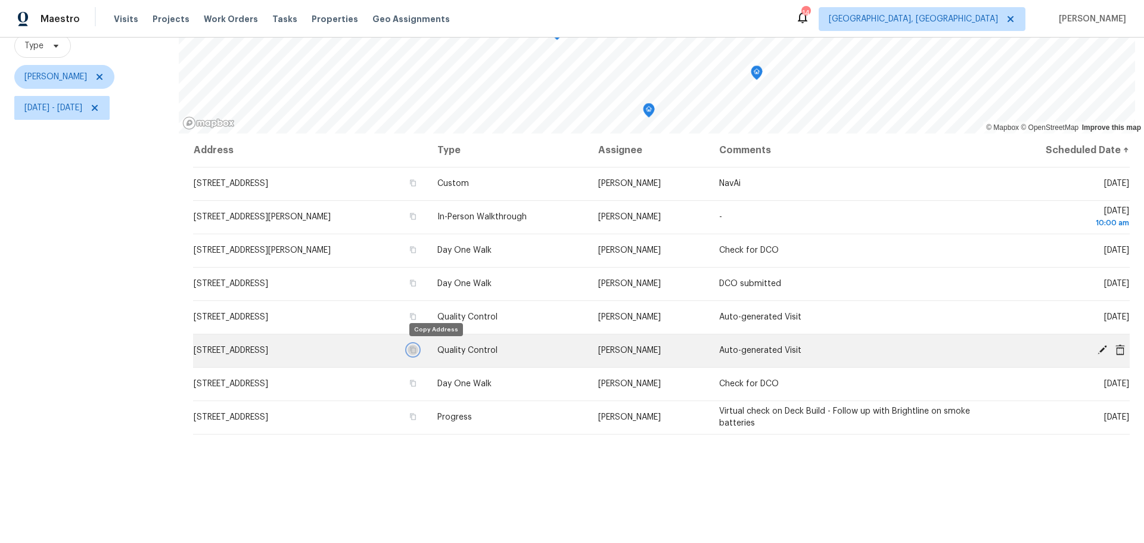
click at [416, 349] on icon "button" at bounding box center [413, 350] width 6 height 7
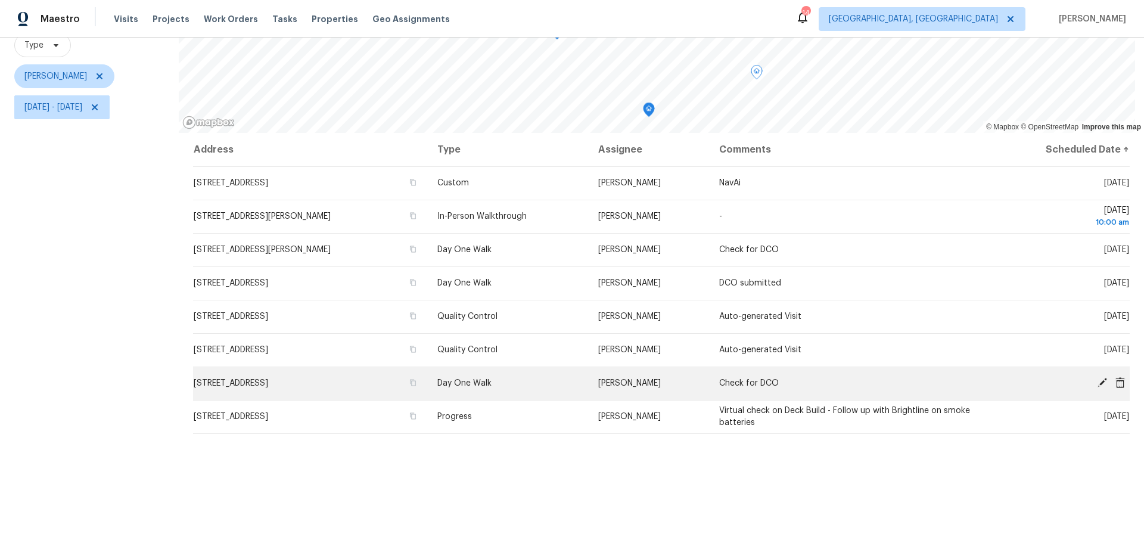
scroll to position [120, 0]
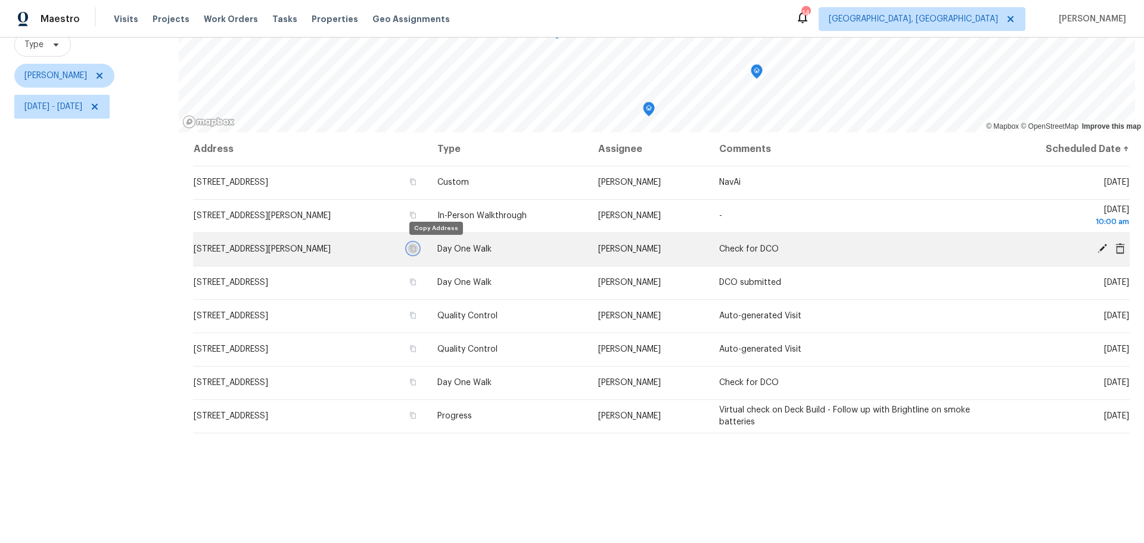
click at [416, 247] on icon "button" at bounding box center [413, 248] width 6 height 7
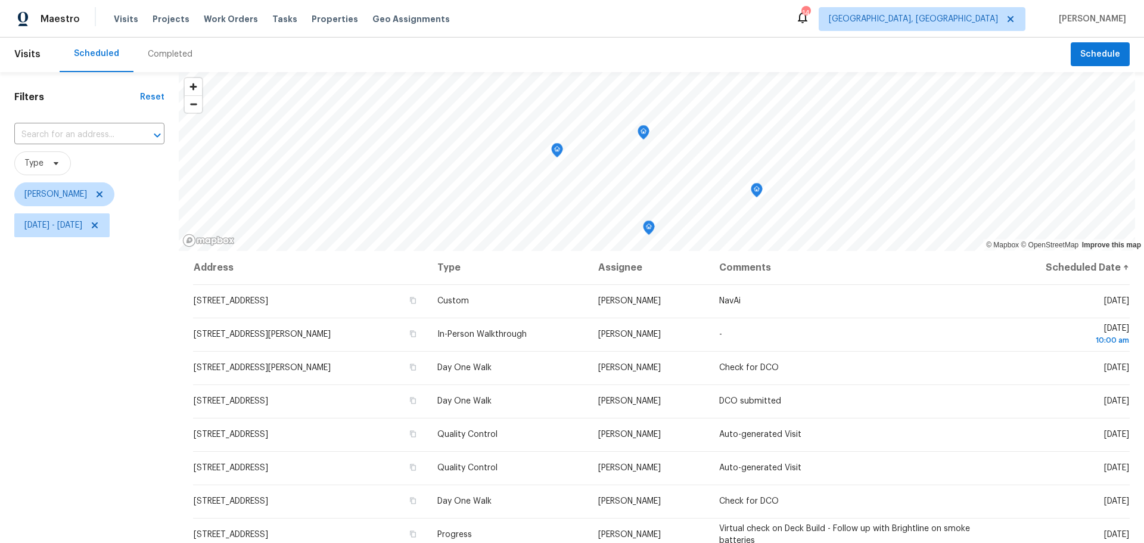
scroll to position [1, 0]
click at [104, 197] on icon at bounding box center [100, 195] width 10 height 10
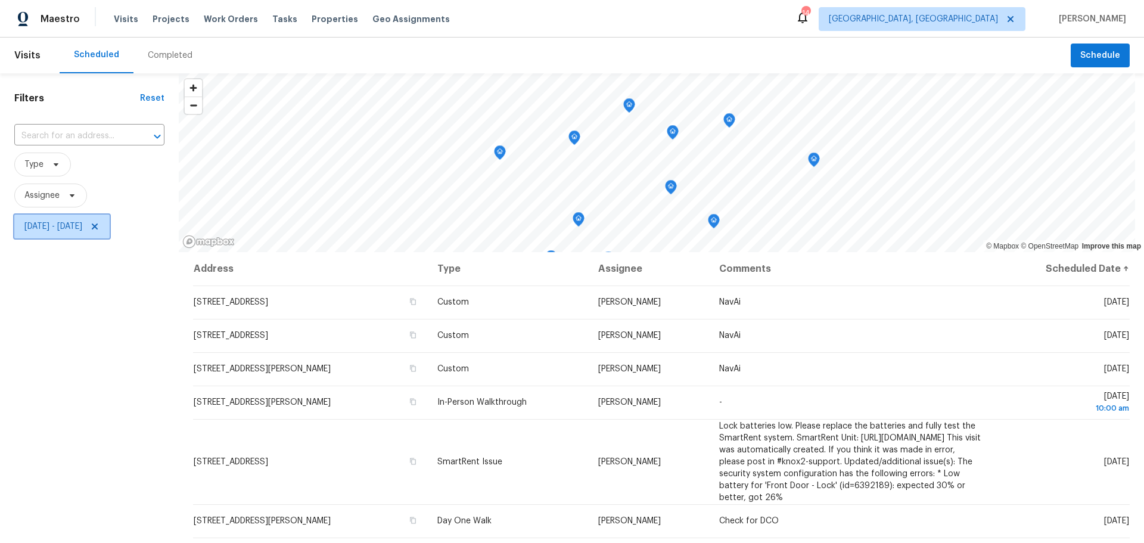
click at [110, 232] on span "[DATE] - [DATE]" at bounding box center [61, 226] width 95 height 24
click at [48, 170] on span "Type" at bounding box center [42, 165] width 57 height 24
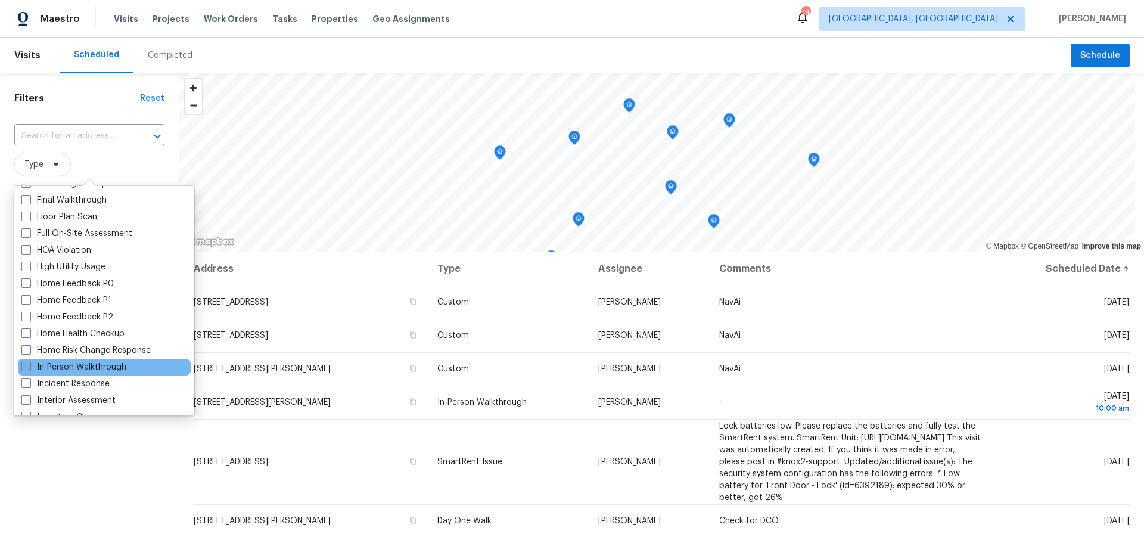
scroll to position [297, 0]
click at [93, 366] on label "In-Person Walkthrough" at bounding box center [73, 366] width 105 height 12
click at [29, 366] on input "In-Person Walkthrough" at bounding box center [25, 364] width 8 height 8
checkbox input "true"
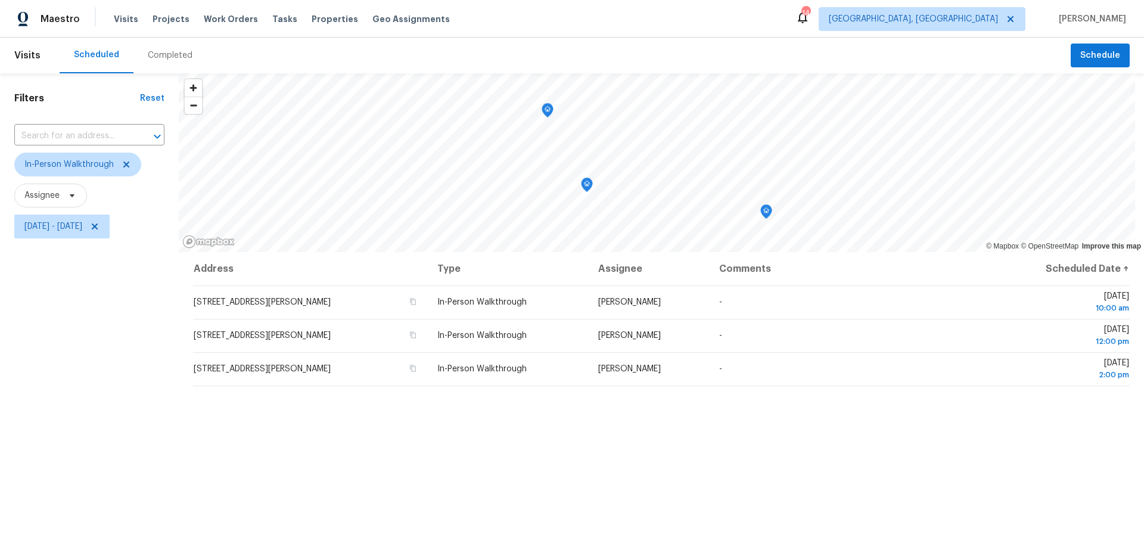
click at [353, 483] on div "Address Type Assignee Comments Scheduled Date ↑ 7803 Barkwood Dr, Worthington, …" at bounding box center [661, 469] width 965 height 434
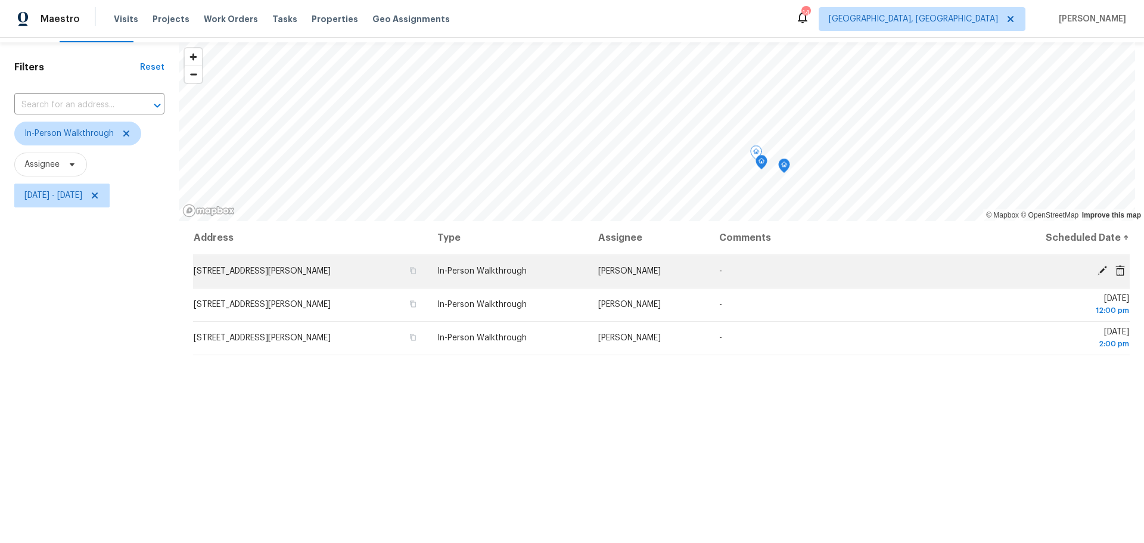
scroll to position [35, 0]
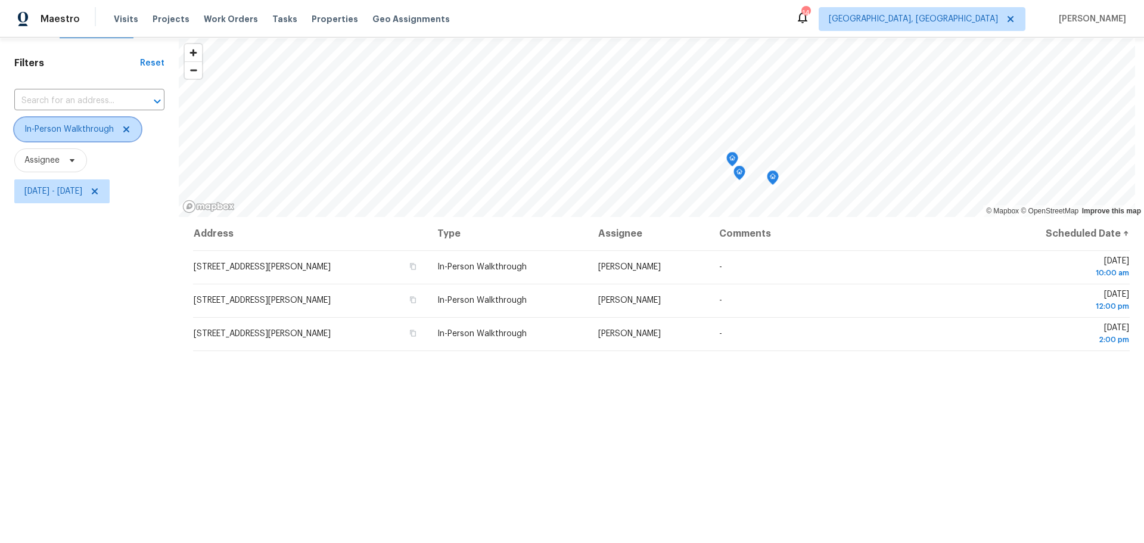
click at [126, 132] on icon at bounding box center [127, 130] width 10 height 10
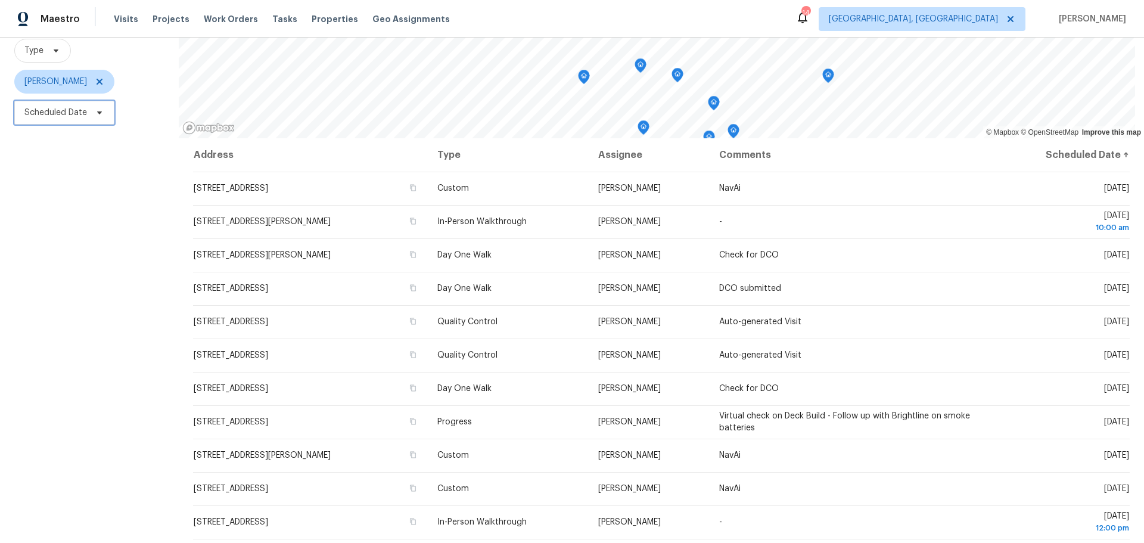
scroll to position [114, 0]
click at [70, 120] on span "Scheduled Date" at bounding box center [64, 113] width 100 height 24
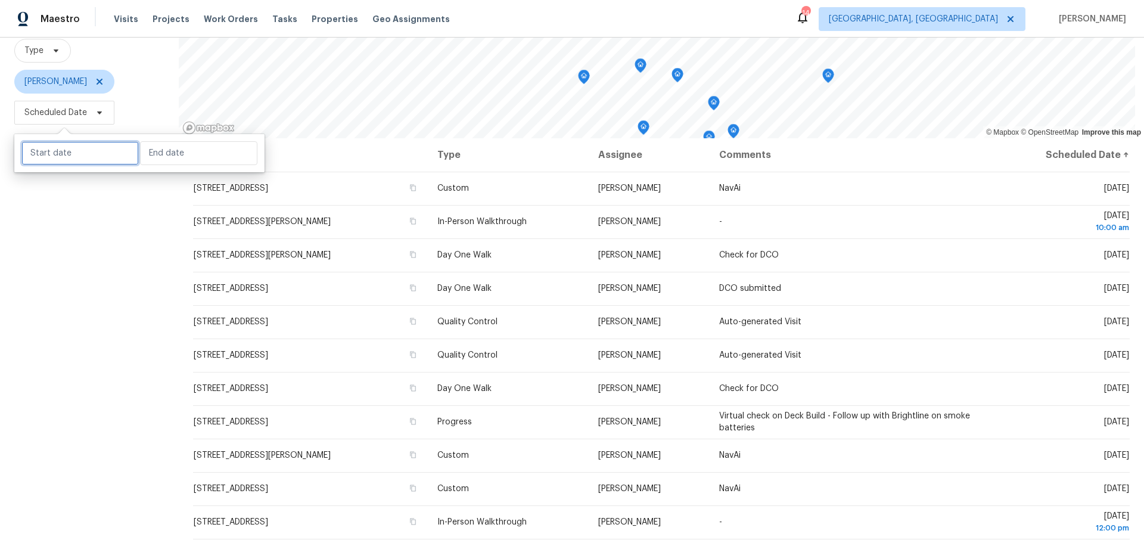
click at [80, 154] on input "text" at bounding box center [79, 153] width 117 height 24
select select "9"
select select "2025"
select select "10"
select select "2025"
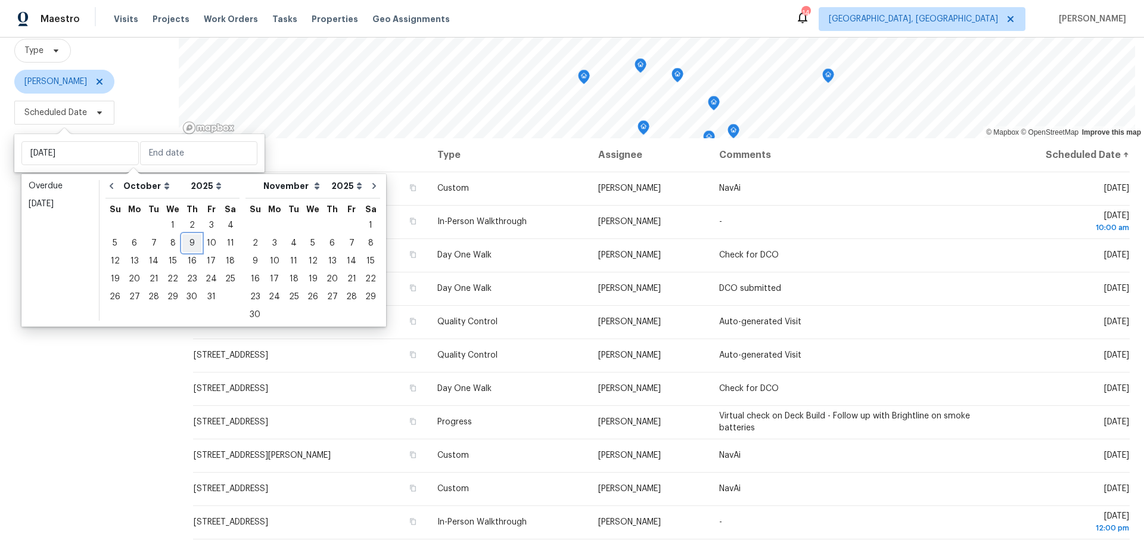
click at [191, 242] on div "9" at bounding box center [191, 243] width 19 height 17
type input "[DATE]"
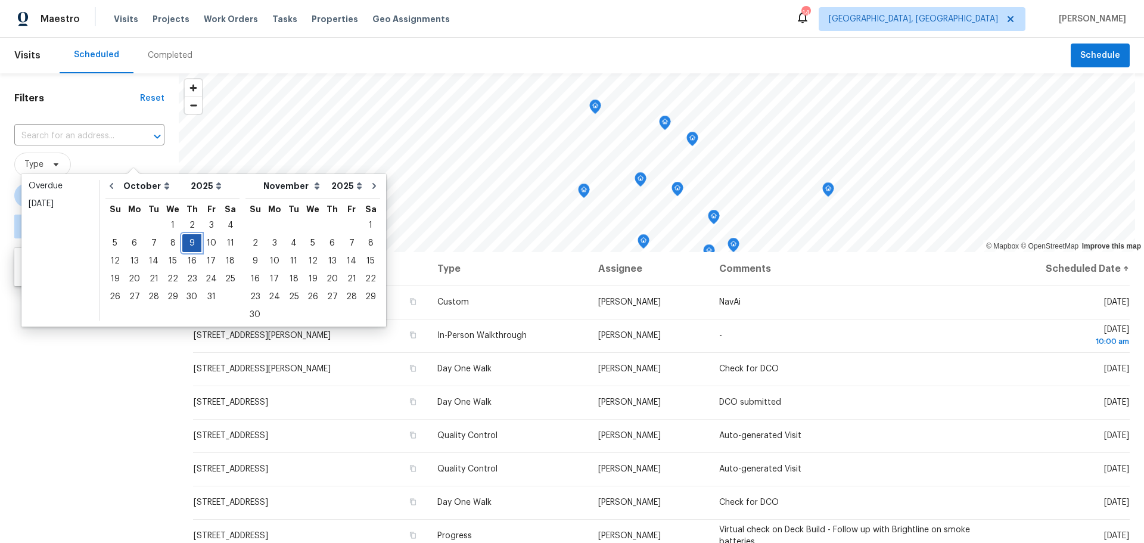
click at [191, 242] on div "9" at bounding box center [191, 243] width 19 height 17
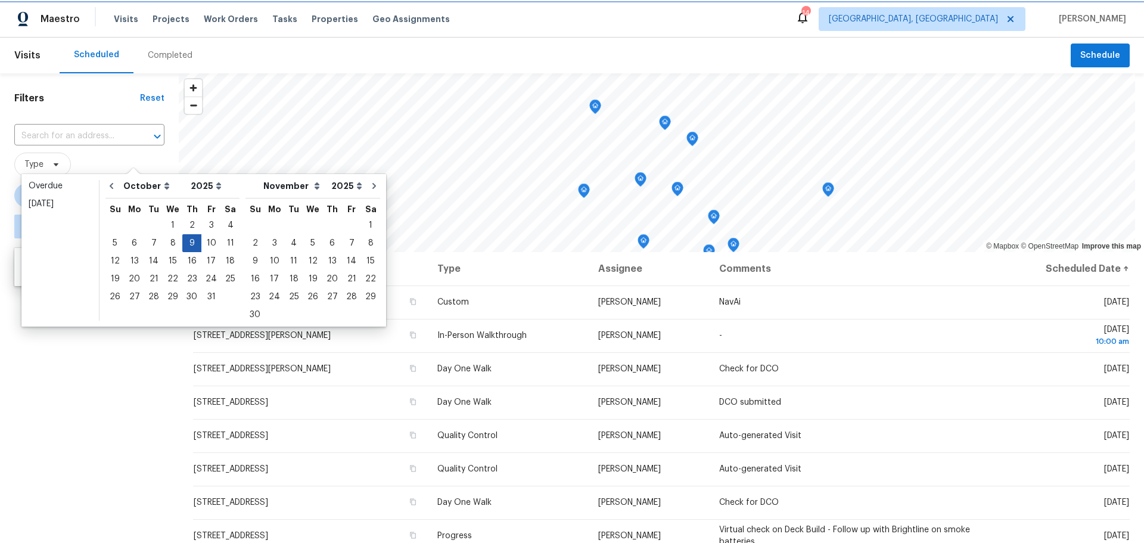
type input "[DATE]"
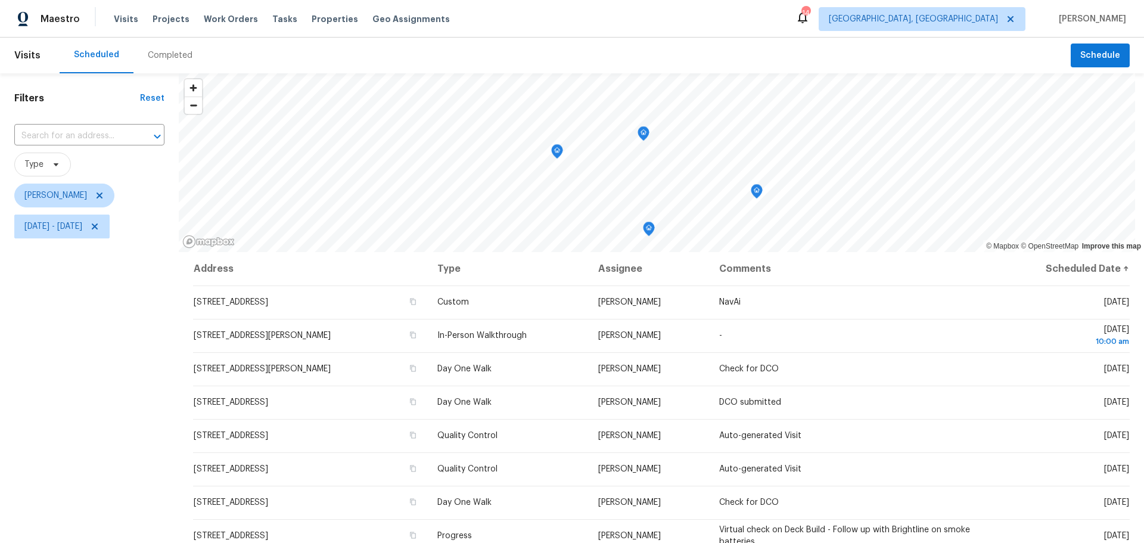
click at [35, 394] on div "Filters Reset ​ Type [PERSON_NAME] [DATE] - [DATE]" at bounding box center [89, 379] width 179 height 613
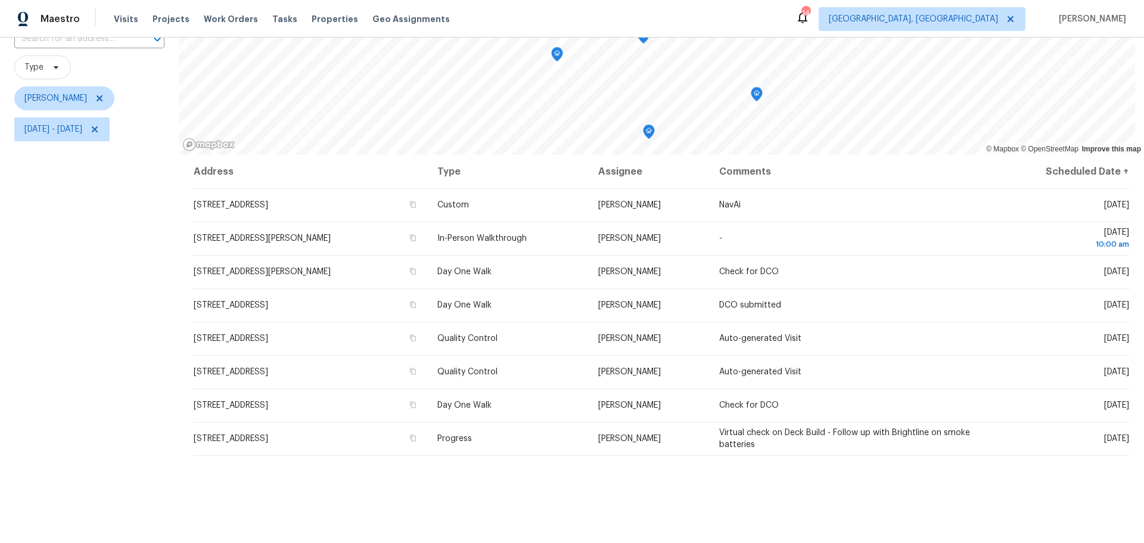
scroll to position [97, 0]
click at [55, 243] on div "Filters Reset ​ Type [PERSON_NAME] [DATE] - [DATE]" at bounding box center [89, 283] width 179 height 613
click at [8, 283] on div "Filters Reset ​ Type [PERSON_NAME] [DATE] - [DATE]" at bounding box center [89, 283] width 179 height 613
click at [27, 211] on div "Filters Reset ​ Type [PERSON_NAME] [DATE] - [DATE]" at bounding box center [89, 283] width 179 height 613
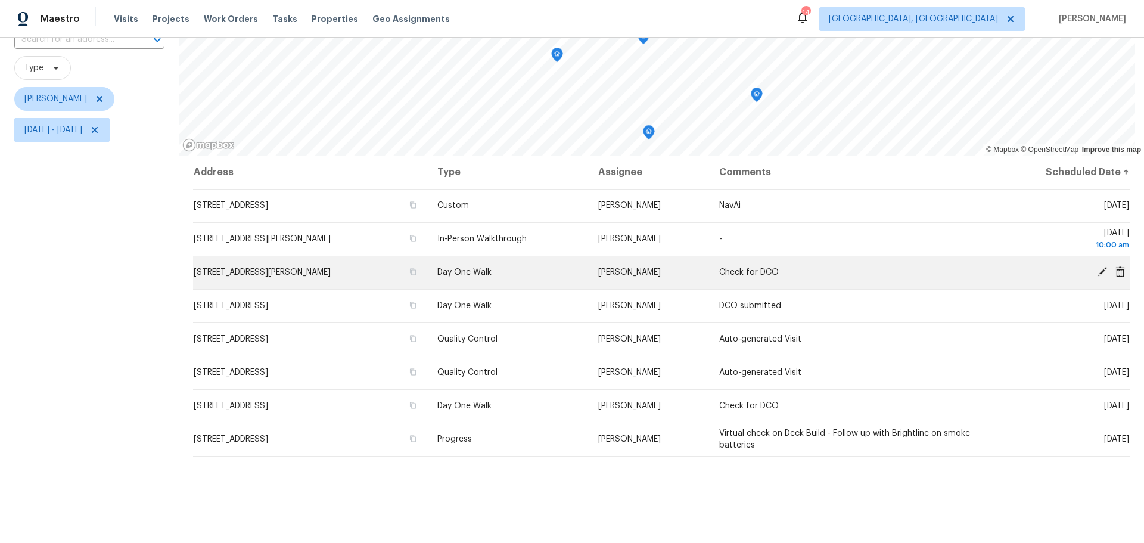
click at [1097, 269] on icon at bounding box center [1102, 271] width 11 height 11
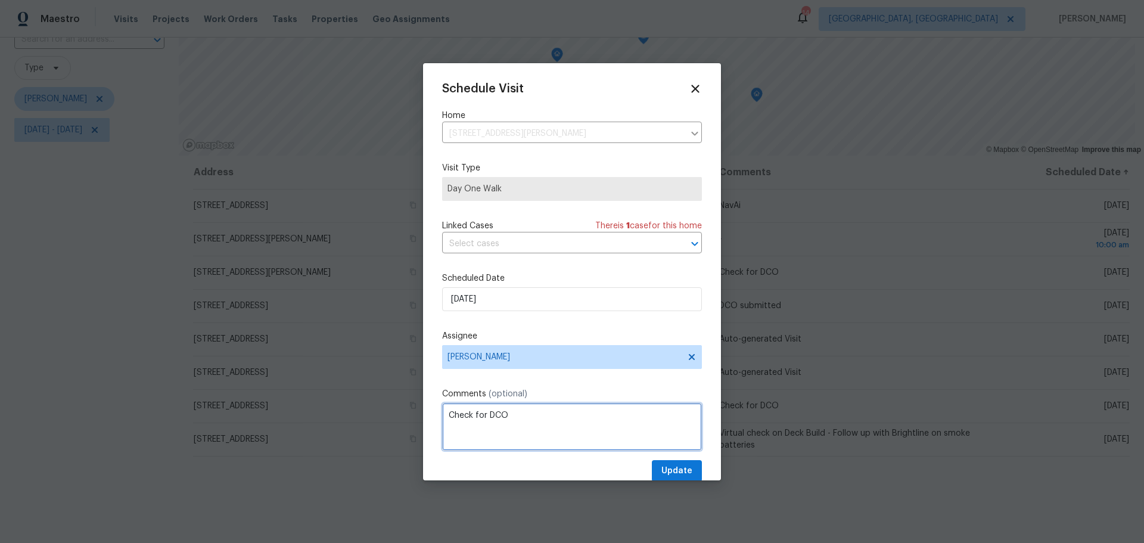
drag, startPoint x: 552, startPoint y: 418, endPoint x: 405, endPoint y: 409, distance: 146.8
click at [405, 409] on div "Schedule Visit Home [STREET_ADDRESS][PERSON_NAME] ​ Visit Type Day One Walk Lin…" at bounding box center [572, 271] width 1144 height 543
type textarea "DCO submitted"
click at [661, 470] on span "Update" at bounding box center [676, 471] width 31 height 15
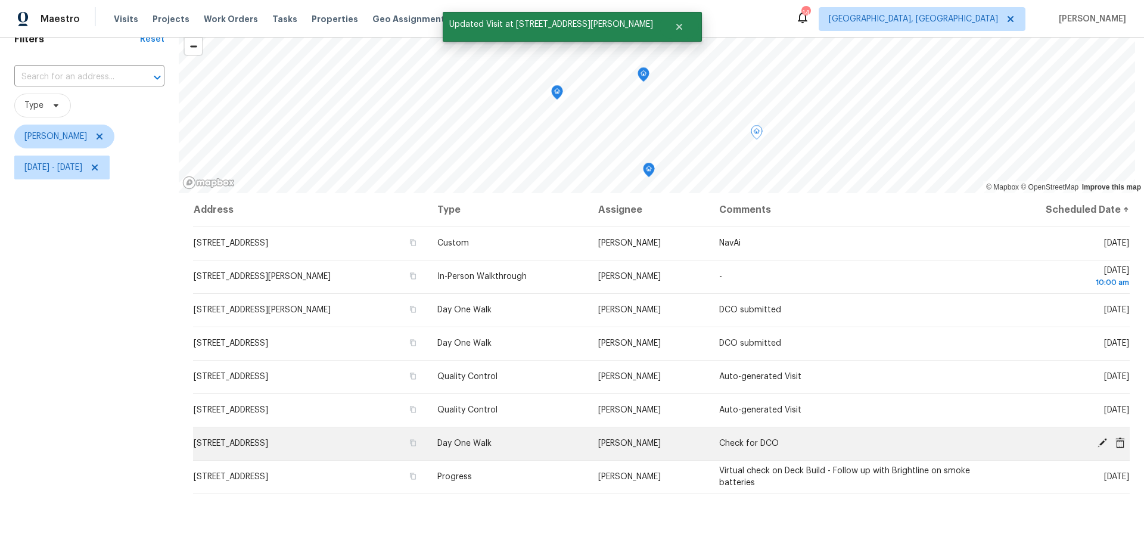
scroll to position [59, 0]
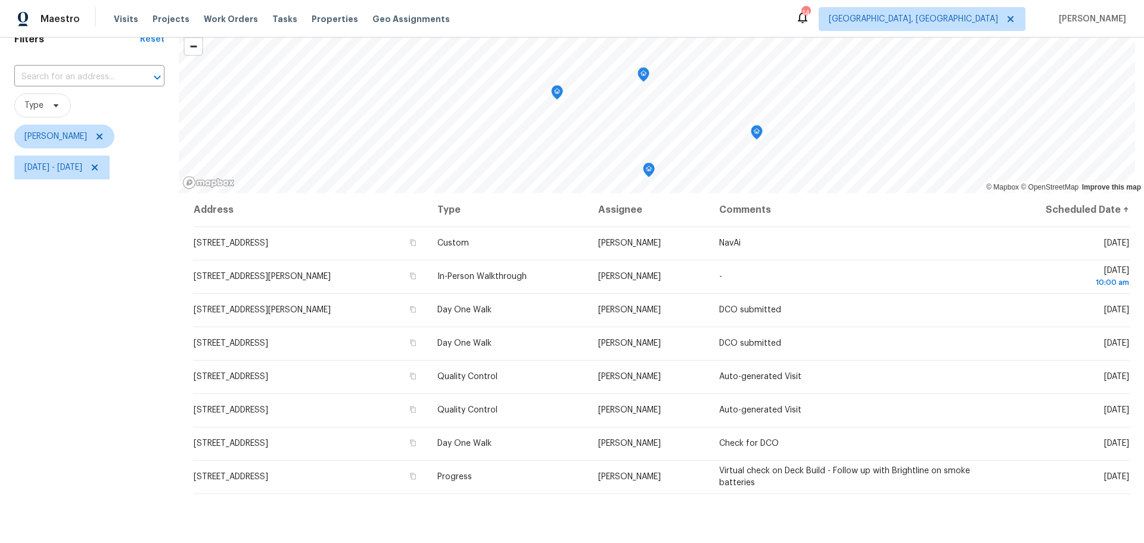
click at [16, 326] on div "Filters Reset ​ Type [PERSON_NAME] [DATE] - [DATE]" at bounding box center [89, 320] width 179 height 613
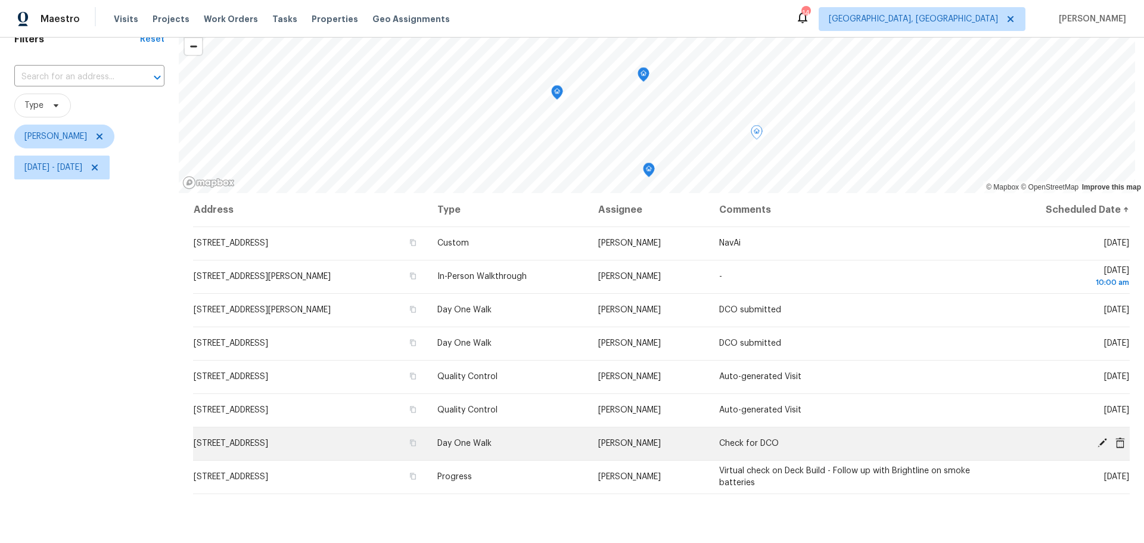
click at [1093, 442] on span at bounding box center [1102, 442] width 18 height 11
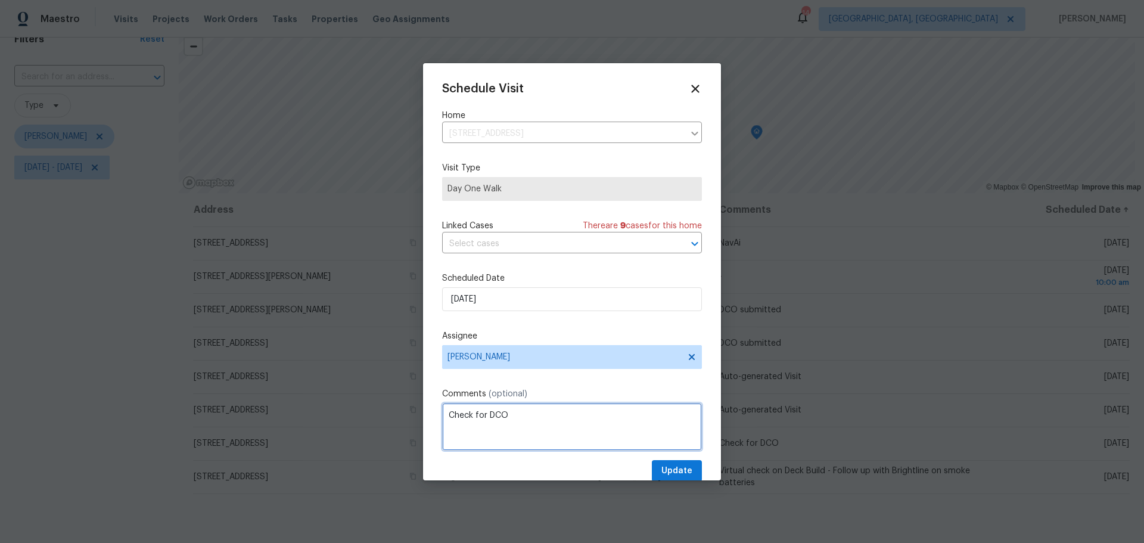
drag, startPoint x: 546, startPoint y: 415, endPoint x: 633, endPoint y: 456, distance: 96.5
click at [547, 415] on textarea "Check for DCO" at bounding box center [572, 427] width 260 height 48
type textarea "Check for DCO - [PERSON_NAME] [DATE]"
click at [664, 474] on span "Update" at bounding box center [676, 471] width 31 height 15
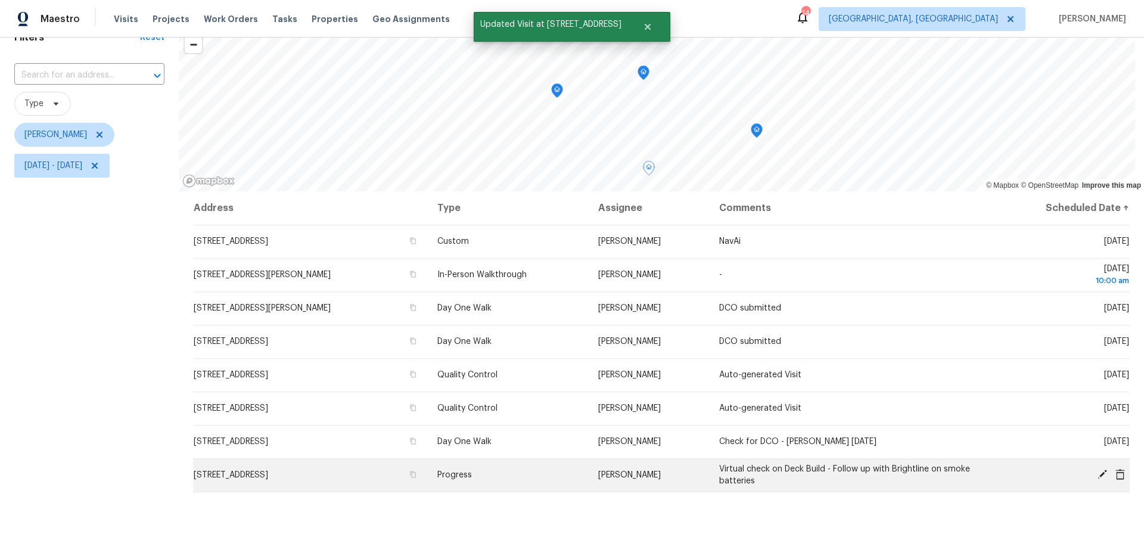
scroll to position [60, 0]
